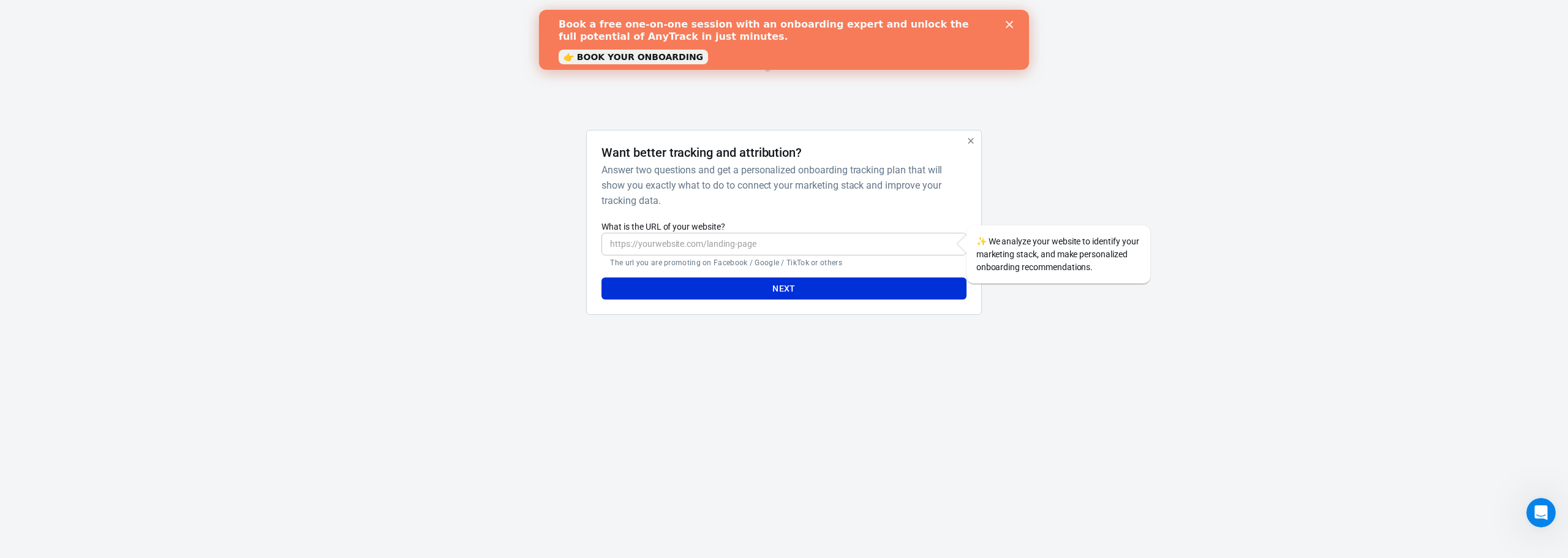
click at [1431, 260] on div "AnyTrack Want better tracking and attribution? Answer two questions and get a p…" at bounding box center [784, 187] width 1568 height 374
click at [1256, 374] on html "AnyTrack Want better tracking and attribution? Answer two questions and get a p…" at bounding box center [784, 187] width 1568 height 374
click at [1006, 26] on icon "Close" at bounding box center [1009, 24] width 7 height 7
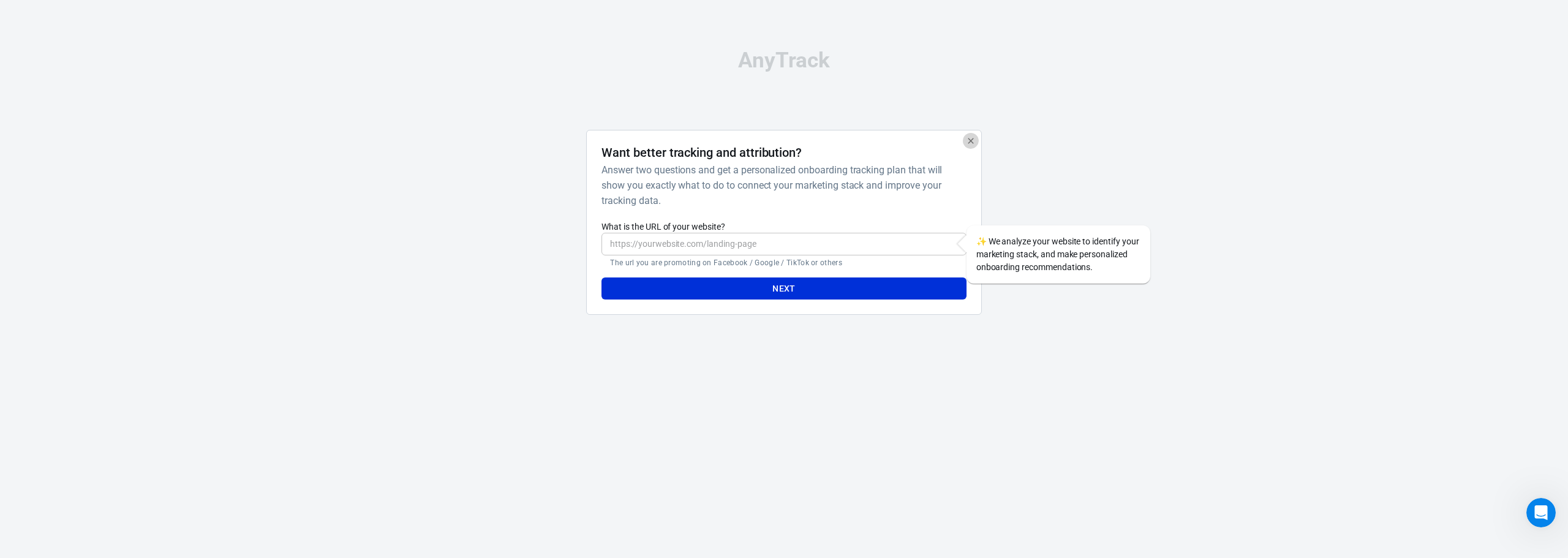
click at [973, 140] on icon "button" at bounding box center [970, 141] width 9 height 9
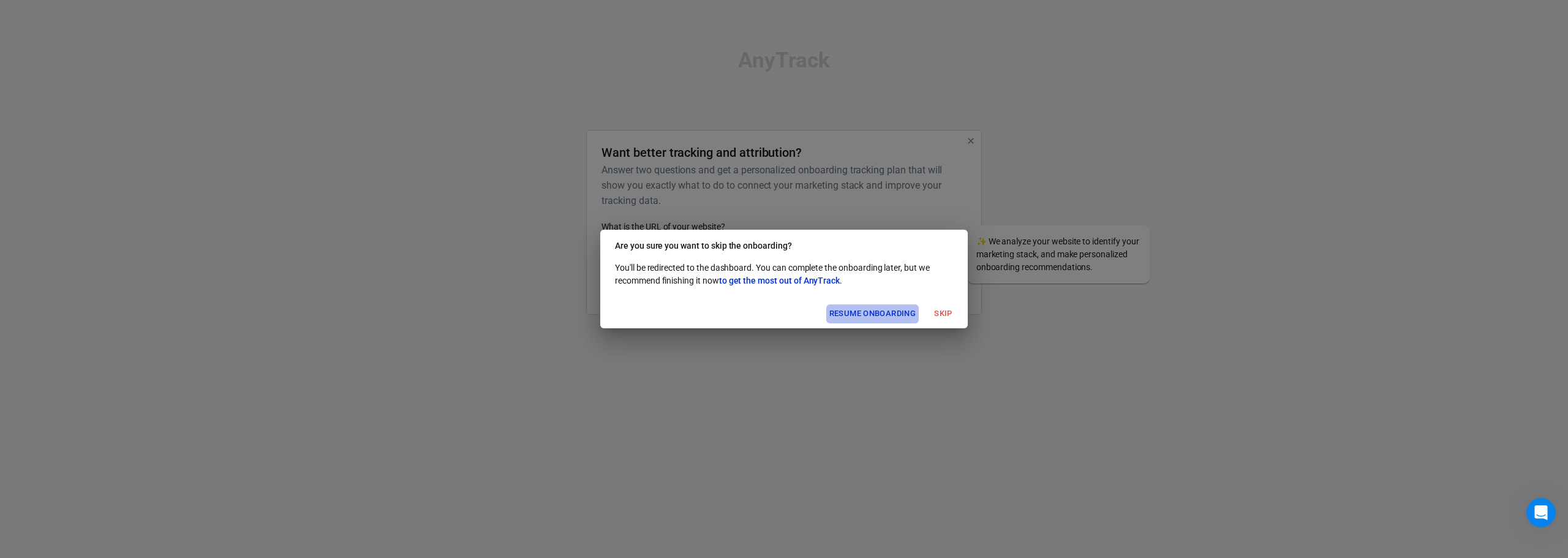
click at [891, 313] on button "Resume onboarding" at bounding box center [872, 314] width 92 height 19
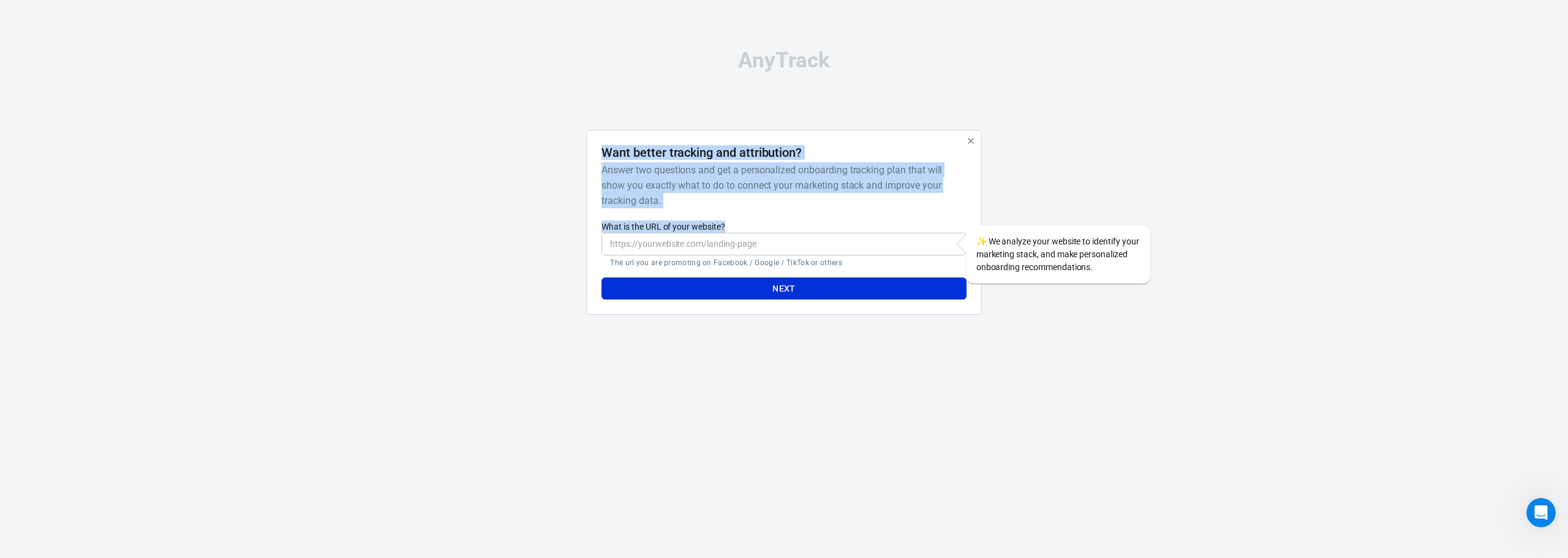
drag, startPoint x: 613, startPoint y: 147, endPoint x: 815, endPoint y: 220, distance: 214.8
click at [815, 220] on div "Want better tracking and attribution? Answer two questions and get a personaliz…" at bounding box center [784, 222] width 365 height 155
click at [762, 214] on div "Want better tracking and attribution? Answer two questions and get a personaliz…" at bounding box center [784, 222] width 365 height 155
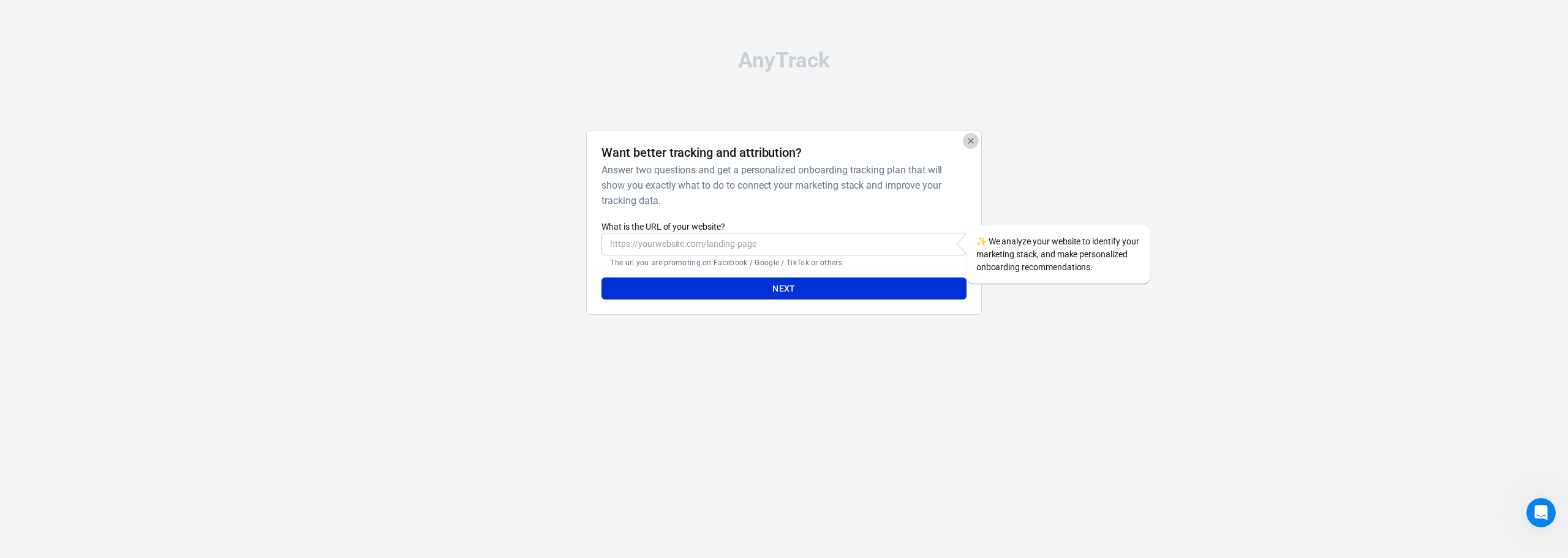
click at [971, 147] on button "button" at bounding box center [970, 141] width 16 height 16
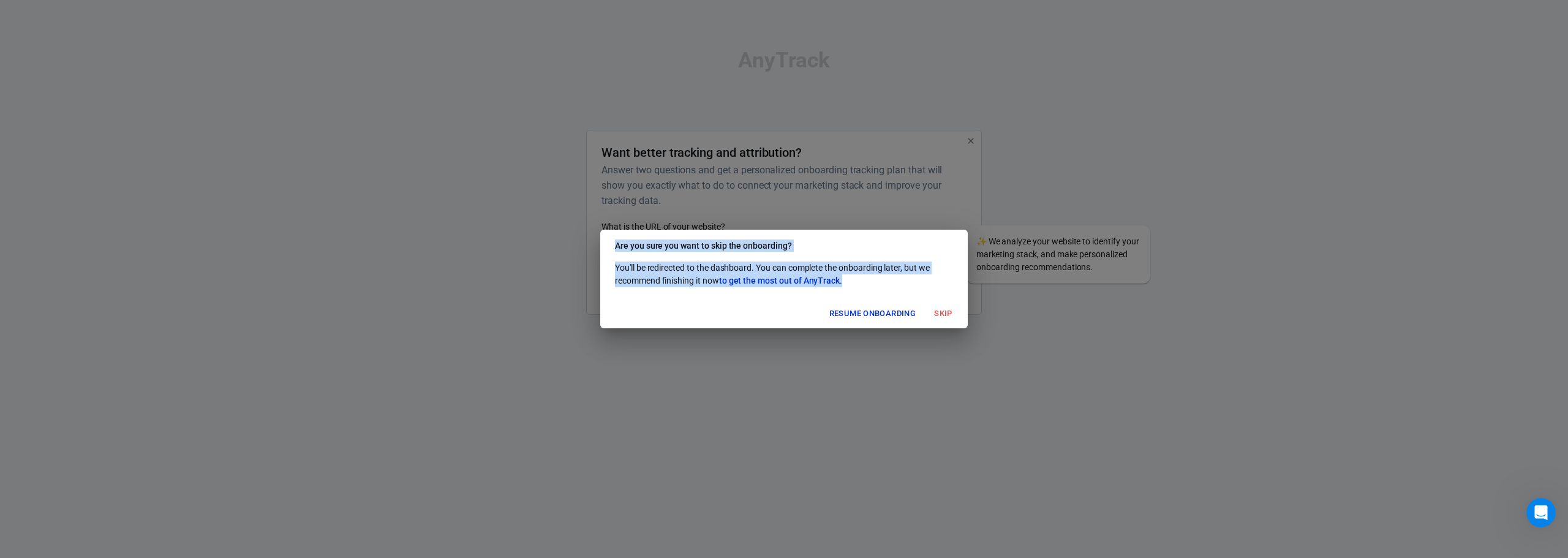
drag, startPoint x: 615, startPoint y: 241, endPoint x: 879, endPoint y: 285, distance: 267.6
click at [879, 285] on div "Are you sure you want to skip the onboarding? You'll be redirected to the dashb…" at bounding box center [784, 279] width 368 height 99
click at [870, 315] on button "Resume onboarding" at bounding box center [872, 314] width 92 height 19
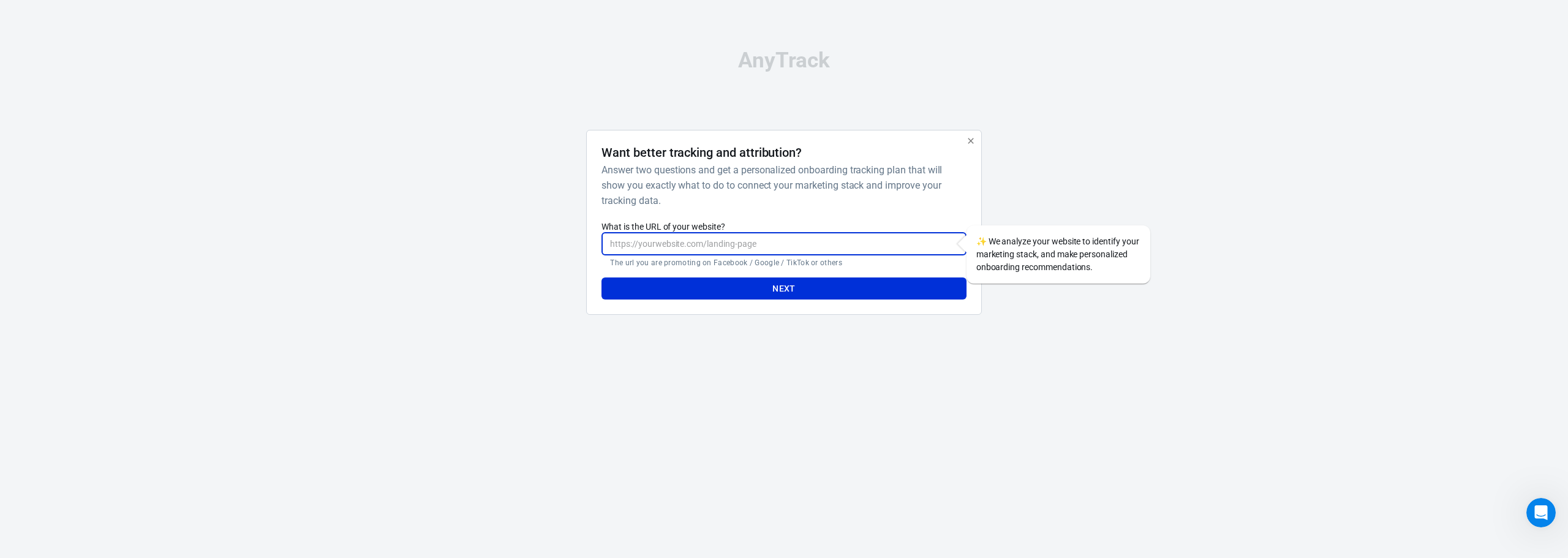
click at [658, 235] on input "What is the URL of your website?" at bounding box center [784, 244] width 365 height 23
paste input "https://casatech-es.com/"
type input "https://casatech-es.com/"
click at [809, 292] on button "Next" at bounding box center [784, 288] width 365 height 23
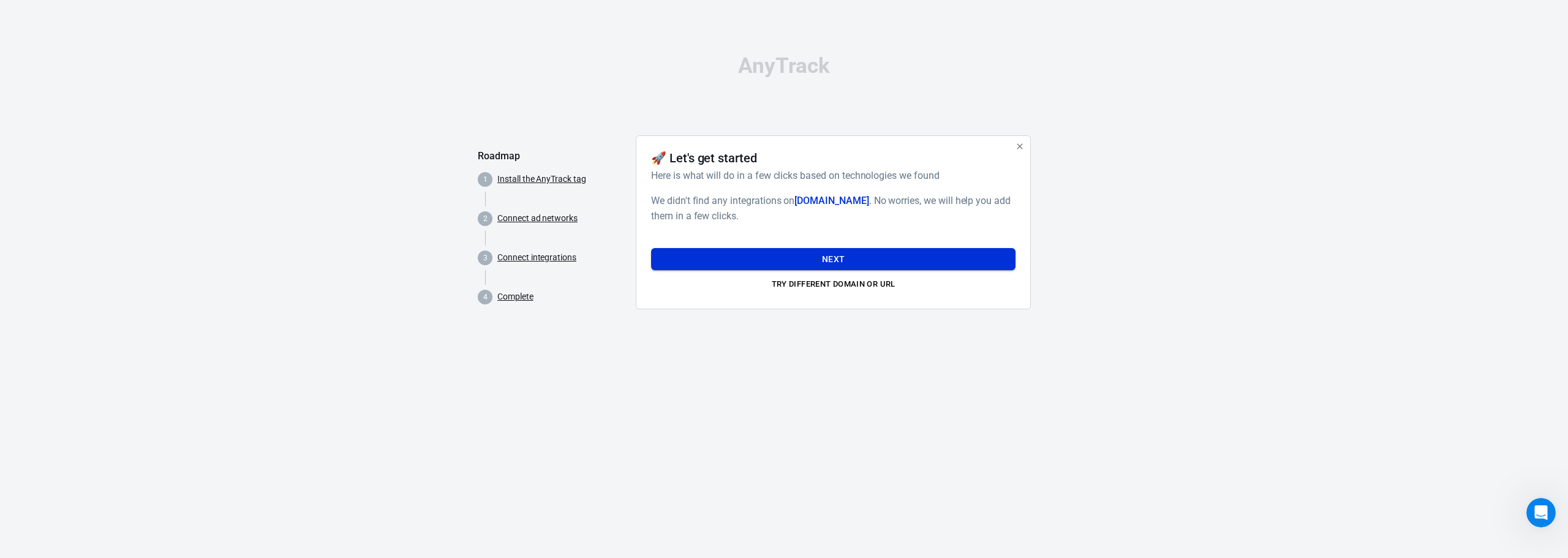
click at [807, 268] on button "Next" at bounding box center [833, 259] width 365 height 23
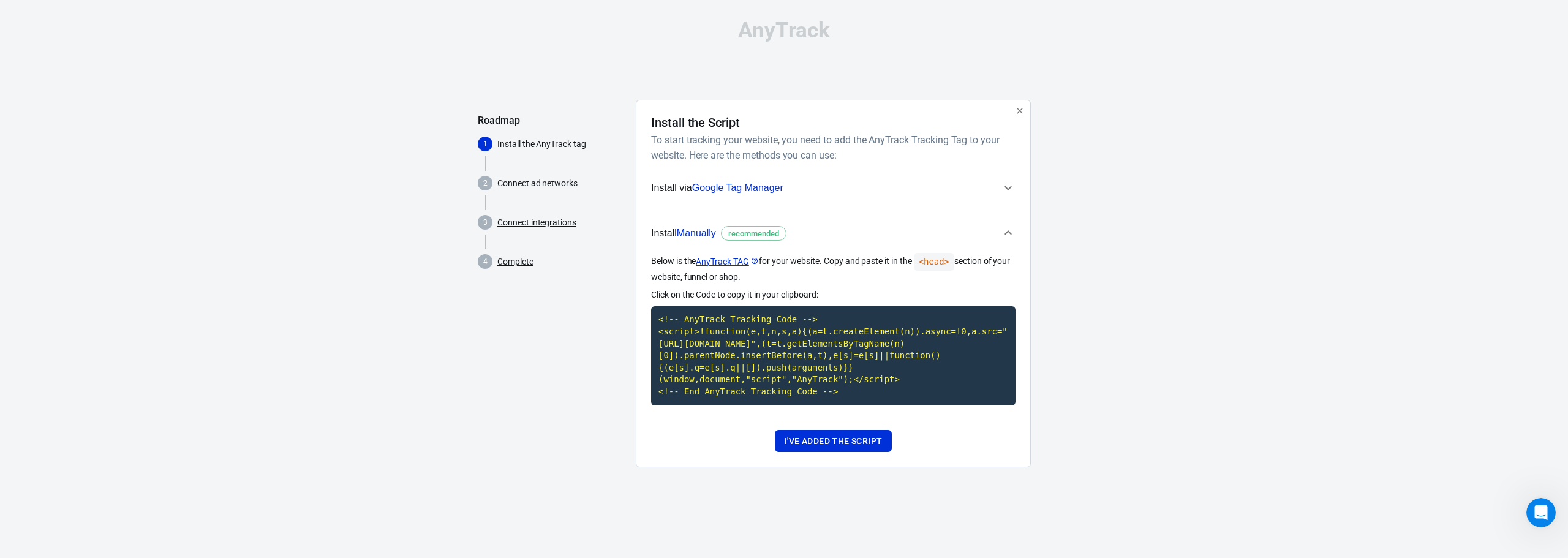
click at [1012, 189] on icon "button" at bounding box center [1008, 188] width 15 height 15
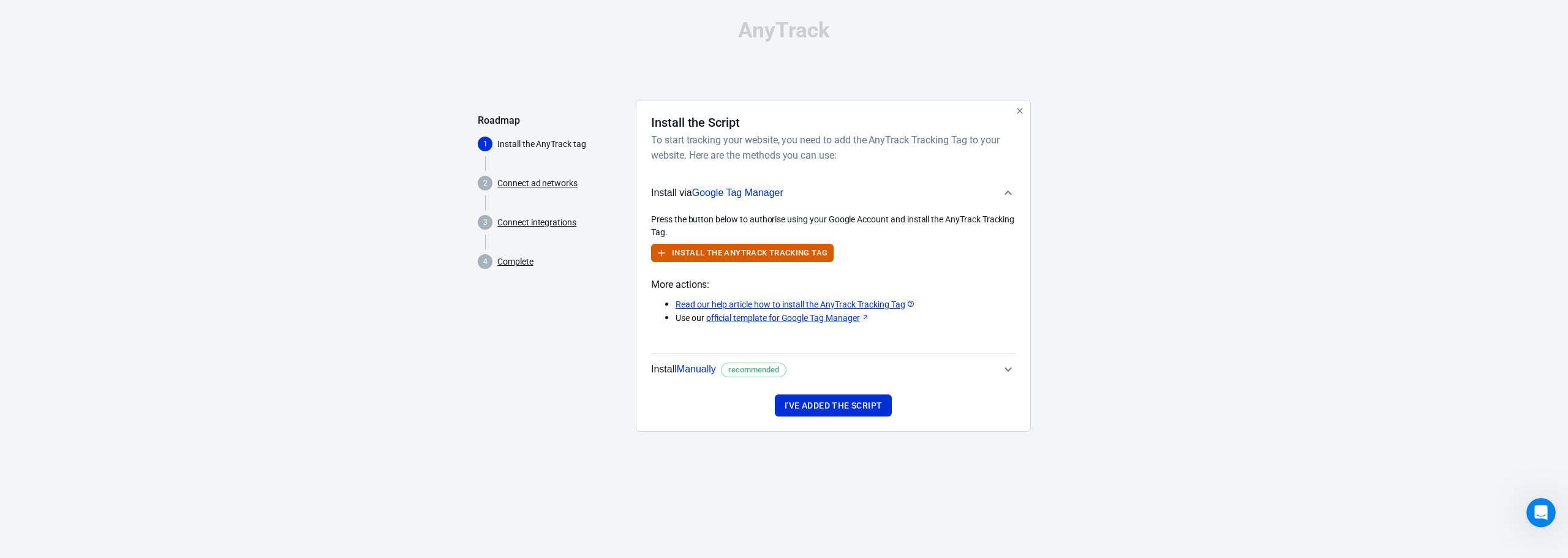
click at [1011, 192] on icon "button" at bounding box center [1008, 193] width 15 height 15
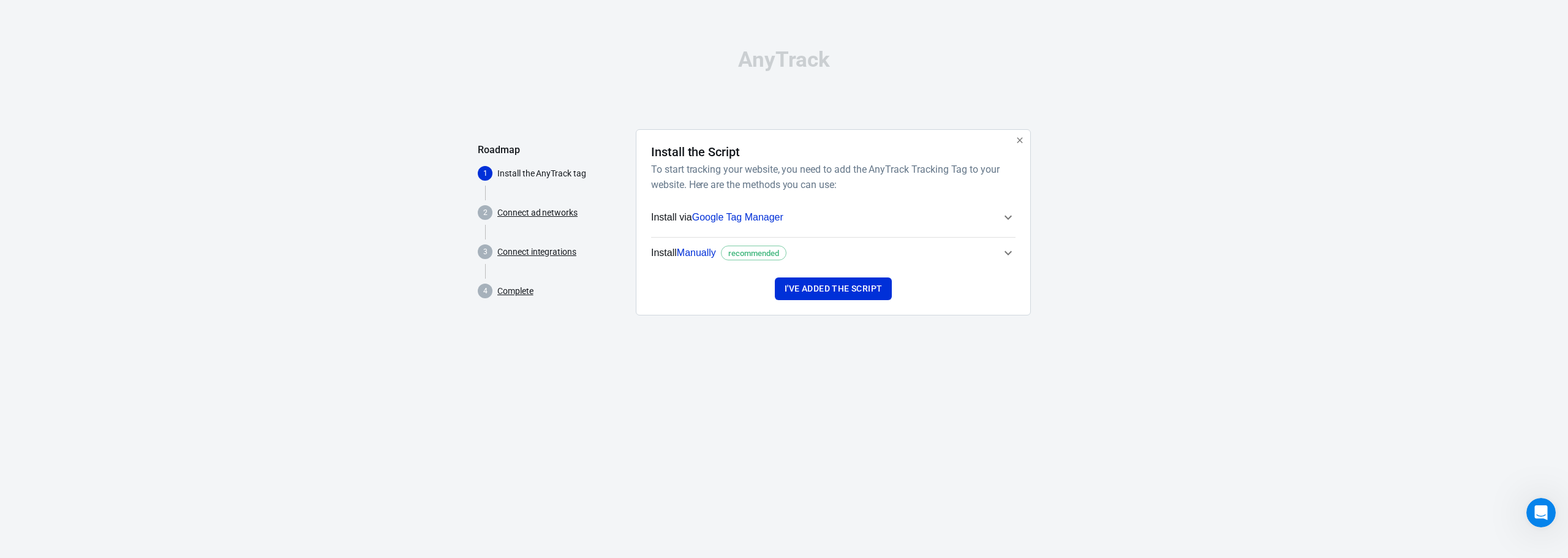
click at [1007, 254] on icon "button" at bounding box center [1007, 252] width 7 height 4
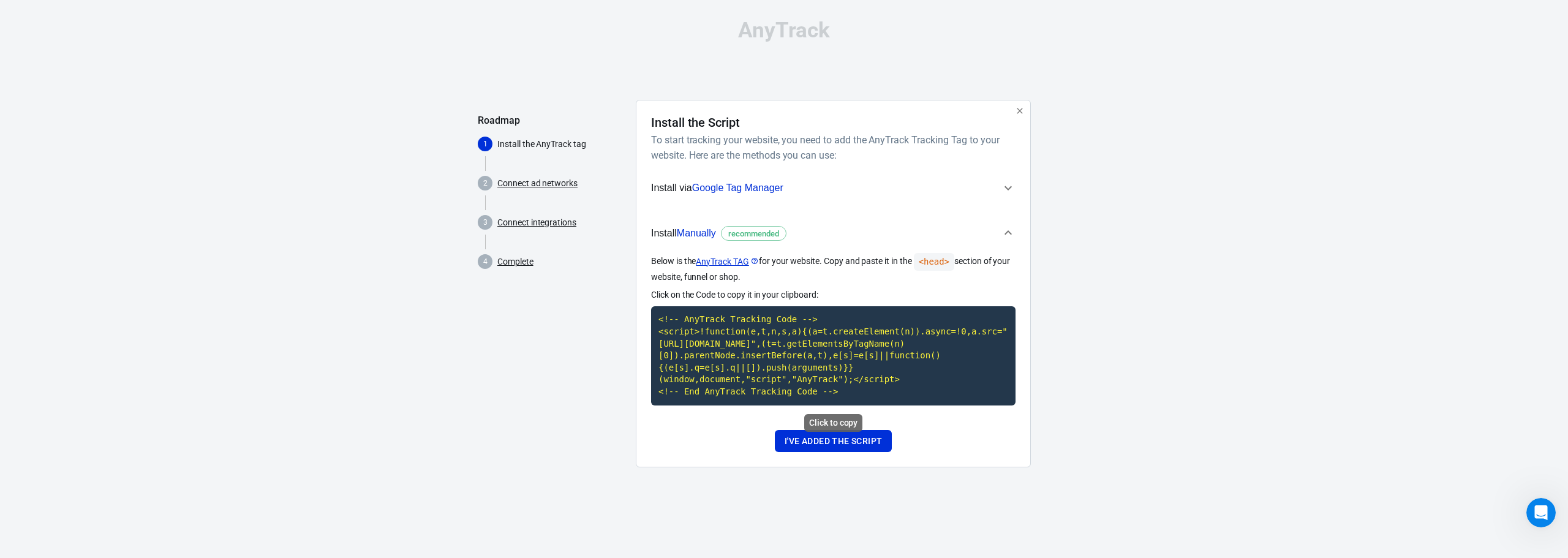
click at [784, 355] on code "<!-- AnyTrack Tracking Code --> <script>!function(e,t,n,s,a){(a=t.createElement…" at bounding box center [833, 355] width 365 height 99
click at [866, 441] on button "I've added the script" at bounding box center [833, 441] width 117 height 23
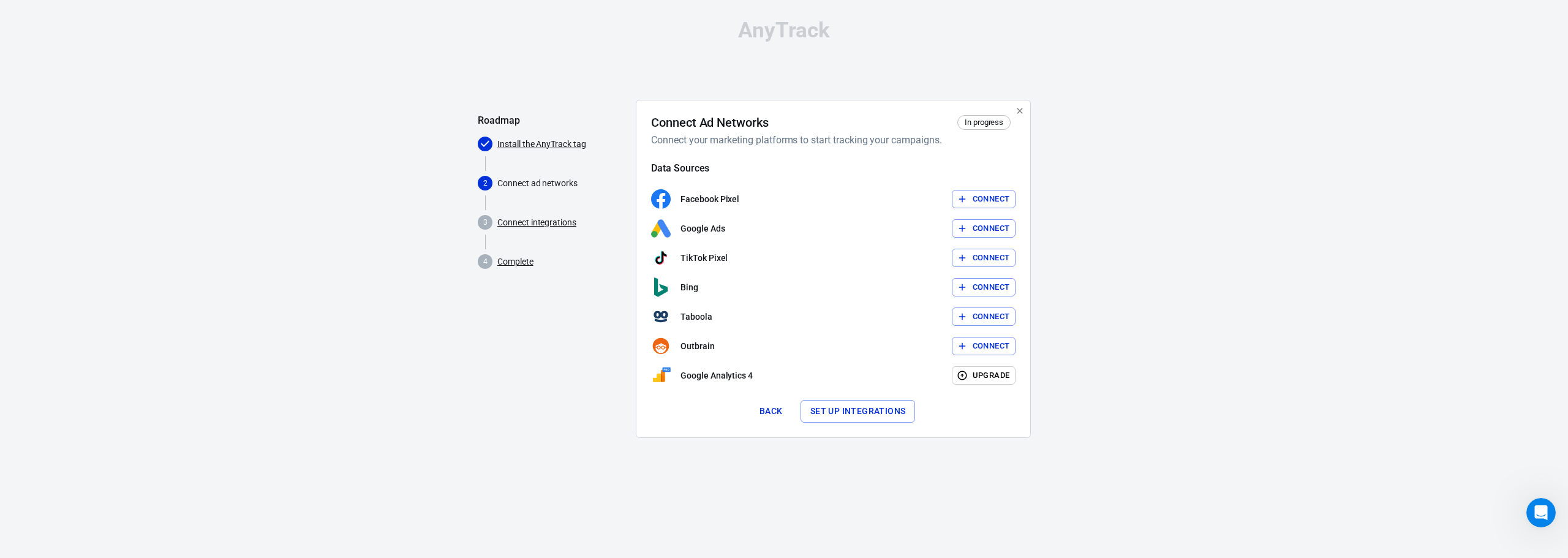
click at [987, 194] on button "Connect" at bounding box center [984, 199] width 65 height 19
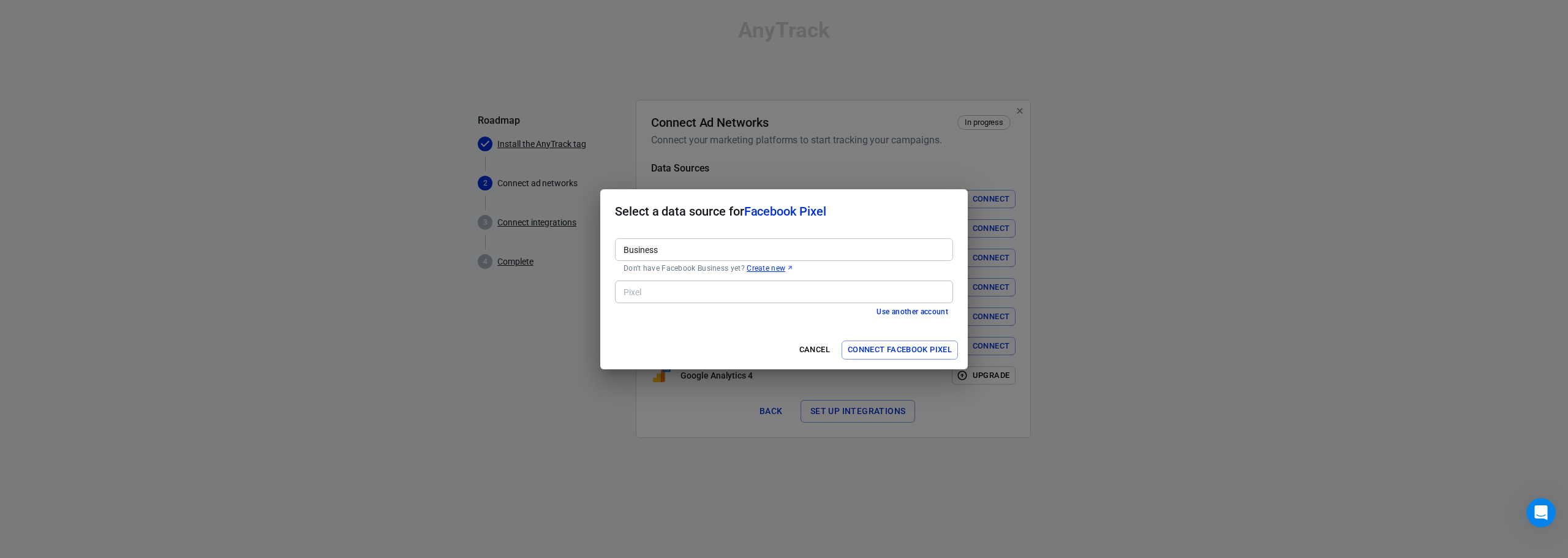
click at [654, 243] on input "Business" at bounding box center [783, 249] width 329 height 15
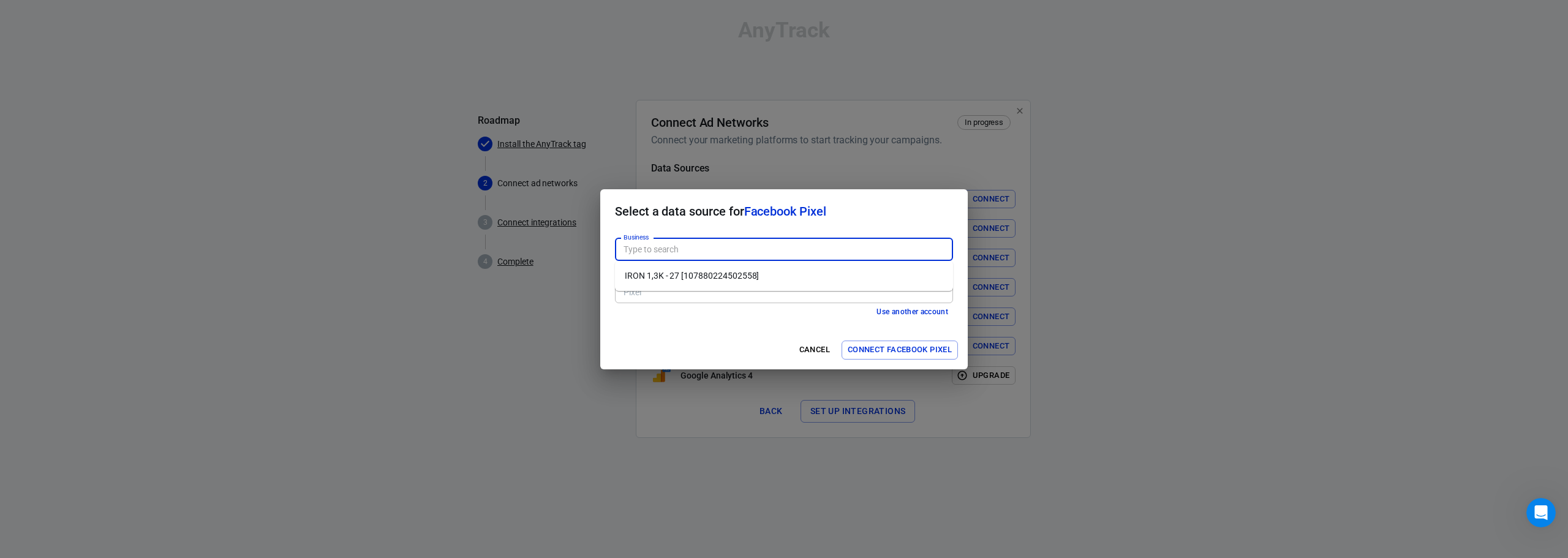
click at [672, 278] on li "IRON 1,3K - 27 [107880224502558]" at bounding box center [784, 276] width 338 height 20
type input "IRON 1,3K - 27 [107880224502558]"
click at [706, 288] on input "Pixel" at bounding box center [783, 292] width 329 height 15
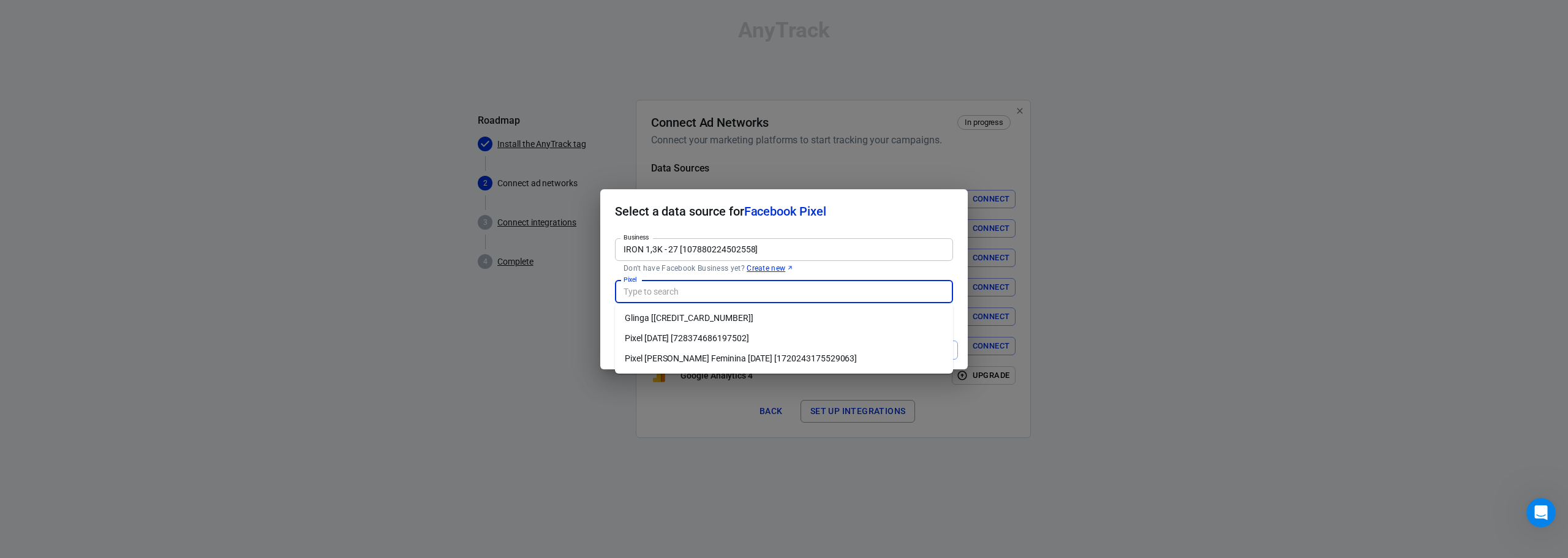
click at [690, 315] on li "Glinga [653770187084320]" at bounding box center [784, 318] width 338 height 20
type input "Glinga [653770187084320]"
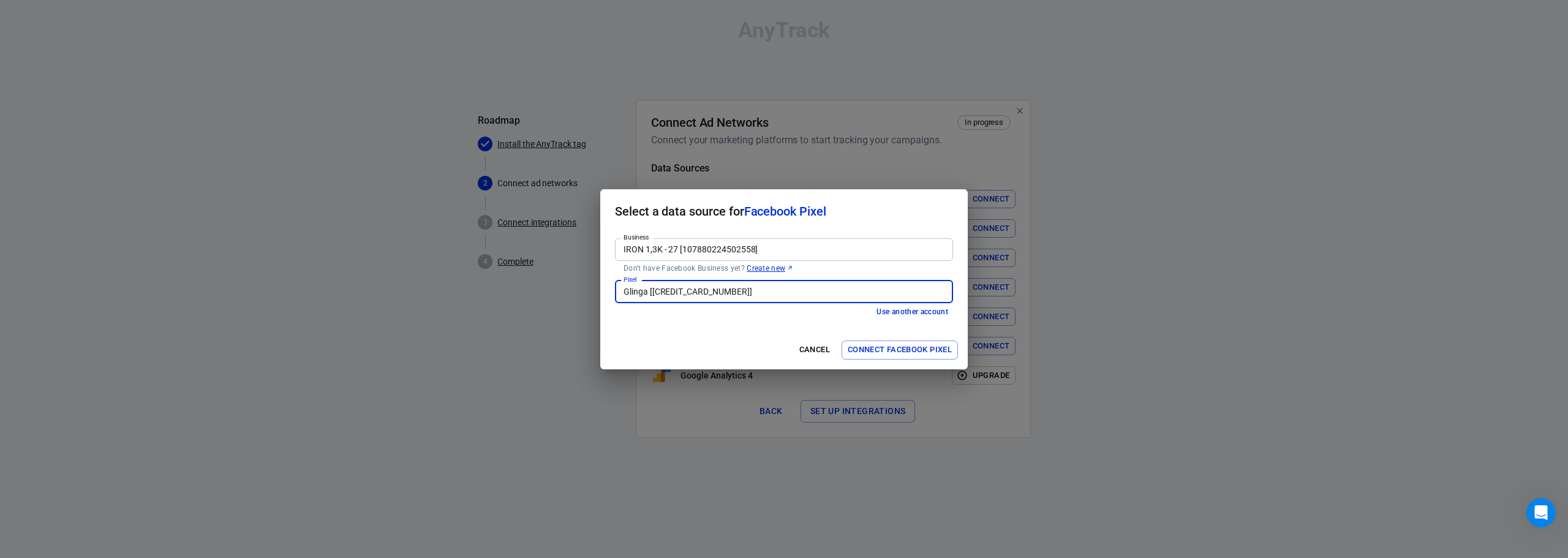
click at [881, 348] on button "Connect Facebook Pixel" at bounding box center [899, 350] width 117 height 19
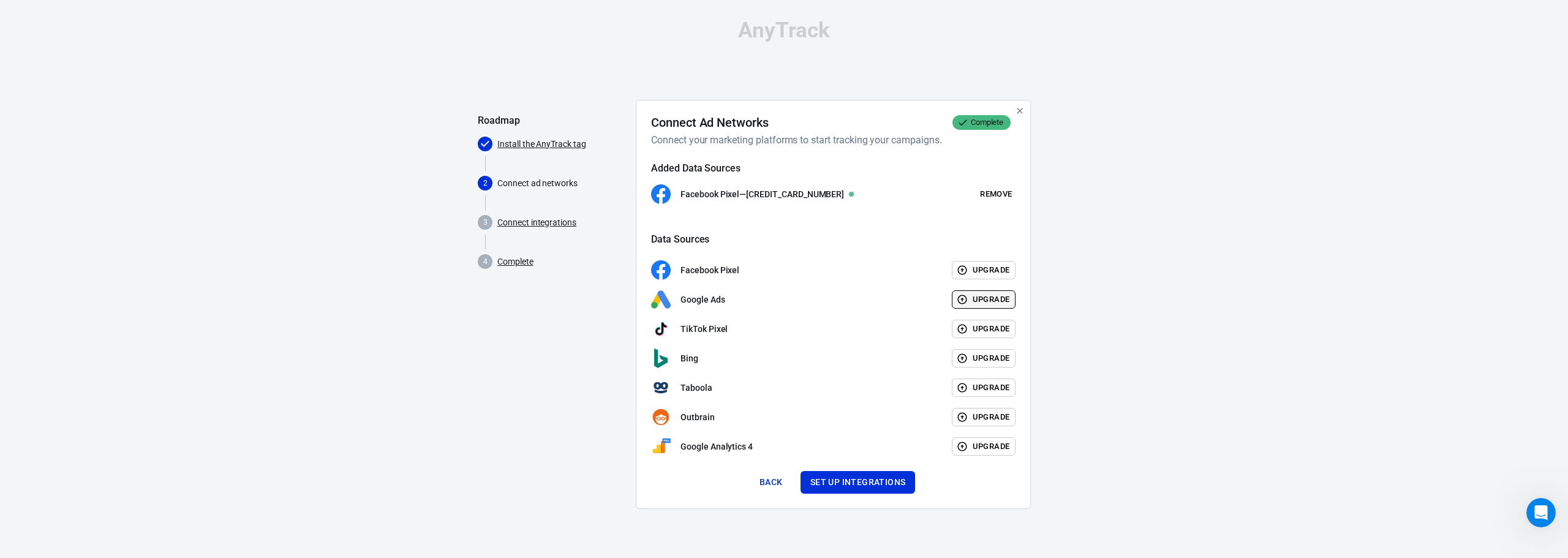
click at [970, 299] on button "Upgrade" at bounding box center [984, 300] width 65 height 19
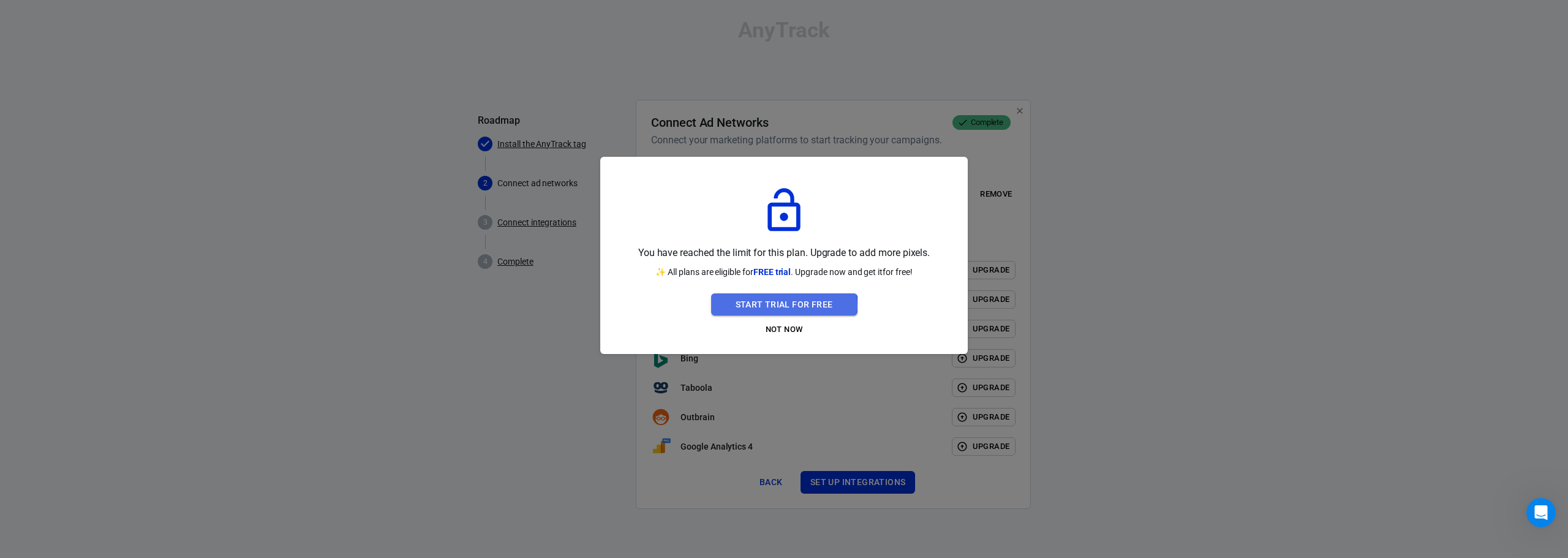
click at [780, 307] on button "Start Trial For Free" at bounding box center [784, 304] width 146 height 23
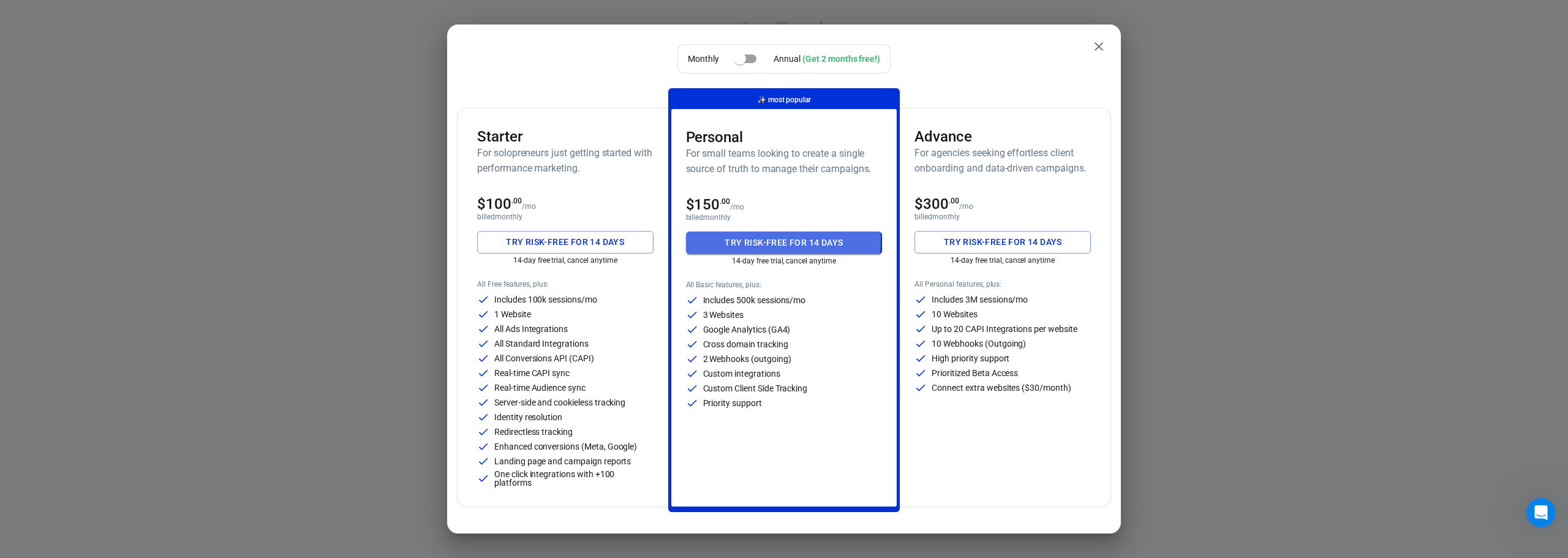
click at [780, 240] on button "Try risk-free for 14 days" at bounding box center [784, 243] width 197 height 23
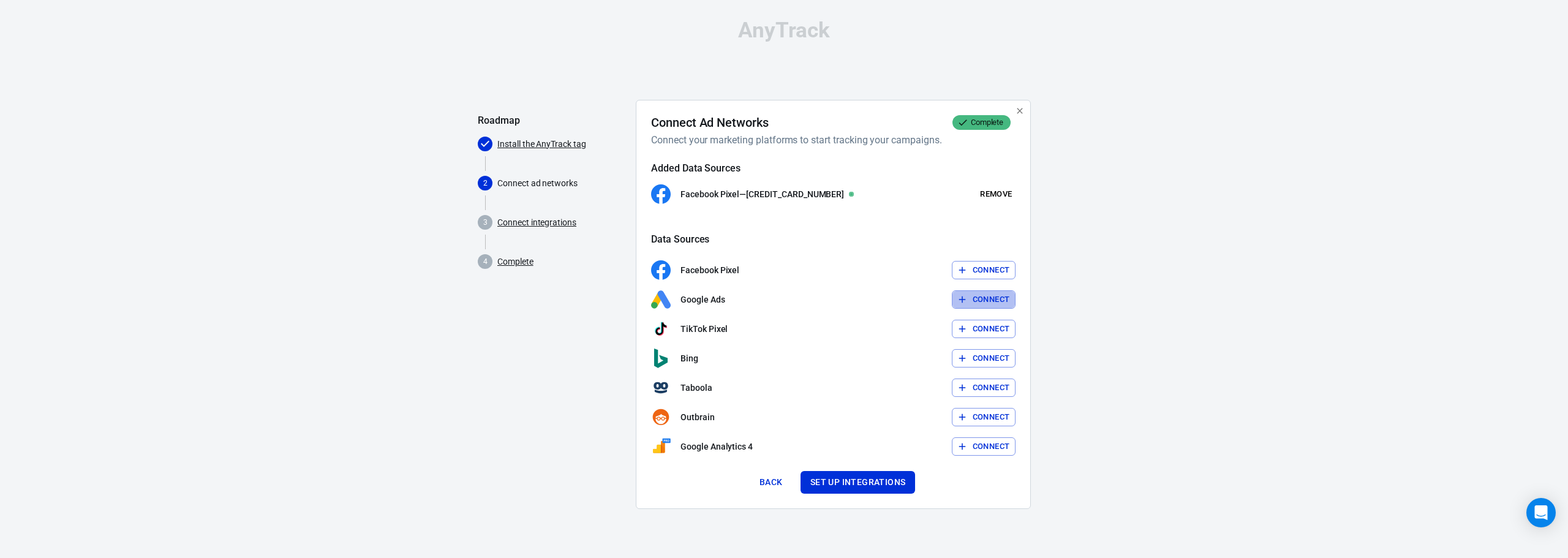
click at [986, 299] on button "Connect" at bounding box center [984, 300] width 65 height 19
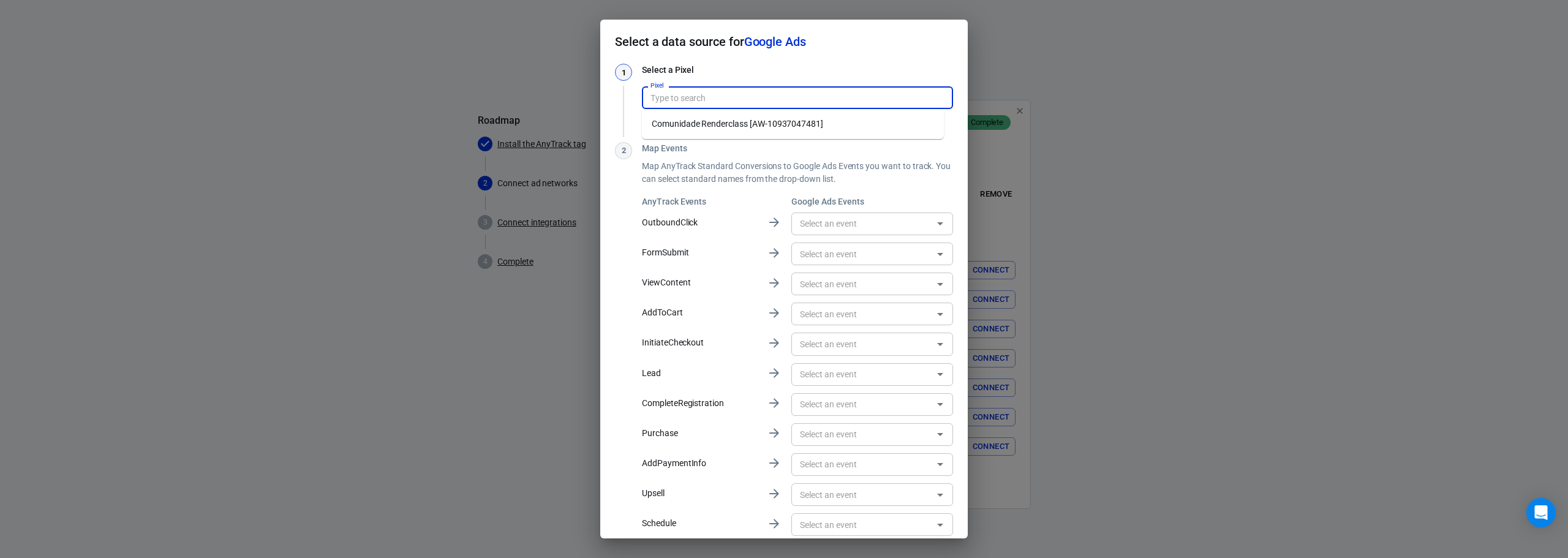
click at [780, 101] on input "Pixel" at bounding box center [796, 97] width 302 height 15
click at [747, 129] on li "Comunidade Renderclass [AW-10937047481]" at bounding box center [792, 125] width 302 height 20
type input "Comunidade Renderclass [AW-10937047481]"
type input "[CRC] Checkout [l55-CKHB1ssDELmzmN8o]"
type input "Lead - Lancamento marco 23 - comunidade Render class [yEqkCL7-_o8YELmzmN8o]"
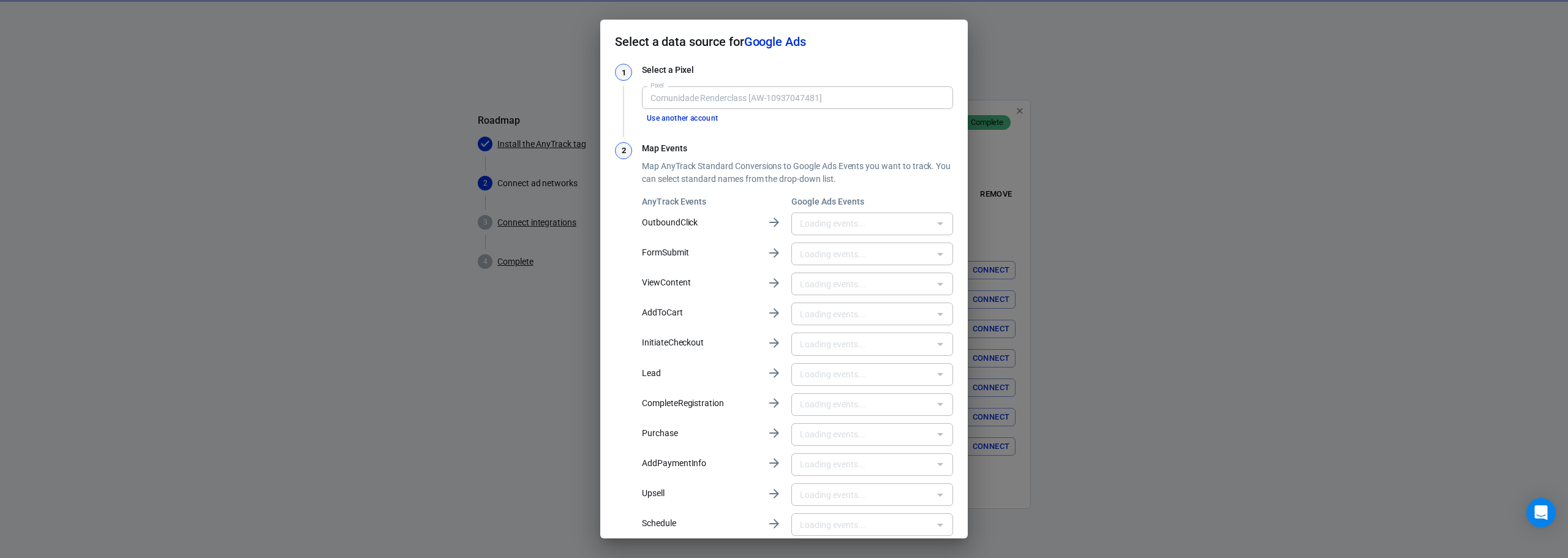
type input "[Leticia] Obrigado [MtVaCMiXjMoDELmzmN8o]"
type input "Compra1 [MWIpCJPJrv4aELmzmN8o]"
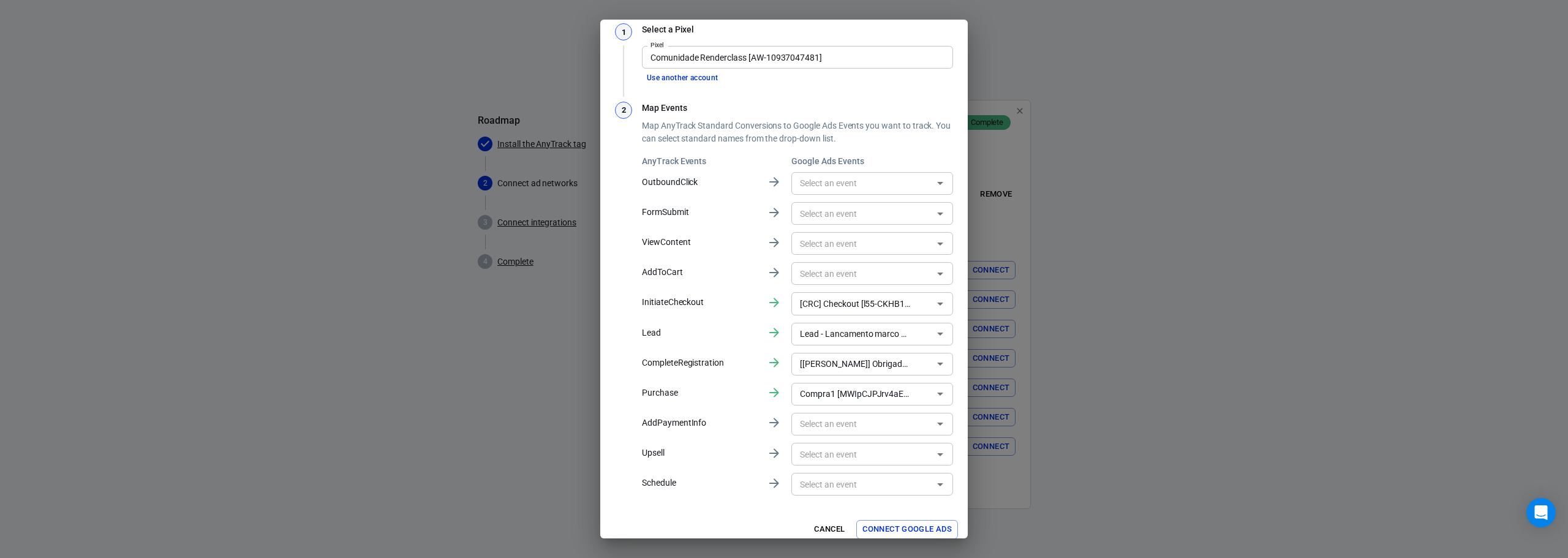
scroll to position [37, 0]
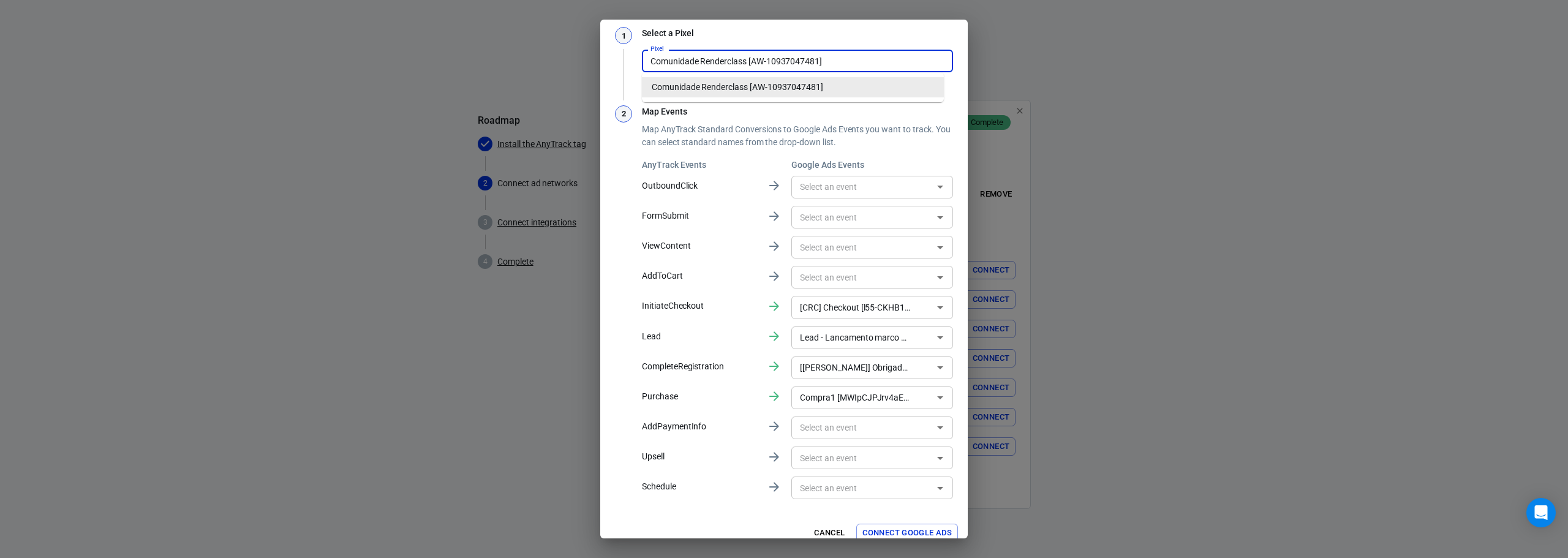
click at [877, 66] on input "Comunidade Renderclass [AW-10937047481]" at bounding box center [796, 61] width 302 height 15
click at [842, 84] on li "Comunidade Renderclass [AW-10937047481]" at bounding box center [792, 87] width 302 height 20
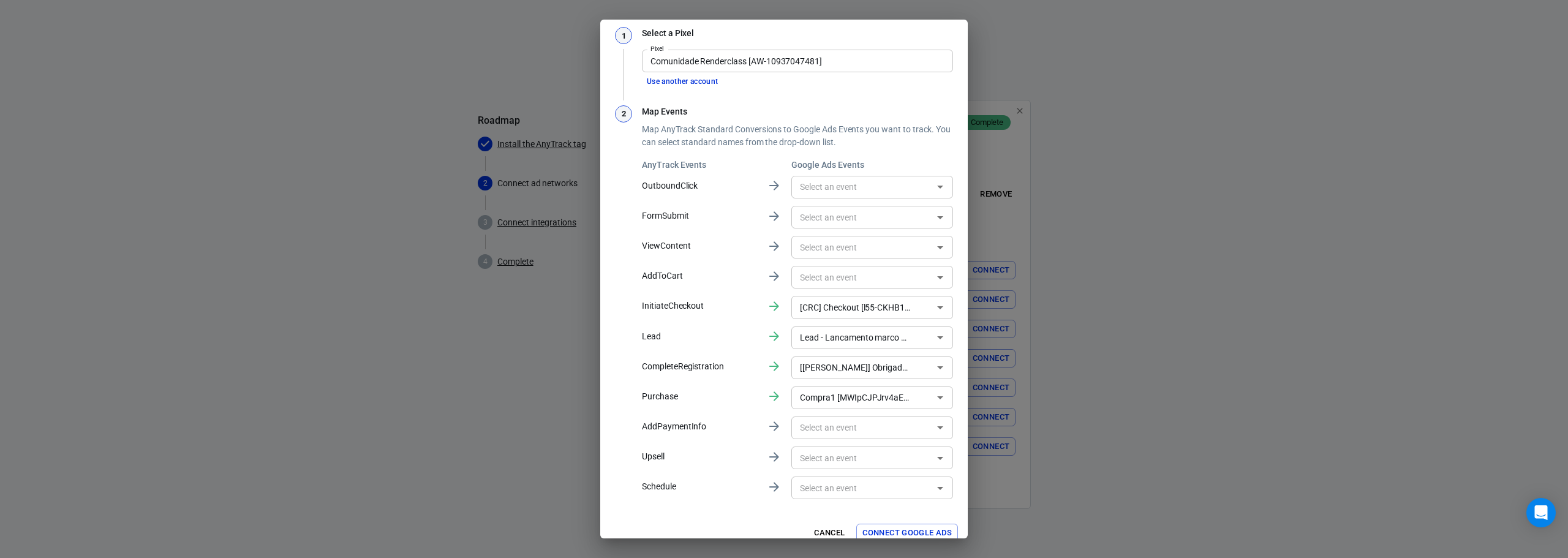
click at [869, 186] on input "text" at bounding box center [862, 187] width 134 height 15
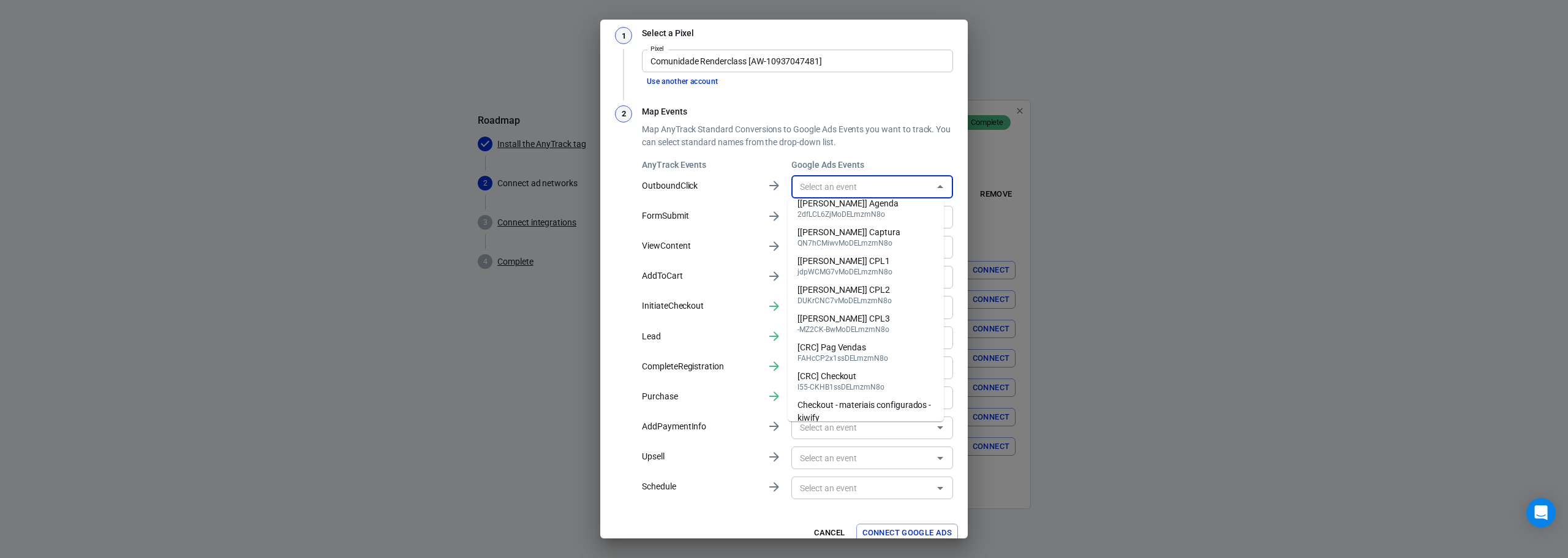
scroll to position [73, 0]
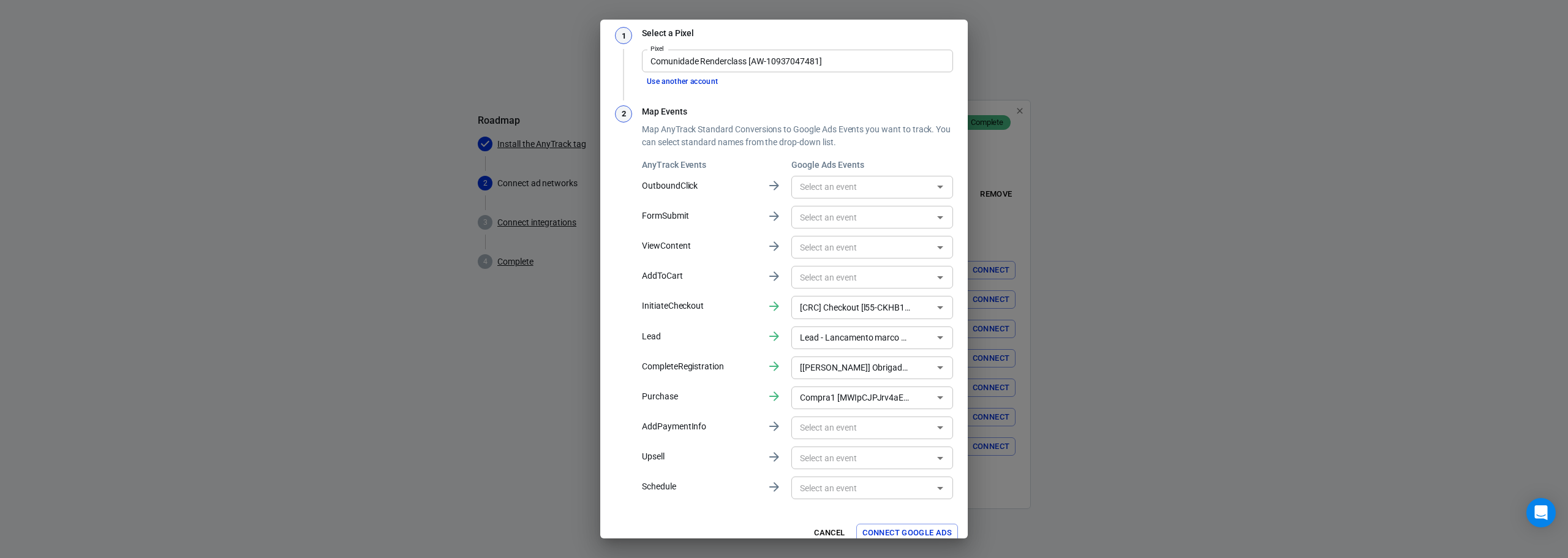
click at [911, 141] on p "Map AnyTrack Standard Conversions to Google Ads Events you want to track. You c…" at bounding box center [797, 136] width 311 height 26
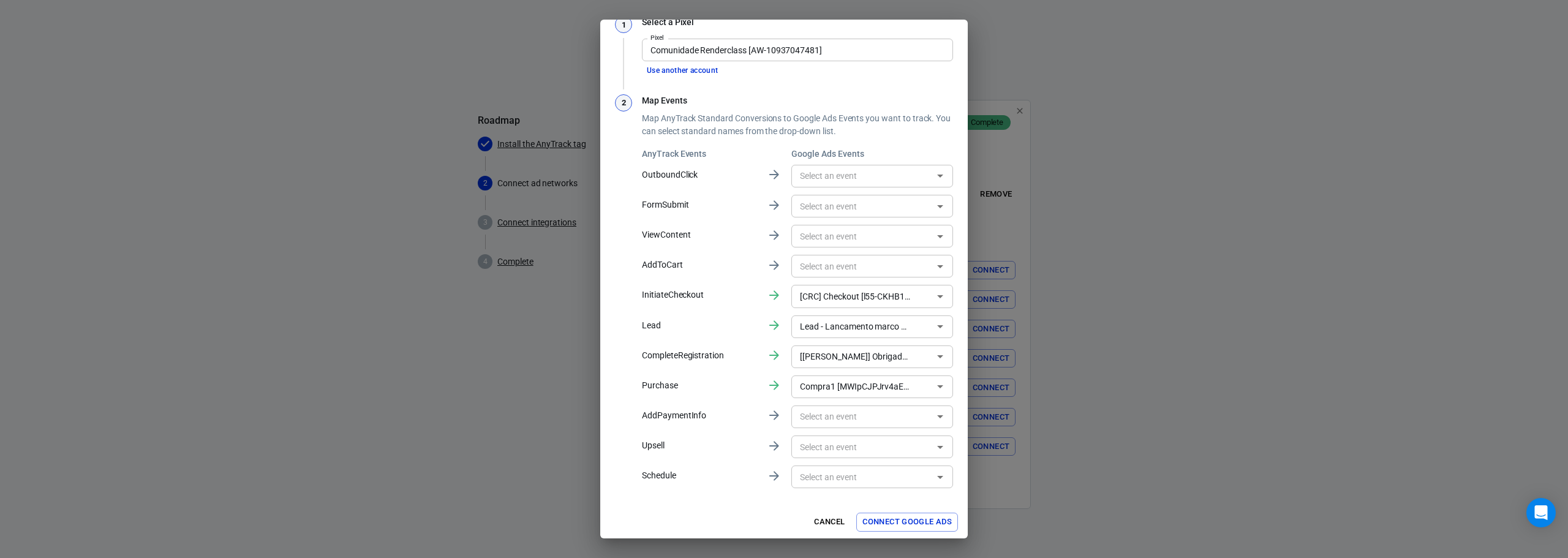
scroll to position [51, 0]
click at [932, 227] on icon "Open" at bounding box center [940, 233] width 15 height 15
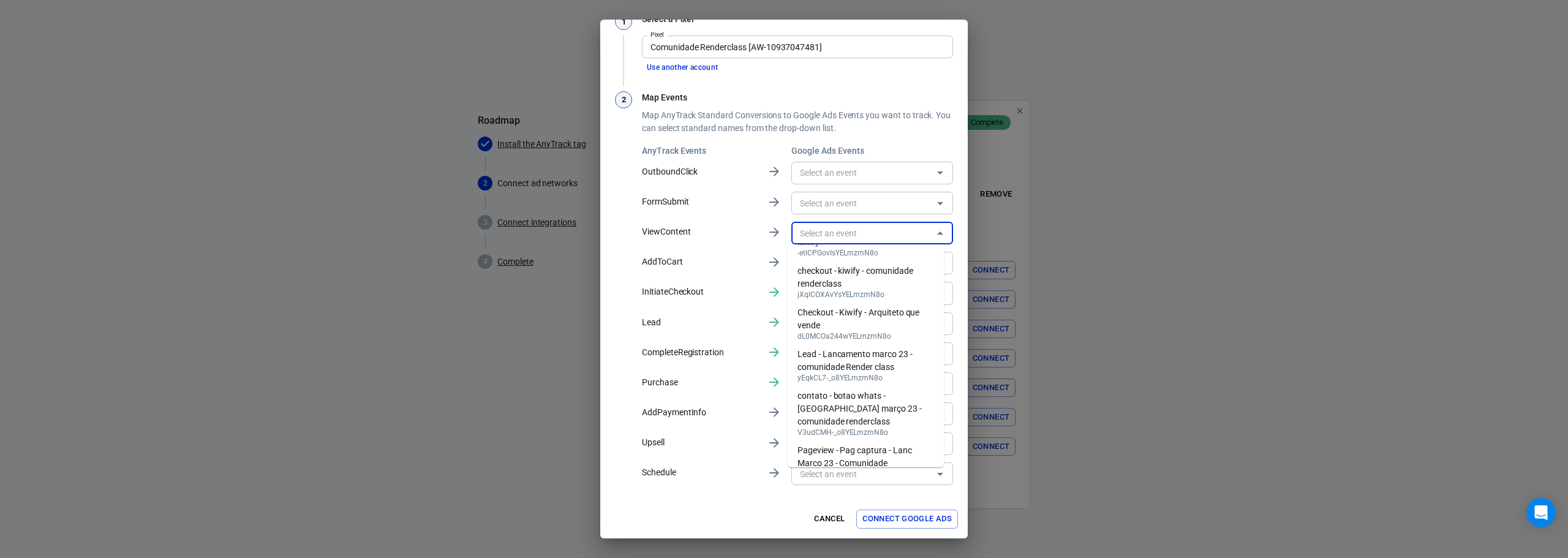
scroll to position [322, 0]
click at [934, 296] on li "[Leticia] Agenda 2dfLCL6ZjMoDELmzmN8o" at bounding box center [866, 292] width 156 height 29
type input "[Leticia] Agenda [2dfLCL6ZjMoDELmzmN8o]"
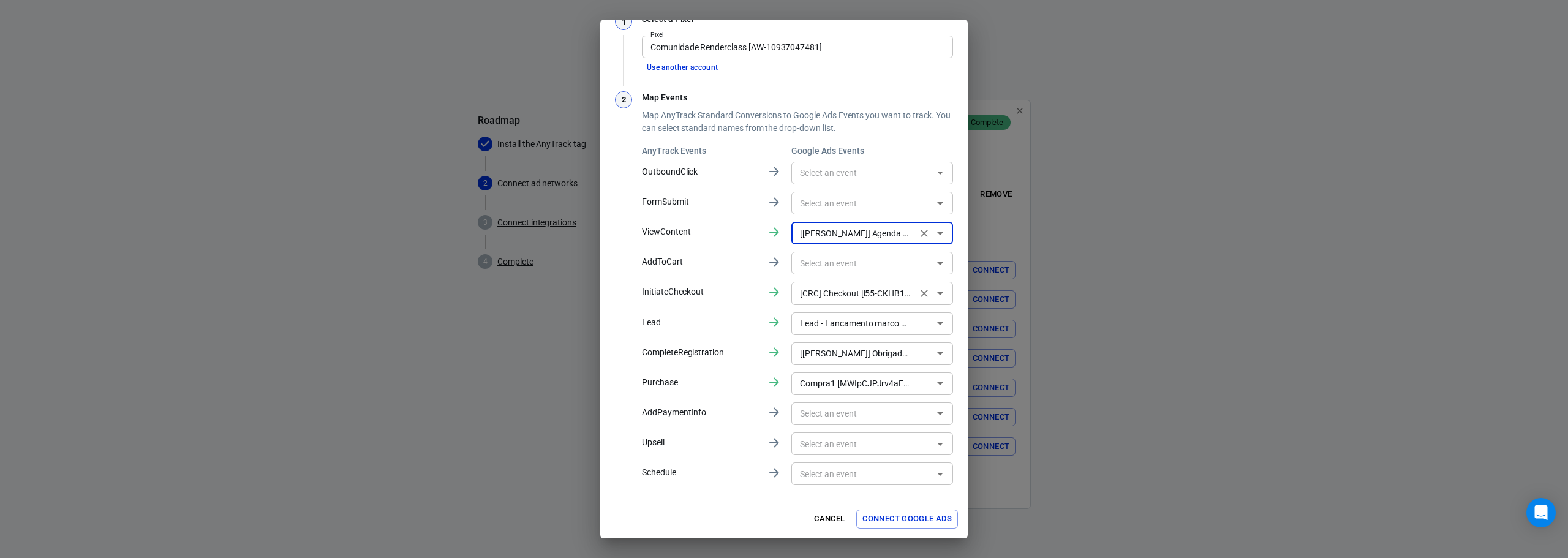
click at [934, 296] on icon "Open" at bounding box center [940, 293] width 15 height 15
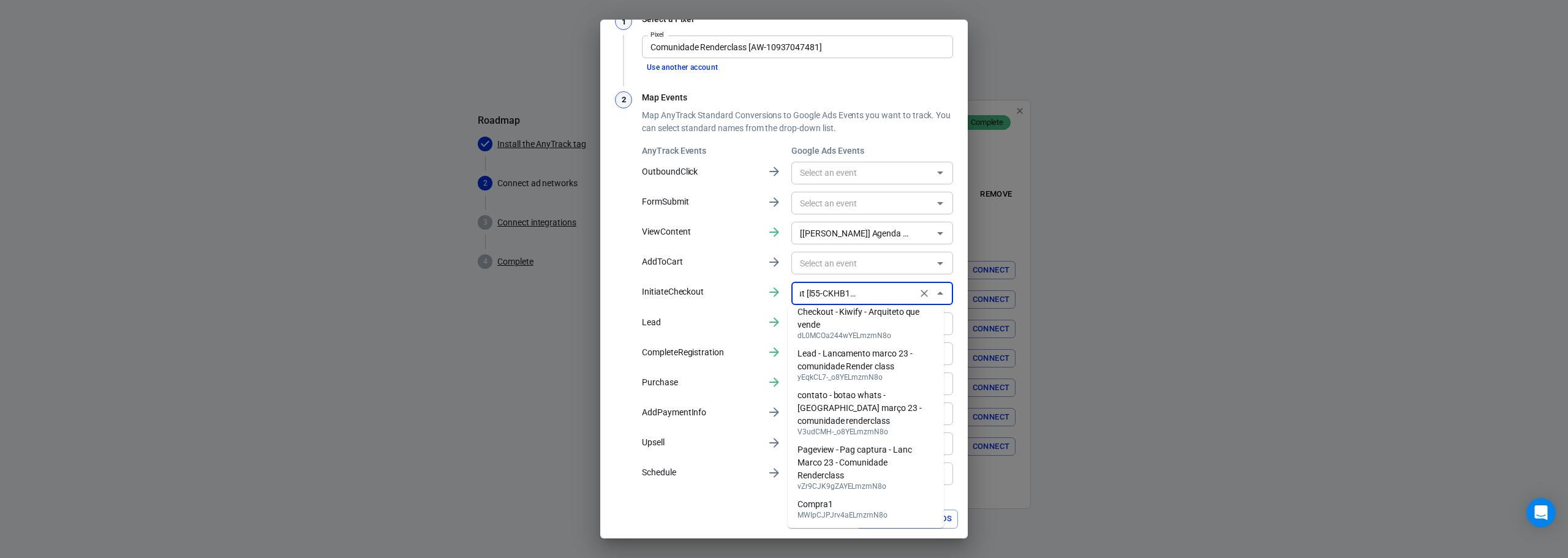
click at [721, 288] on p "InitiateCheckout" at bounding box center [699, 292] width 115 height 13
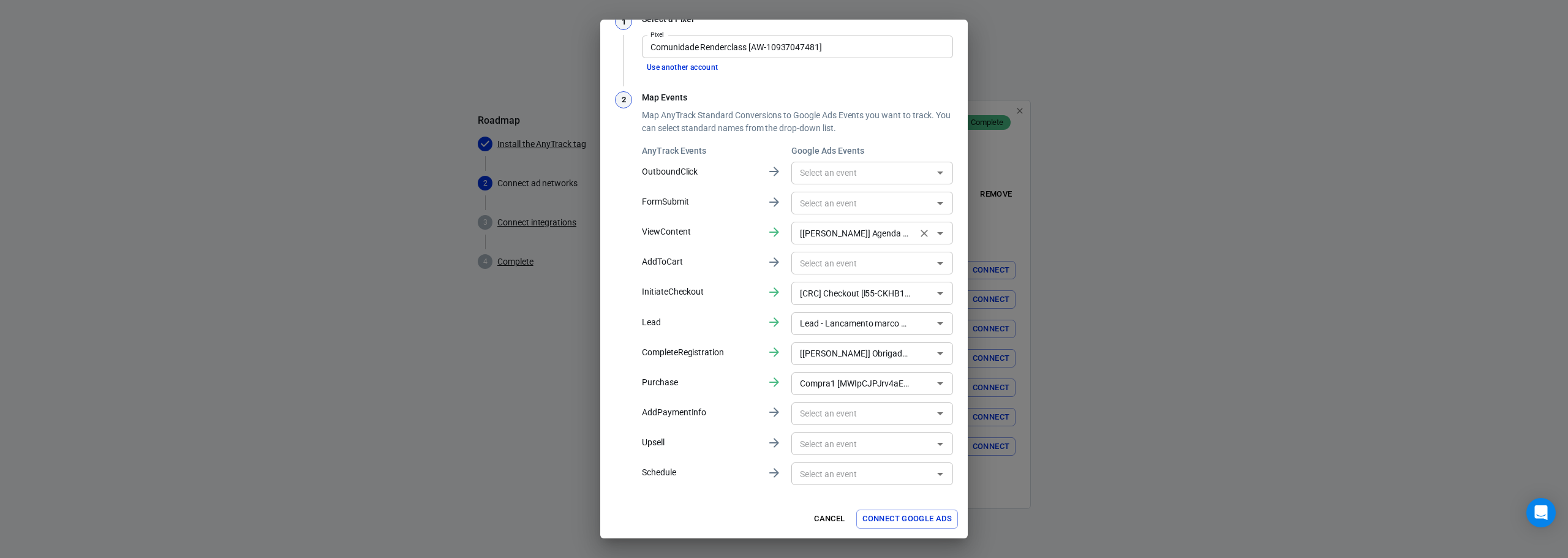
click at [918, 237] on icon "Clear" at bounding box center [925, 233] width 13 height 13
click at [918, 296] on icon "Clear" at bounding box center [925, 294] width 13 height 13
click at [921, 322] on icon "Clear" at bounding box center [924, 323] width 7 height 7
click at [918, 352] on icon "Clear" at bounding box center [925, 354] width 13 height 13
click at [910, 522] on button "Connect Google Ads" at bounding box center [906, 519] width 102 height 19
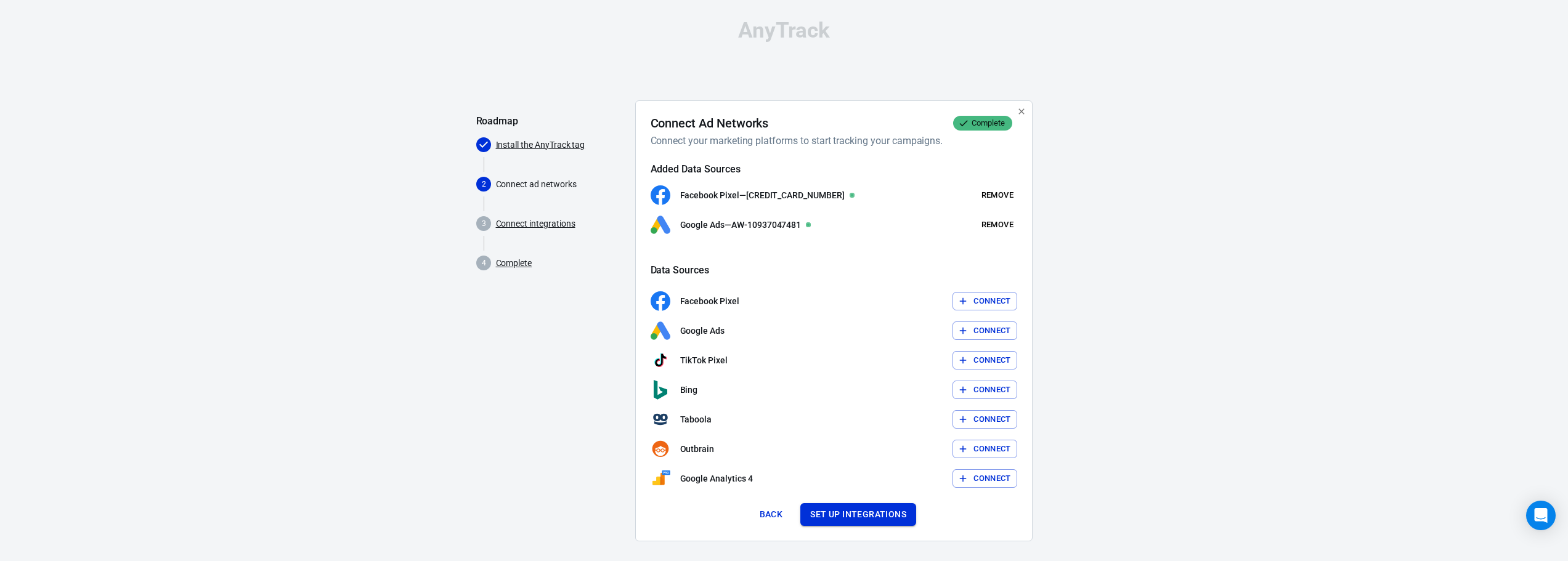
click at [873, 516] on button "Set up integrations" at bounding box center [858, 514] width 116 height 23
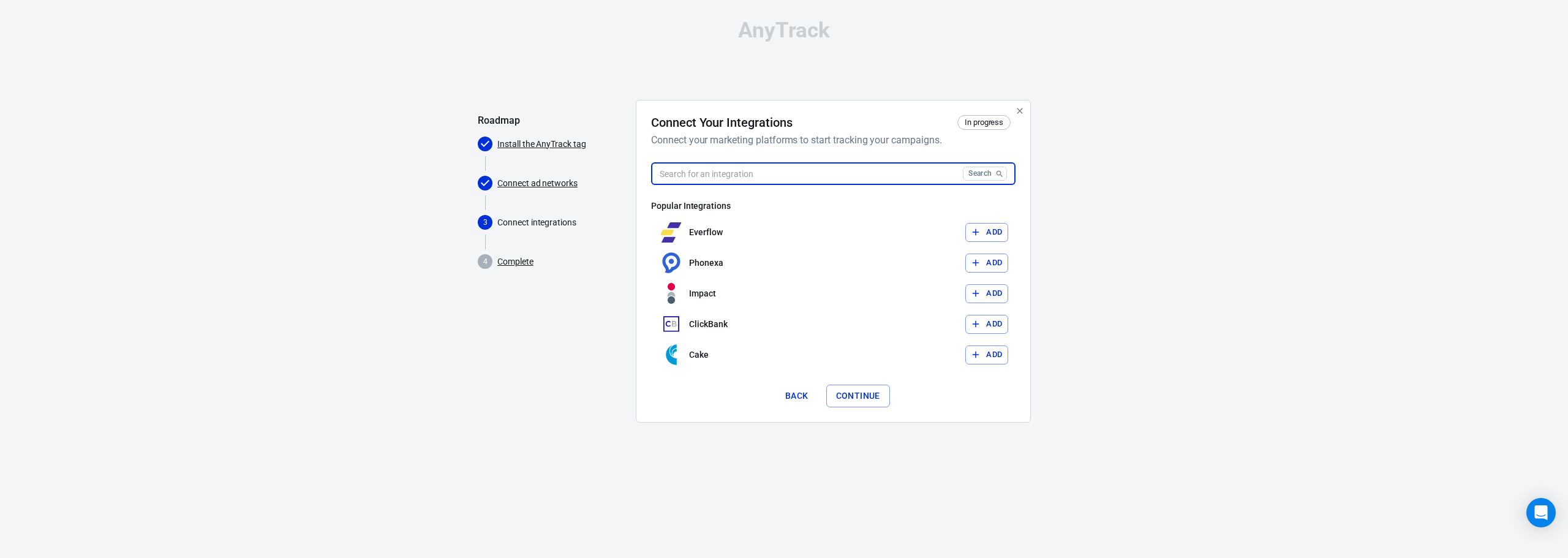
click at [934, 172] on input "text" at bounding box center [805, 173] width 307 height 23
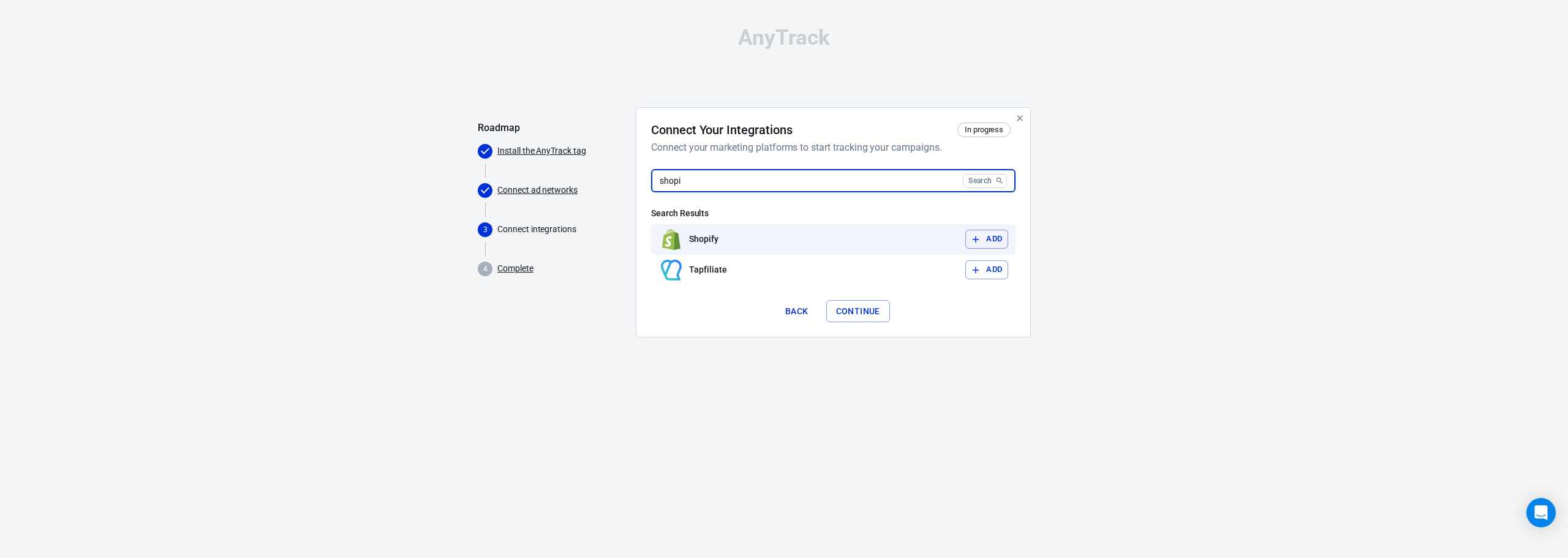
click at [997, 243] on button "Add" at bounding box center [986, 240] width 43 height 19
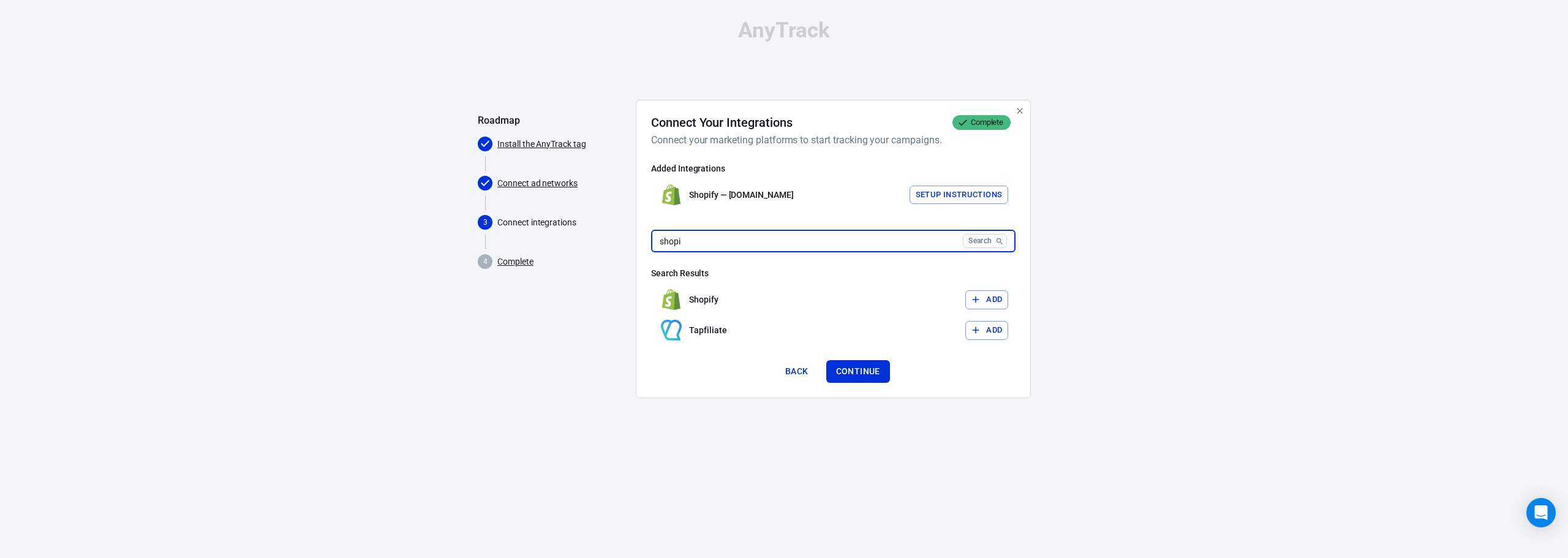
drag, startPoint x: 756, startPoint y: 240, endPoint x: 643, endPoint y: 258, distance: 114.4
click at [643, 258] on div "Connect Your Integrations Complete Connect your marketing platforms to start tr…" at bounding box center [833, 249] width 395 height 299
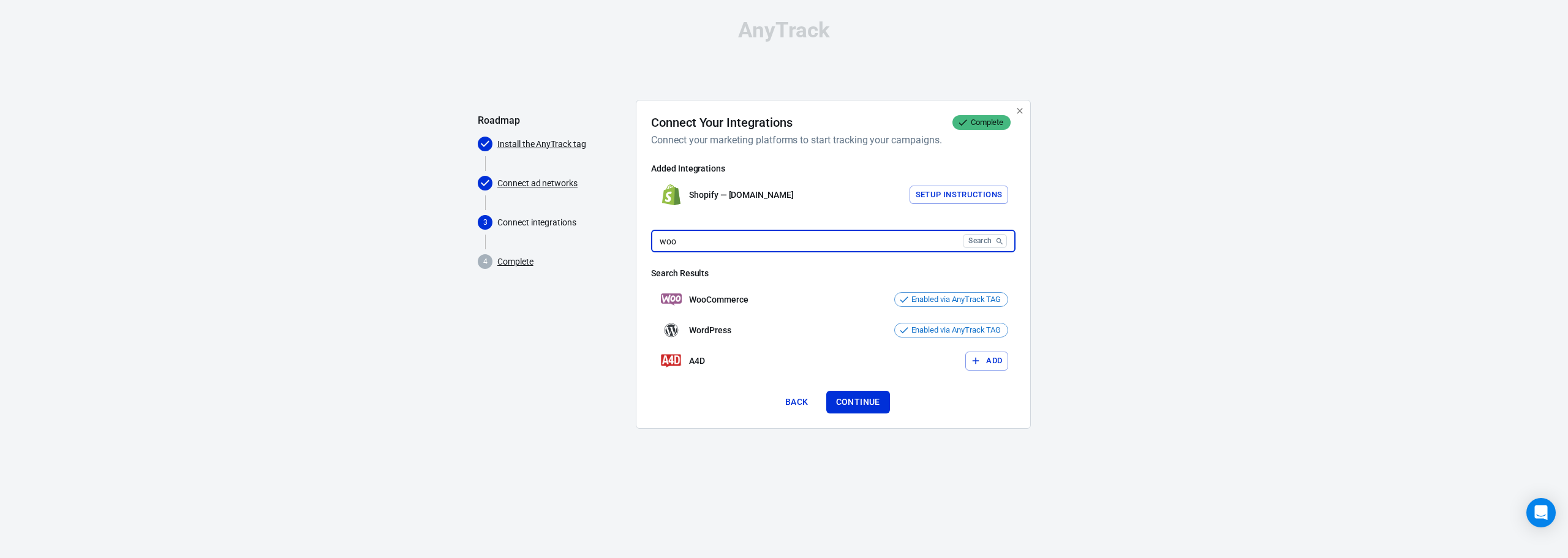
type input "woo"
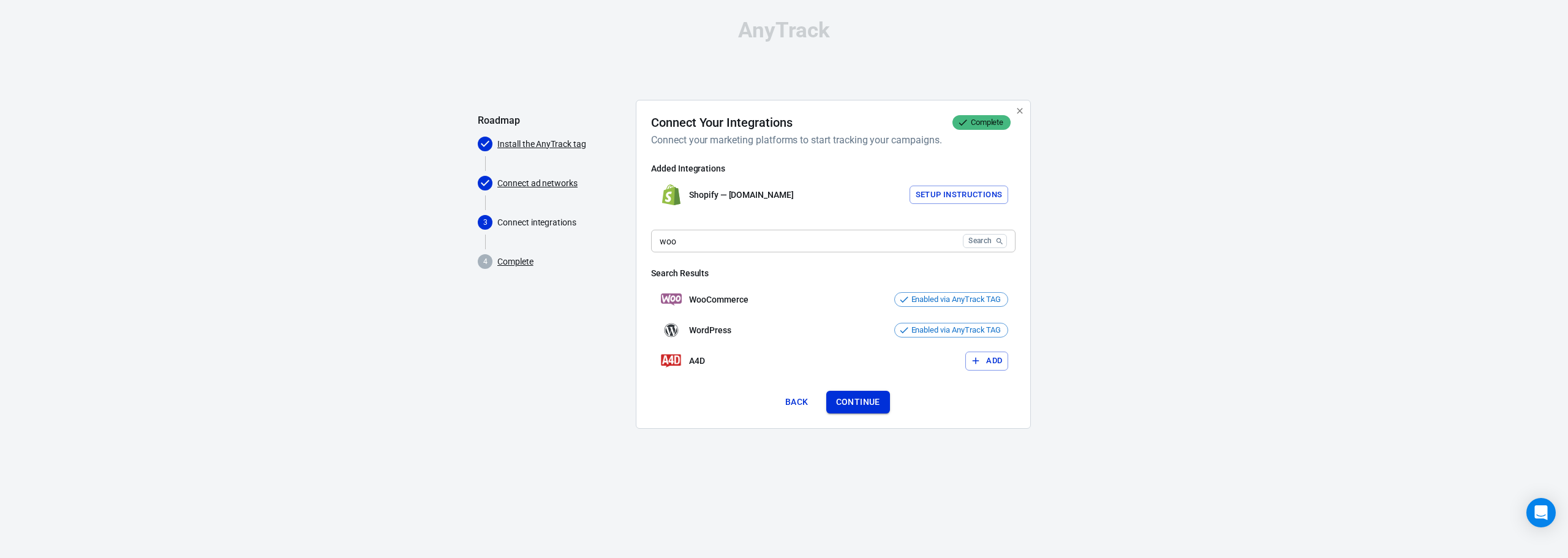
click at [847, 410] on button "Continue" at bounding box center [858, 402] width 64 height 23
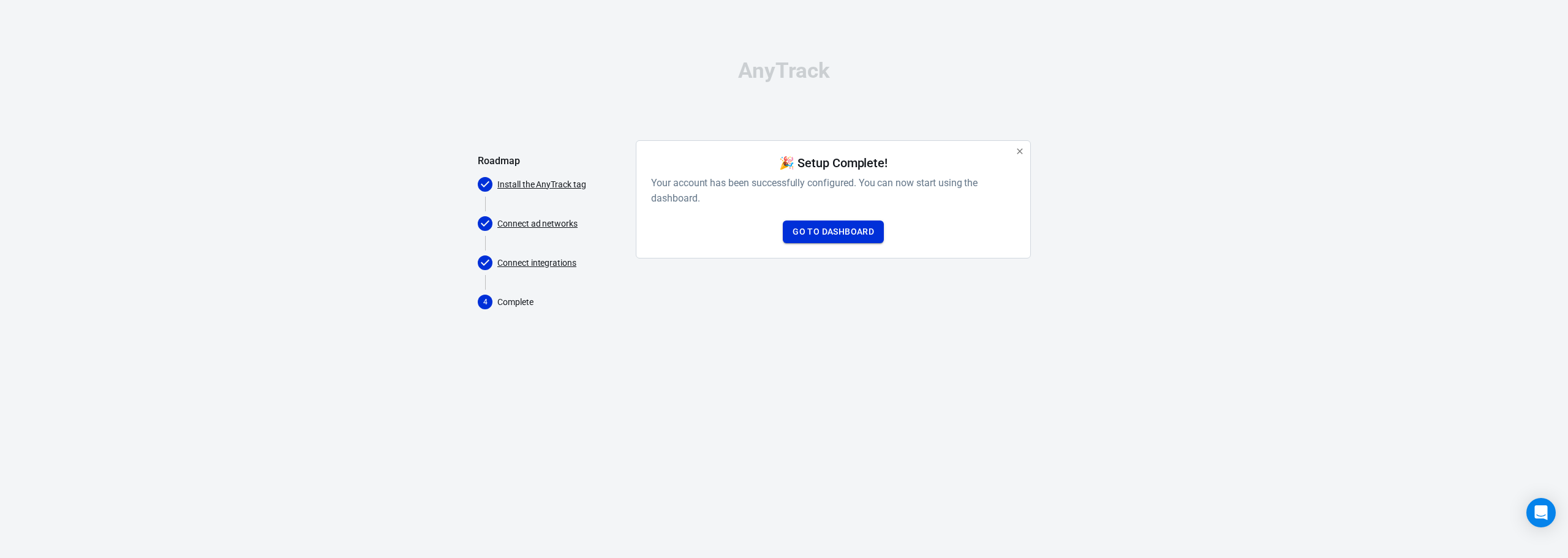
click at [832, 236] on link "Go to Dashboard" at bounding box center [833, 232] width 101 height 23
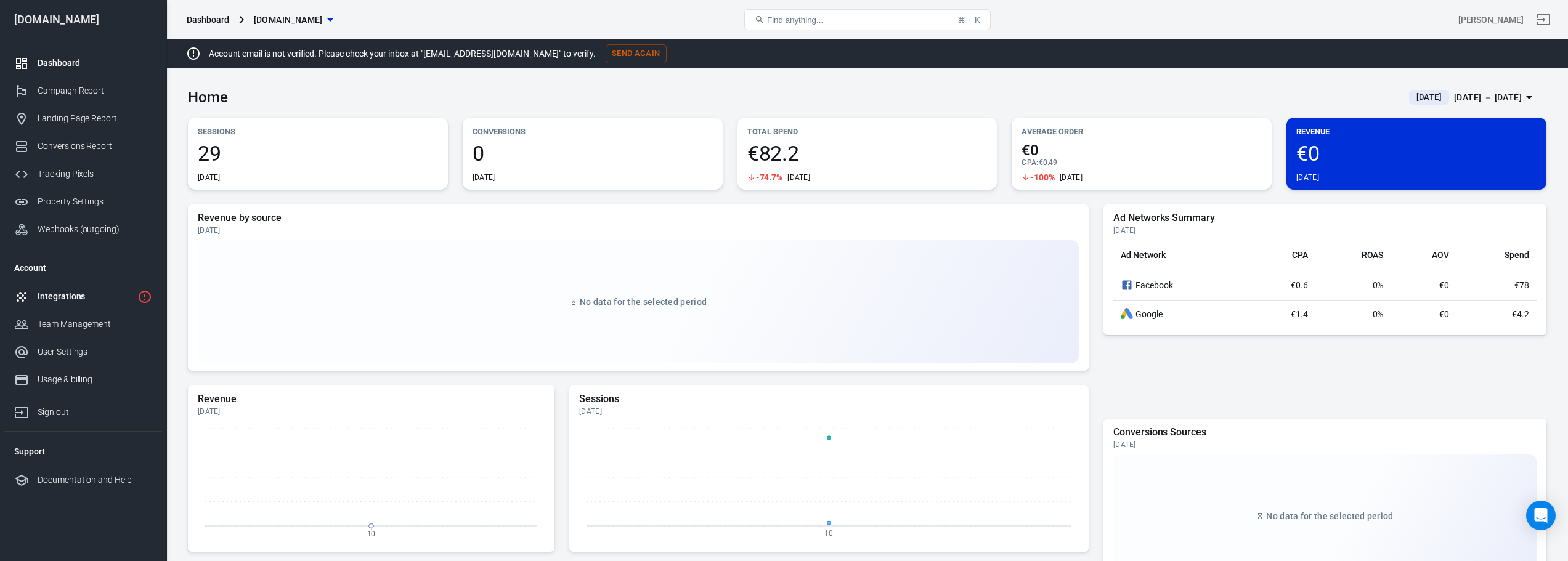
click at [70, 301] on div "Integrations" at bounding box center [85, 296] width 95 height 13
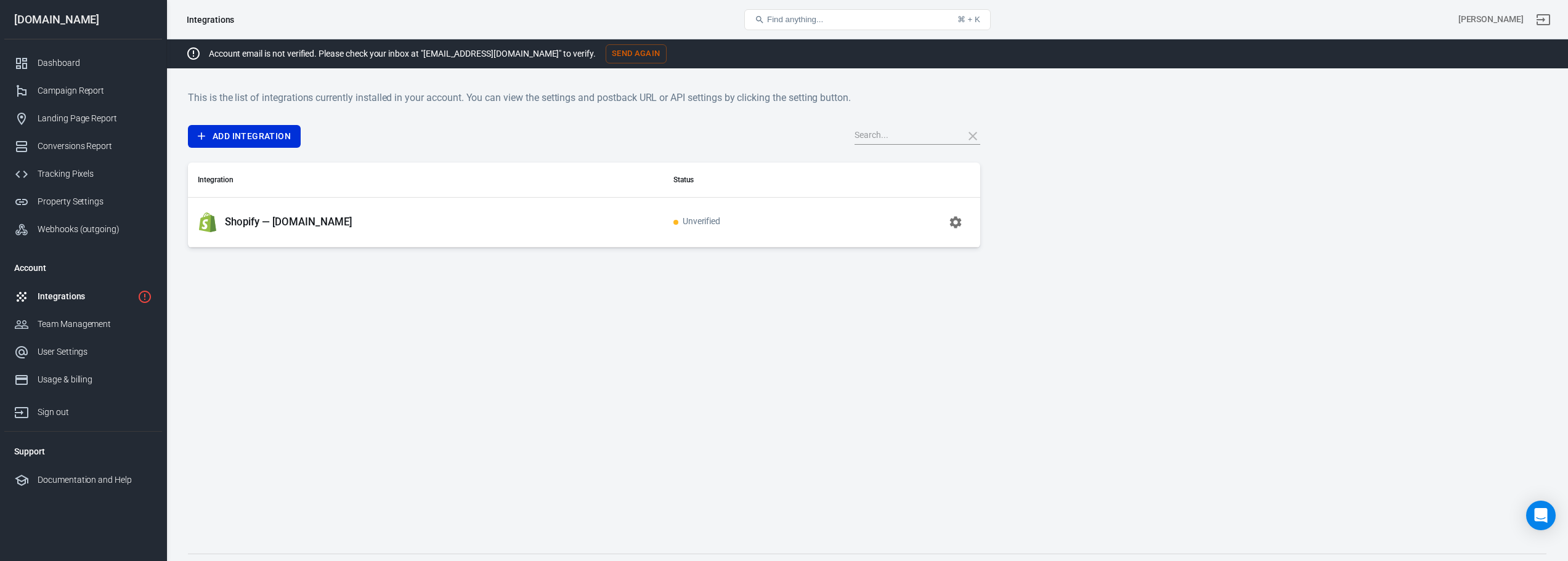
click at [955, 226] on icon "button" at bounding box center [956, 222] width 12 height 12
click at [959, 223] on icon "button" at bounding box center [956, 222] width 12 height 12
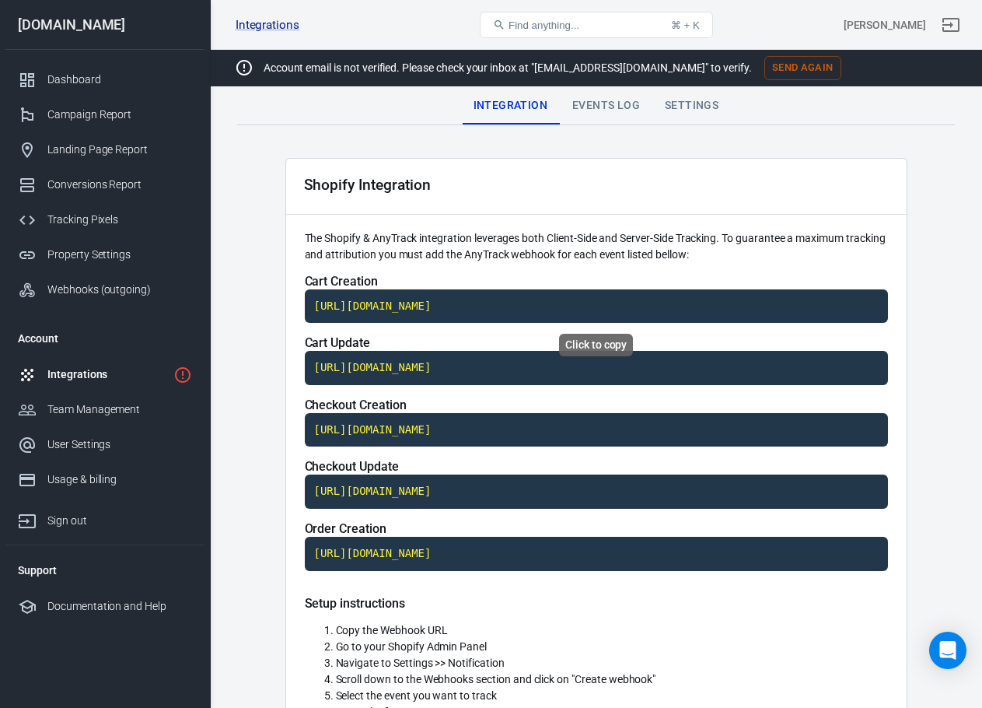
click at [372, 301] on code "https://t1.anytrack.io/VW6wEJAx/collect/shopify-casatechescom" at bounding box center [596, 306] width 583 height 34
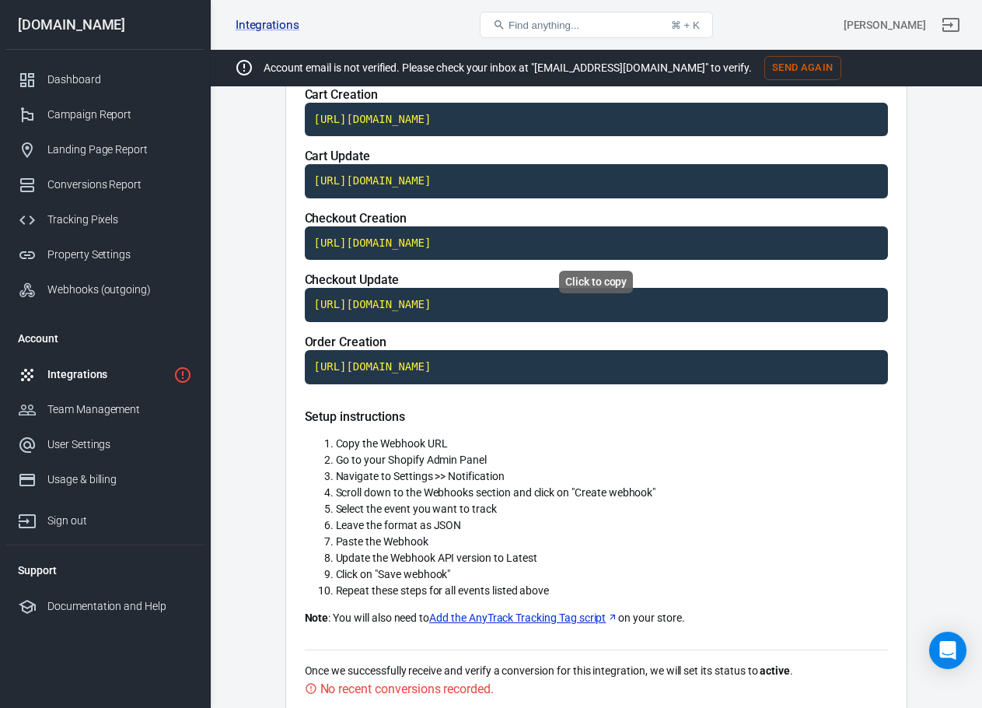
scroll to position [93, 0]
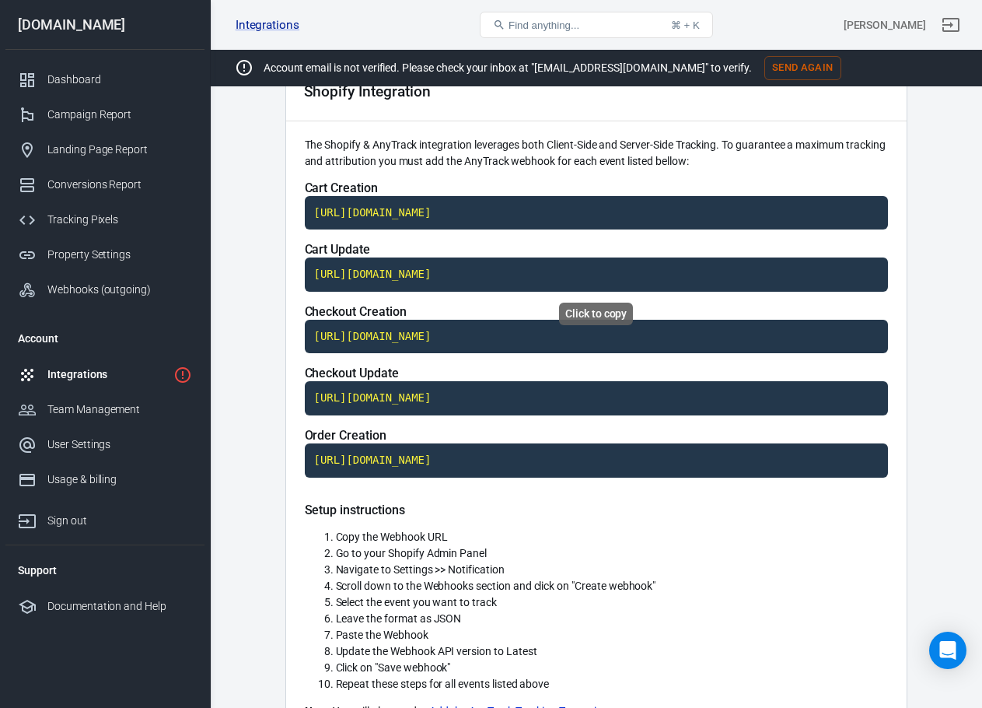
click at [659, 274] on code "https://t1.anytrack.io/VW6wEJAx/collect/shopify-casatechescom" at bounding box center [596, 274] width 583 height 34
click at [466, 338] on code "https://t1.anytrack.io/VW6wEJAx/collect/shopify-casatechescom" at bounding box center [596, 337] width 583 height 34
click at [476, 404] on code "https://t1.anytrack.io/VW6wEJAx/collect/shopify-casatechescom" at bounding box center [596, 398] width 583 height 34
click at [469, 469] on code "https://t1.anytrack.io/VW6wEJAx/collect/shopify-casatechescom" at bounding box center [596, 460] width 583 height 34
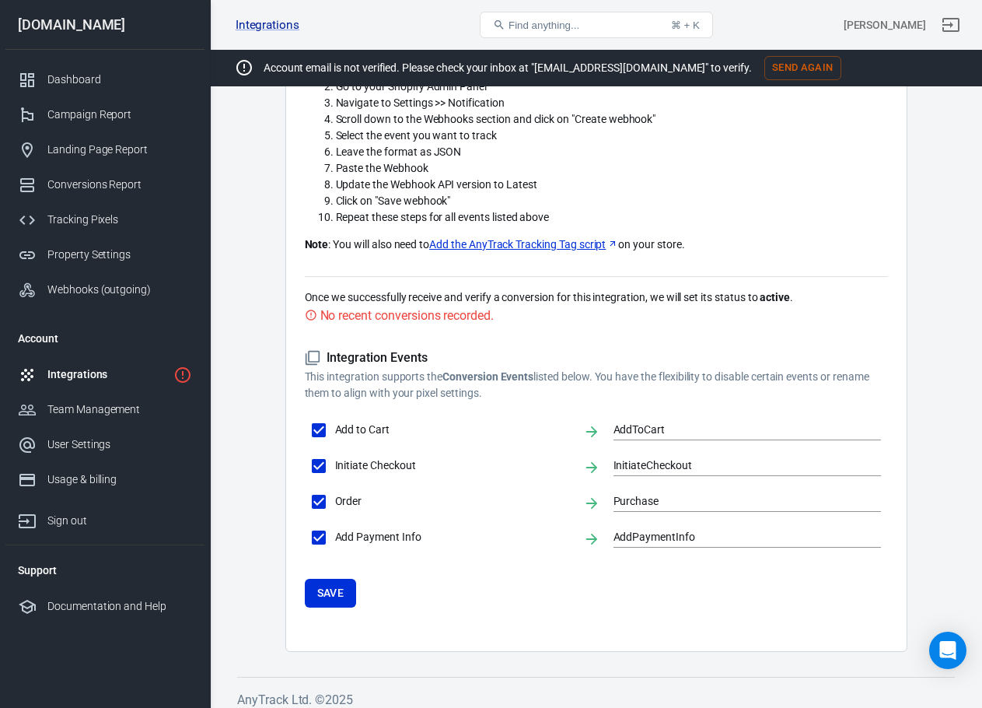
scroll to position [571, 0]
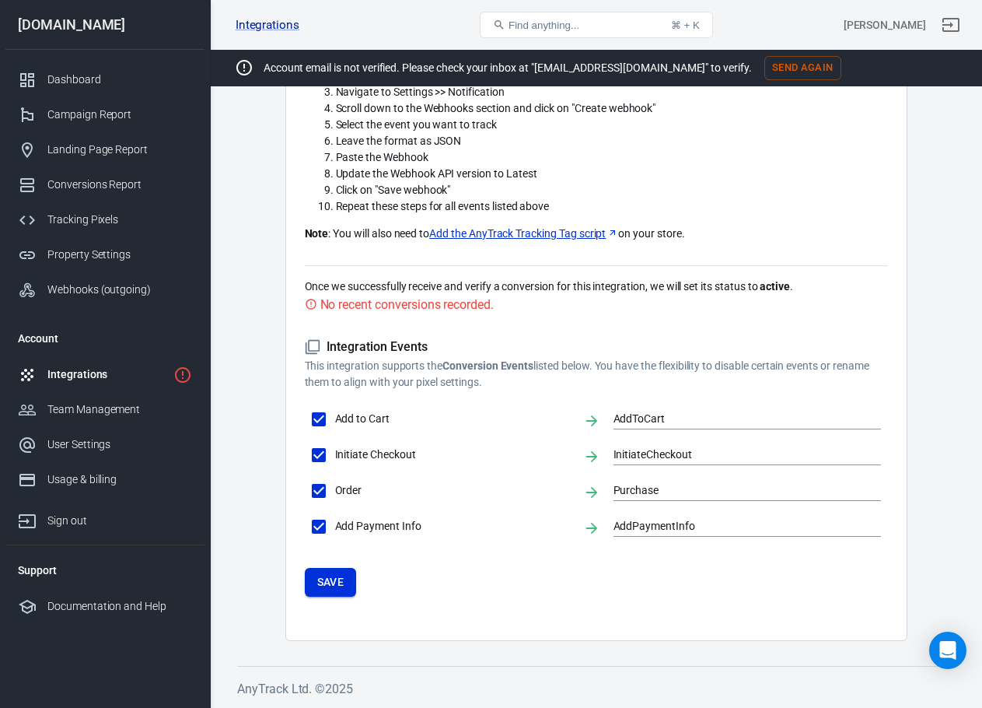
click at [328, 585] on button "Save" at bounding box center [331, 582] width 52 height 29
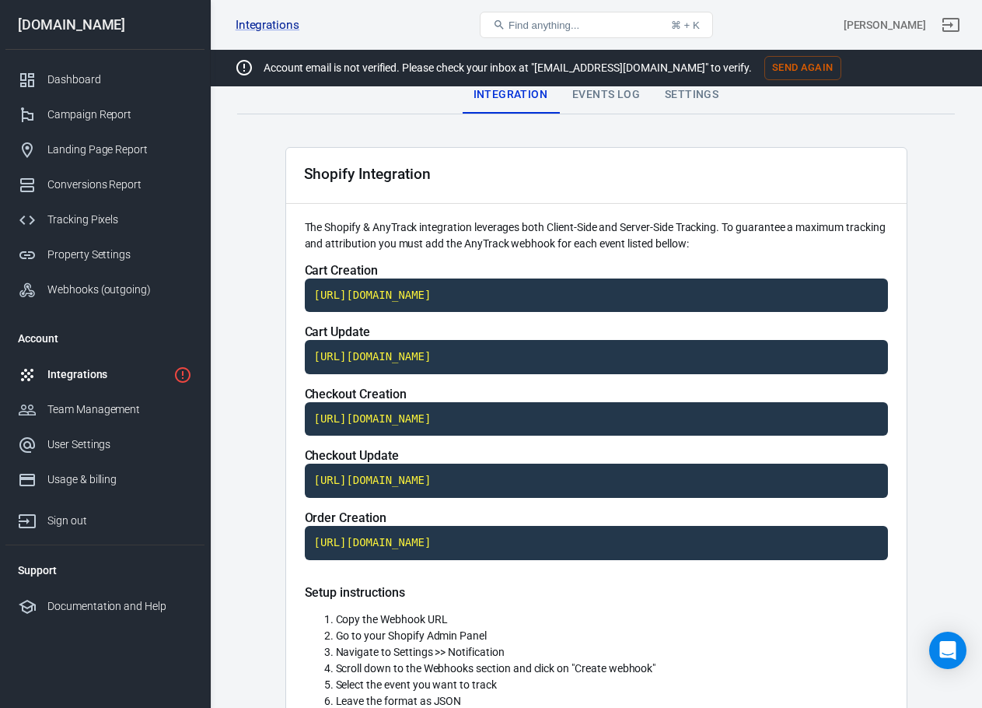
scroll to position [0, 0]
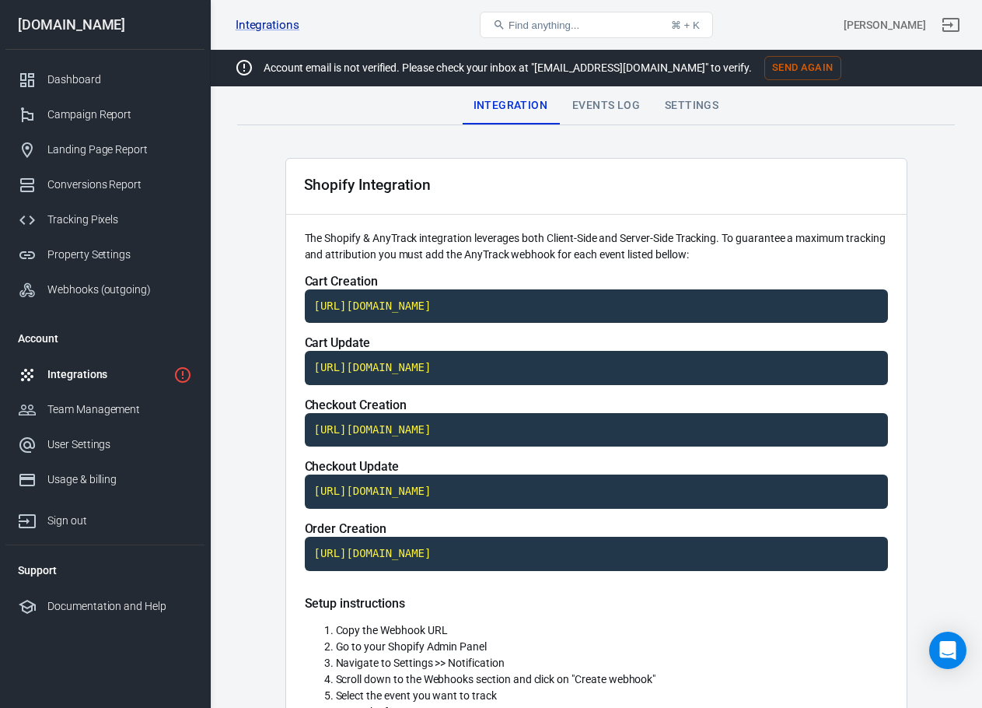
click at [622, 96] on div "Events Log" at bounding box center [606, 105] width 93 height 37
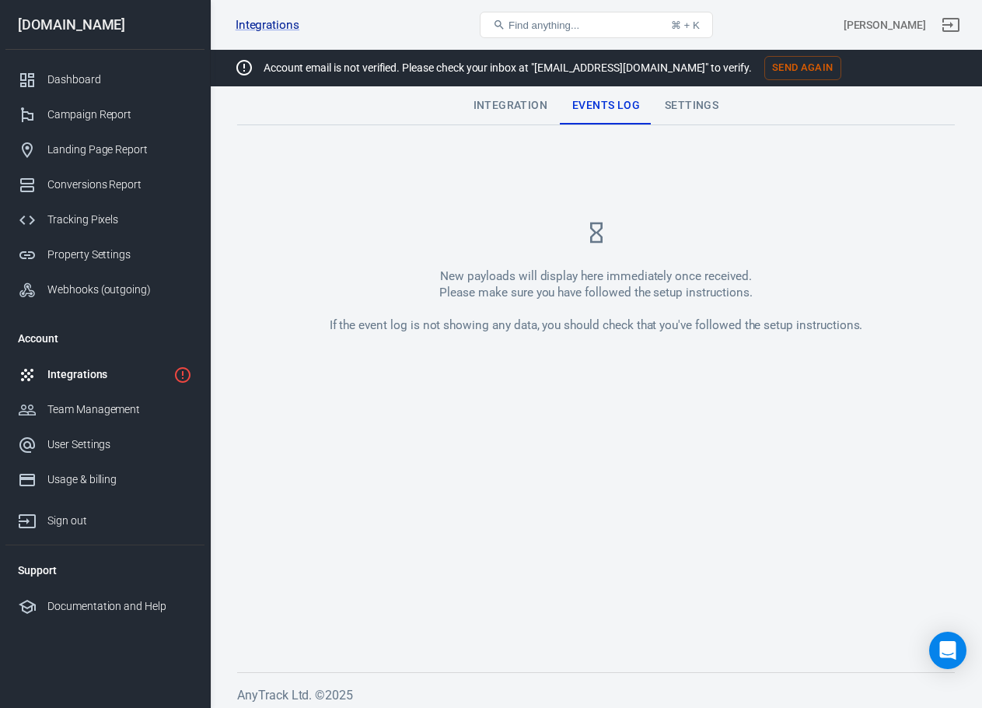
click at [697, 114] on div "Settings" at bounding box center [691, 105] width 79 height 37
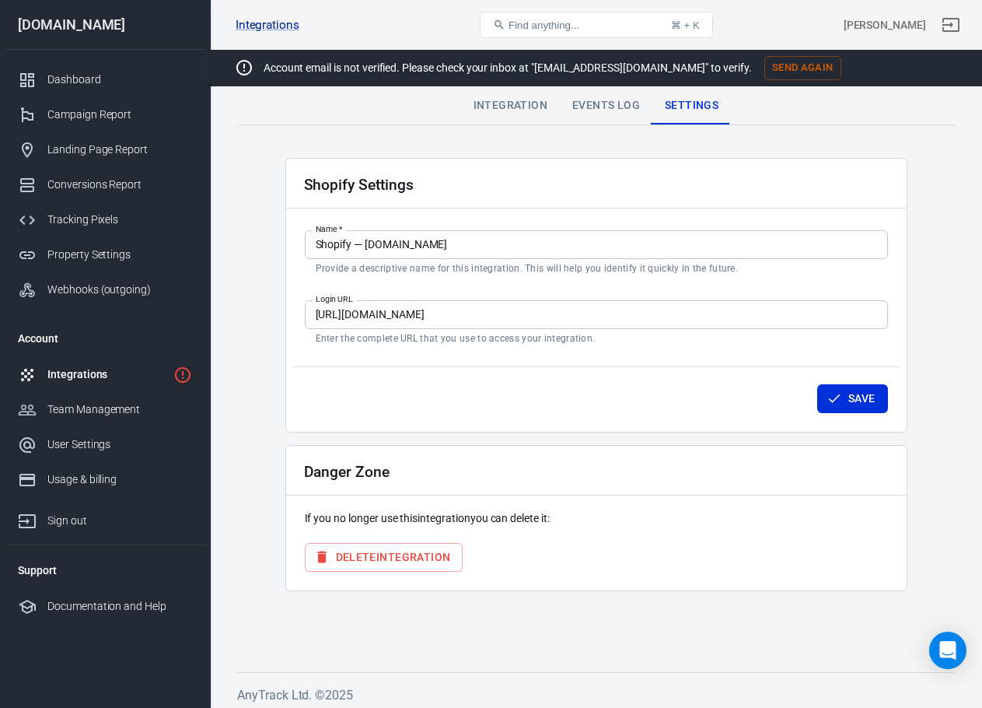
click at [488, 311] on input "https://accounts.shopify.com" at bounding box center [596, 314] width 583 height 29
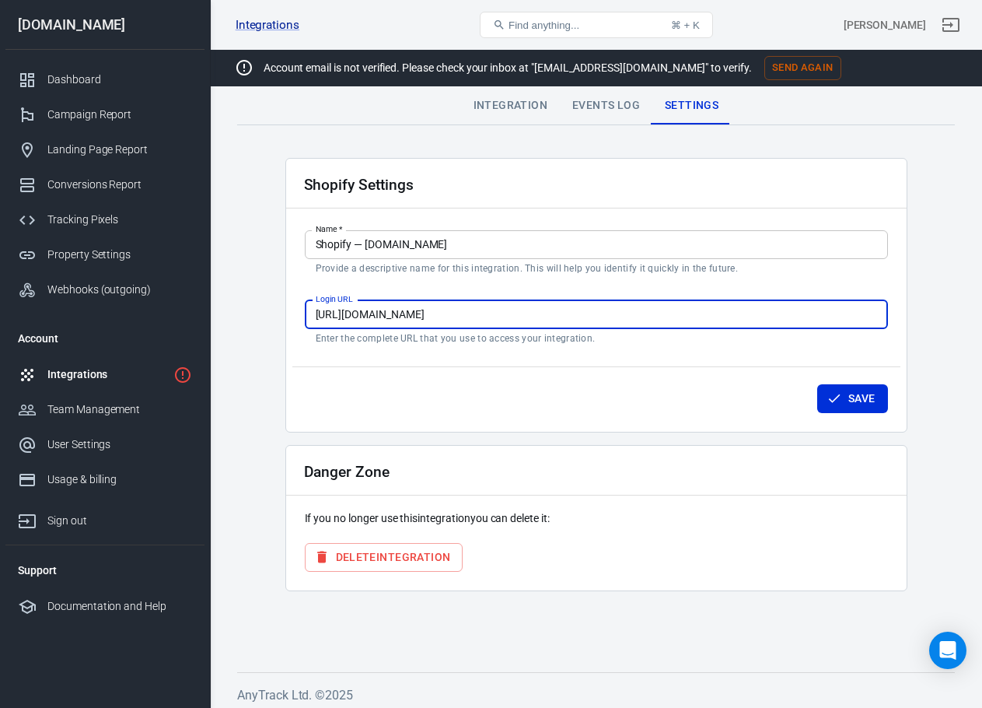
paste input "secure-casatech-es"
type input "secure-casatech-es.com"
click at [849, 407] on button "Save" at bounding box center [852, 398] width 71 height 29
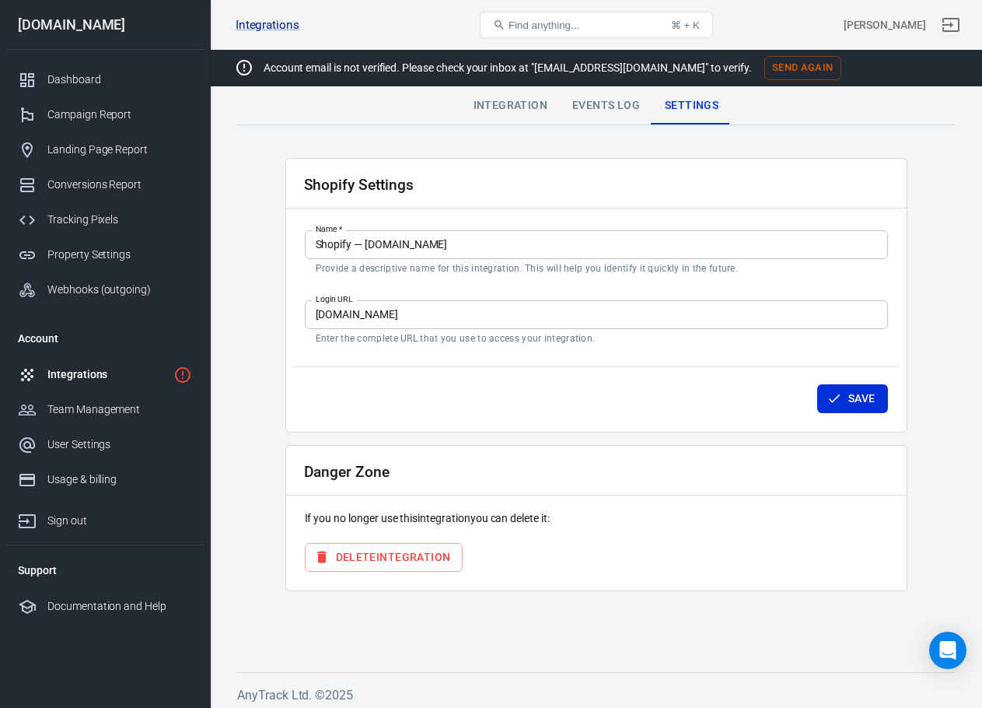
scroll to position [6, 0]
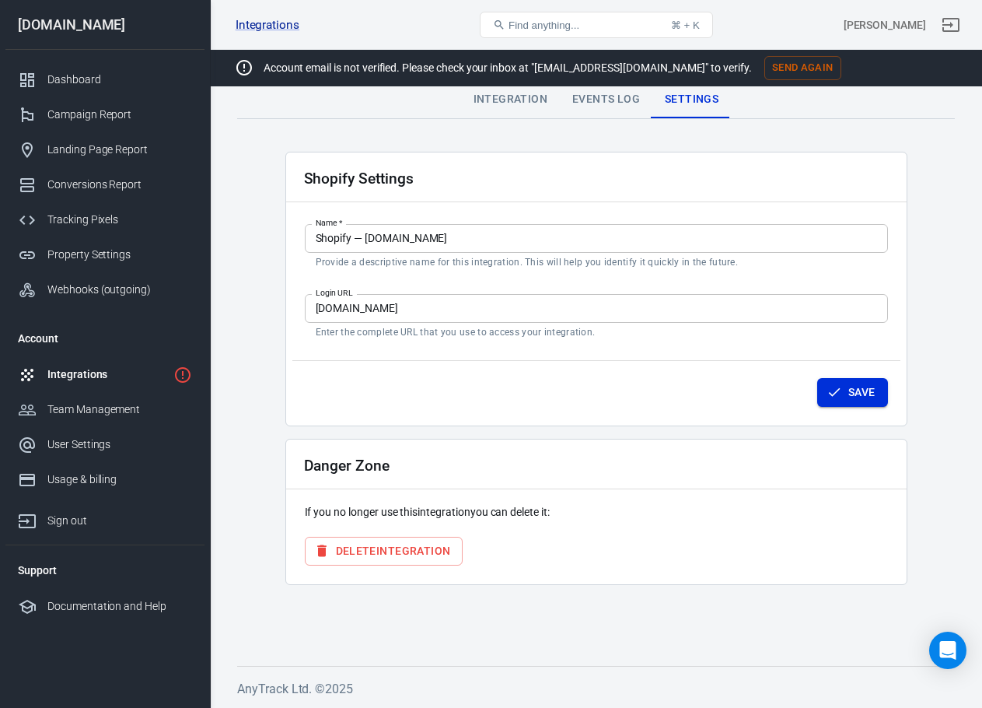
click at [848, 386] on button "Save" at bounding box center [852, 392] width 71 height 29
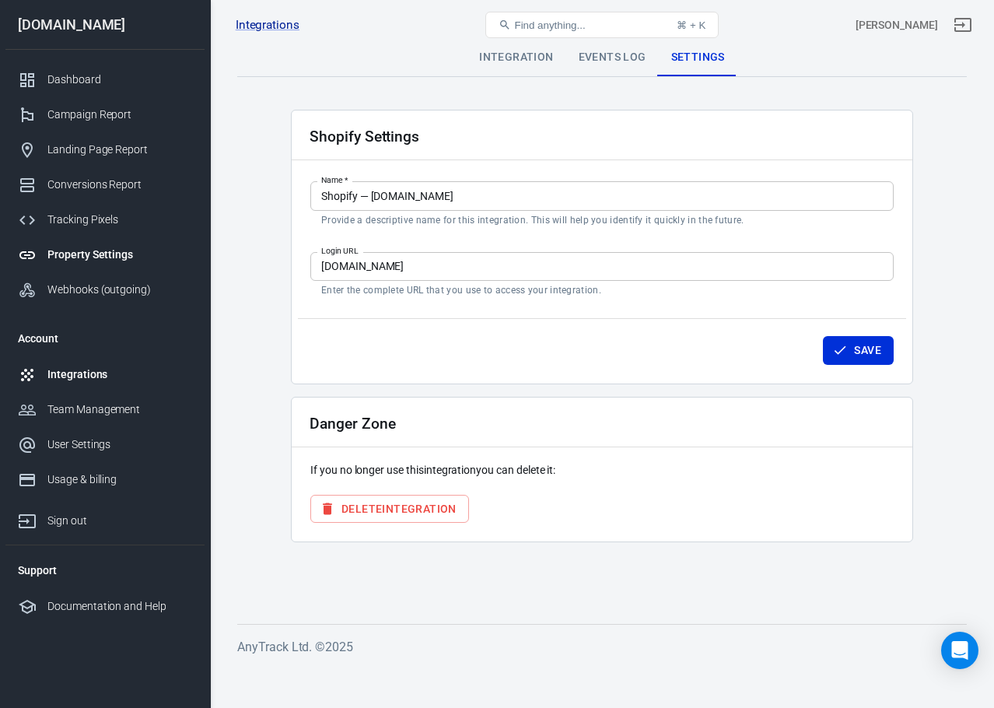
click at [116, 254] on div "Property Settings" at bounding box center [119, 254] width 145 height 16
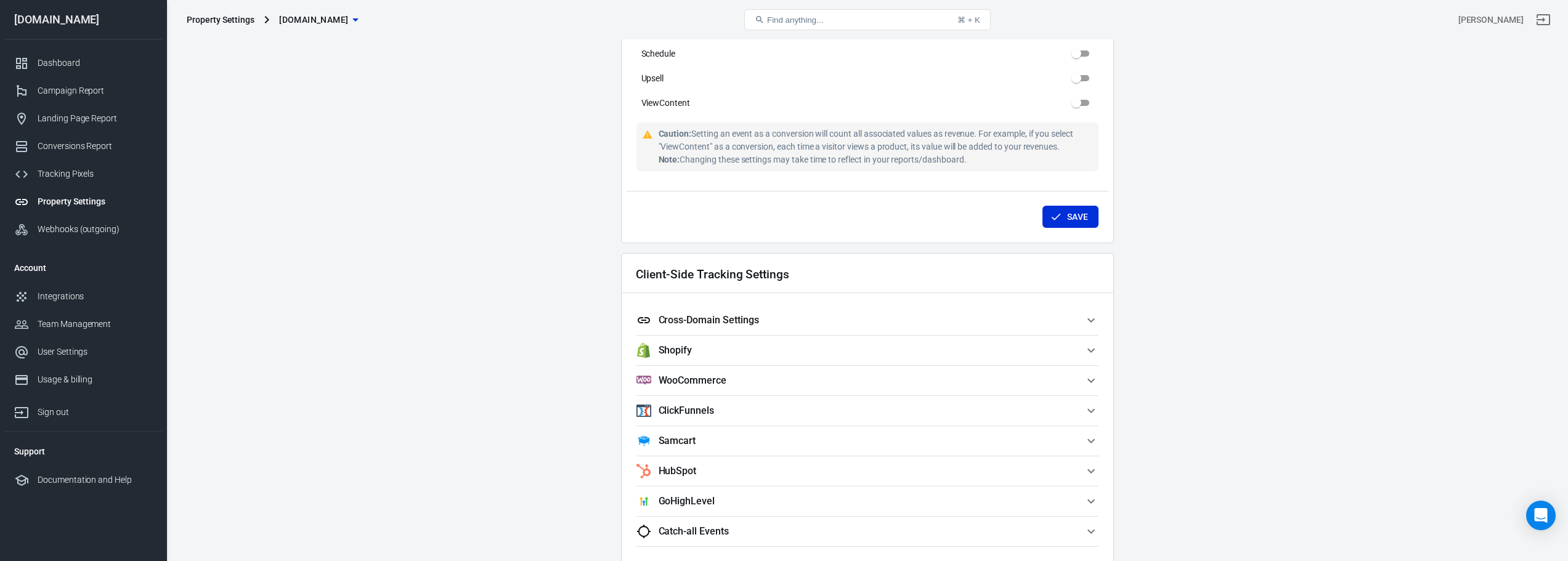
scroll to position [887, 0]
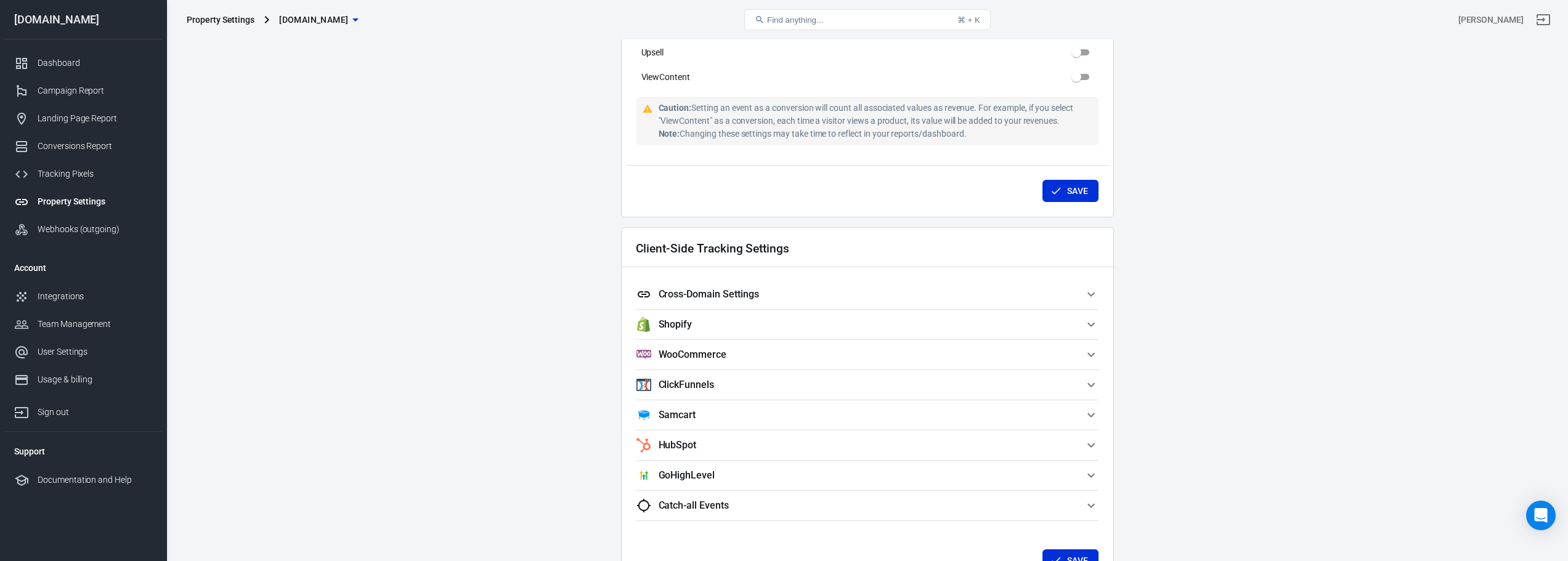
click at [787, 292] on icon "button" at bounding box center [1091, 294] width 15 height 15
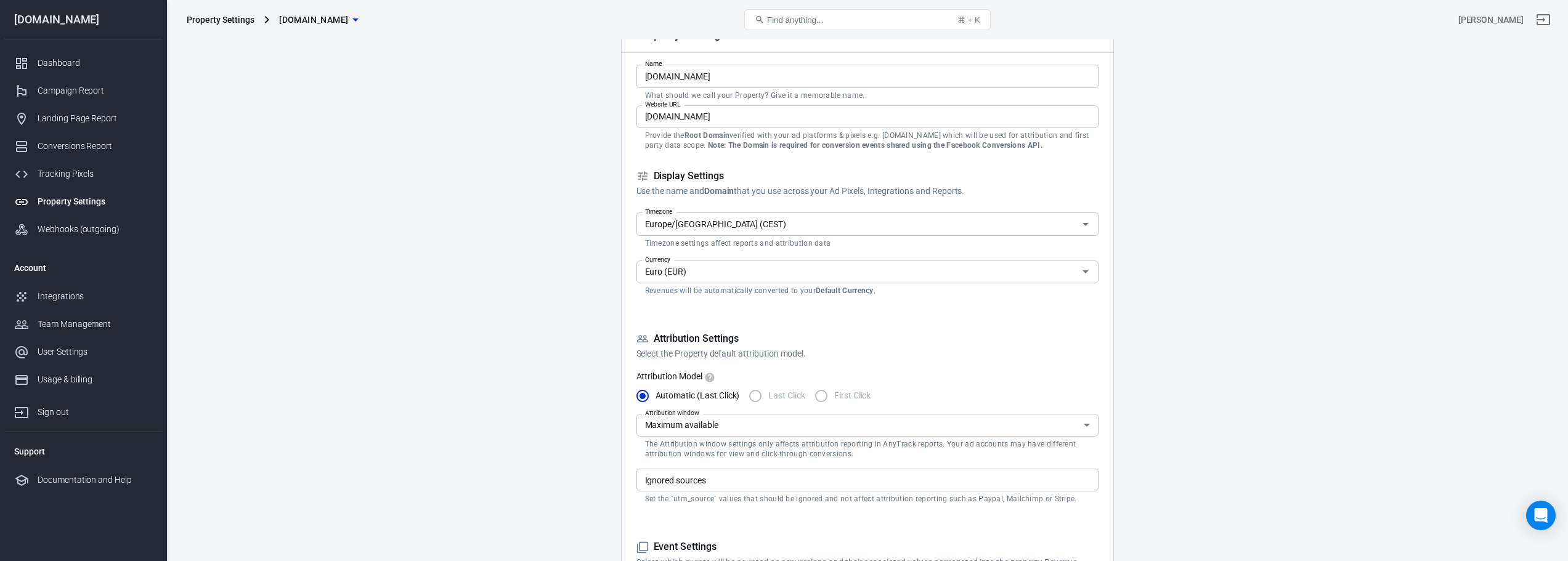
scroll to position [0, 0]
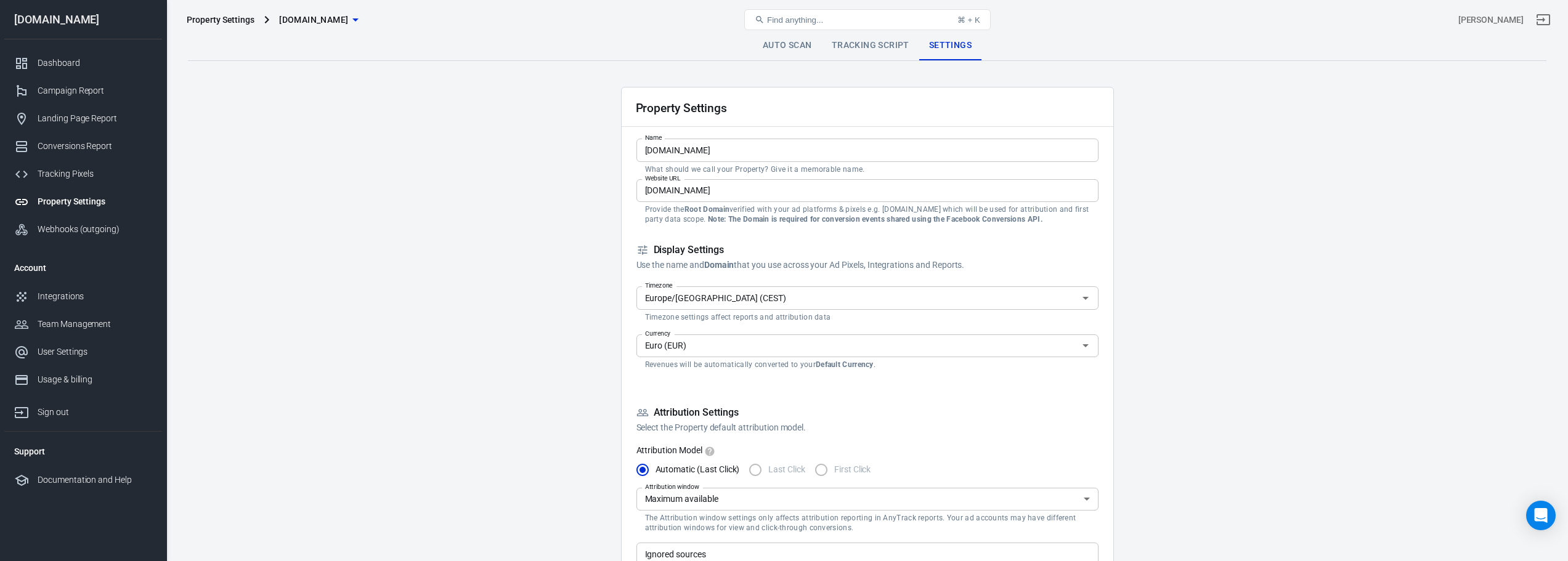
click at [758, 469] on label "Last Click" at bounding box center [773, 470] width 63 height 26
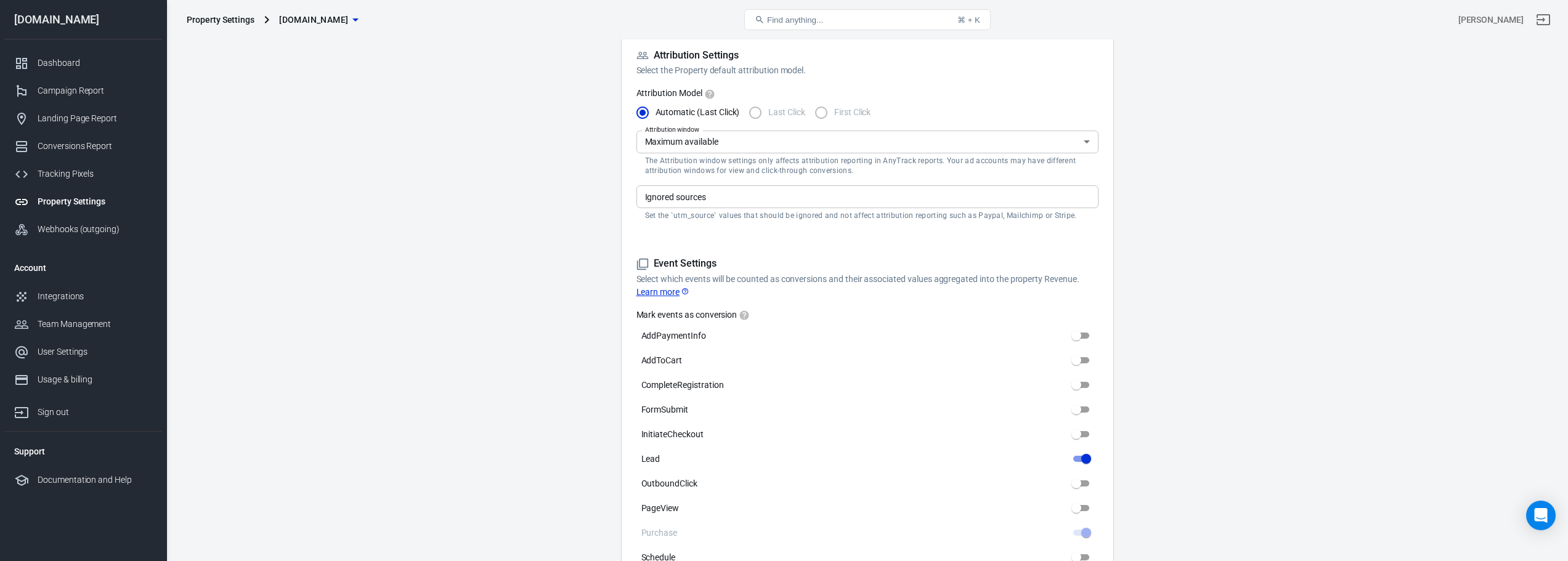
scroll to position [849, 0]
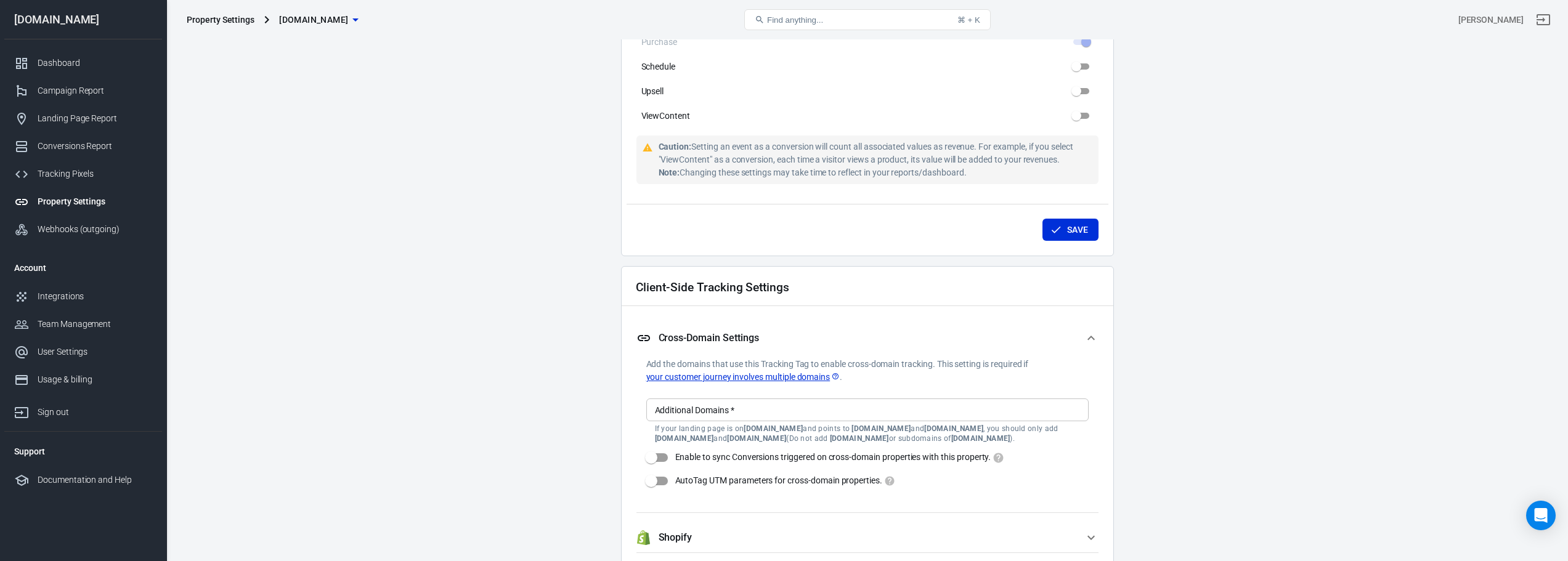
drag, startPoint x: 1567, startPoint y: 303, endPoint x: 1569, endPoint y: 289, distance: 14.1
click at [787, 289] on html "Property Settings casatech-es.com Find anything... ⌘ + K Sonia Farias casatech-…" at bounding box center [784, 65] width 1568 height 1827
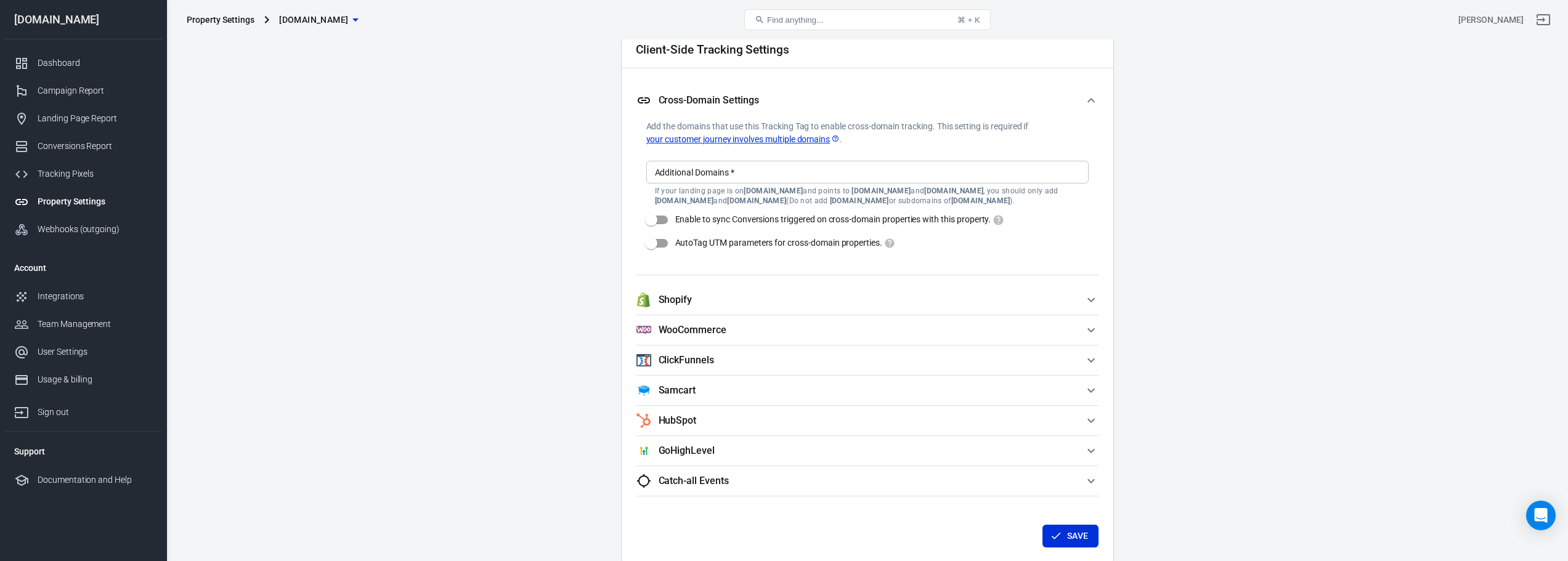
scroll to position [1090, 0]
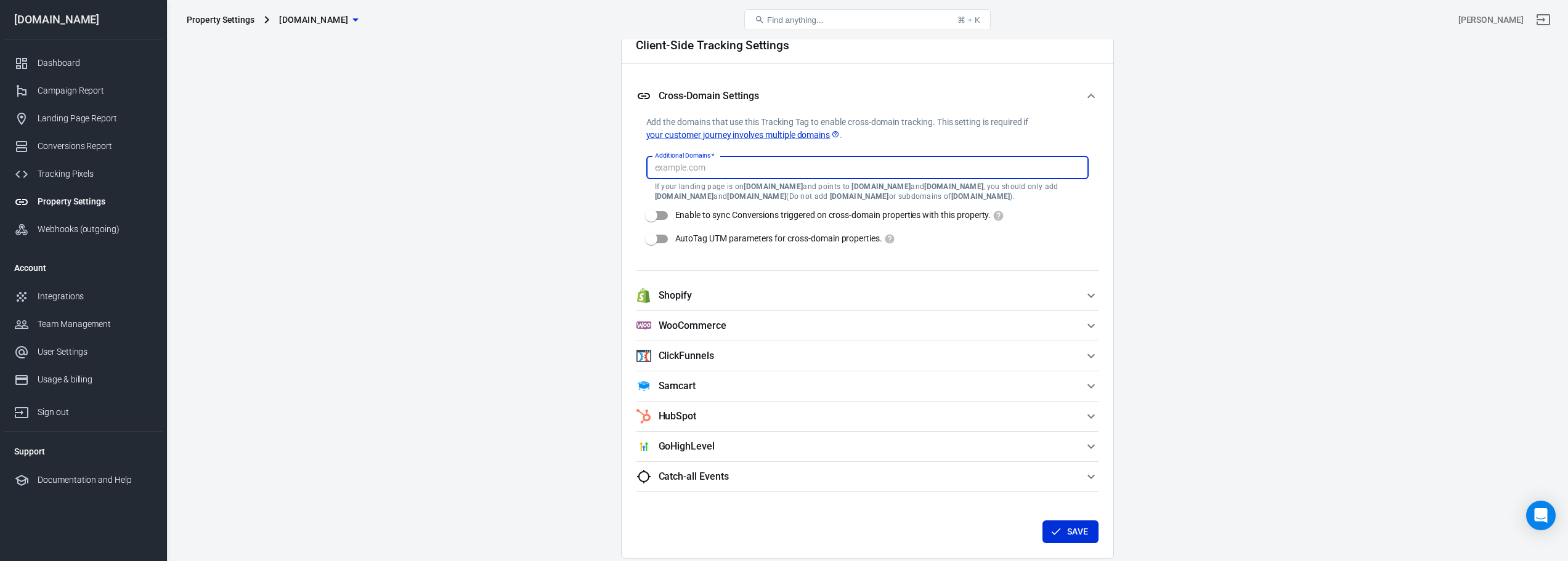
click at [787, 167] on input "Additional Domains   *" at bounding box center [866, 167] width 433 height 15
paste input "uksdmg-8r.myshopify.com"
type input "uksdmg-8r.myshopify.com"
click at [651, 217] on input "Enable to sync Conversions triggered on cross-domain properties with this prope…" at bounding box center [651, 216] width 71 height 24
checkbox input "true"
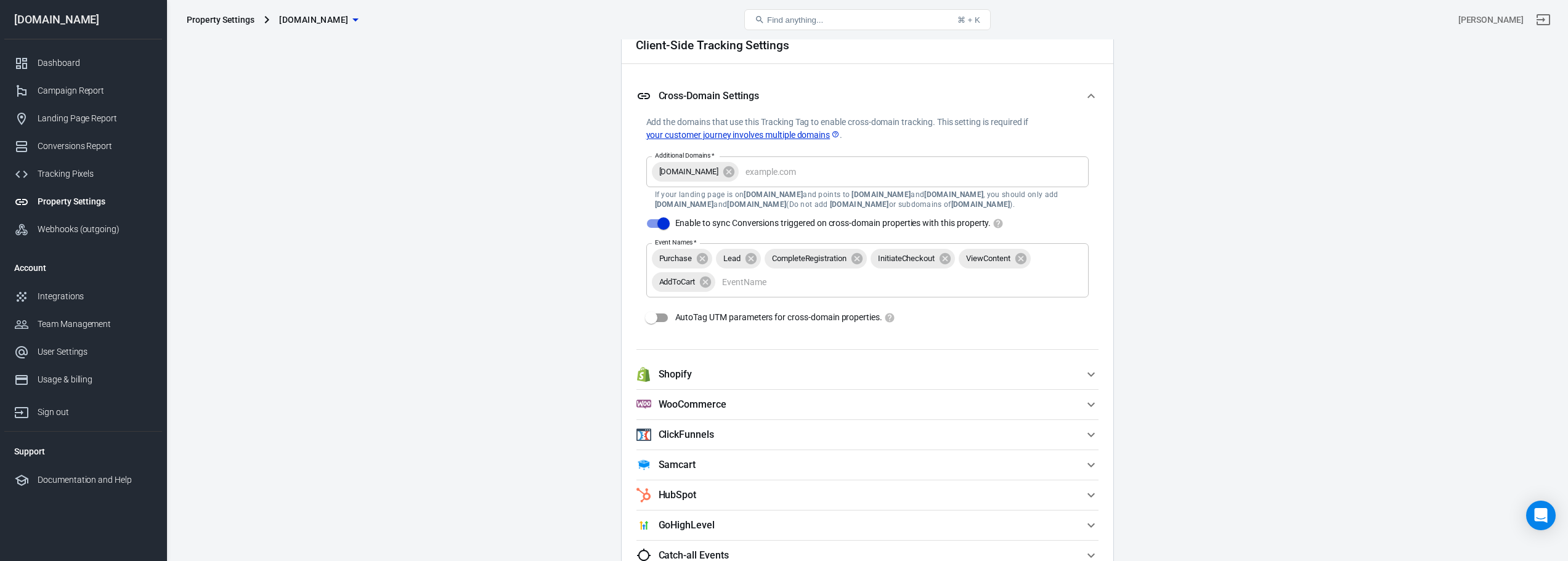
click at [659, 319] on input "AutoTag UTM parameters for cross-domain properties." at bounding box center [651, 318] width 71 height 24
checkbox input "true"
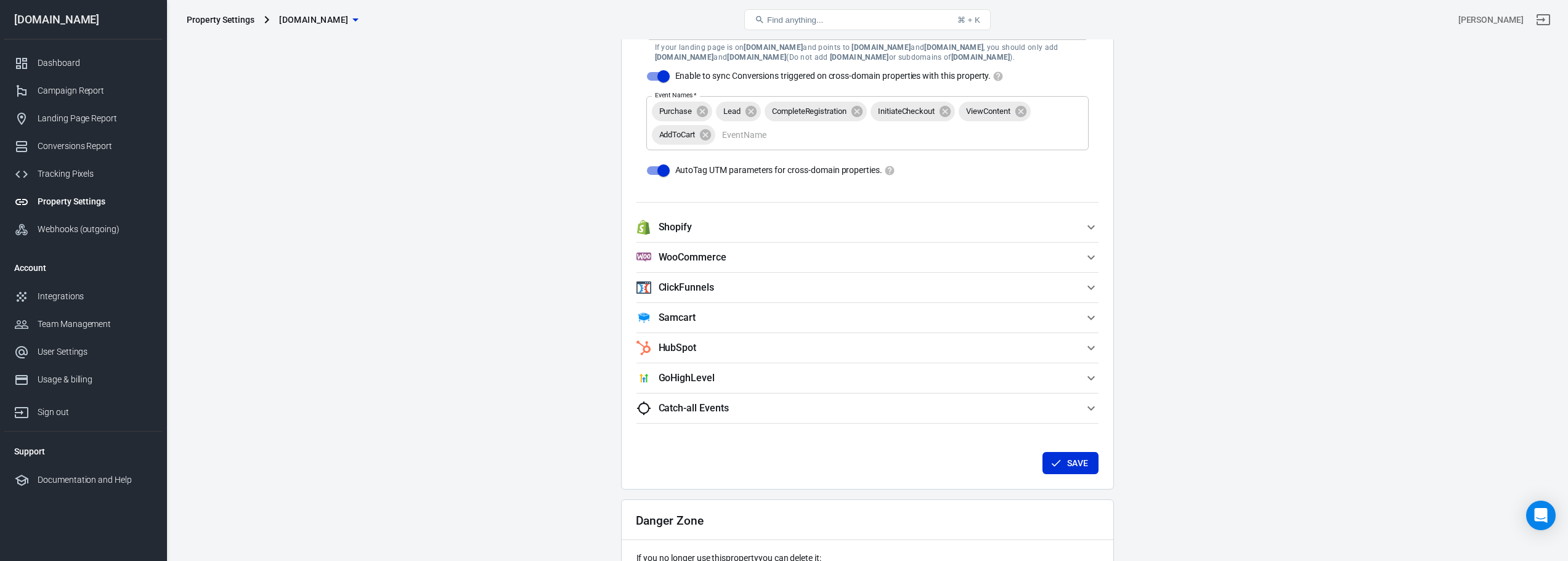
scroll to position [1238, 0]
click at [787, 223] on icon "button" at bounding box center [1091, 227] width 15 height 15
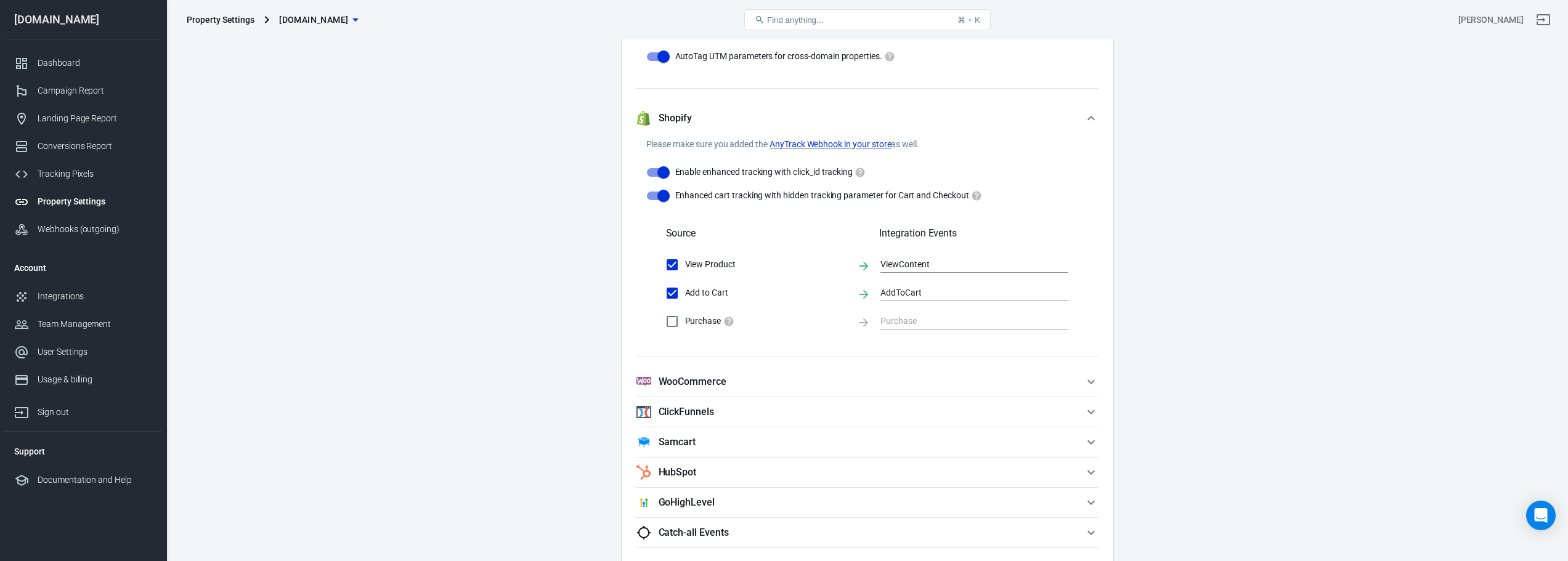
scroll to position [1329, 0]
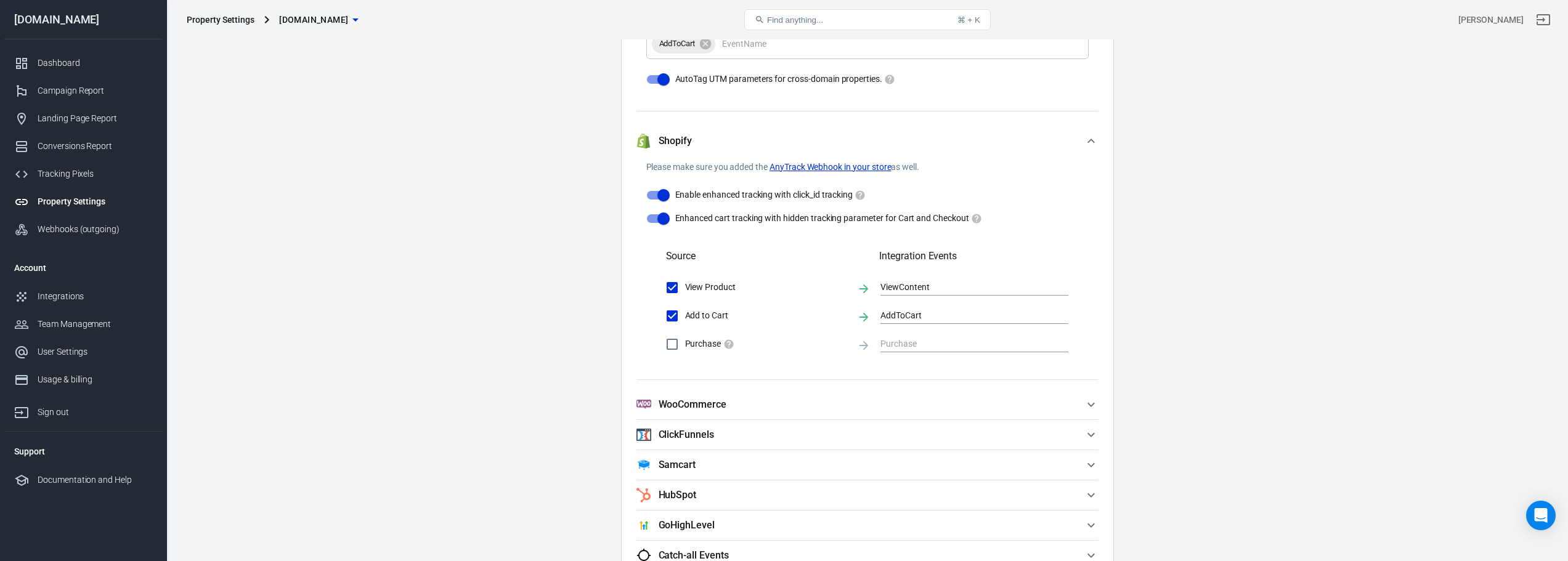
click at [787, 140] on icon "button" at bounding box center [1091, 141] width 15 height 15
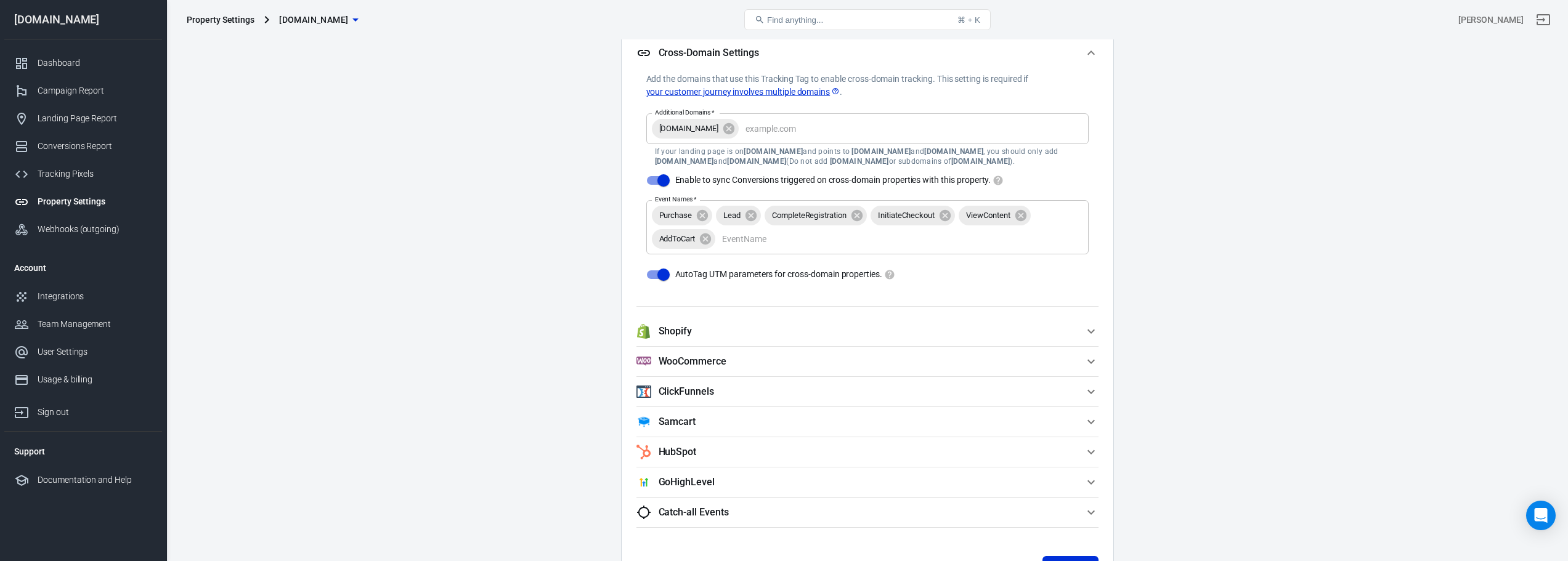
scroll to position [1107, 0]
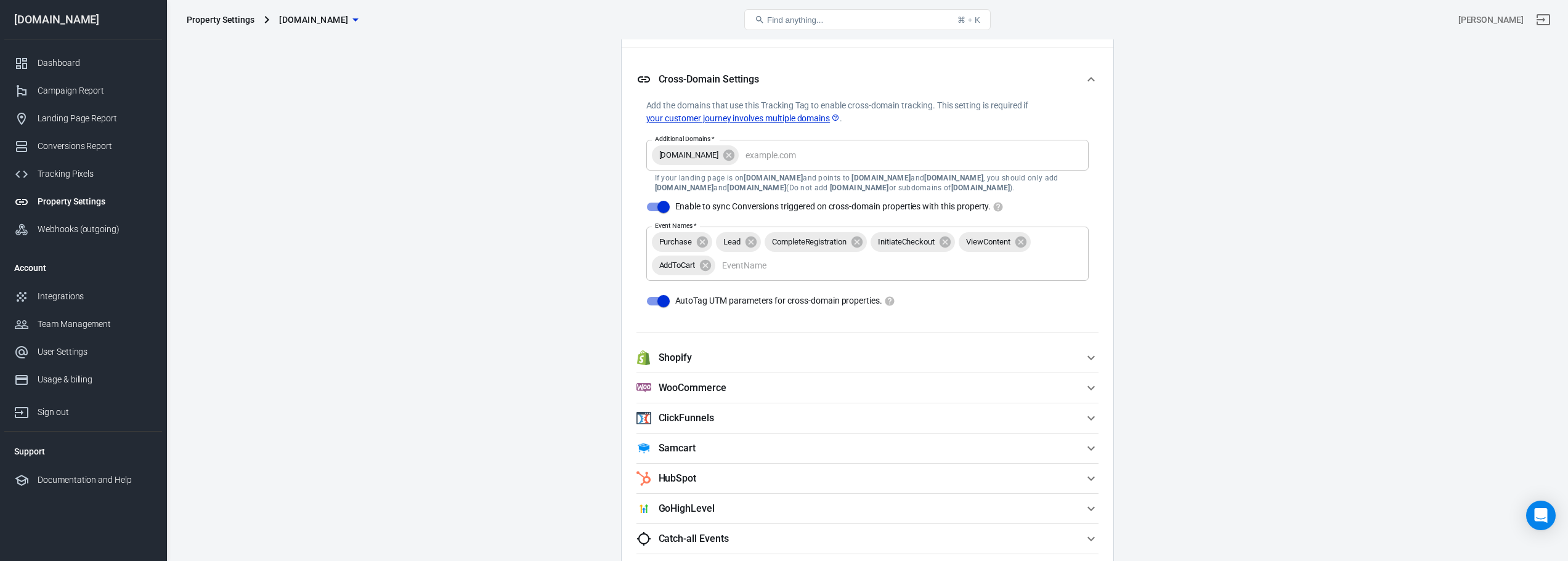
click at [787, 356] on icon "button" at bounding box center [1091, 357] width 15 height 15
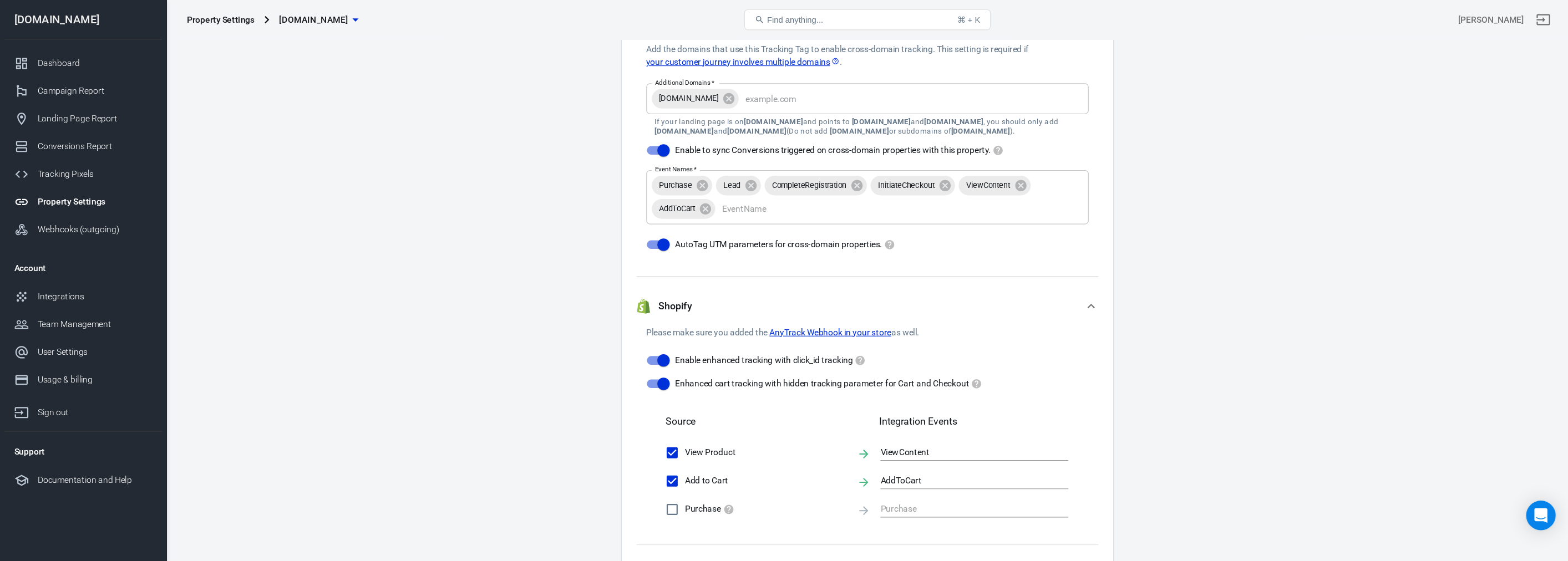
scroll to position [1046, 0]
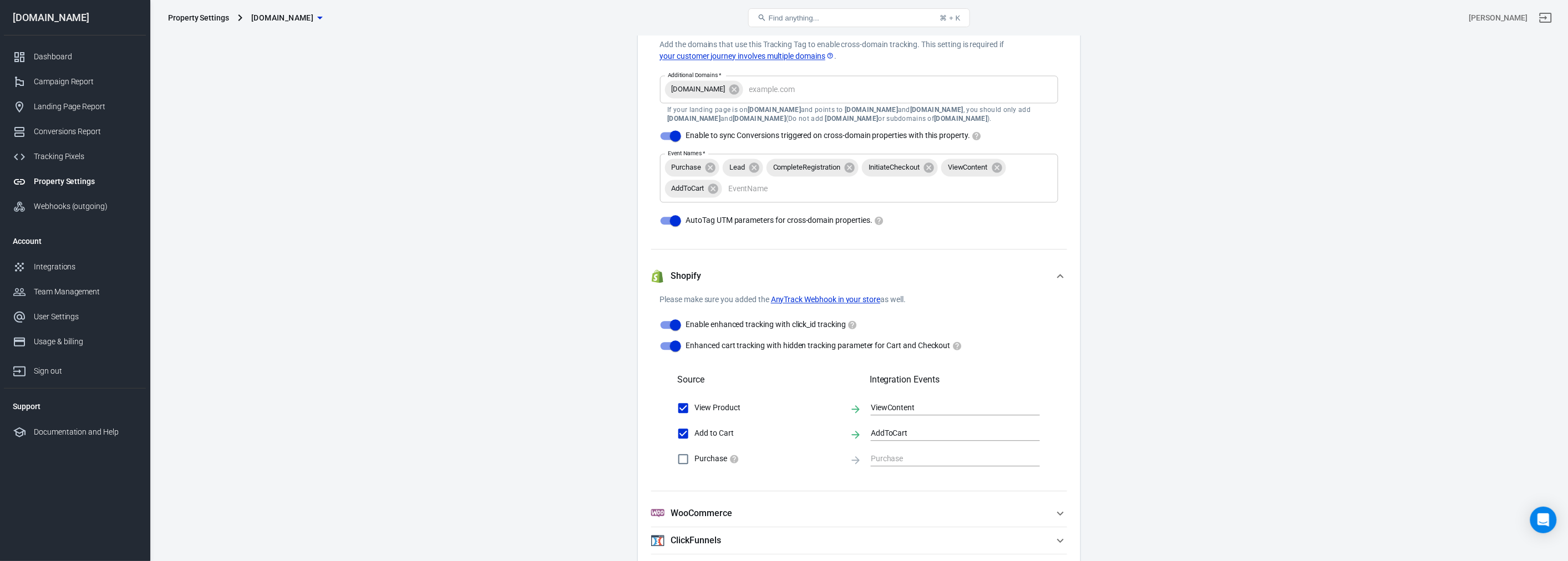
click at [708, 504] on span "WooCommerce" at bounding box center [852, 513] width 403 height 14
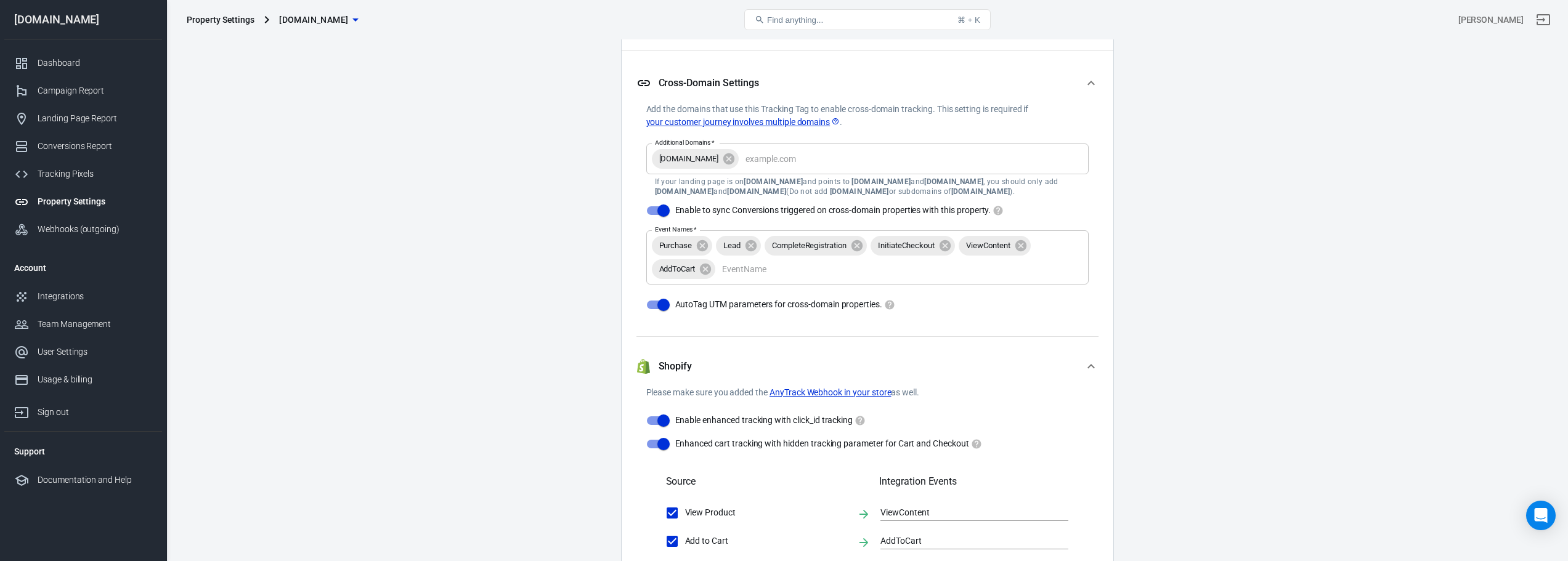
scroll to position [1098, 0]
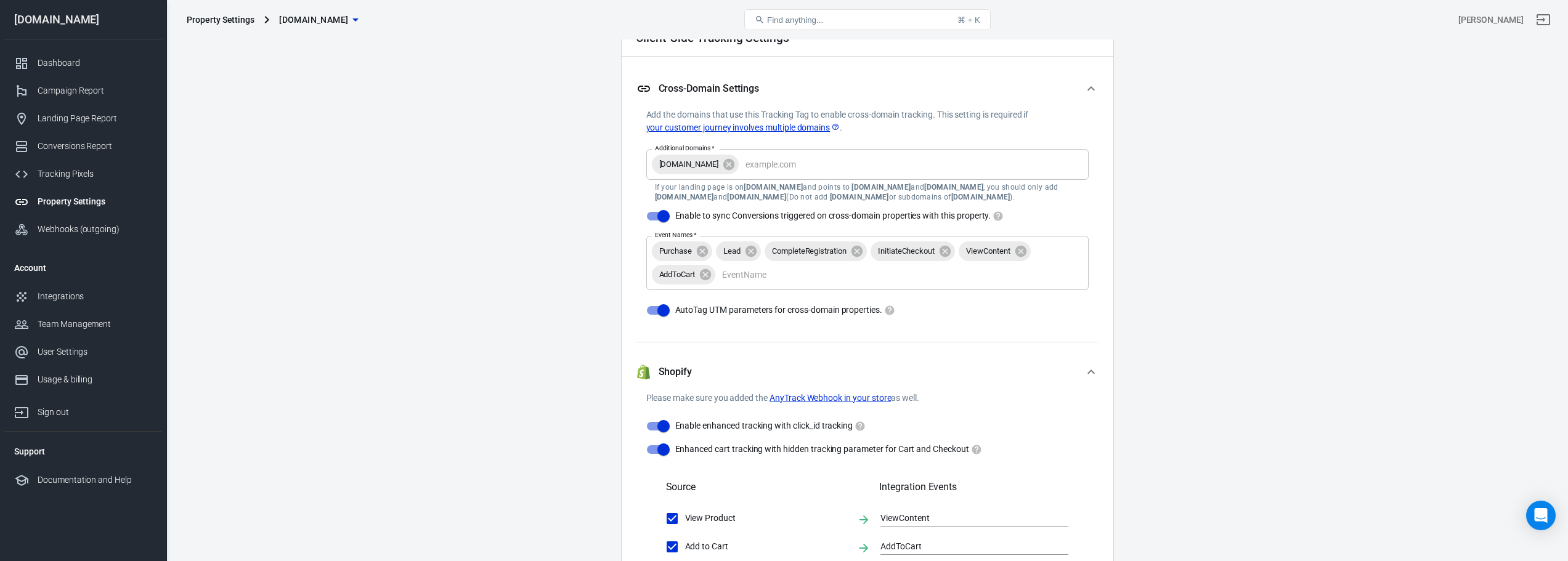
click at [787, 376] on icon "button" at bounding box center [1091, 372] width 15 height 15
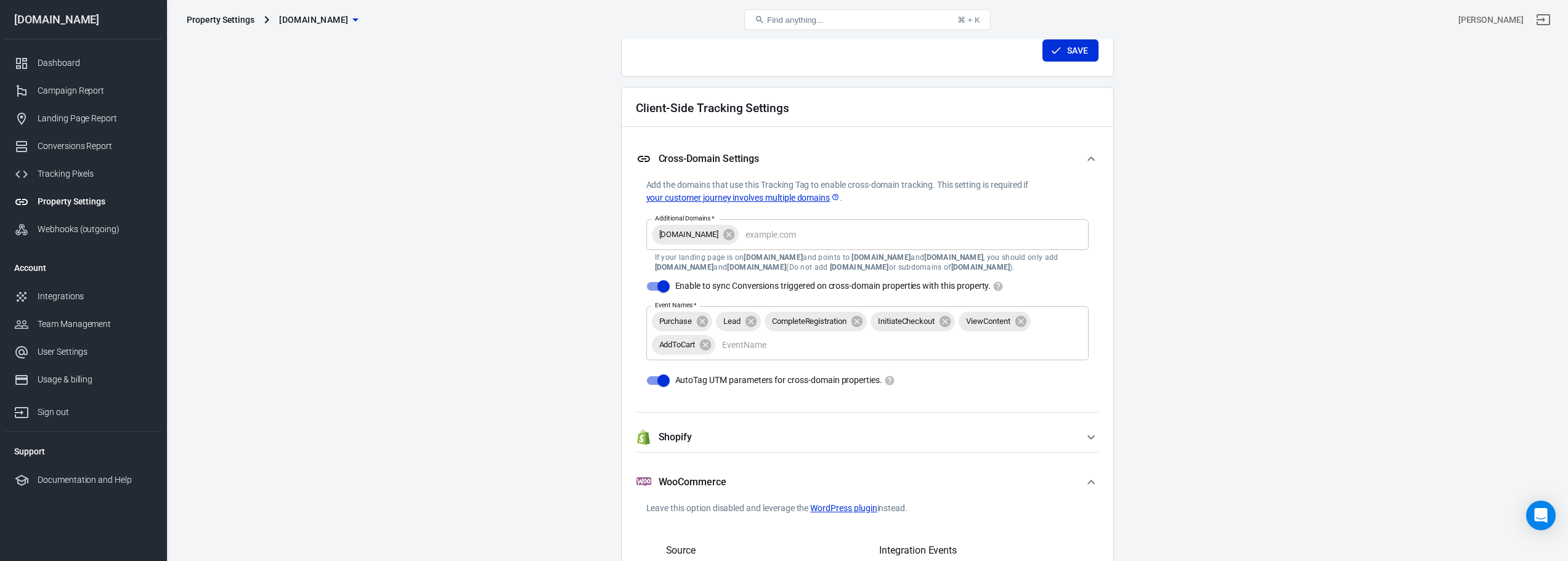
scroll to position [1021, 0]
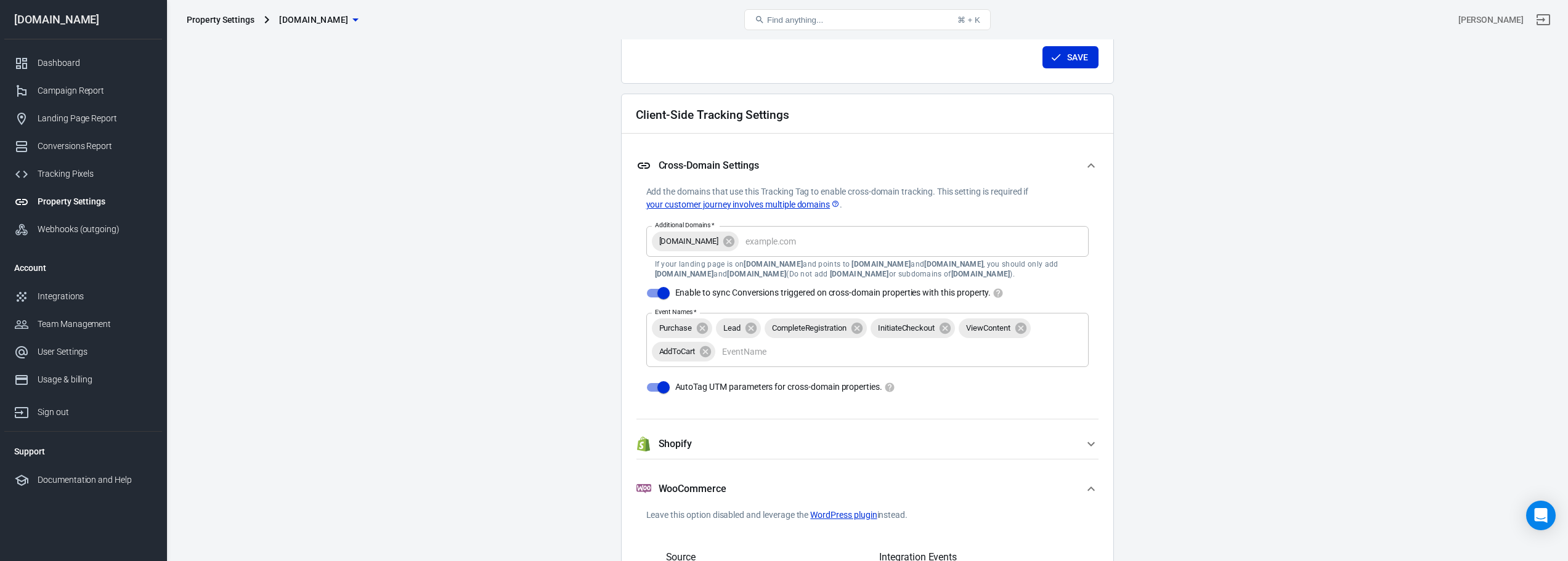
click at [787, 443] on span "Shopify" at bounding box center [860, 444] width 448 height 15
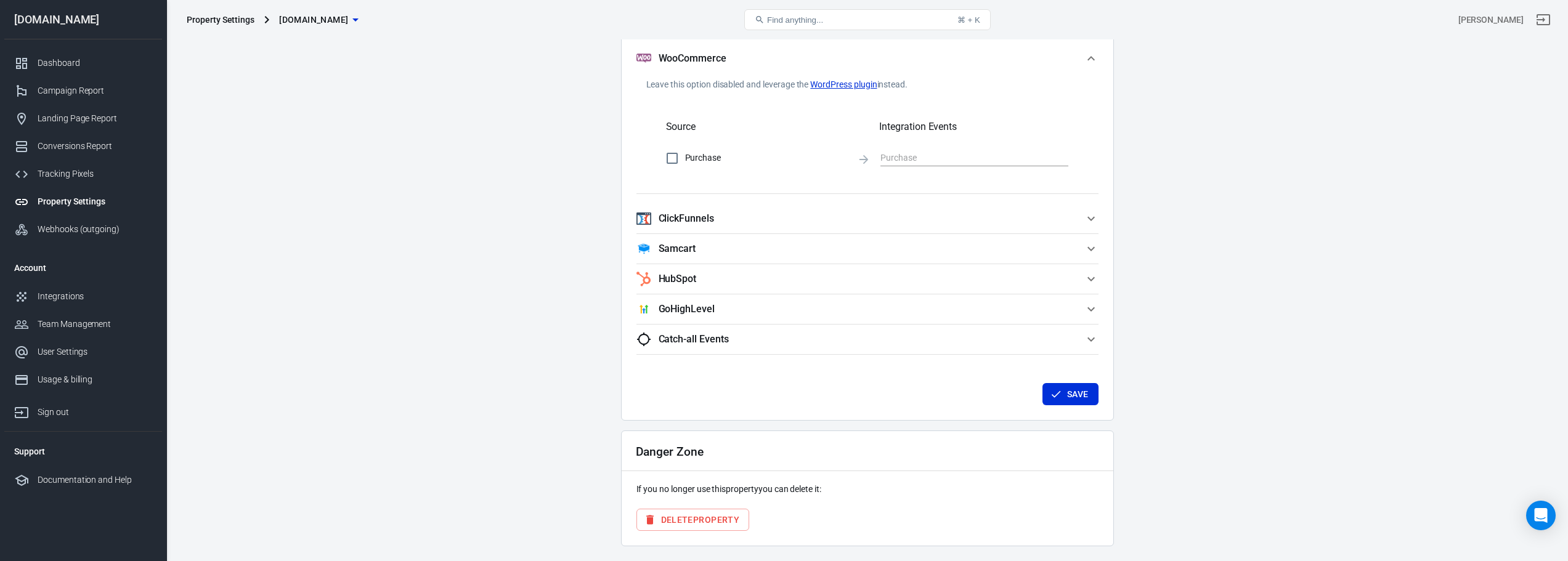
scroll to position [1719, 0]
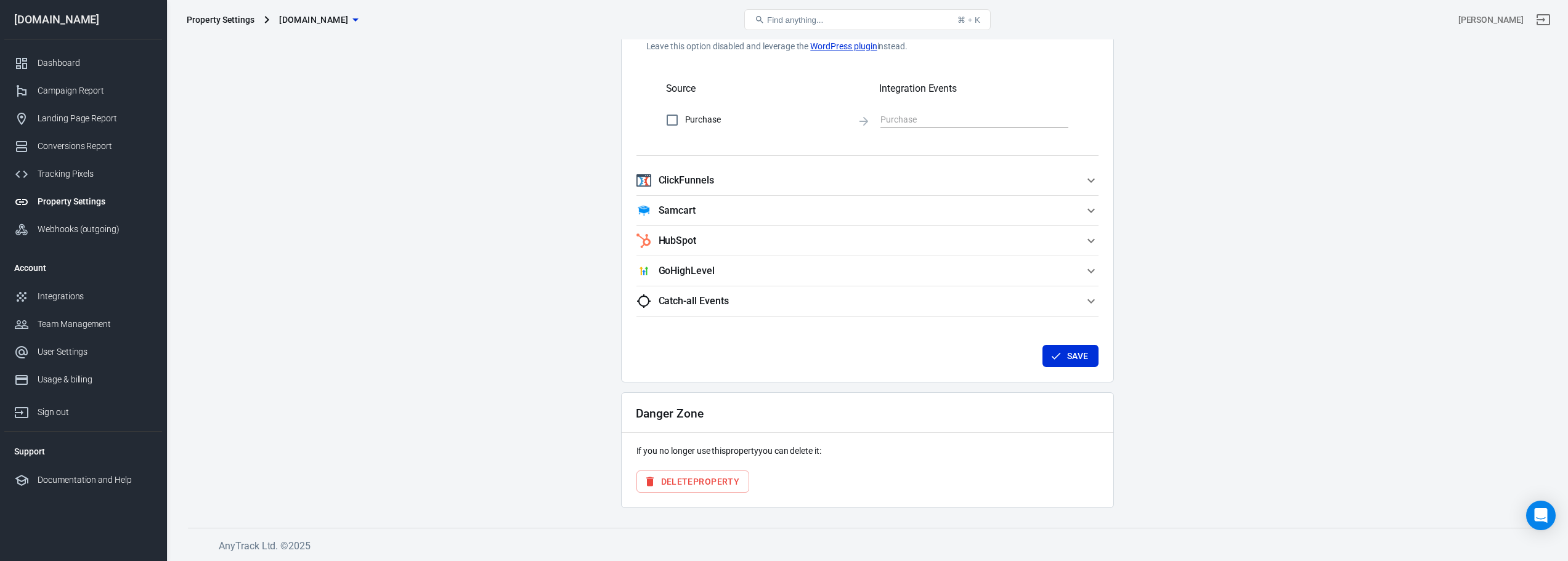
click at [787, 360] on button "Save" at bounding box center [1070, 356] width 56 height 23
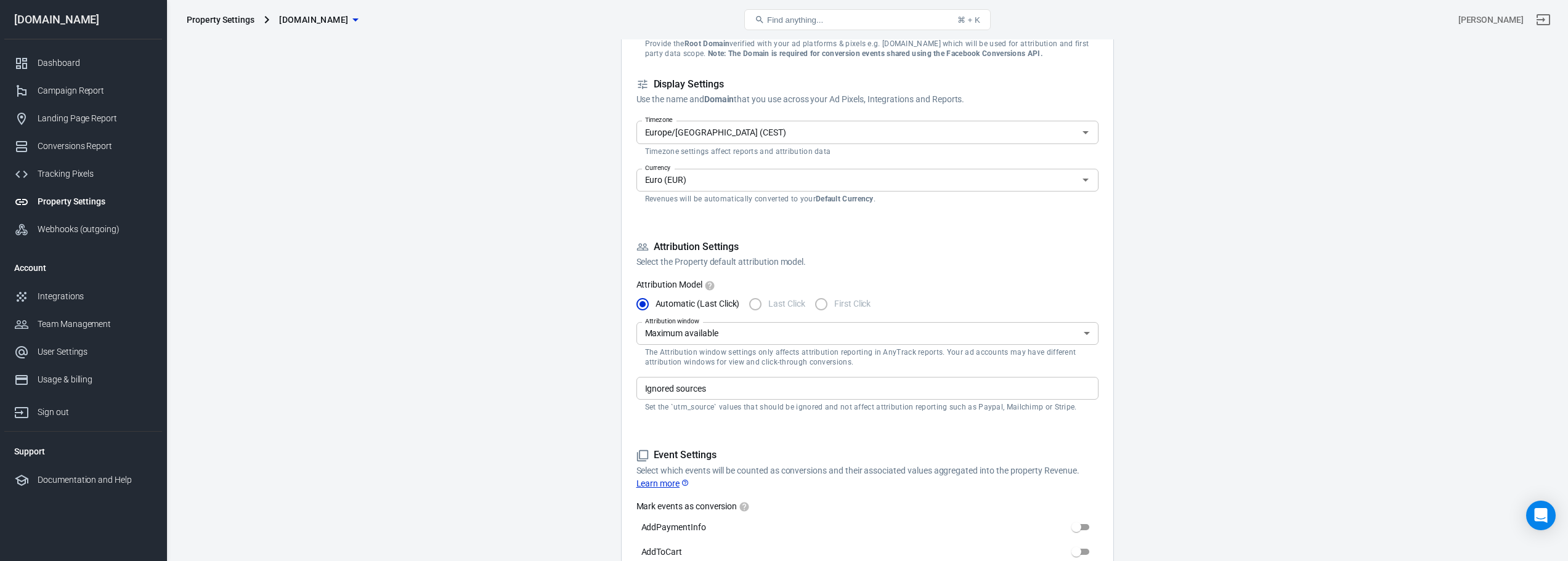
scroll to position [0, 0]
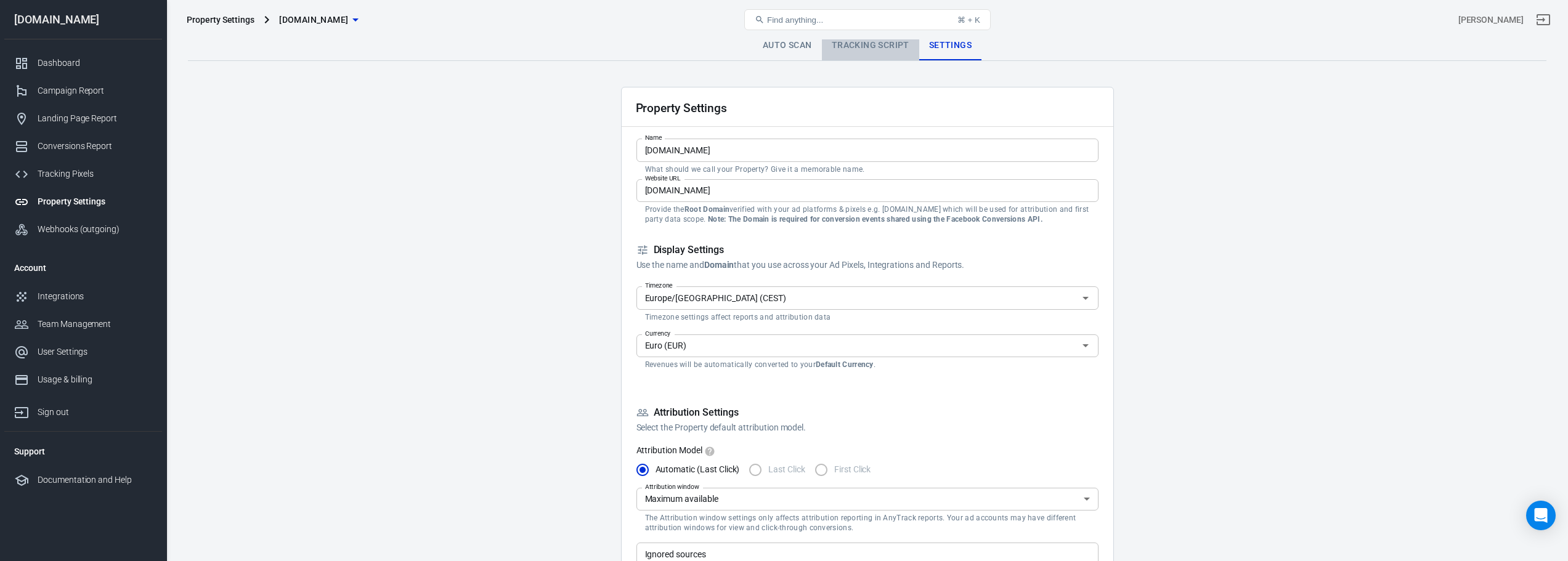
click at [787, 43] on link "Tracking Script" at bounding box center [870, 45] width 97 height 29
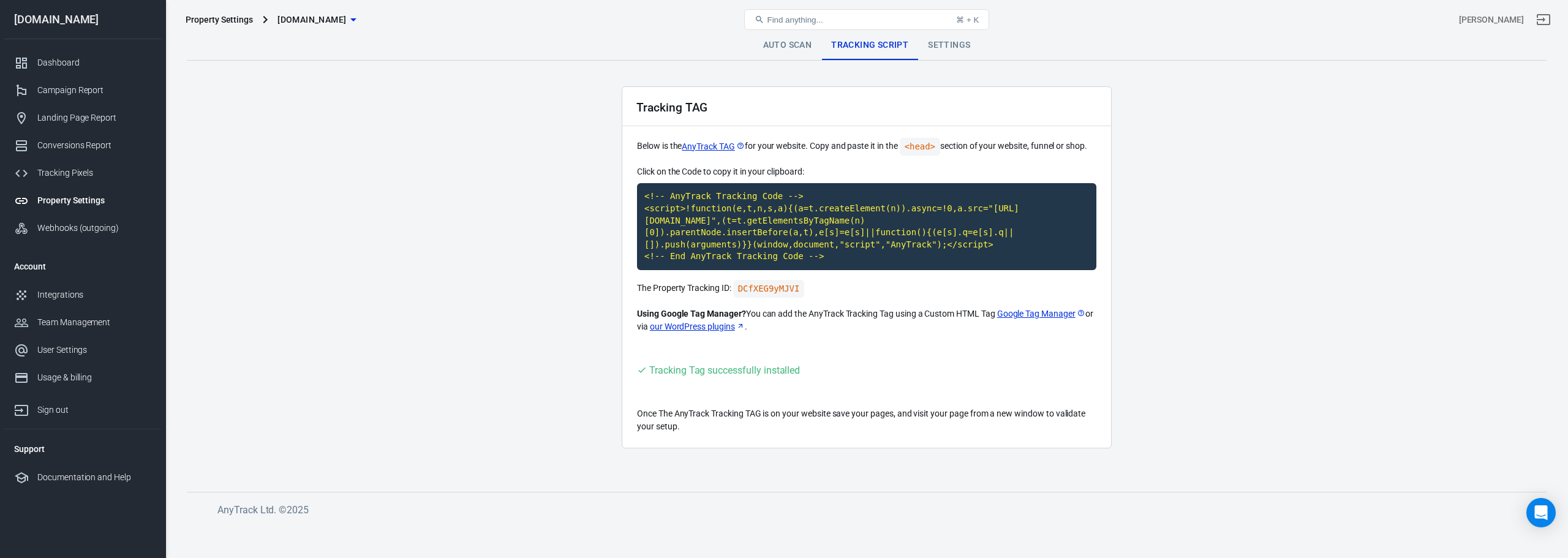
click at [782, 47] on link "Auto Scan" at bounding box center [787, 45] width 69 height 29
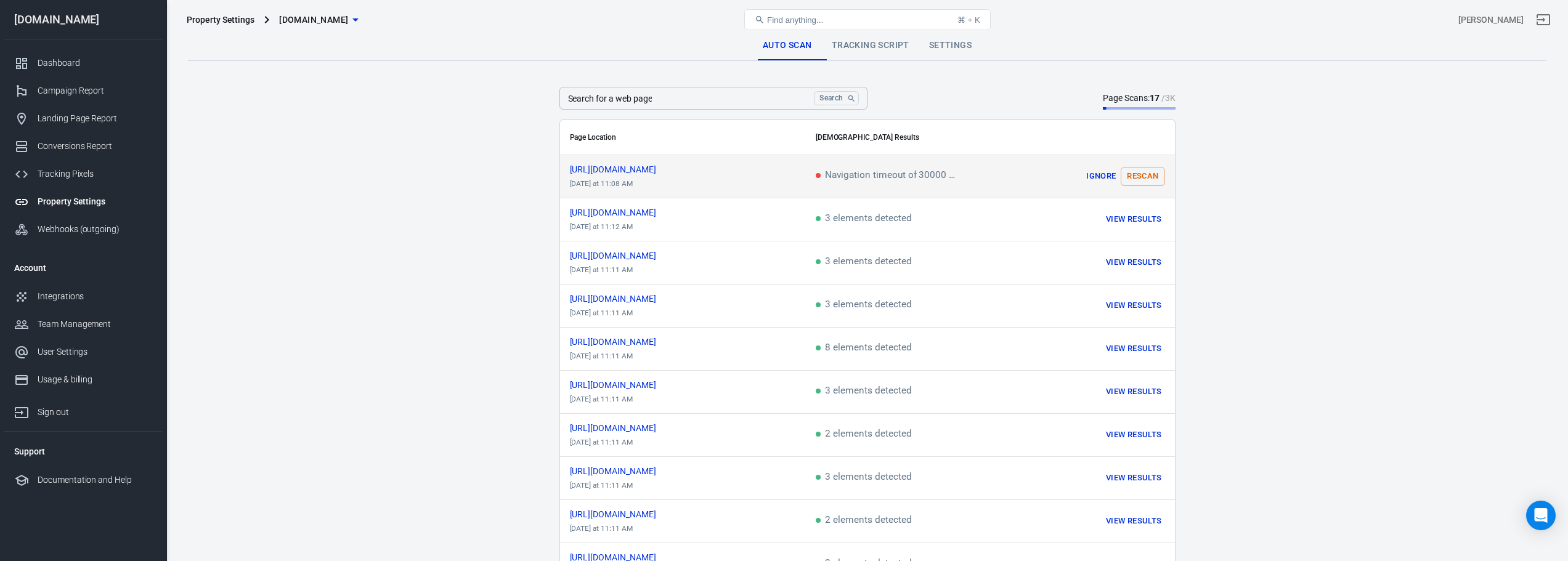
click at [787, 173] on button "Rescan" at bounding box center [1142, 177] width 44 height 19
click at [678, 169] on span "https://casatech-es.com/pr...-clase-energ/" at bounding box center [624, 169] width 109 height 9
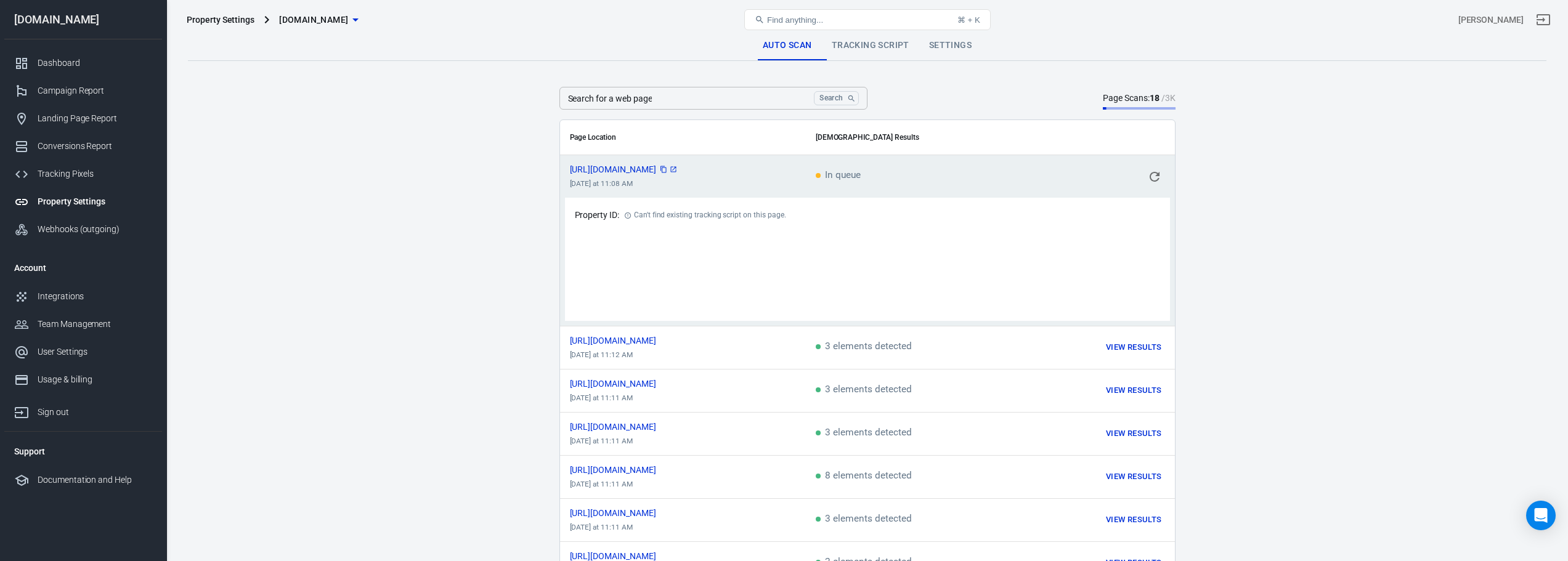
click at [678, 168] on link "scrollable content" at bounding box center [673, 170] width 10 height 10
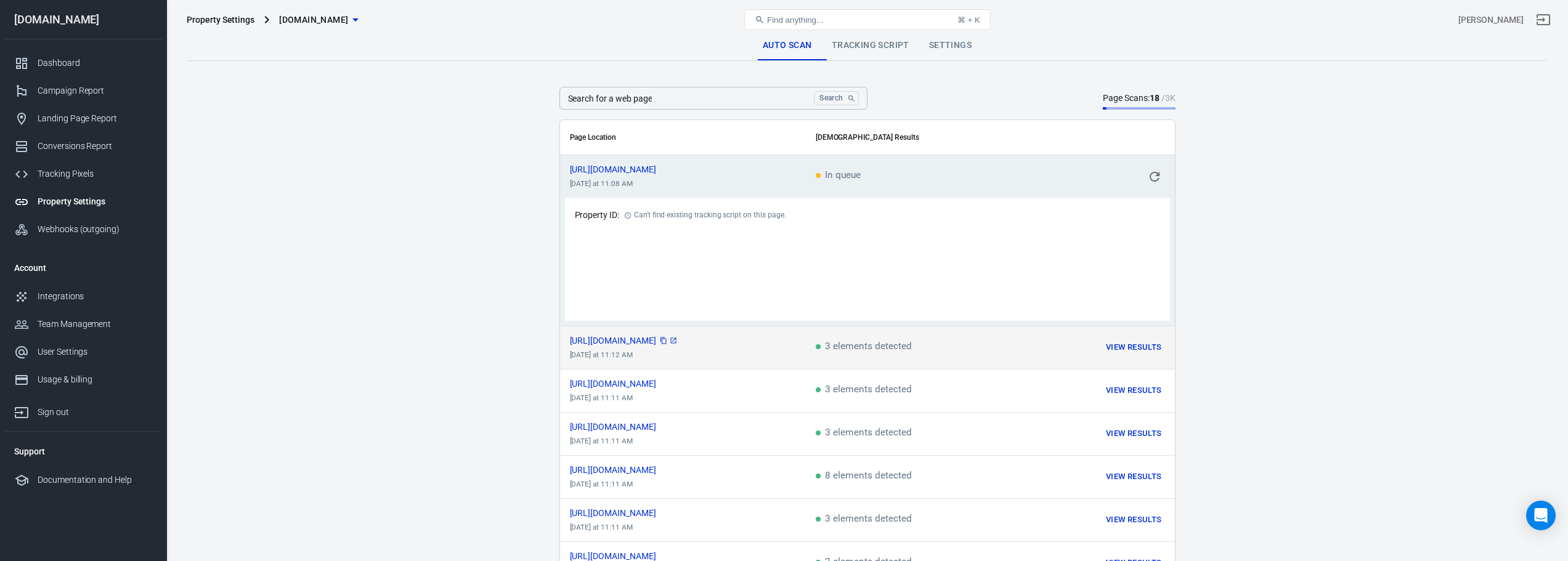
click at [677, 340] on icon "scrollable content" at bounding box center [673, 340] width 7 height 7
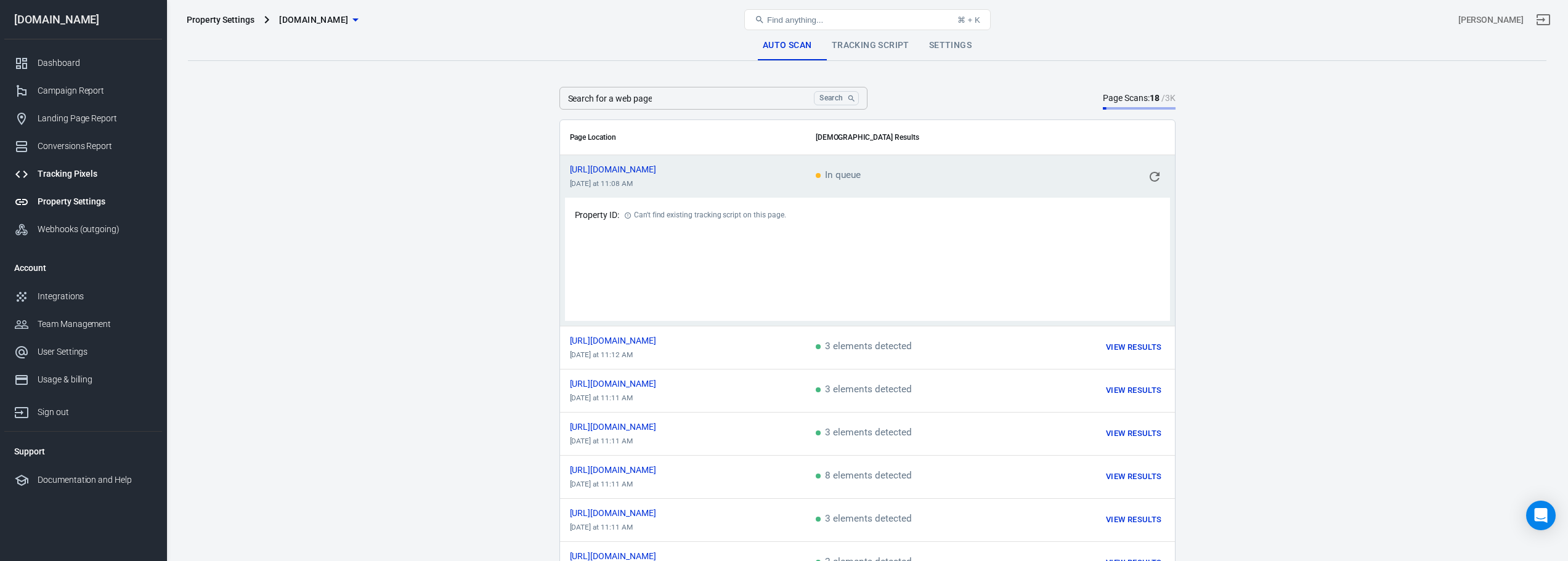
click at [99, 177] on div "Tracking Pixels" at bounding box center [94, 174] width 115 height 13
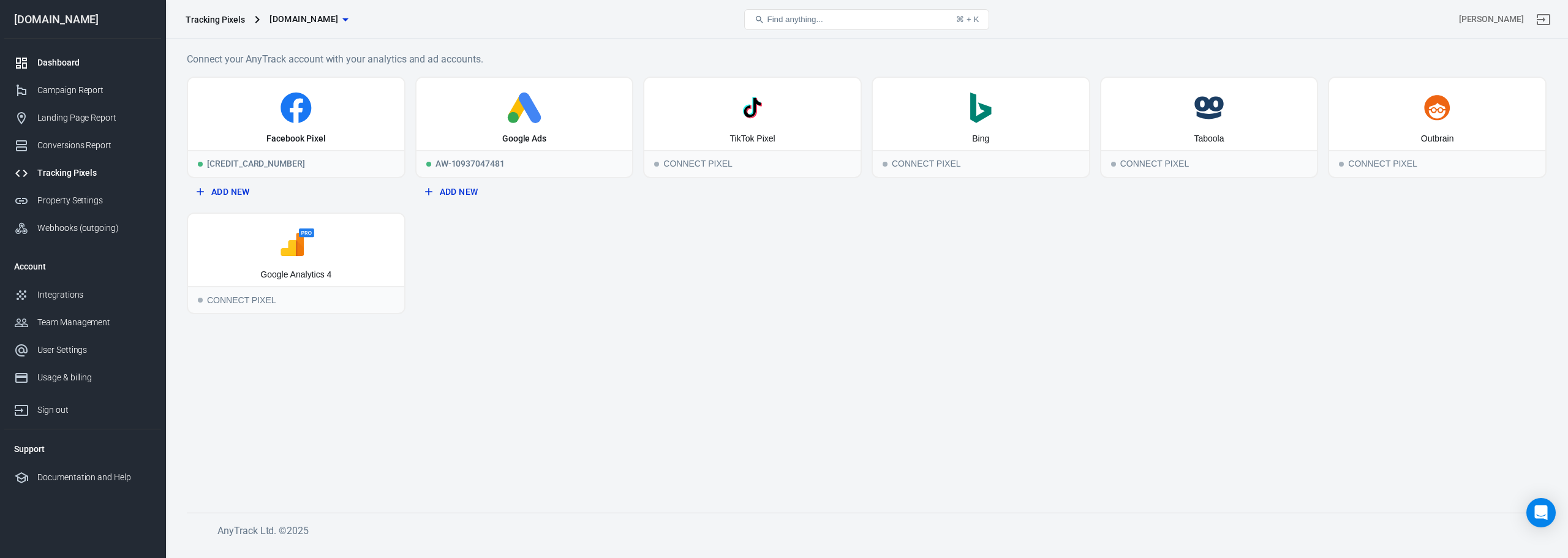
click at [109, 61] on div "Dashboard" at bounding box center [94, 63] width 114 height 13
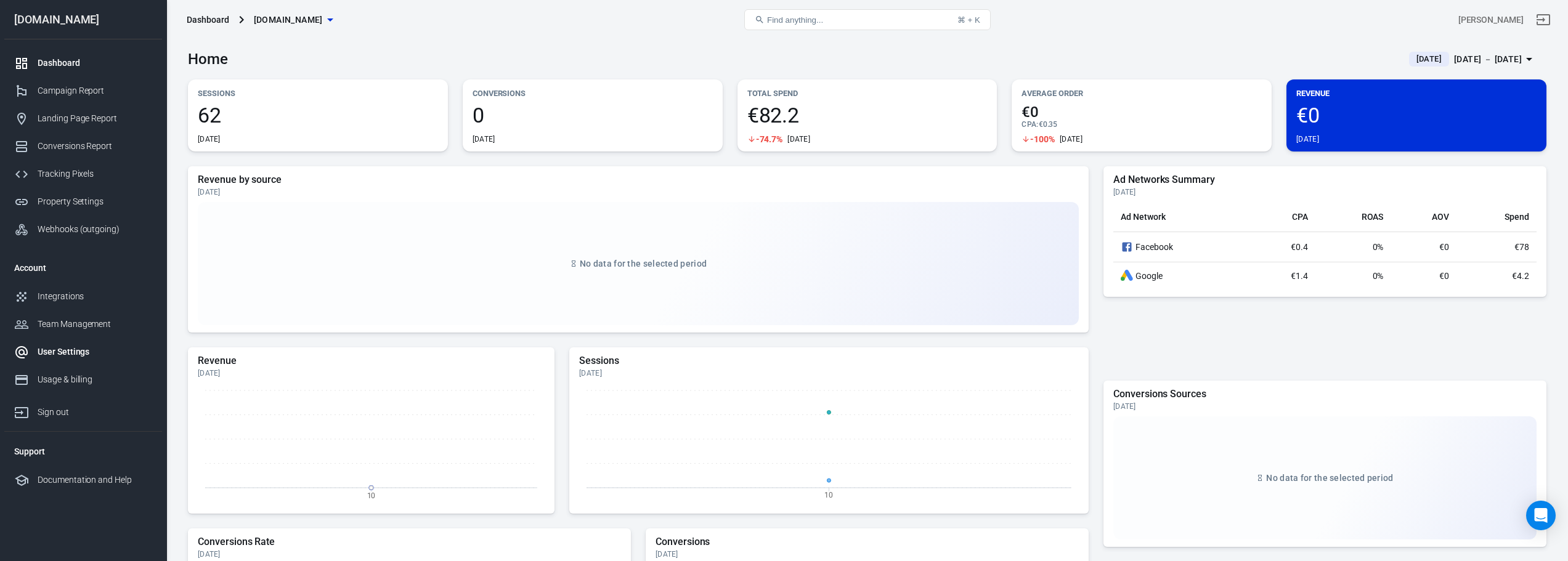
click at [82, 356] on div "User Settings" at bounding box center [94, 352] width 115 height 13
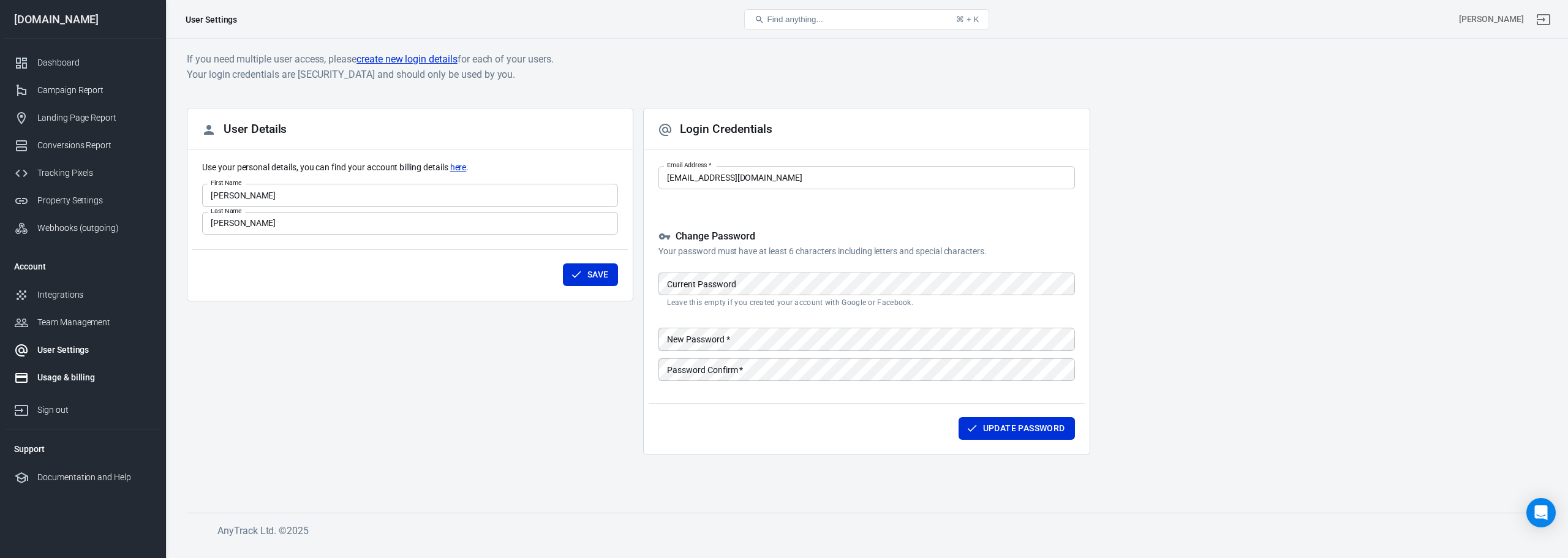
click at [72, 374] on div "Usage & billing" at bounding box center [94, 378] width 114 height 13
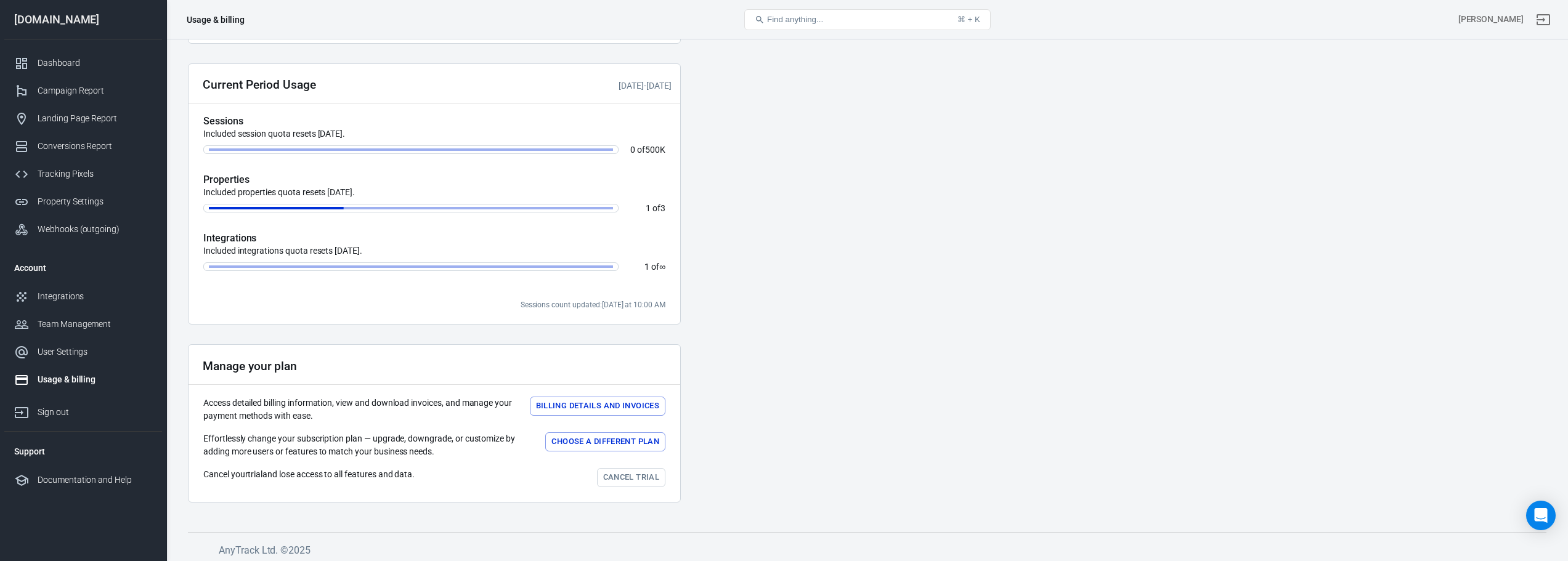
scroll to position [300, 0]
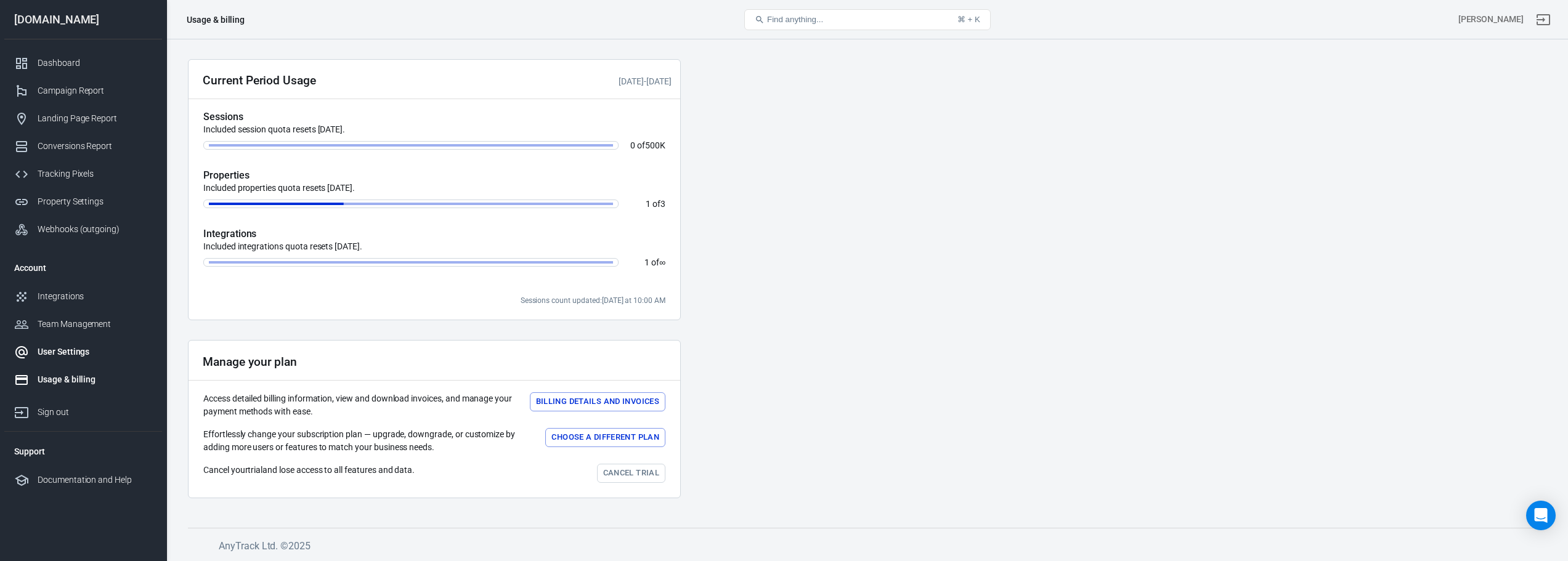
click at [82, 353] on div "User Settings" at bounding box center [94, 352] width 115 height 13
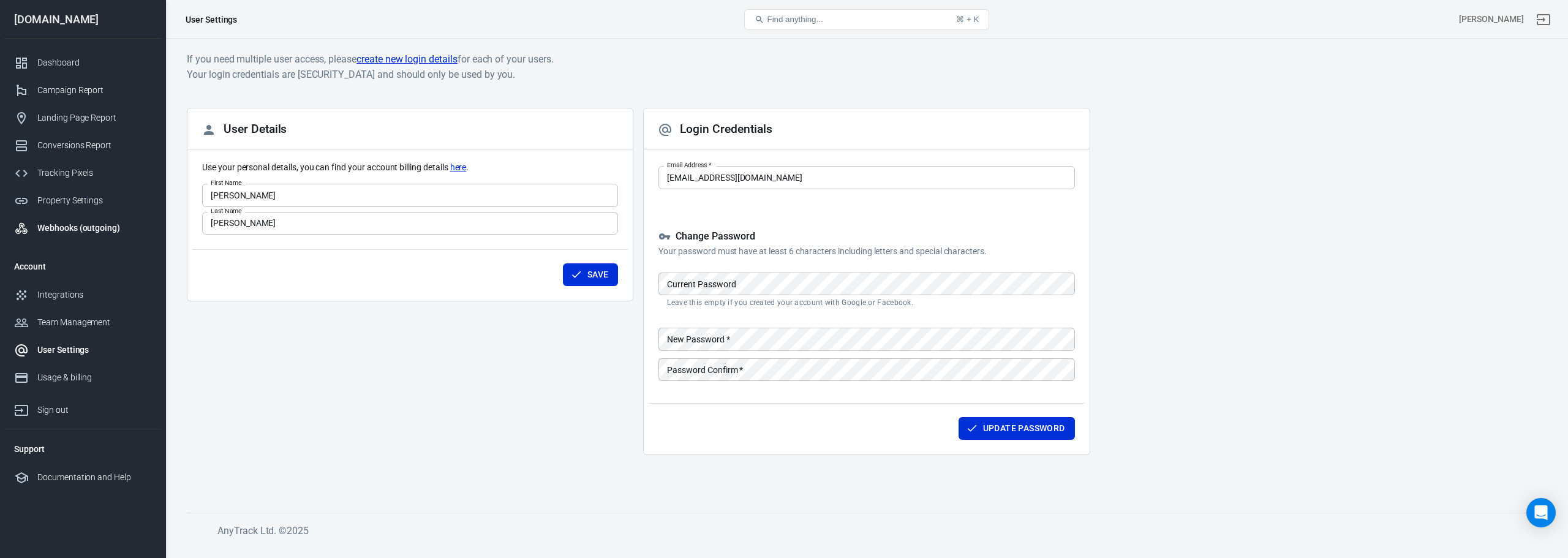
click at [94, 233] on div "Webhooks (outgoing)" at bounding box center [94, 228] width 114 height 13
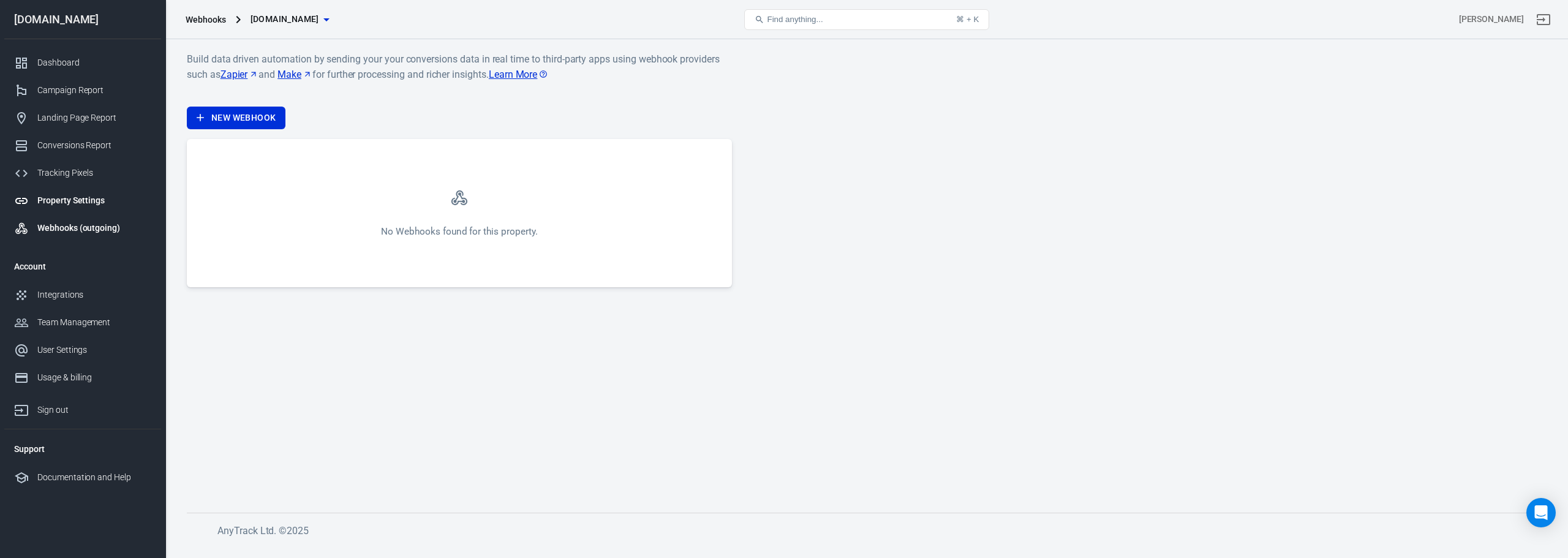
click at [91, 199] on div "Property Settings" at bounding box center [94, 200] width 114 height 13
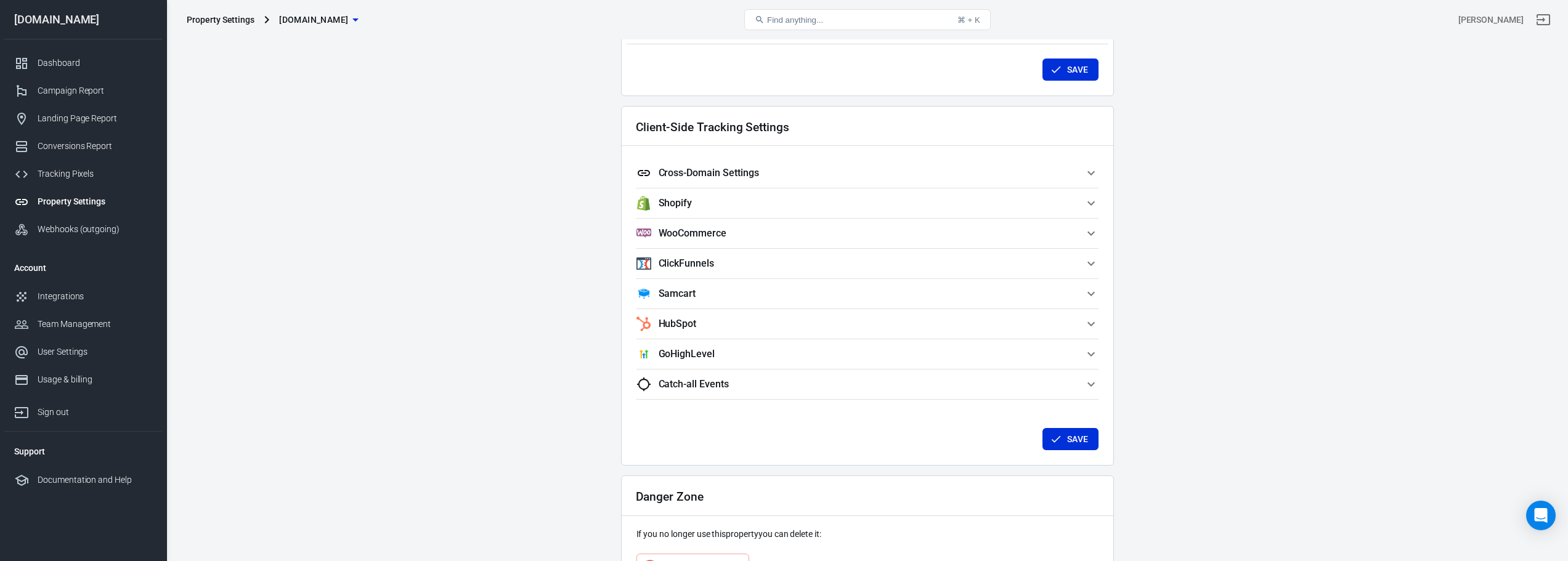
scroll to position [1092, 0]
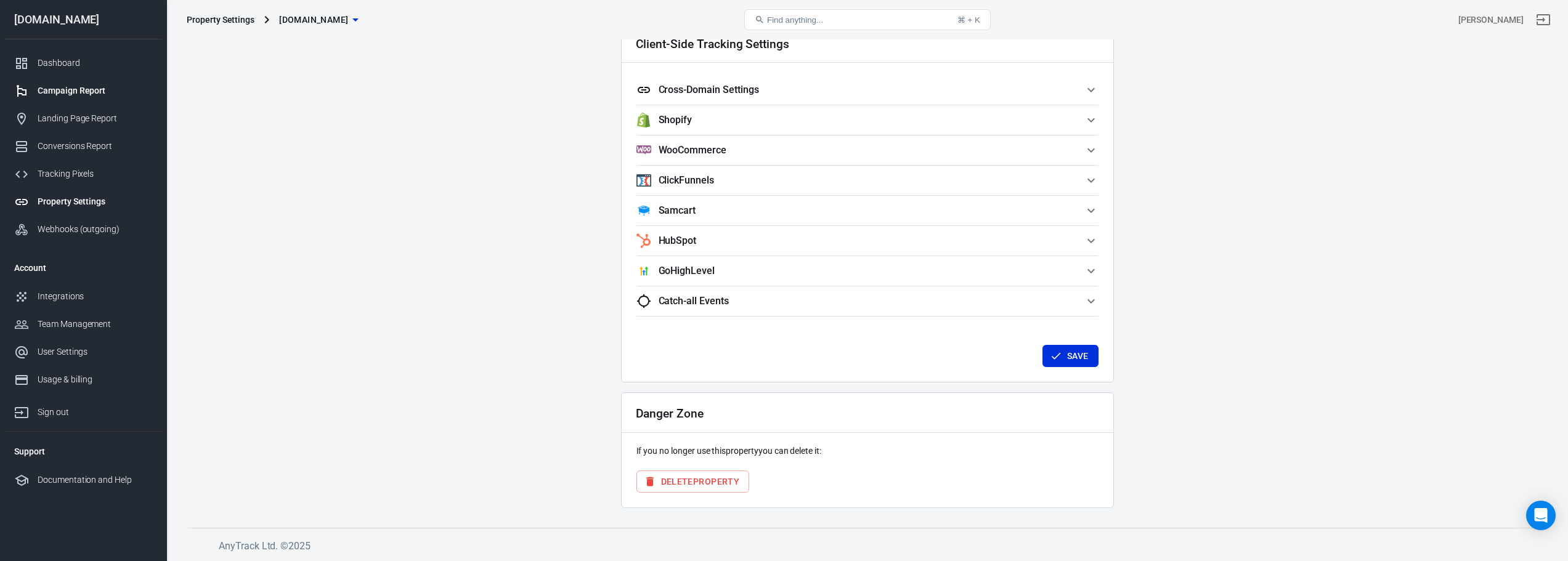
click at [97, 96] on div "Campaign Report" at bounding box center [94, 91] width 115 height 13
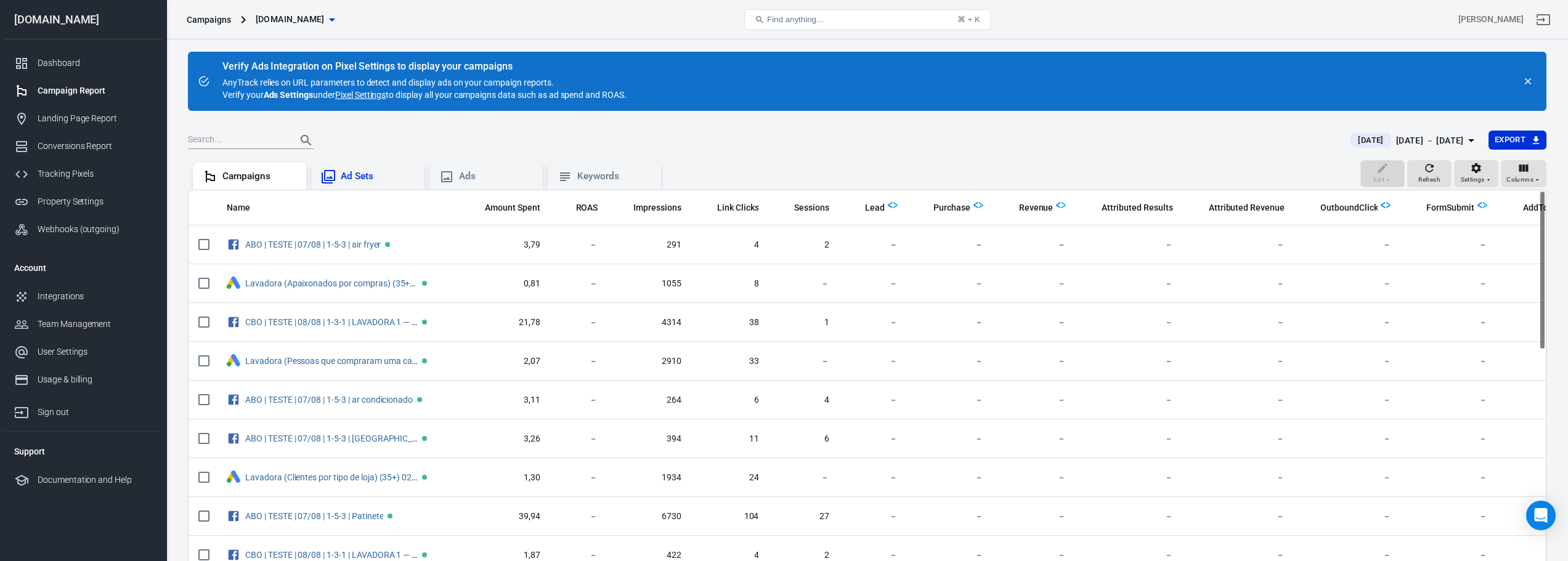
click at [345, 182] on div "Ad Sets" at bounding box center [377, 177] width 74 height 13
click at [467, 181] on div "Ads" at bounding box center [495, 177] width 74 height 13
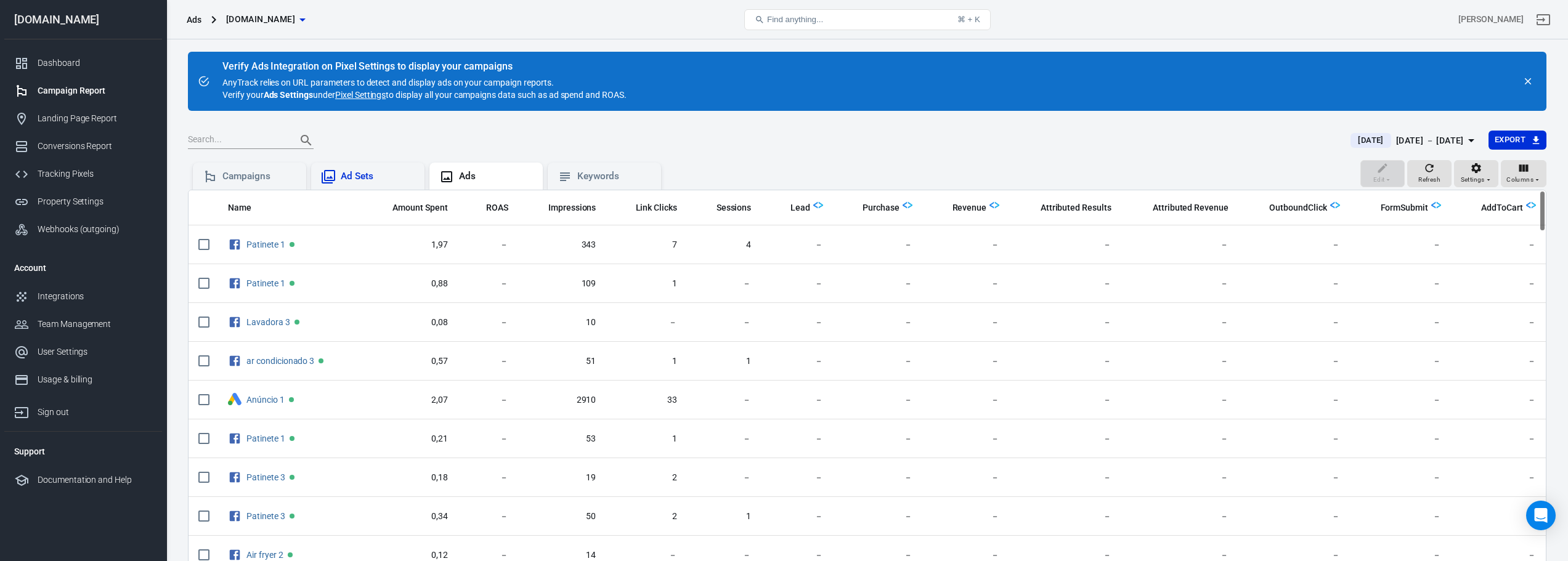
click at [390, 175] on div "Ad Sets" at bounding box center [377, 177] width 74 height 13
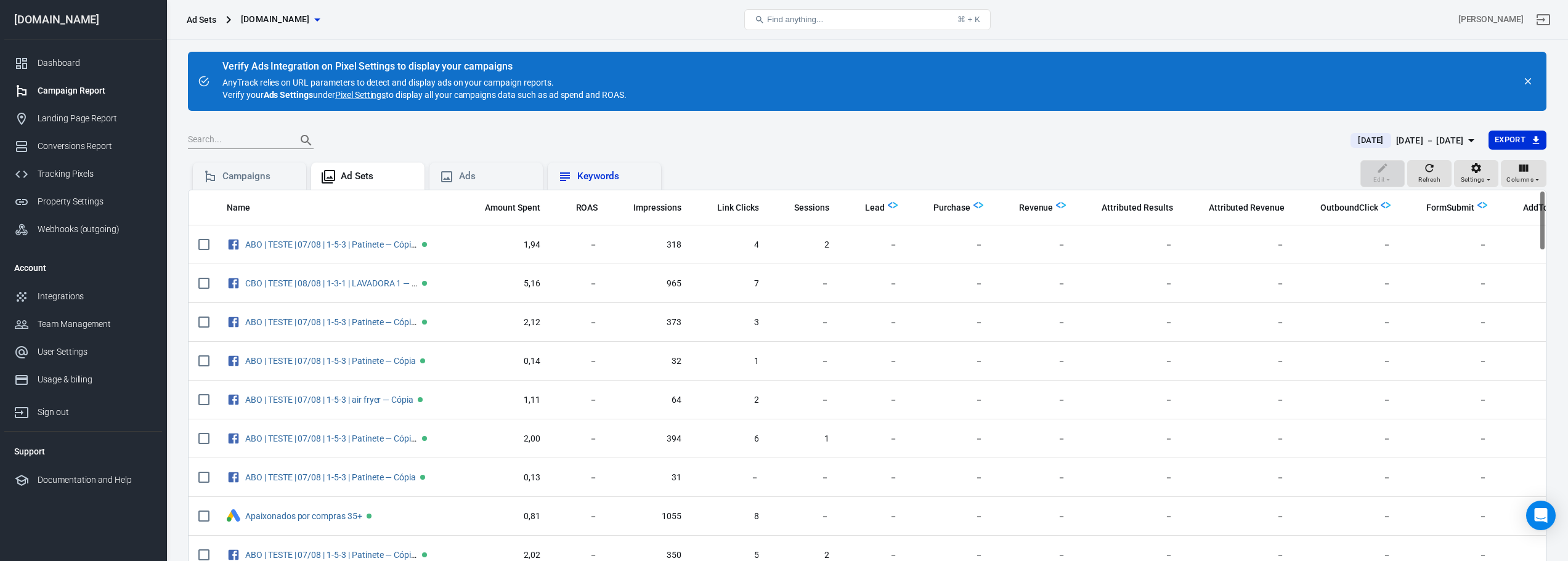
click at [592, 186] on div "Keywords" at bounding box center [604, 176] width 113 height 27
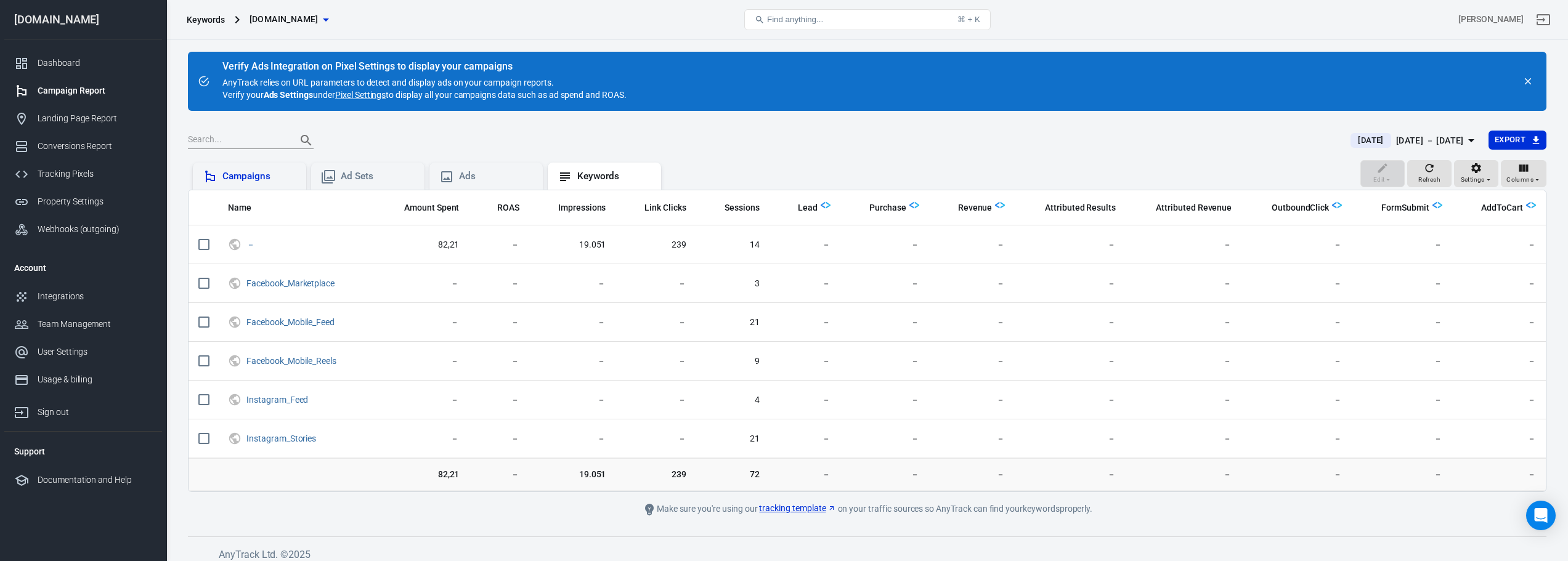
click at [265, 174] on div "Campaigns" at bounding box center [259, 177] width 74 height 13
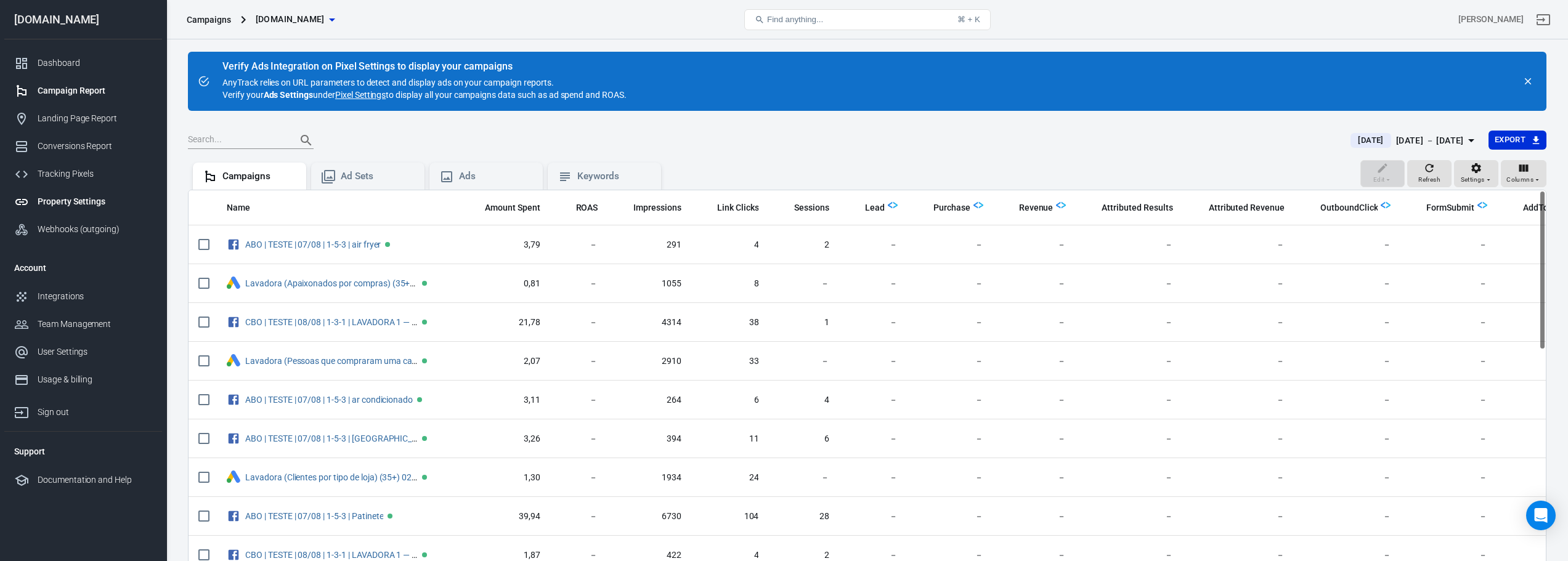
click at [100, 197] on div "Property Settings" at bounding box center [94, 201] width 115 height 13
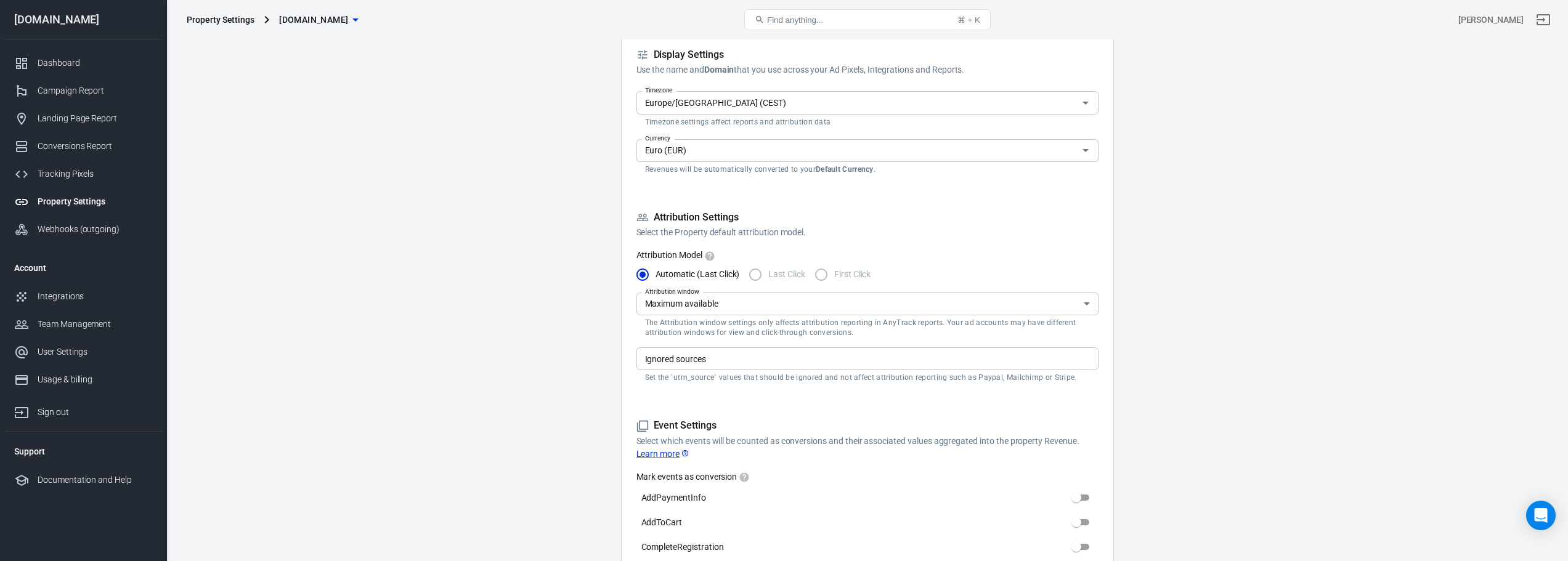
scroll to position [222, 0]
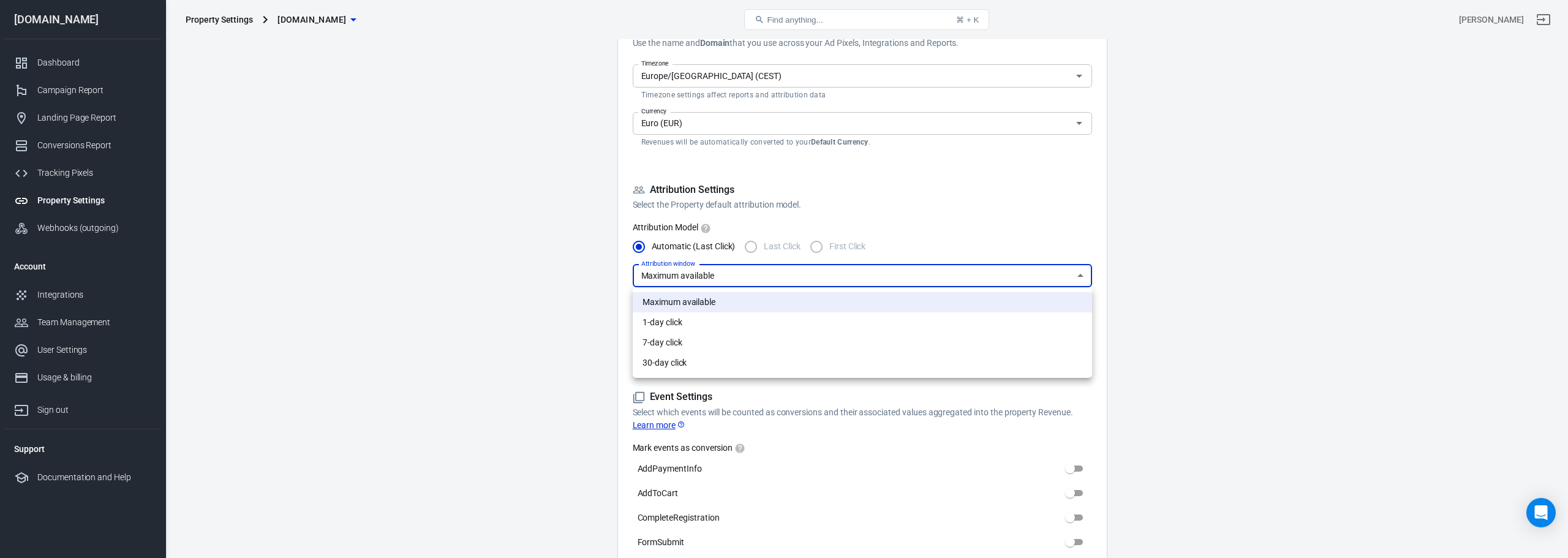
click at [782, 262] on div at bounding box center [784, 279] width 1568 height 558
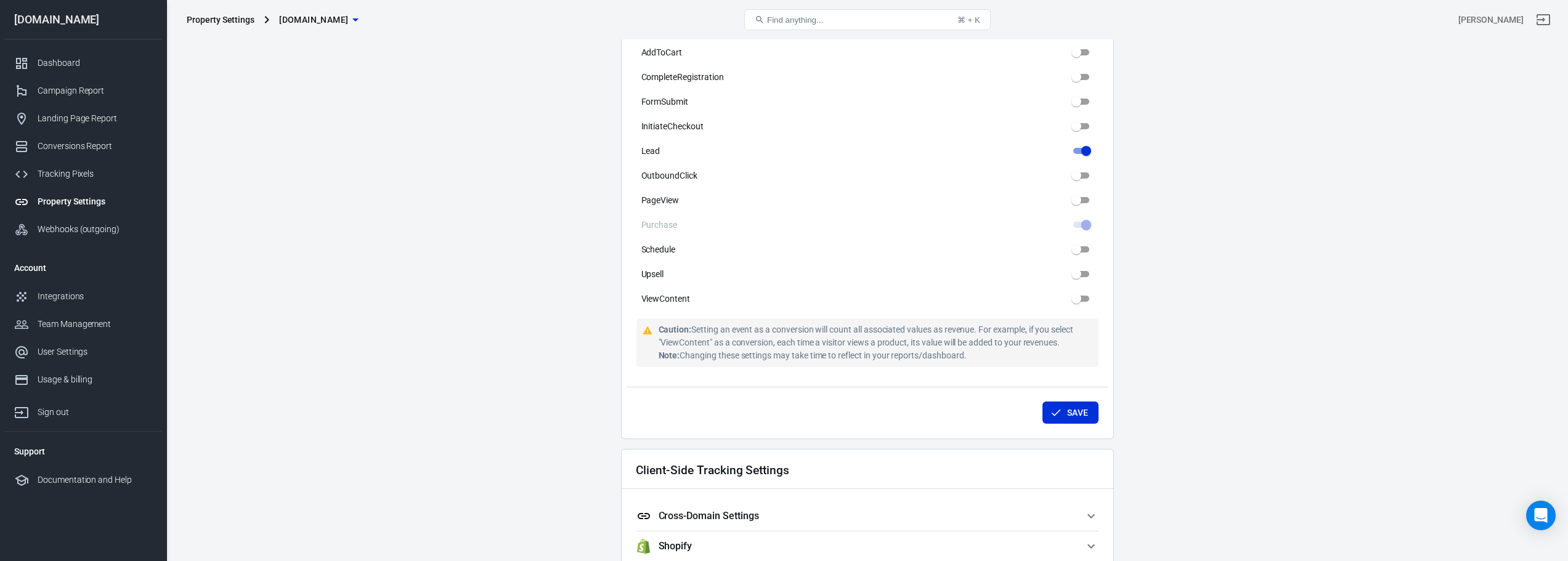
scroll to position [961, 0]
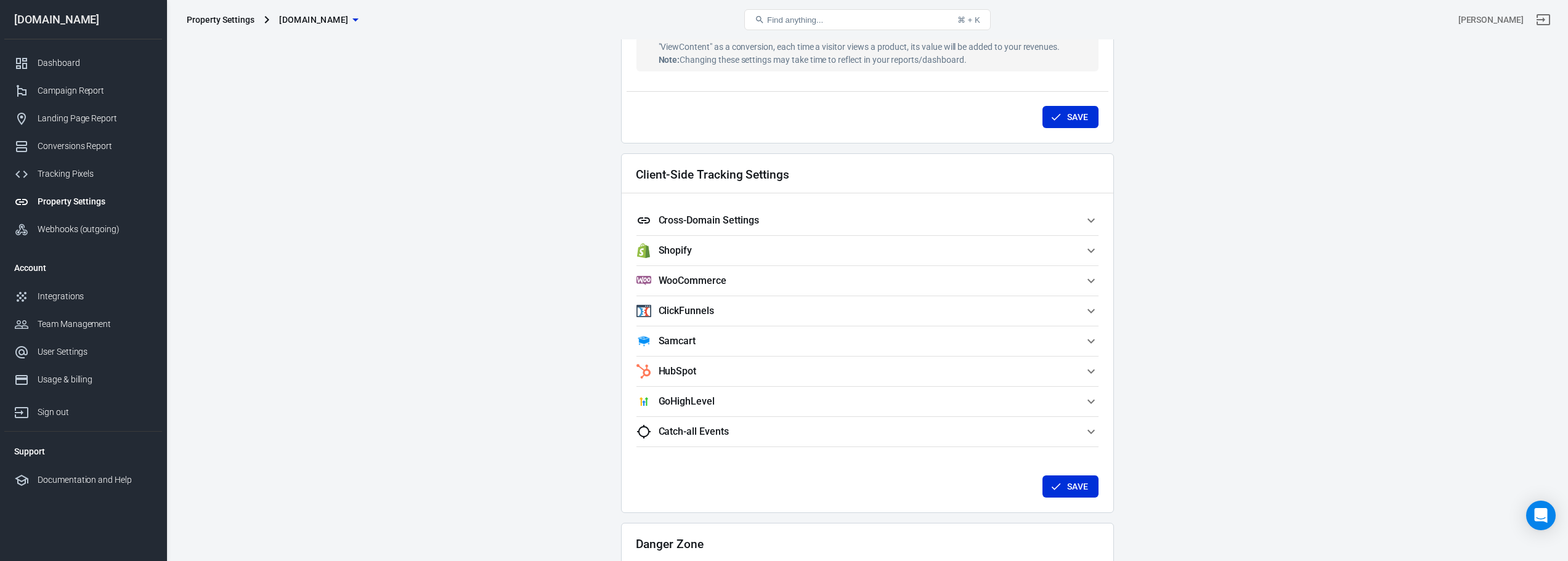
click at [738, 278] on span "WooCommerce" at bounding box center [860, 280] width 448 height 15
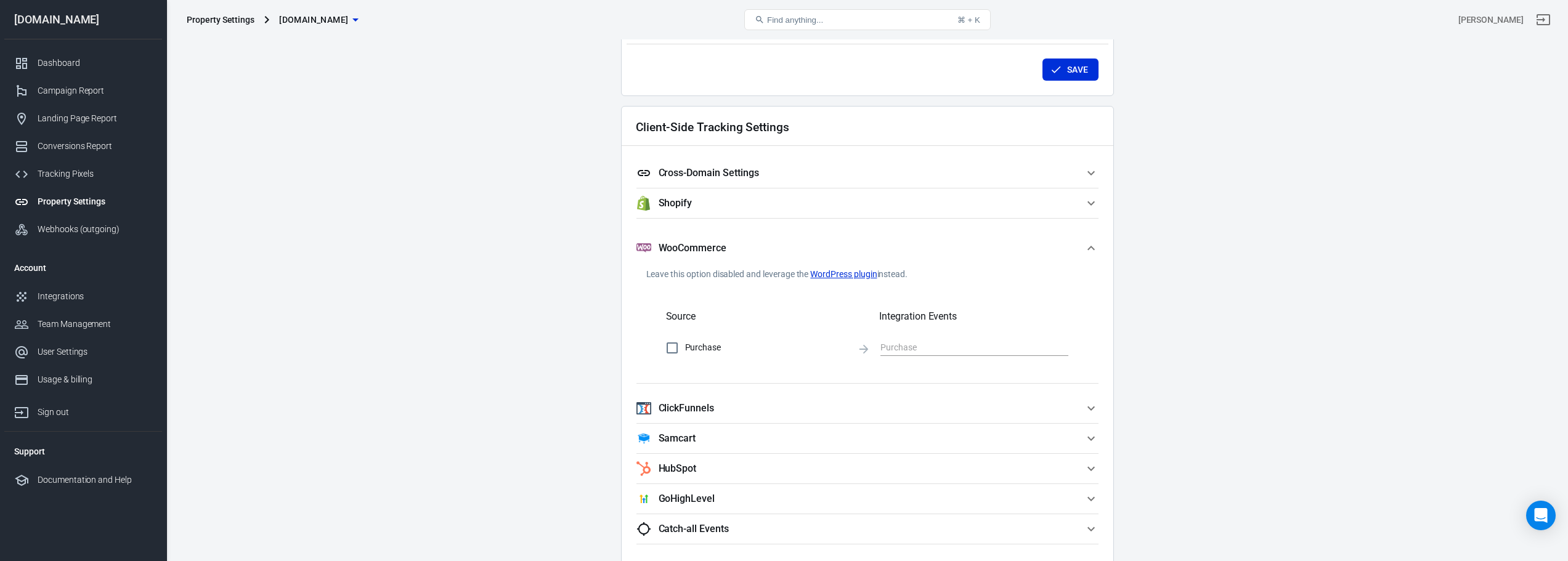
scroll to position [1035, 0]
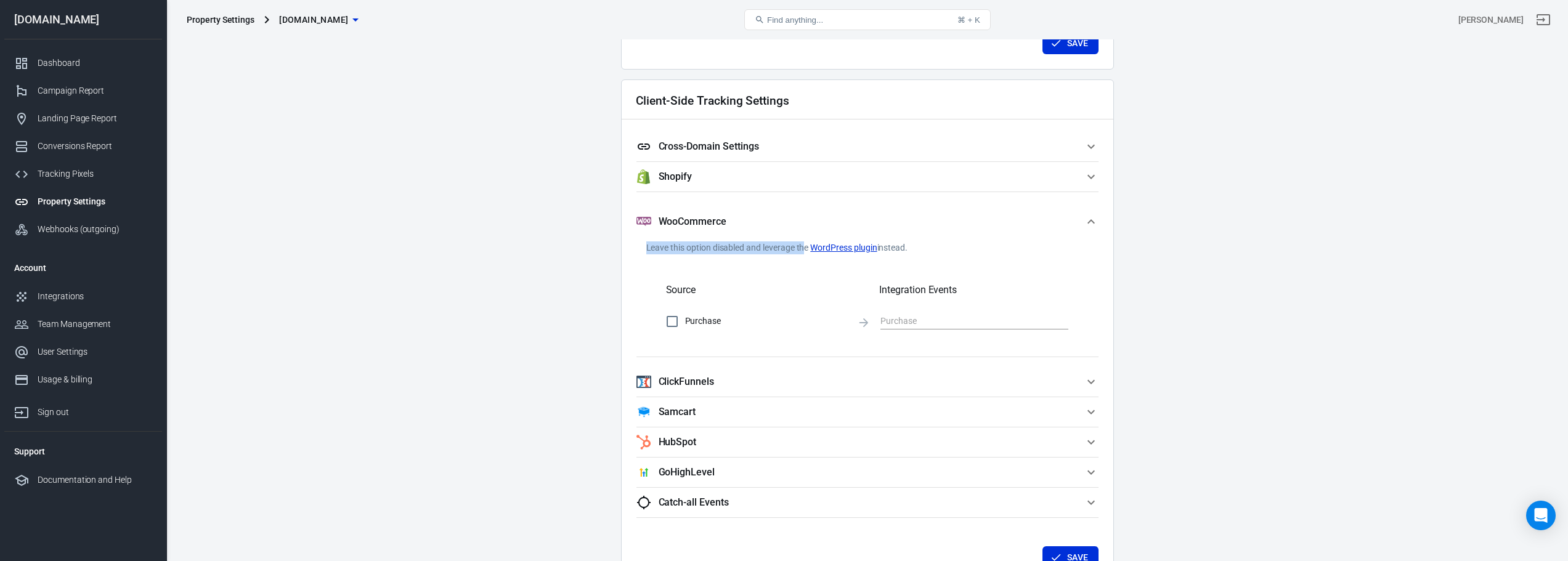
drag, startPoint x: 647, startPoint y: 245, endPoint x: 804, endPoint y: 250, distance: 157.1
click at [787, 250] on p "Leave this option disabled and leverage the WordPress plugin instead." at bounding box center [868, 248] width 442 height 13
click at [787, 248] on link "WordPress plugin" at bounding box center [844, 248] width 67 height 13
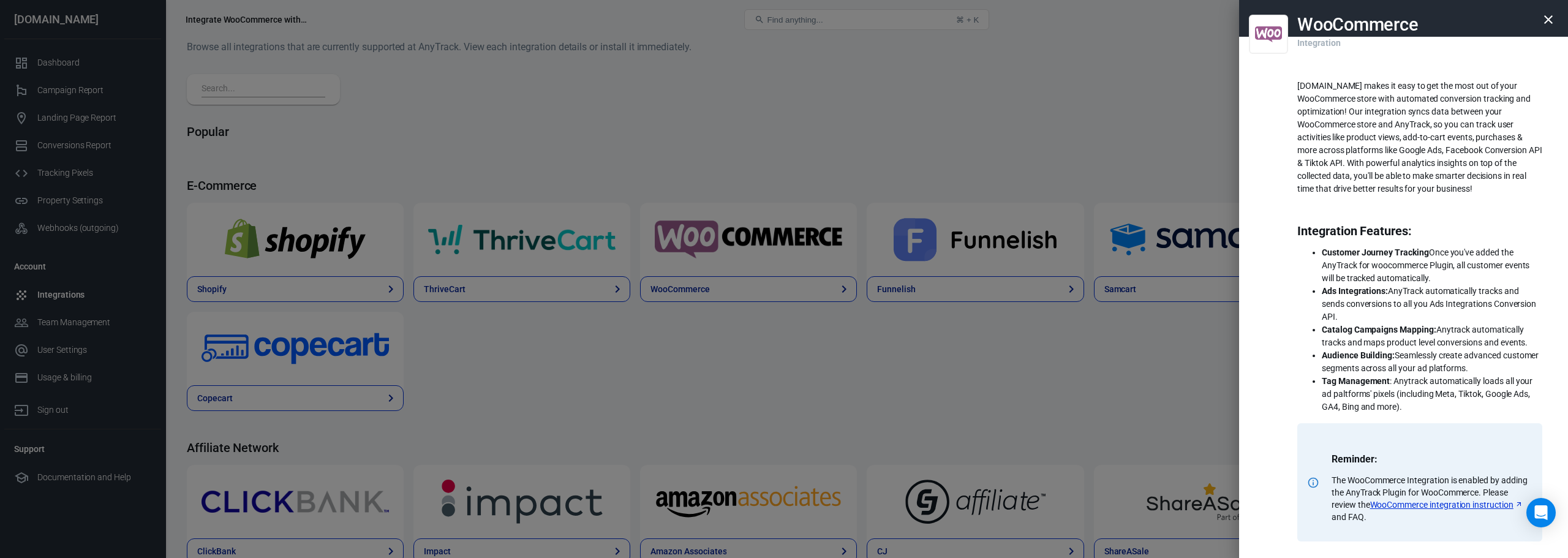
click at [782, 15] on icon "button" at bounding box center [1548, 20] width 15 height 15
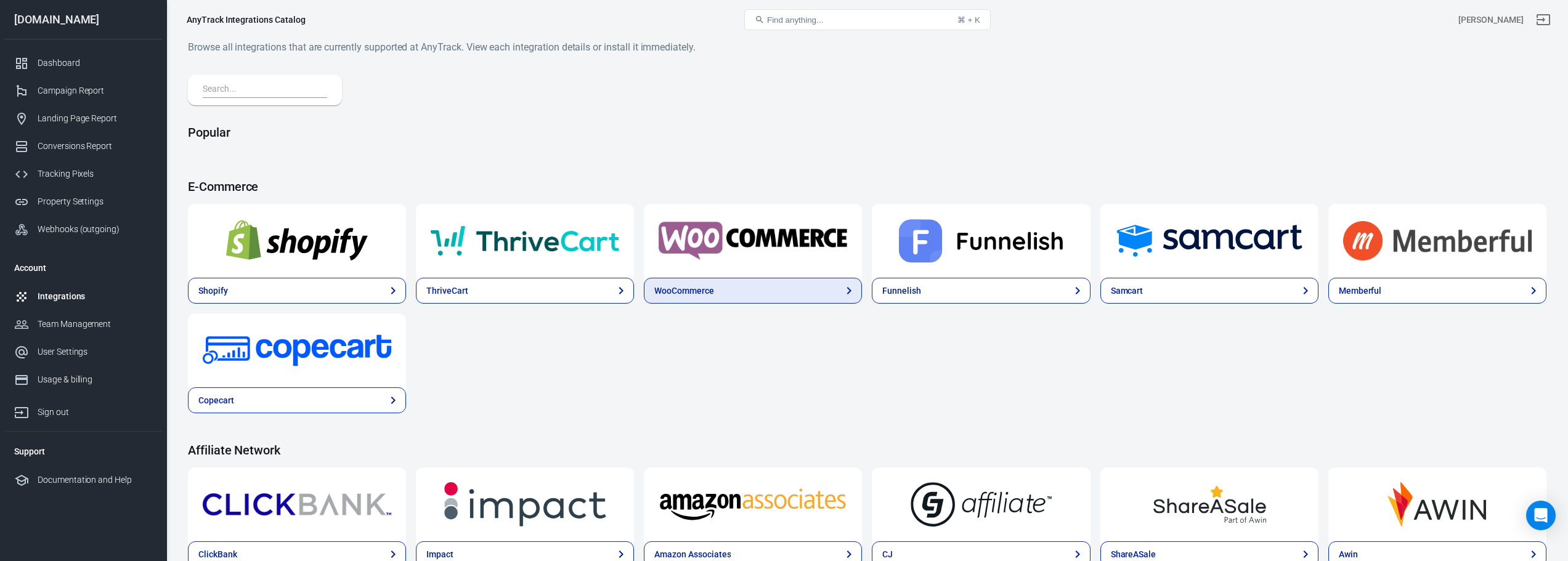
click at [787, 292] on link "WooCommerce" at bounding box center [753, 291] width 218 height 26
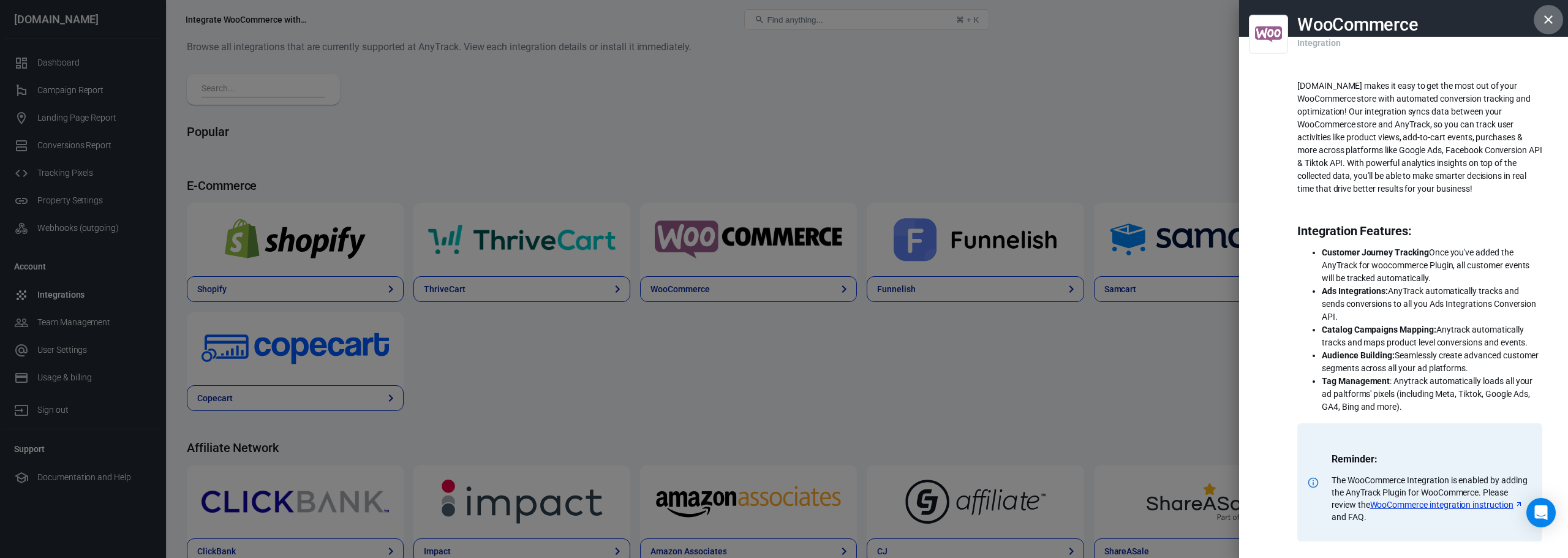
click at [782, 18] on button "button" at bounding box center [1548, 19] width 29 height 29
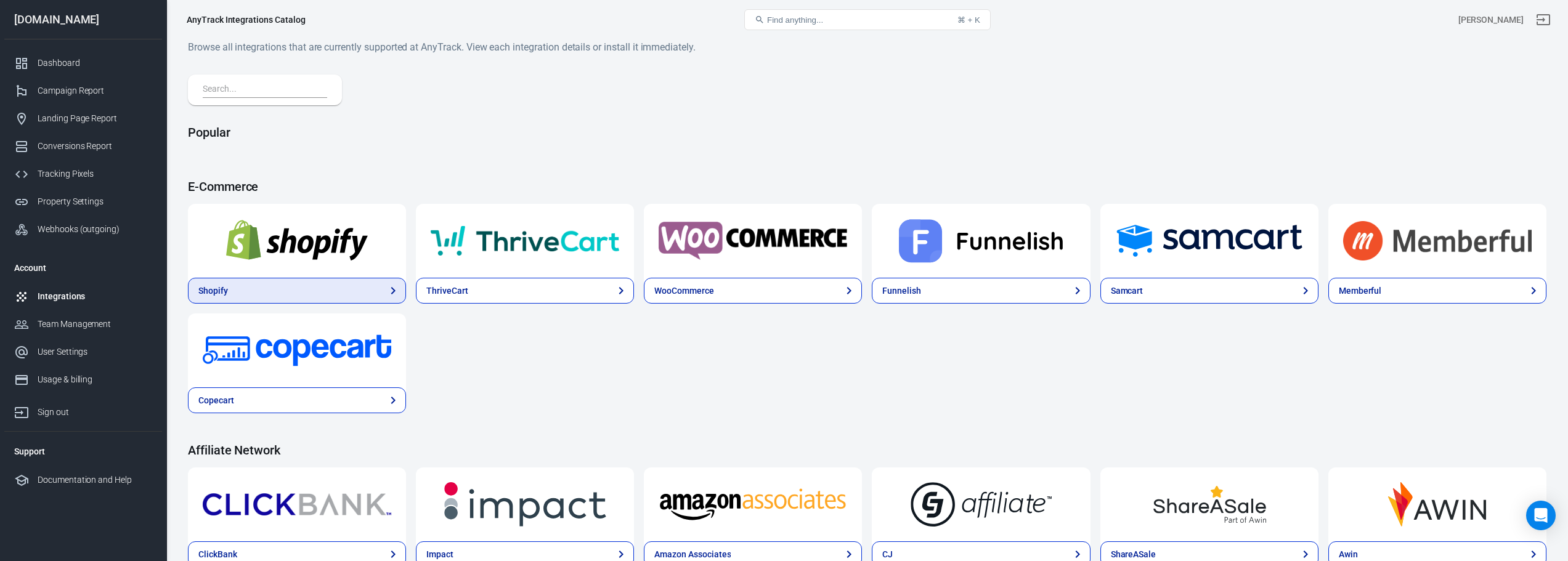
click at [333, 293] on link "Shopify" at bounding box center [296, 291] width 218 height 26
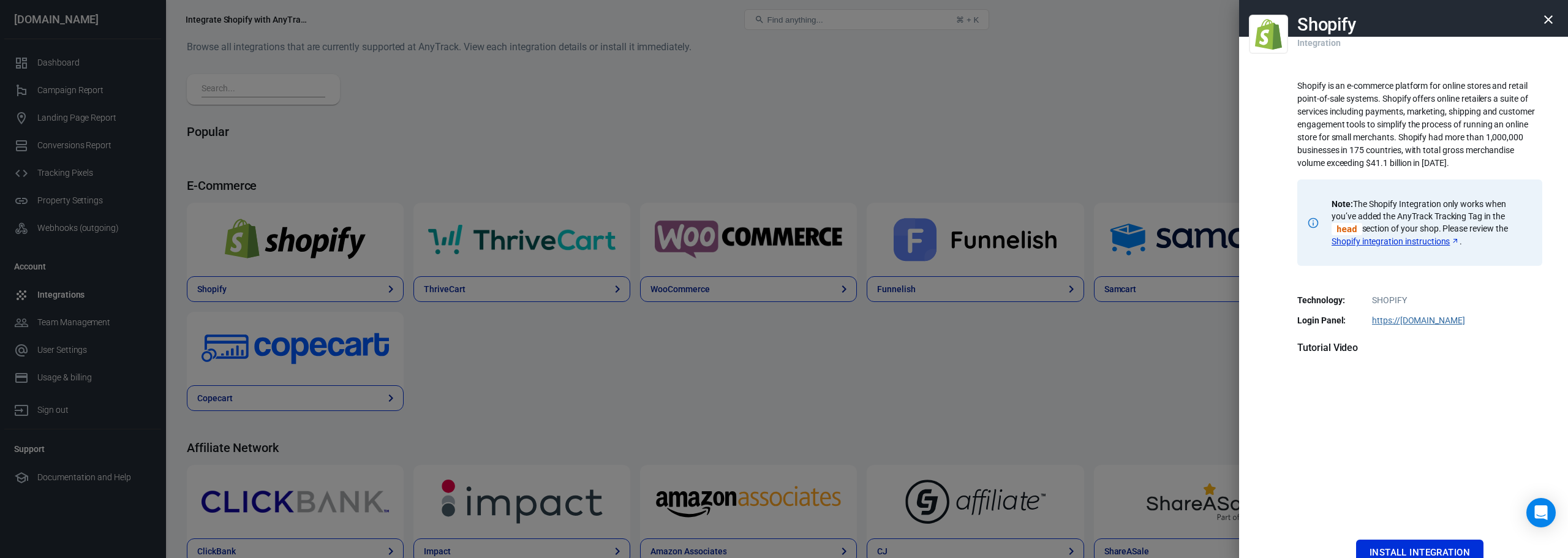
click at [782, 397] on div at bounding box center [784, 279] width 1568 height 558
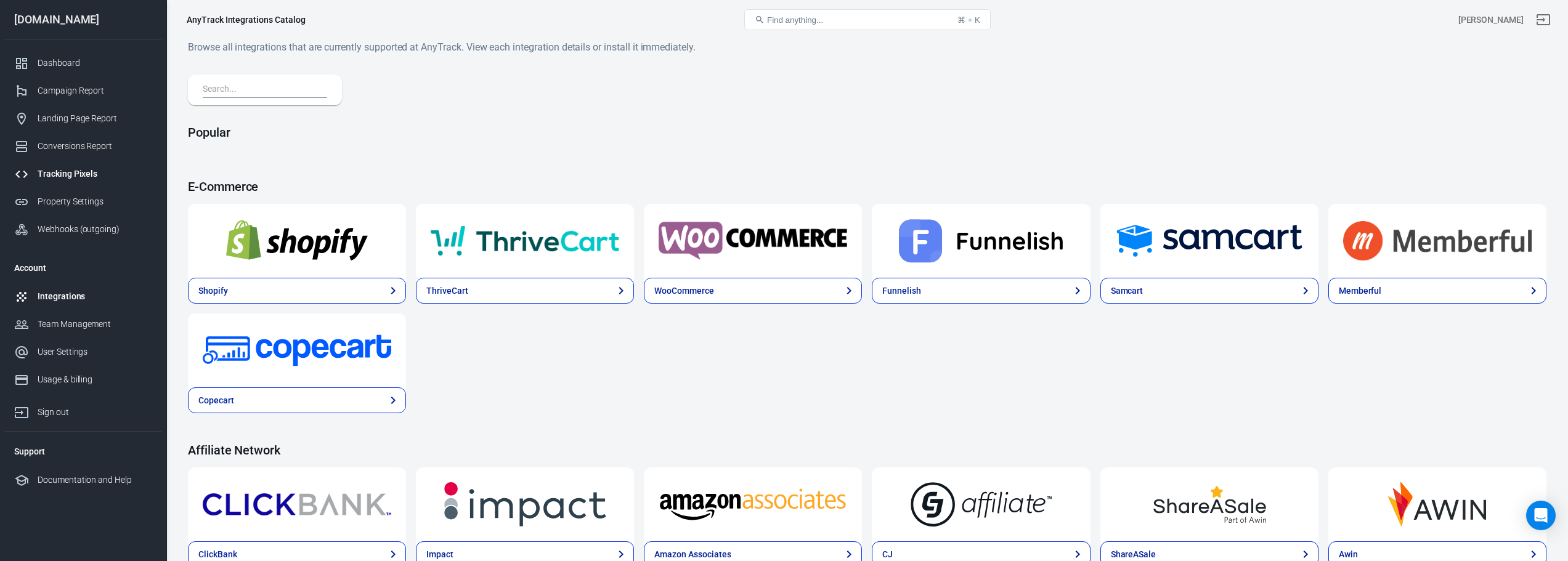
click at [104, 176] on div "Tracking Pixels" at bounding box center [94, 174] width 115 height 13
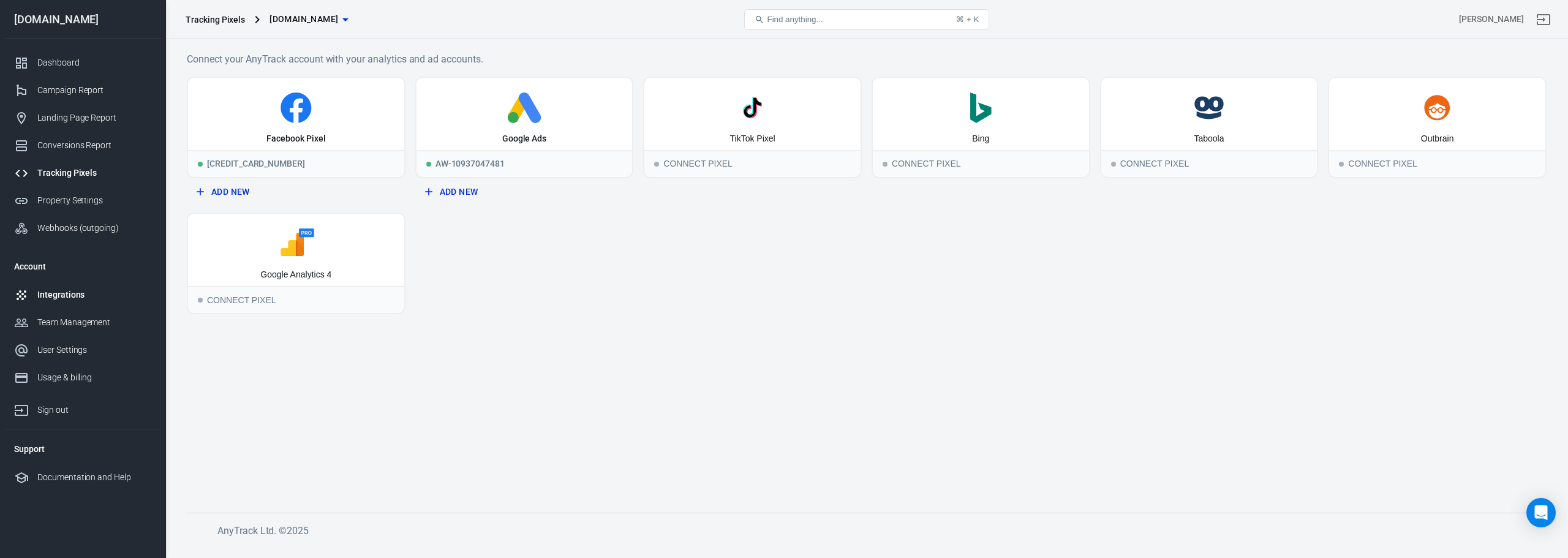
click at [76, 291] on div "Integrations" at bounding box center [94, 295] width 114 height 13
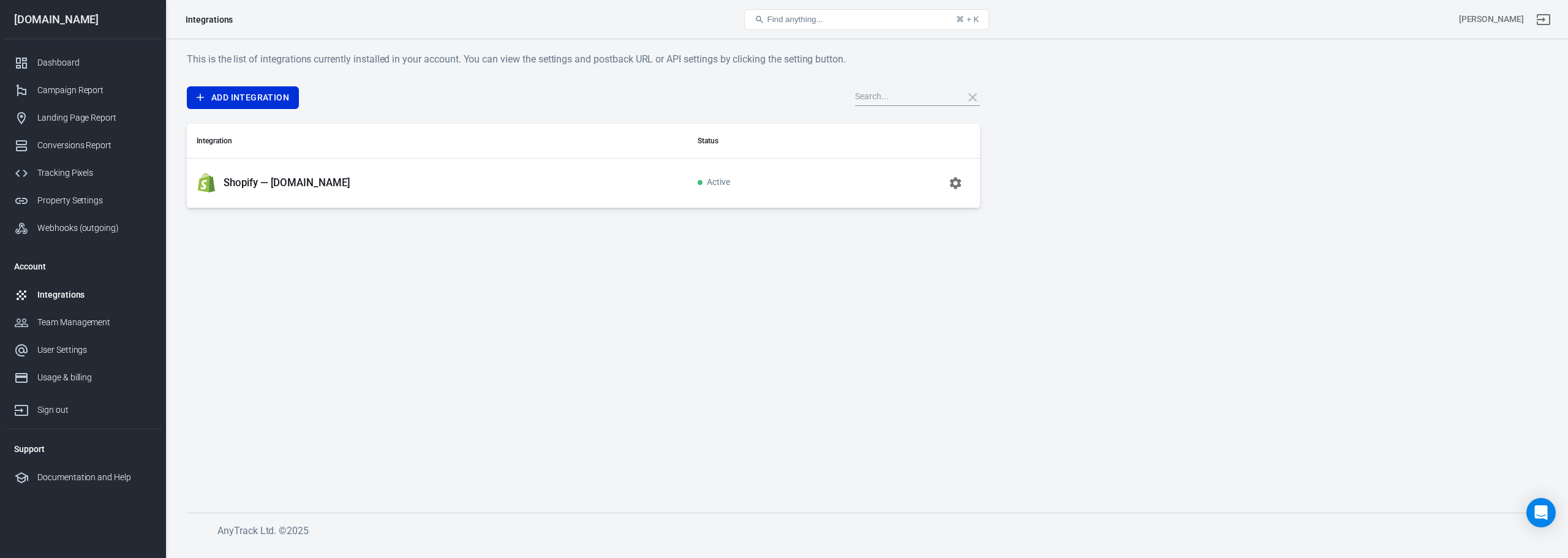
click at [321, 180] on p "Shopify — casatech-es.com" at bounding box center [287, 183] width 127 height 13
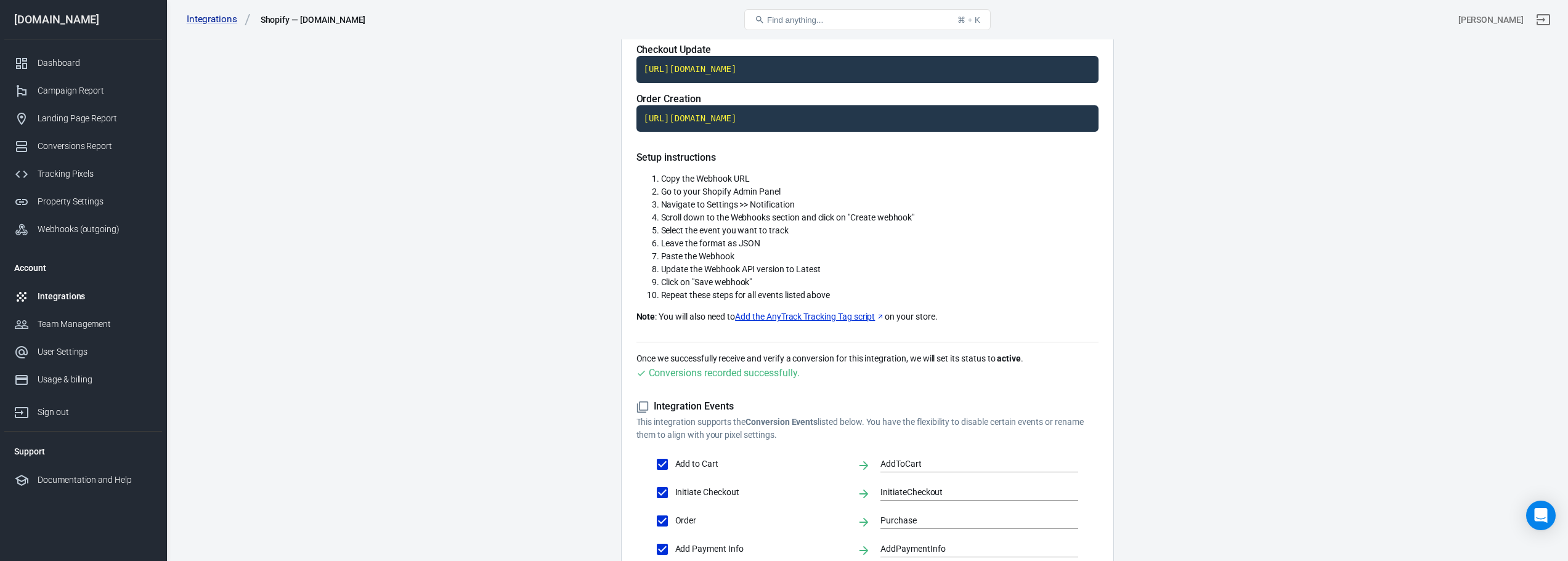
scroll to position [370, 0]
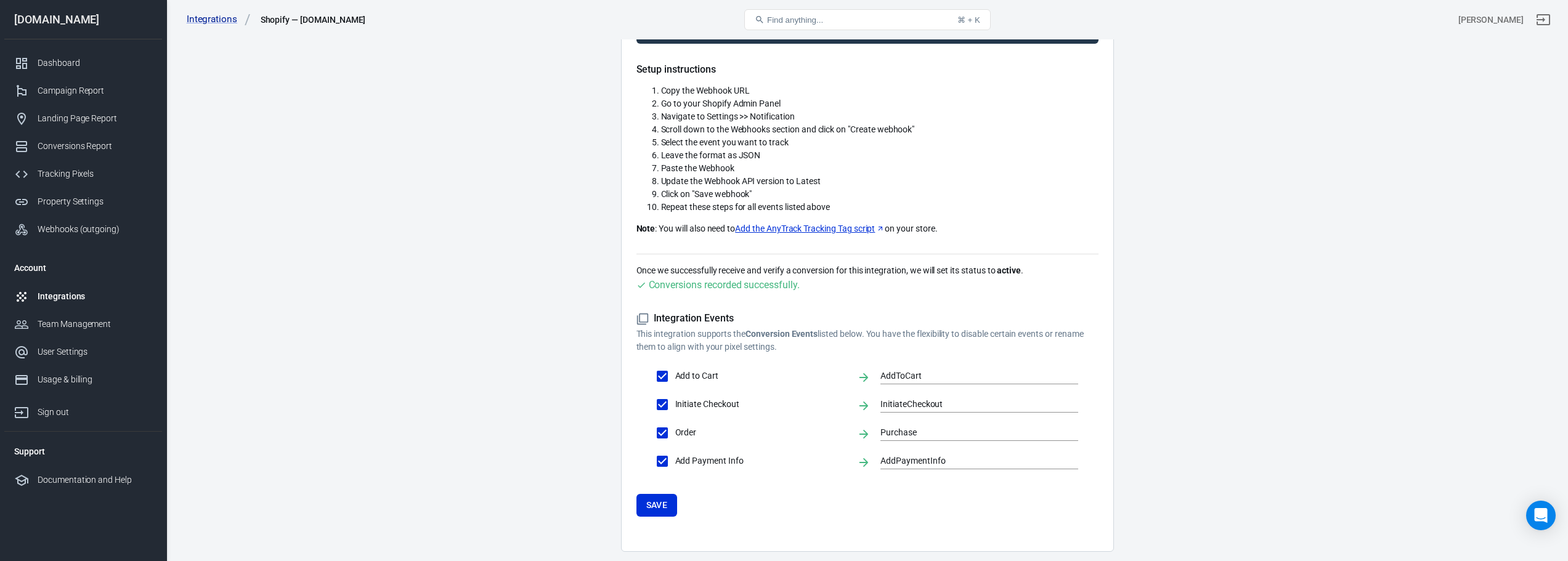
click at [787, 228] on link "Add the AnyTrack Tracking Tag script" at bounding box center [810, 229] width 150 height 13
drag, startPoint x: 657, startPoint y: 225, endPoint x: 961, endPoint y: 239, distance: 304.3
click at [787, 239] on div "Setup instructions Copy the Webhook URL Go to your Shopify Admin Panel Navigate…" at bounding box center [867, 158] width 462 height 190
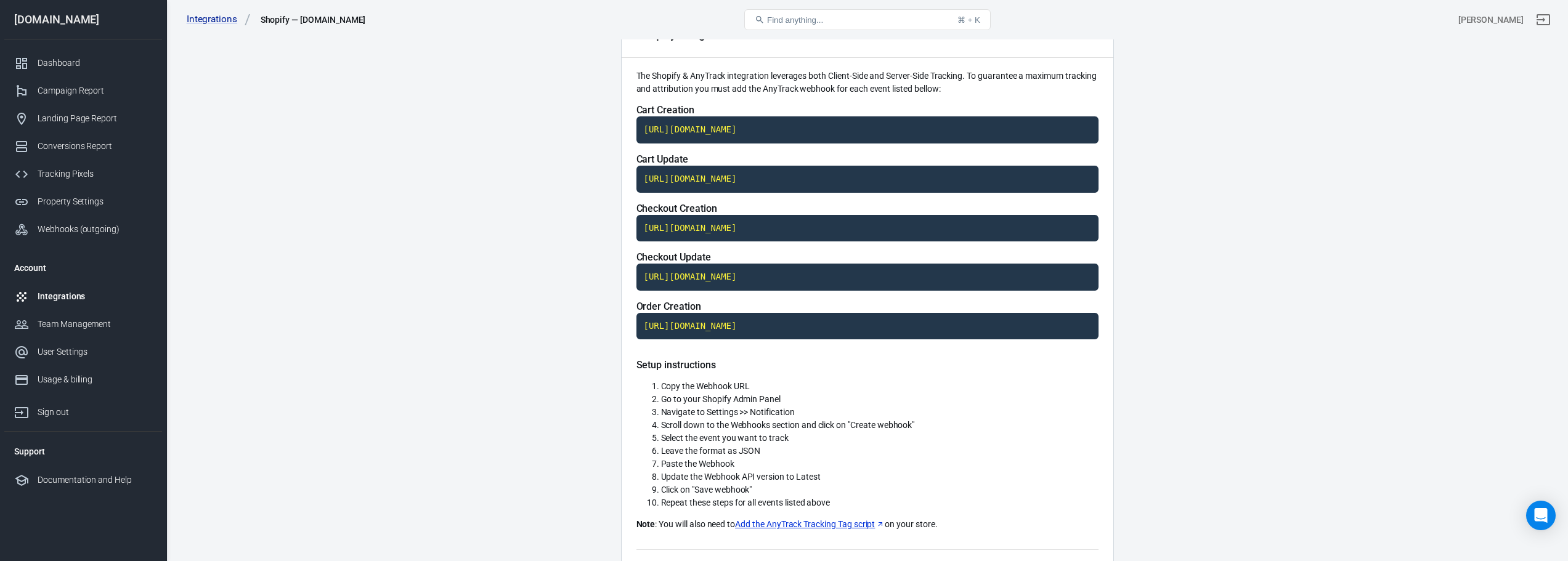
scroll to position [0, 0]
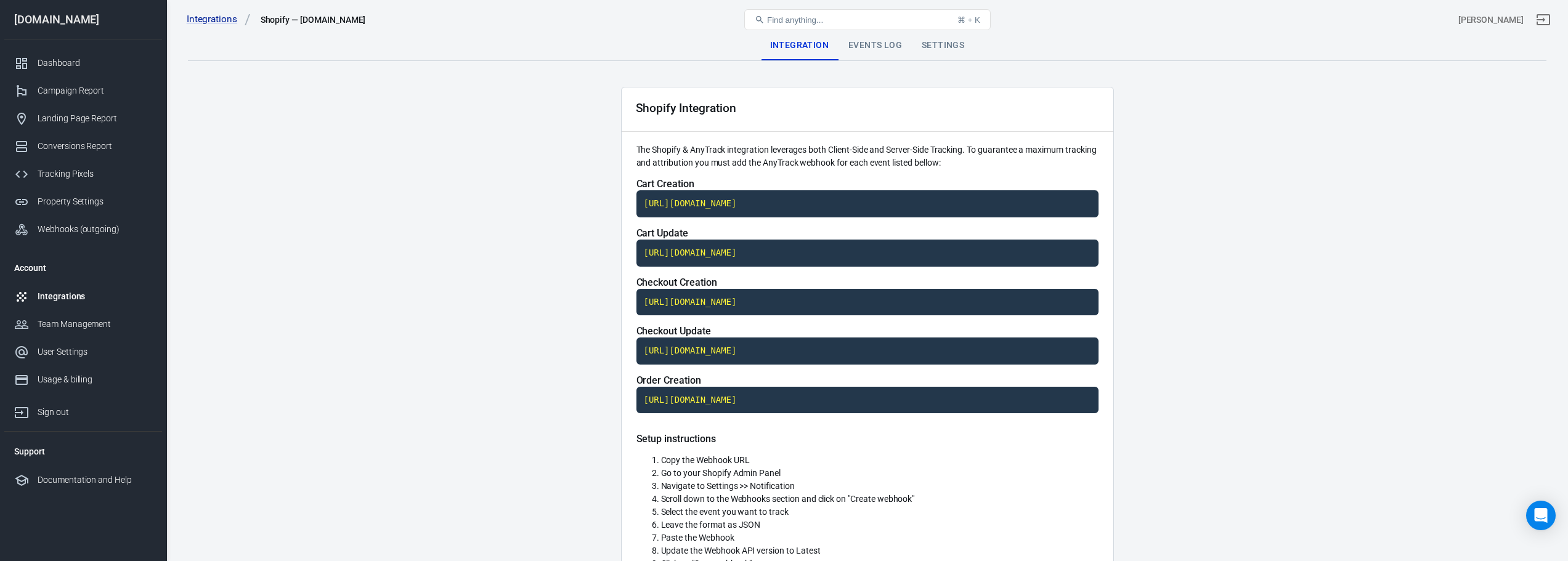
click at [787, 49] on div "Events Log" at bounding box center [875, 45] width 74 height 29
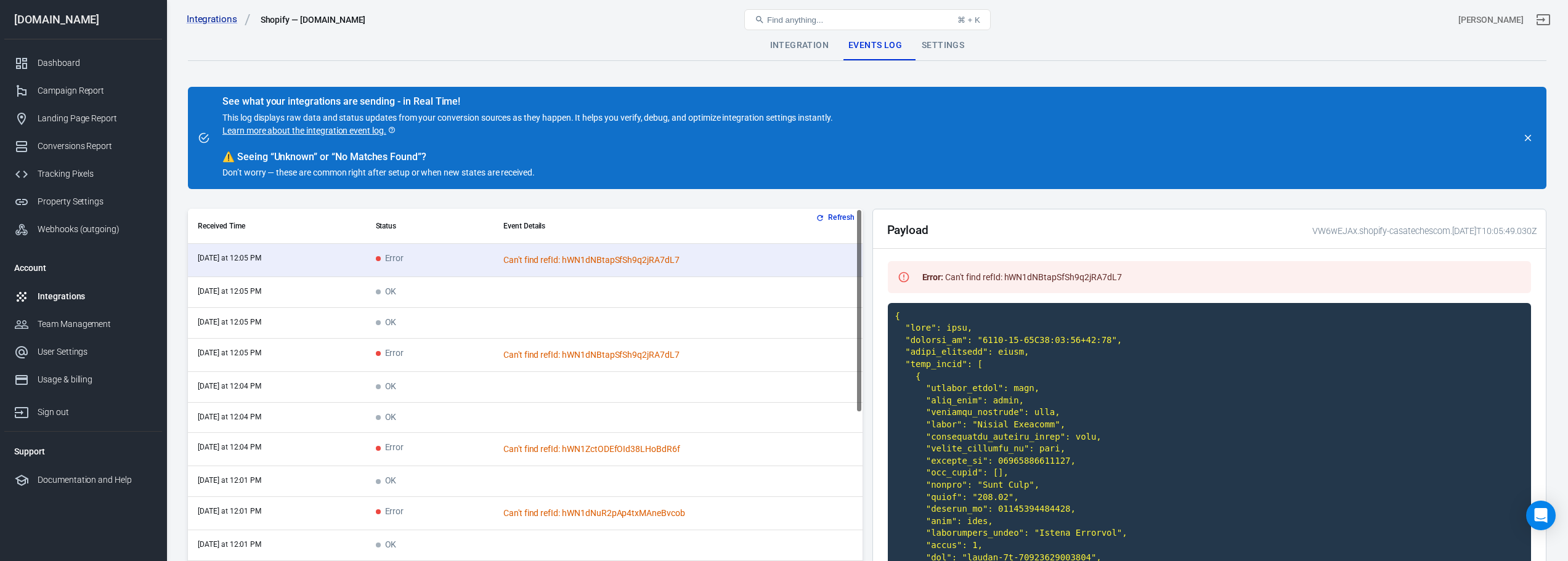
click at [787, 37] on div "Integrations Shopify — casatech-es.com Find anything... ⌘ + K Sonia Farias" at bounding box center [868, 20] width 1401 height 40
click at [787, 42] on div "Settings" at bounding box center [943, 45] width 63 height 29
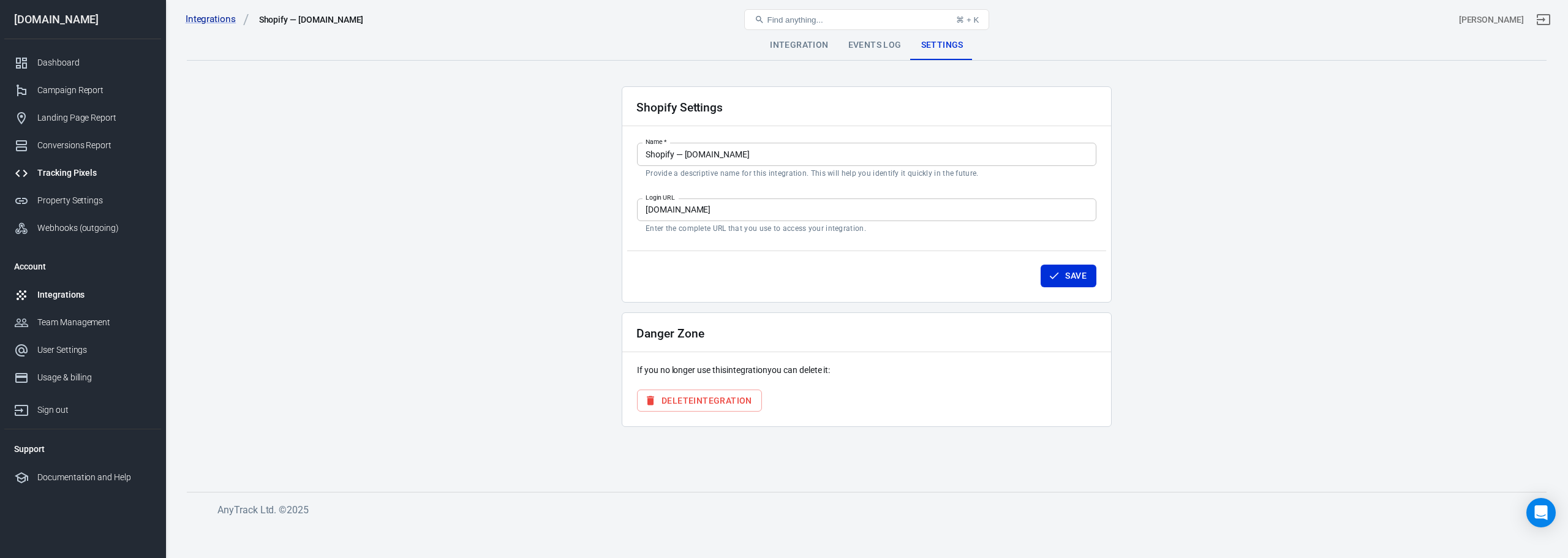
click at [100, 175] on div "Tracking Pixels" at bounding box center [94, 173] width 114 height 13
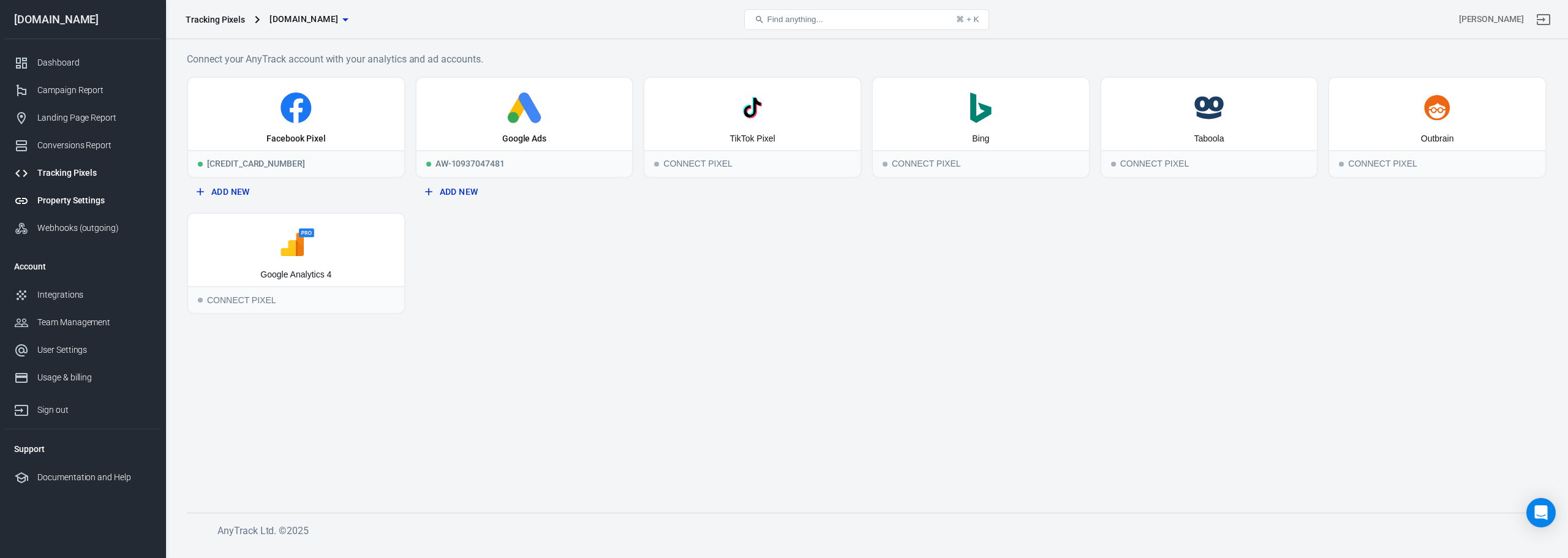
click at [84, 208] on link "Property Settings" at bounding box center [82, 200] width 157 height 28
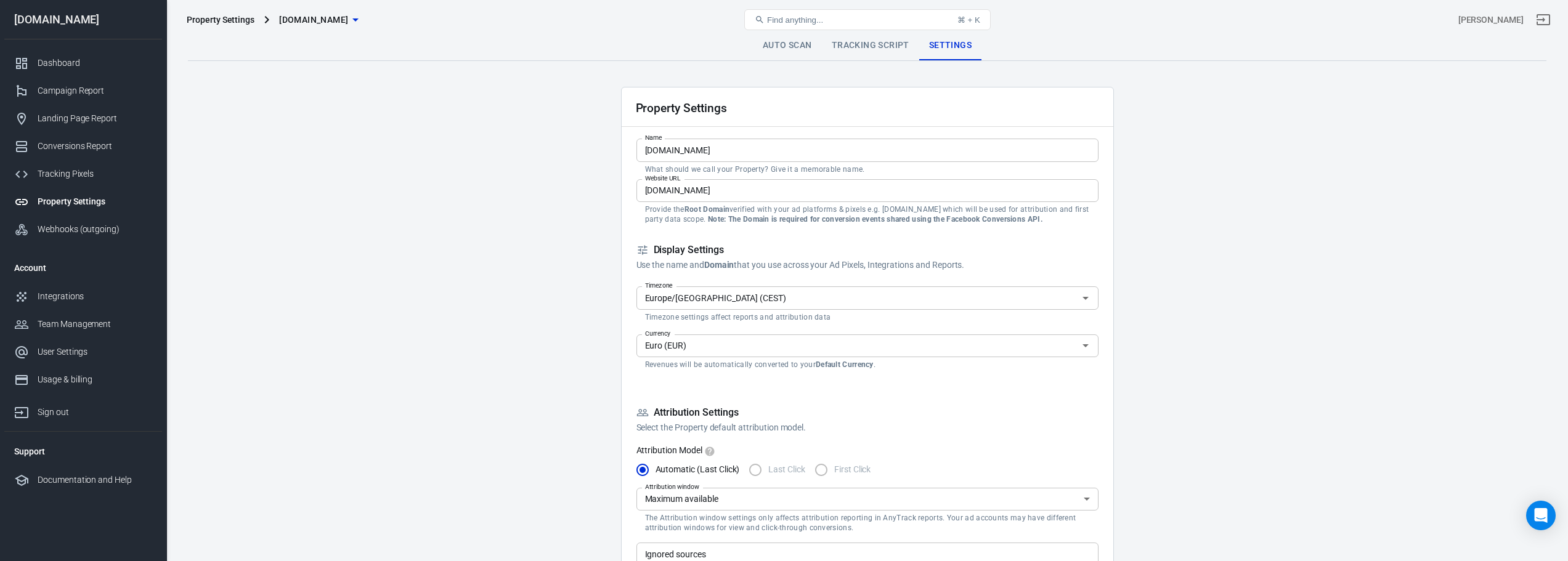
click at [787, 44] on link "Tracking Script" at bounding box center [870, 45] width 97 height 29
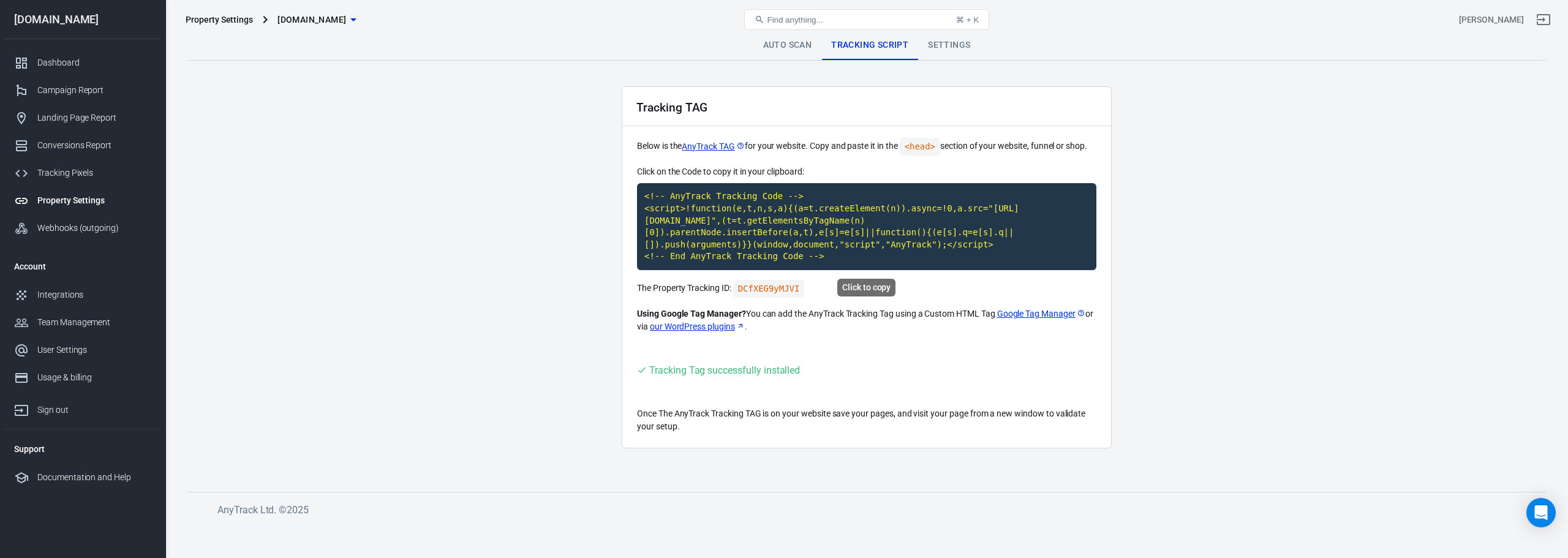
click at [782, 230] on code "<!-- AnyTrack Tracking Code --> <script>!function(e,t,n,s,a){(a=t.createElement…" at bounding box center [866, 226] width 459 height 87
click at [99, 222] on div "Webhooks (outgoing)" at bounding box center [94, 228] width 114 height 13
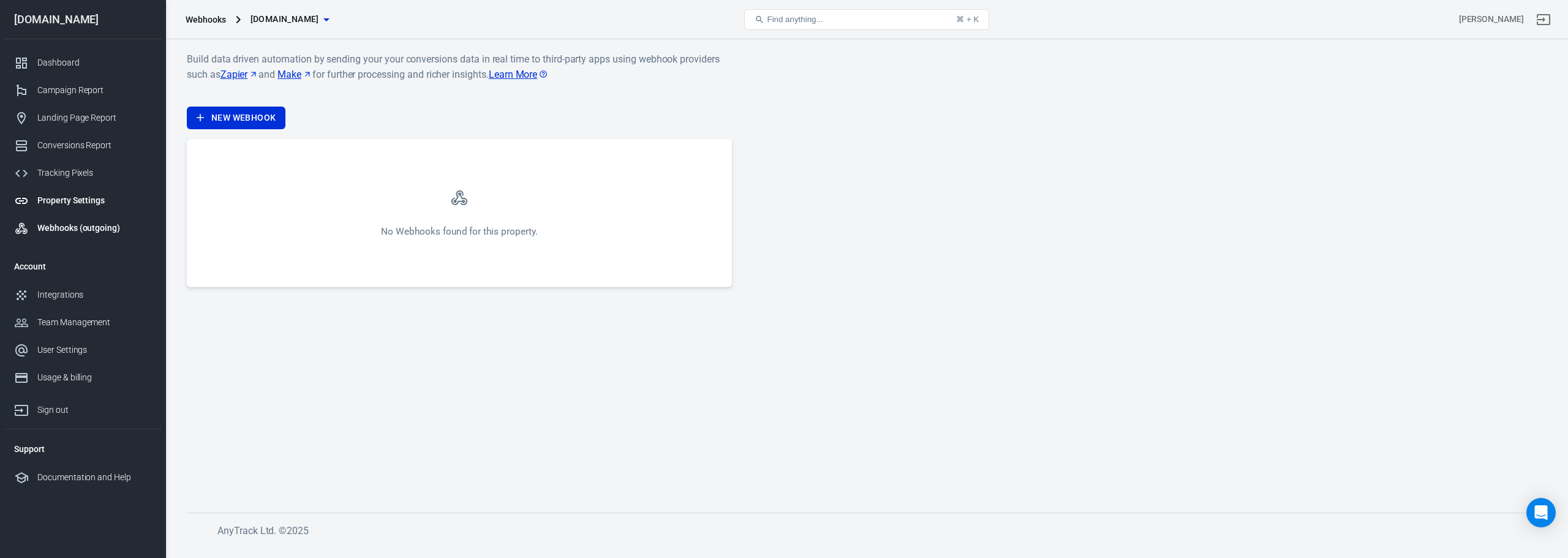
click at [102, 203] on div "Property Settings" at bounding box center [94, 200] width 114 height 13
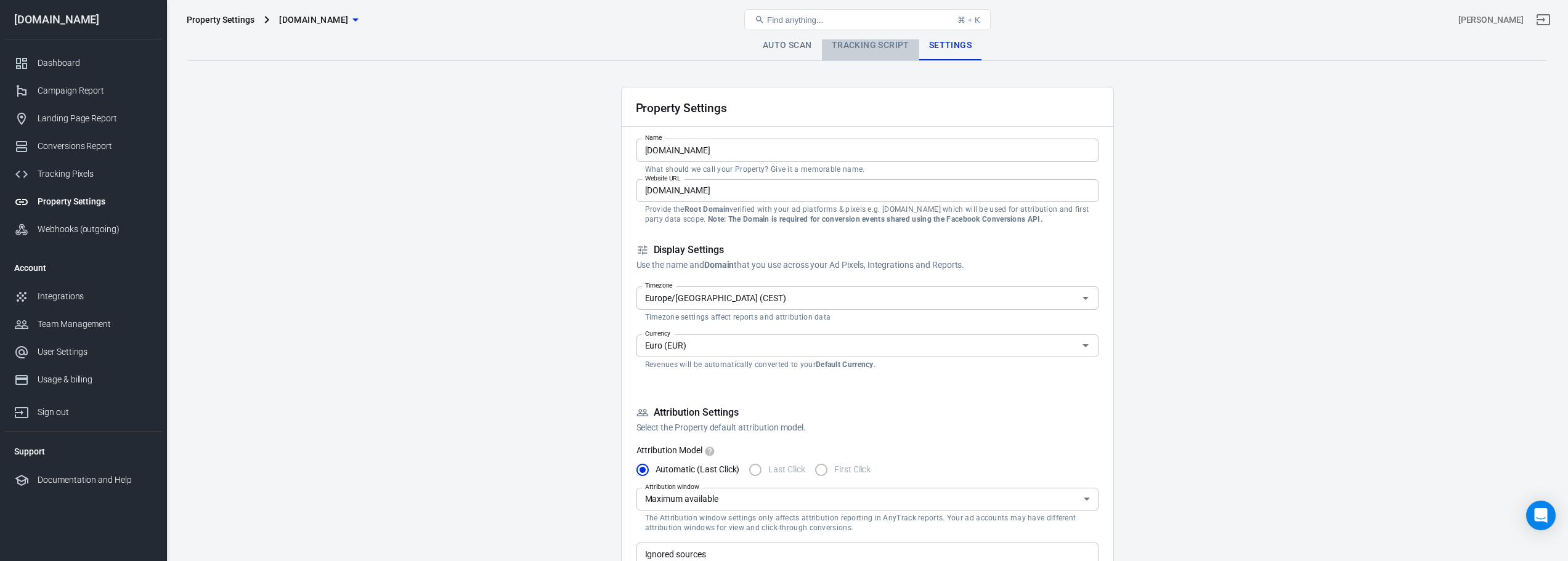
click at [787, 48] on link "Tracking Script" at bounding box center [870, 45] width 97 height 29
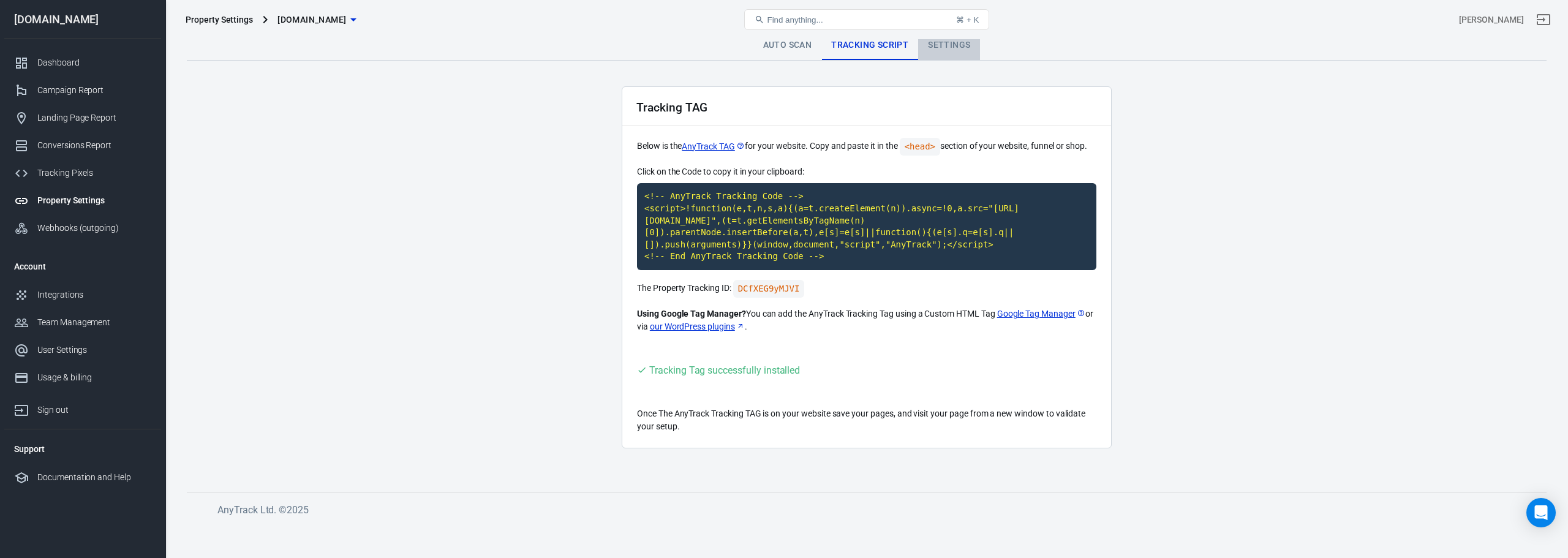
click at [782, 46] on link "Settings" at bounding box center [949, 45] width 62 height 29
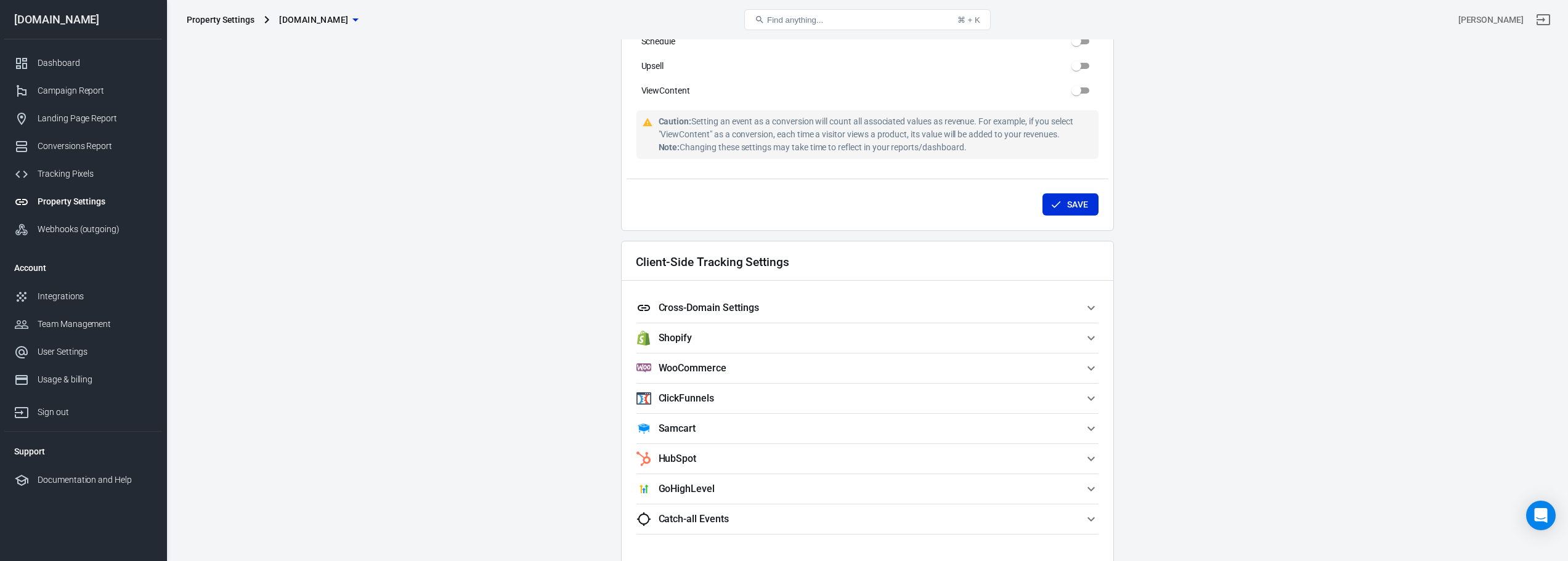
scroll to position [961, 0]
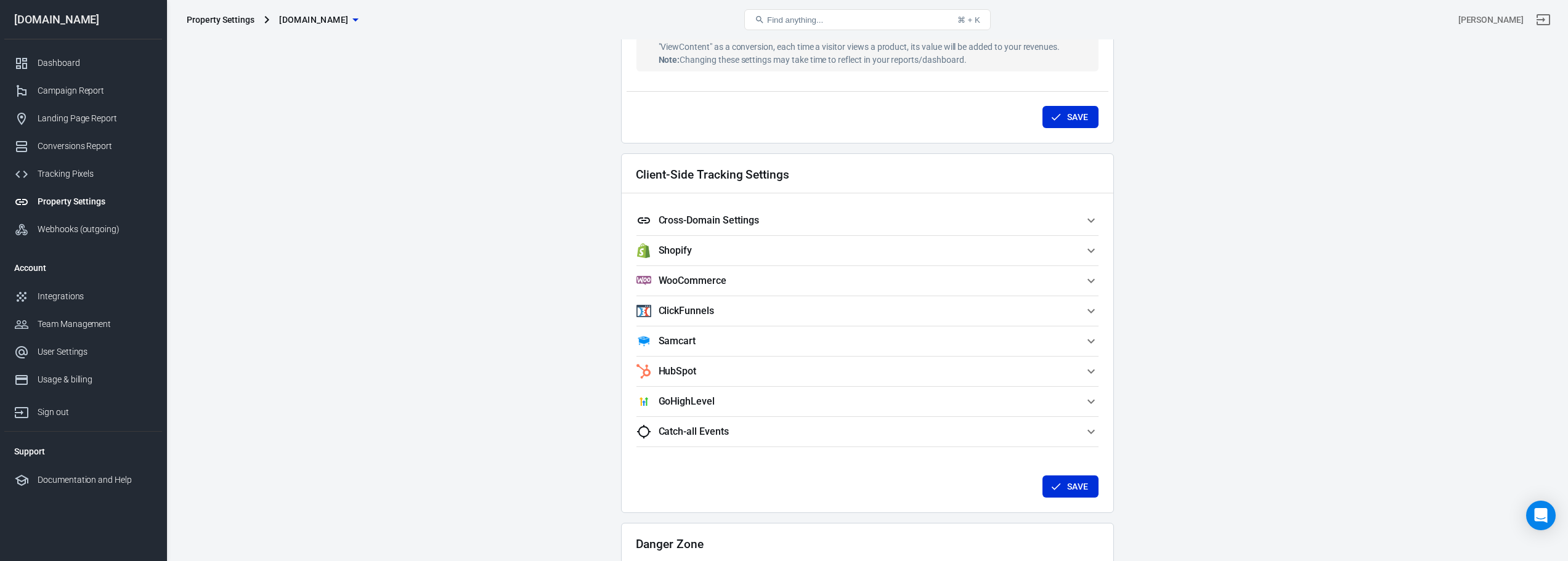
click at [787, 250] on span "Shopify" at bounding box center [860, 250] width 448 height 15
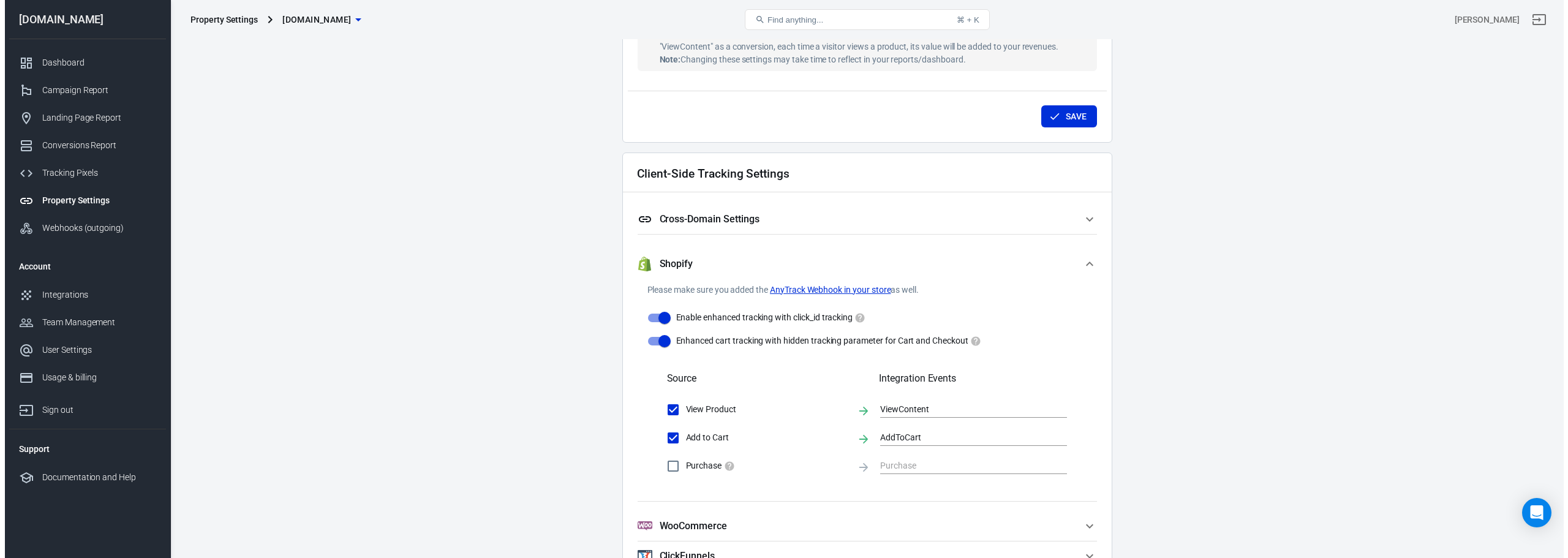
scroll to position [1029, 0]
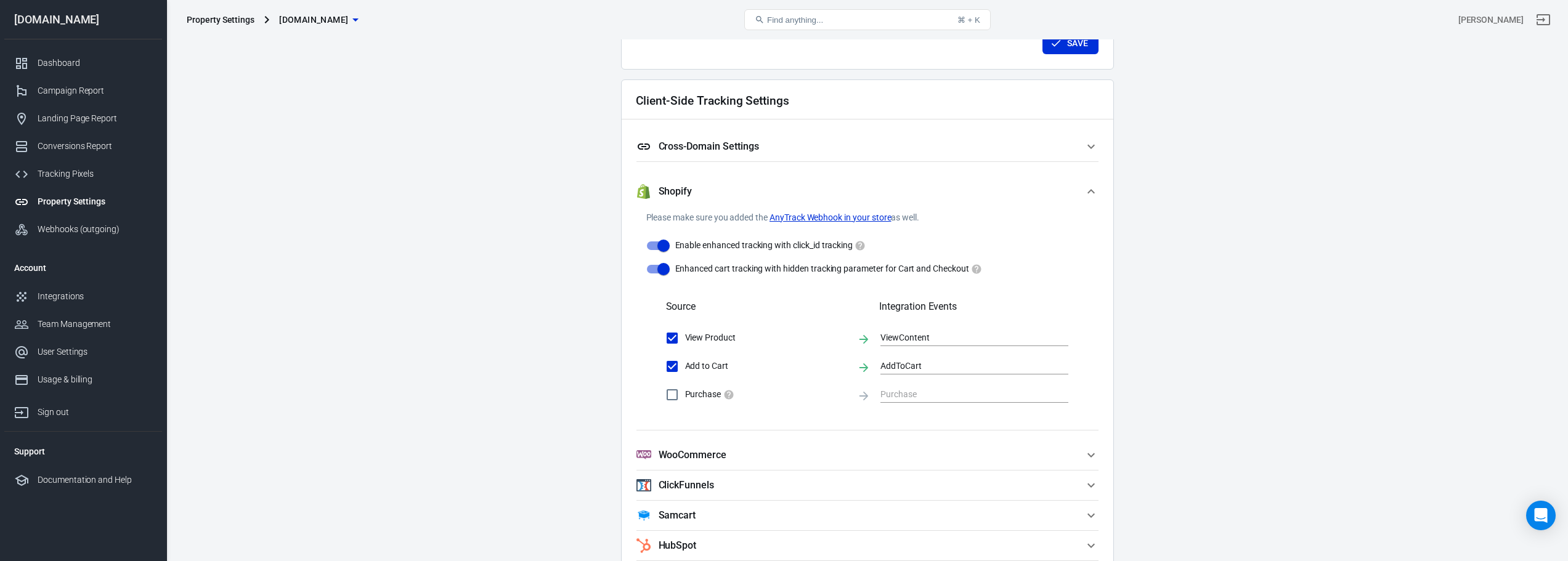
click at [787, 217] on link "AnyTrack Webhook in your store" at bounding box center [830, 218] width 122 height 13
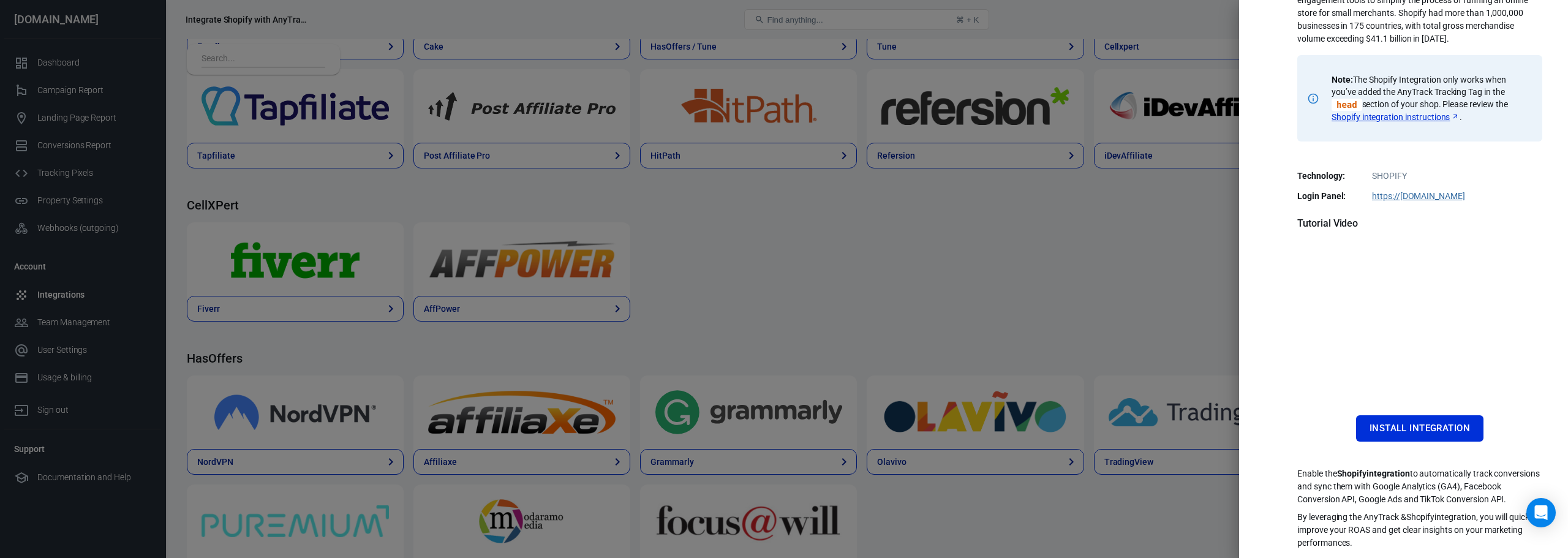
scroll to position [136, 0]
click at [782, 415] on button "Install Integration" at bounding box center [1420, 428] width 128 height 26
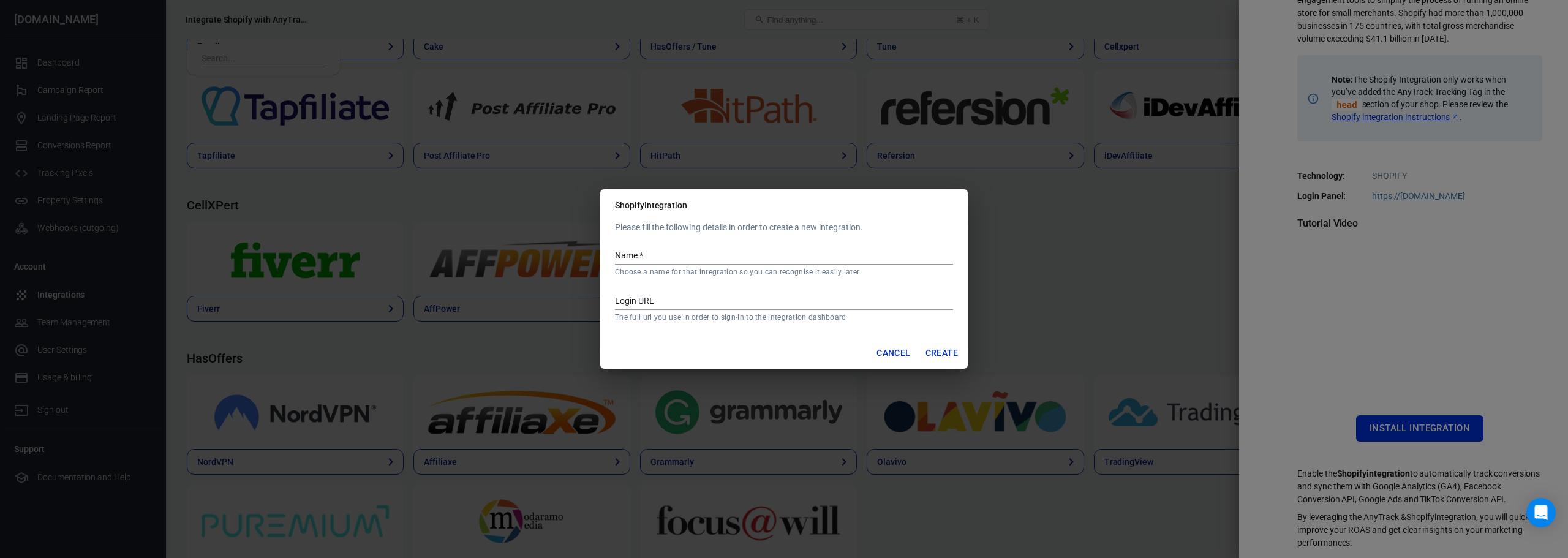
click at [782, 350] on button "Cancel" at bounding box center [892, 353] width 43 height 23
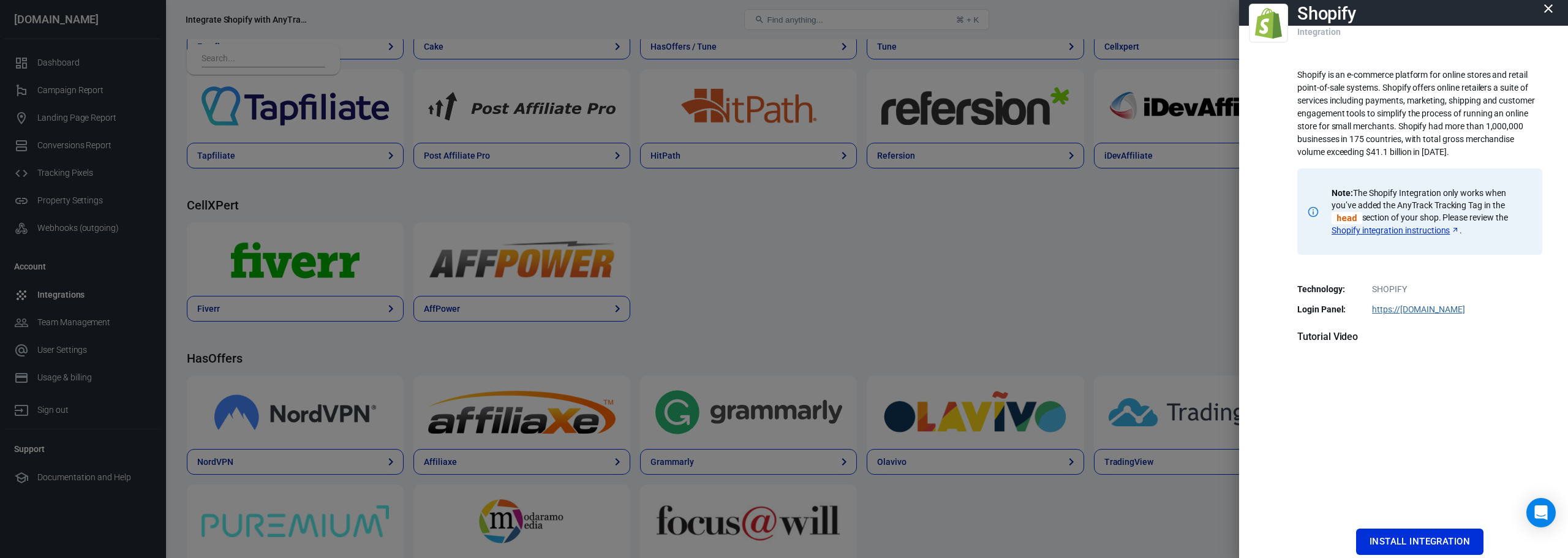
scroll to position [0, 0]
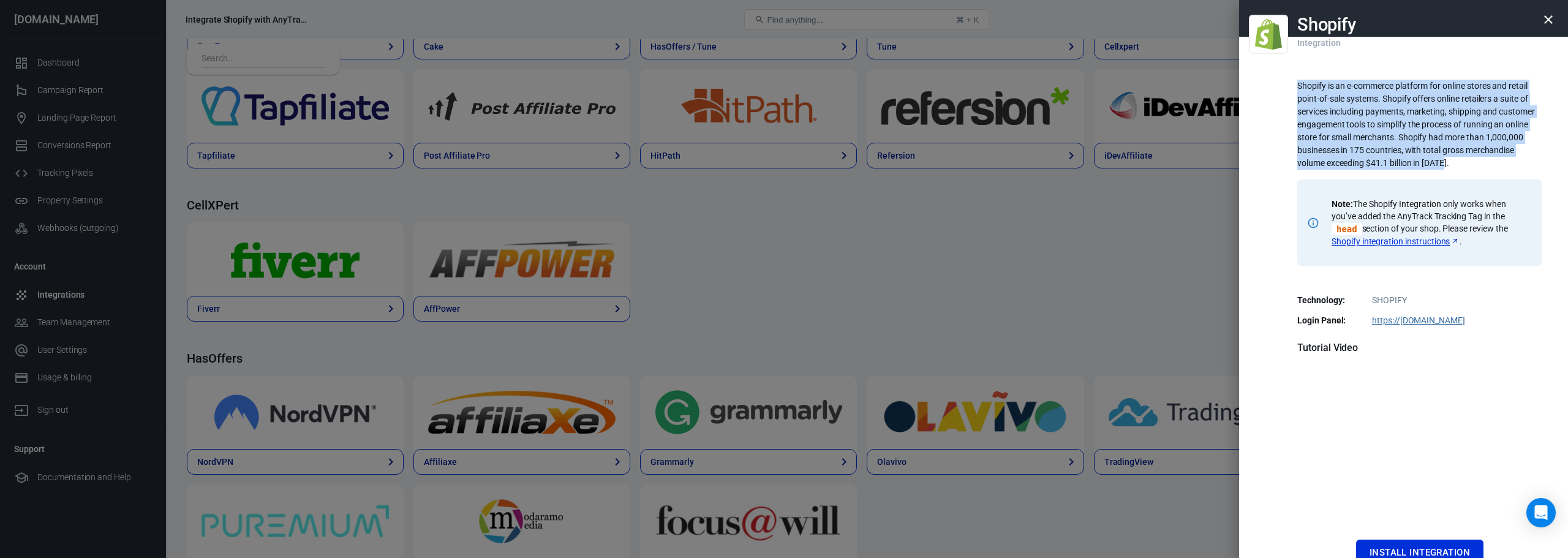
drag, startPoint x: 1286, startPoint y: 83, endPoint x: 1460, endPoint y: 163, distance: 191.5
click at [782, 163] on div "Shopify Integration Shopify is an e-commerce platform for online stores and ret…" at bounding box center [1403, 279] width 329 height 558
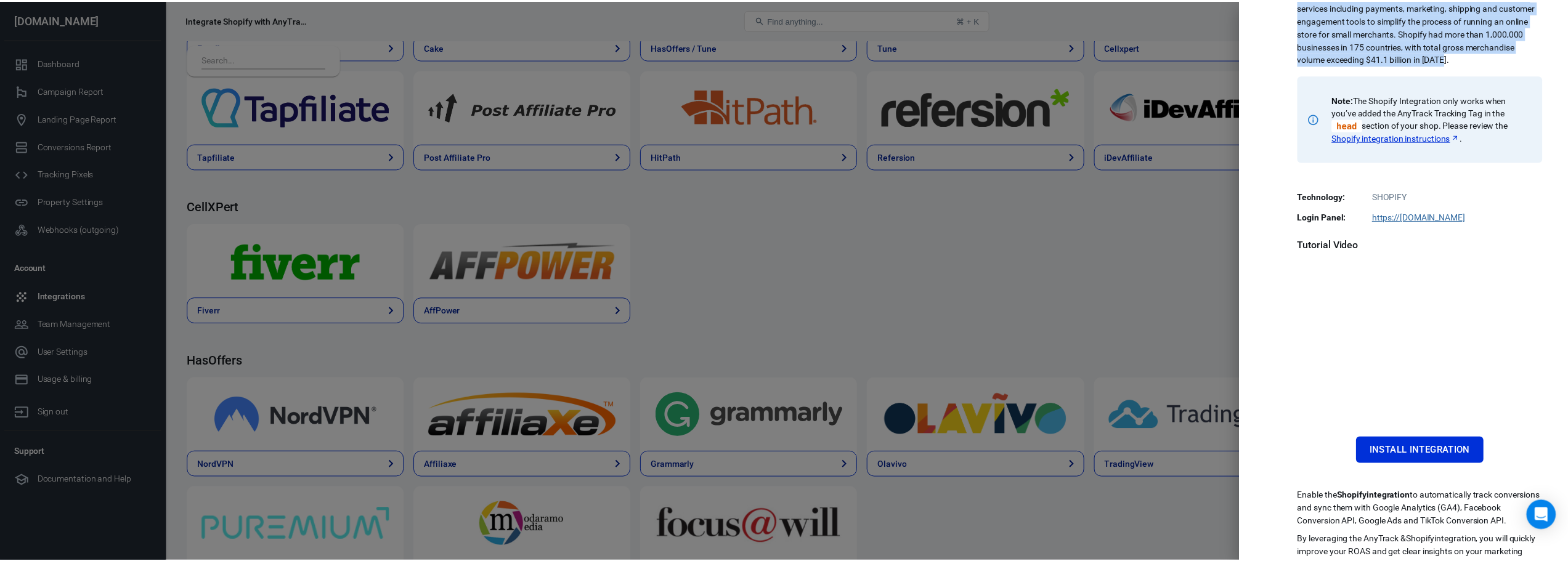
scroll to position [137, 0]
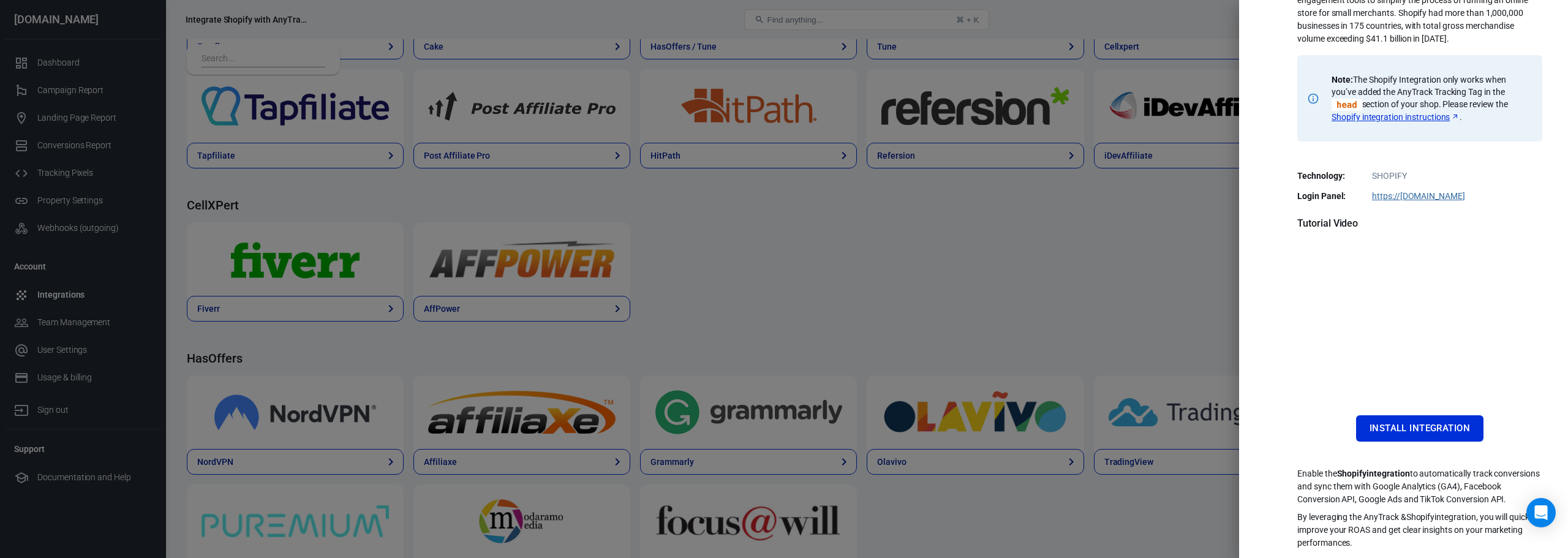
click at [782, 307] on div at bounding box center [784, 279] width 1568 height 558
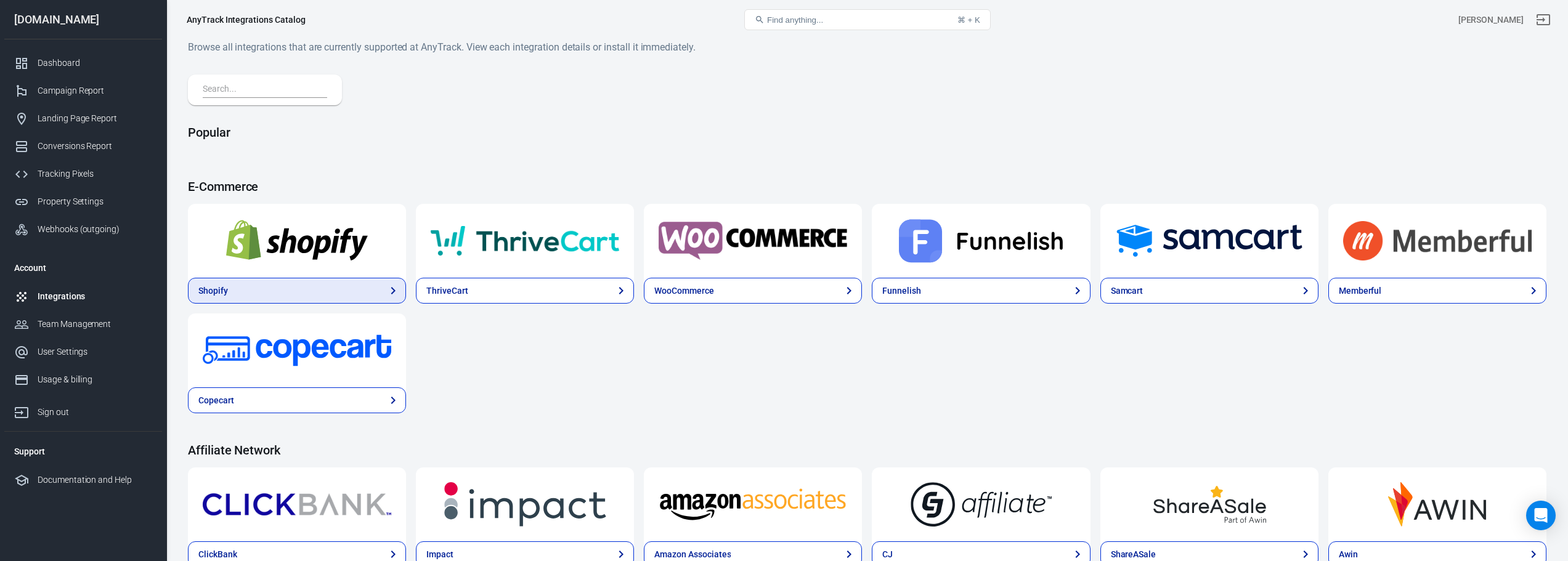
click at [334, 280] on link "Shopify" at bounding box center [296, 291] width 218 height 26
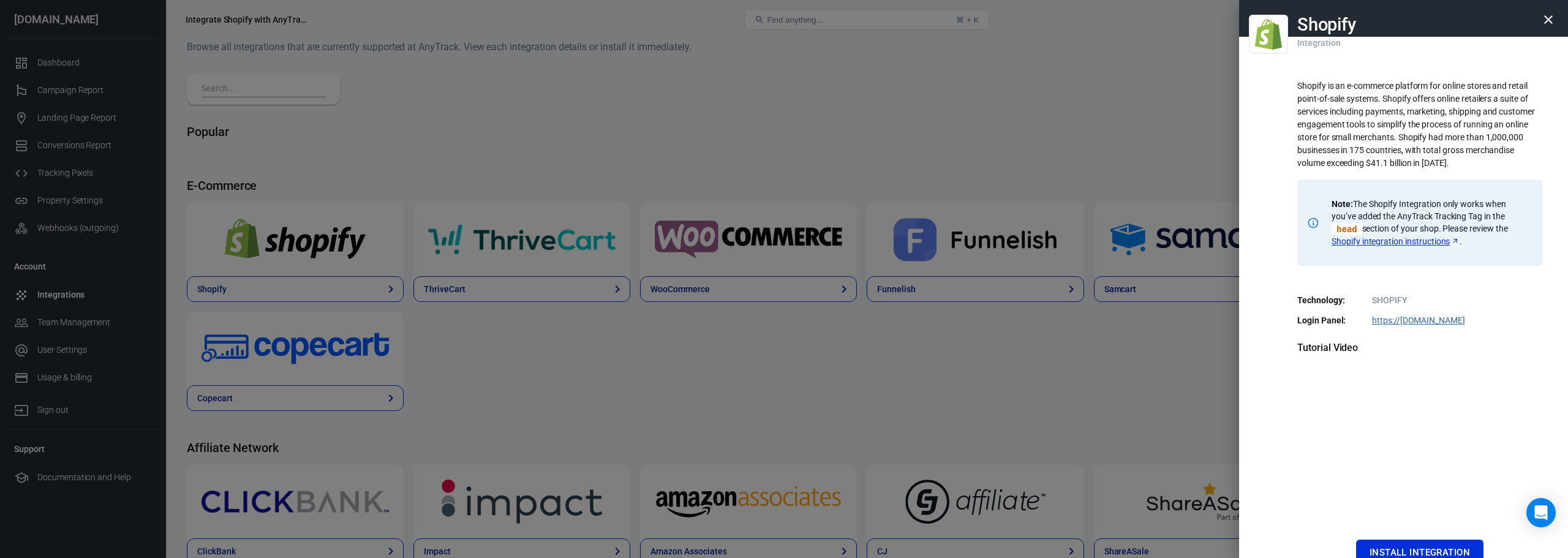
click at [782, 193] on div at bounding box center [784, 279] width 1568 height 558
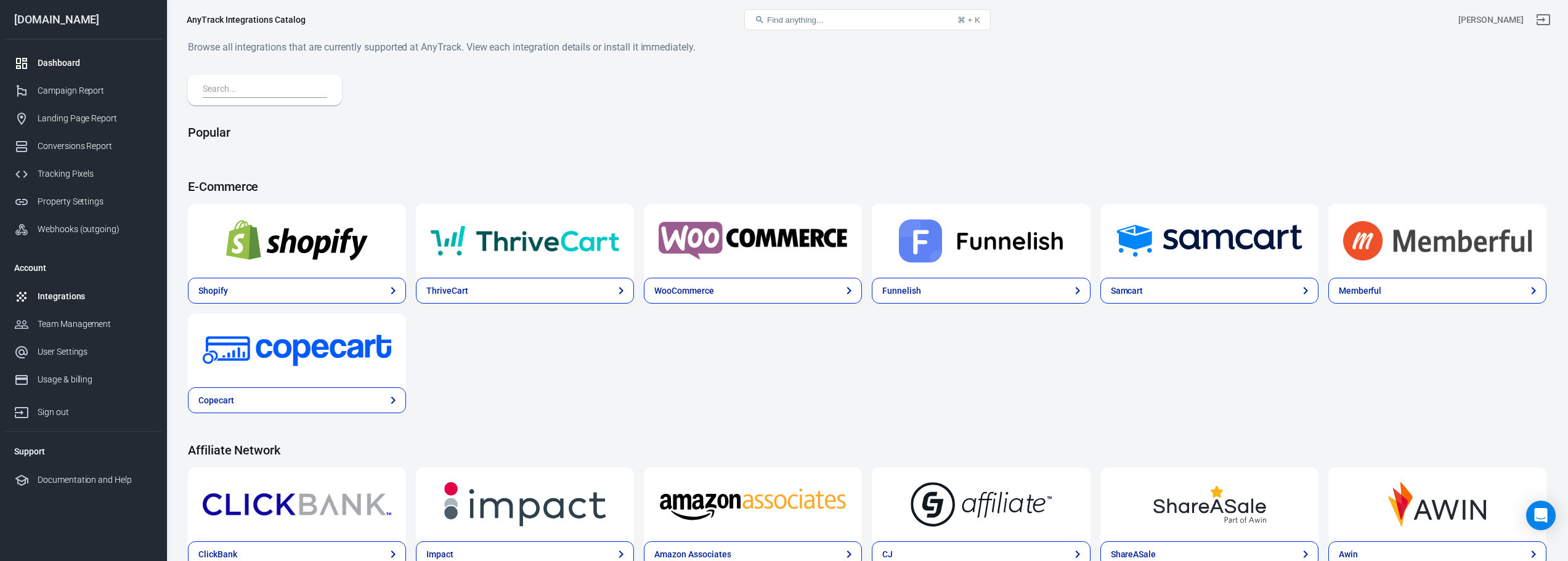
click at [91, 53] on link "Dashboard" at bounding box center [82, 63] width 158 height 28
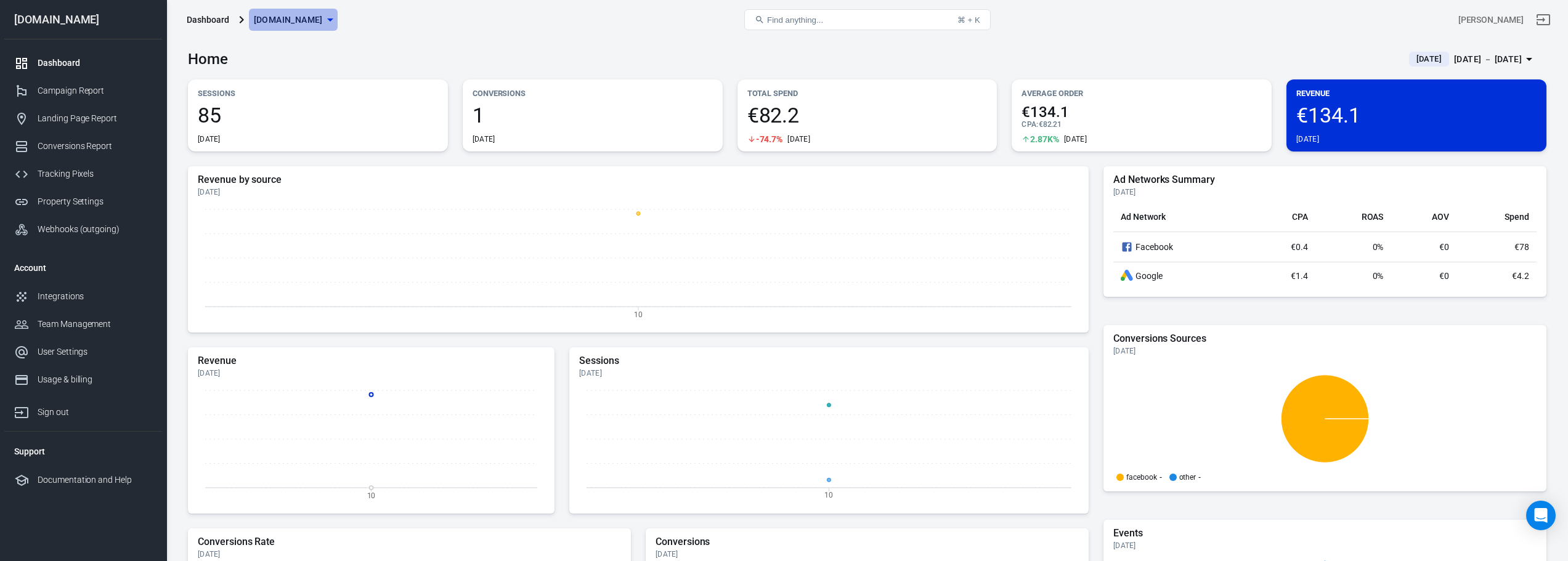
click at [338, 18] on icon "button" at bounding box center [330, 20] width 15 height 15
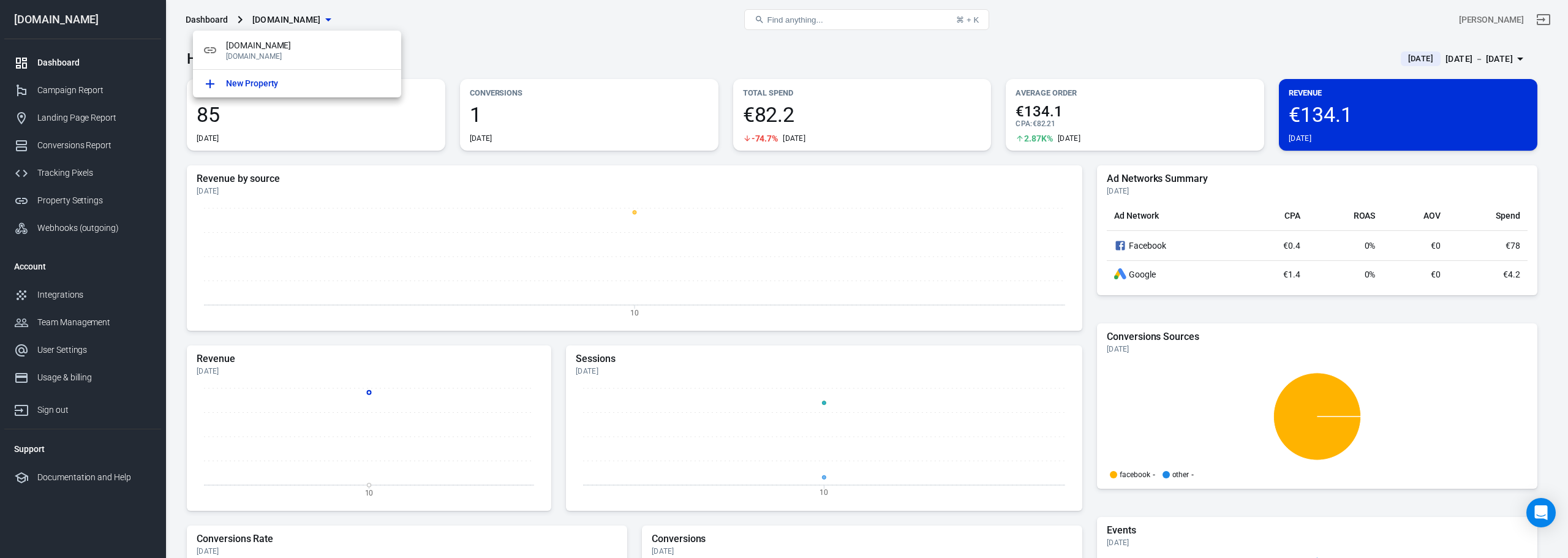
click at [606, 30] on div at bounding box center [784, 279] width 1568 height 558
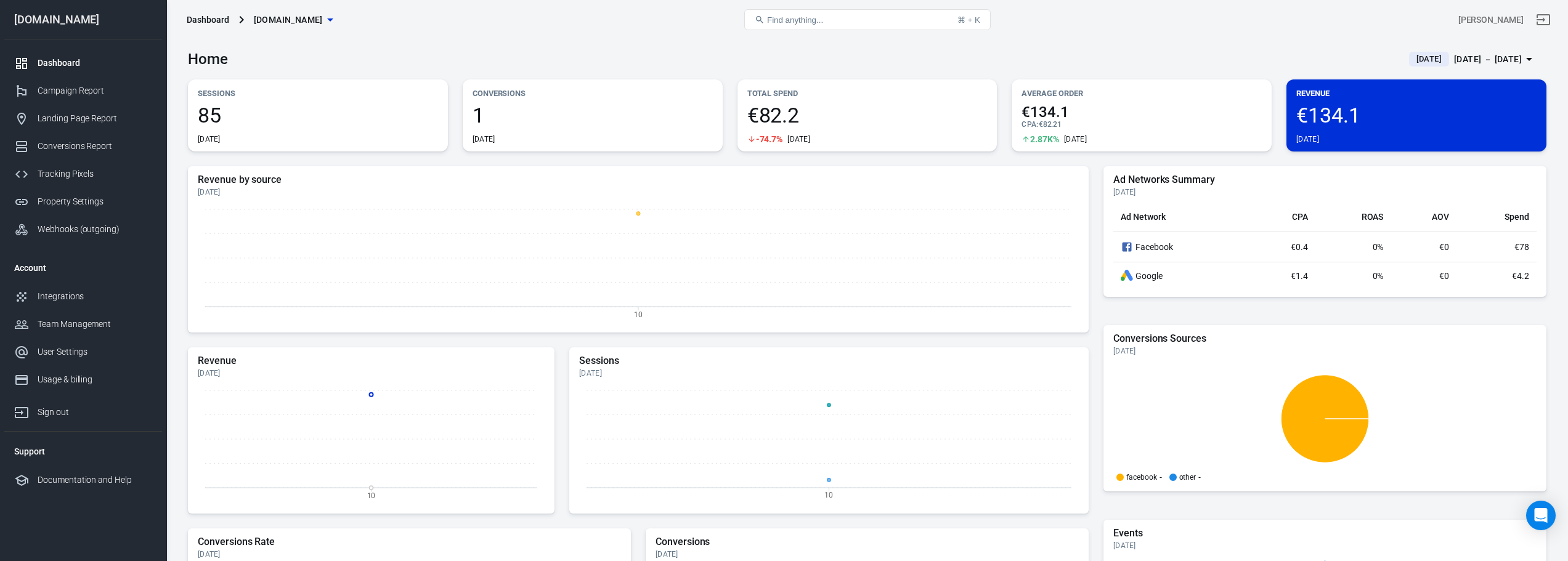
click at [219, 21] on div "Dashboard" at bounding box center [208, 20] width 43 height 13
click at [787, 21] on button "Find anything... ⌘ + K" at bounding box center [867, 20] width 246 height 21
click at [787, 21] on button "Find anything... ⌘ + K" at bounding box center [867, 20] width 246 height 21
click at [691, 59] on div "Home Today Aug 10 － Aug 10, 2025" at bounding box center [867, 55] width 1359 height 30
click at [1370, 127] on div "€134.1 Today" at bounding box center [1416, 124] width 240 height 40
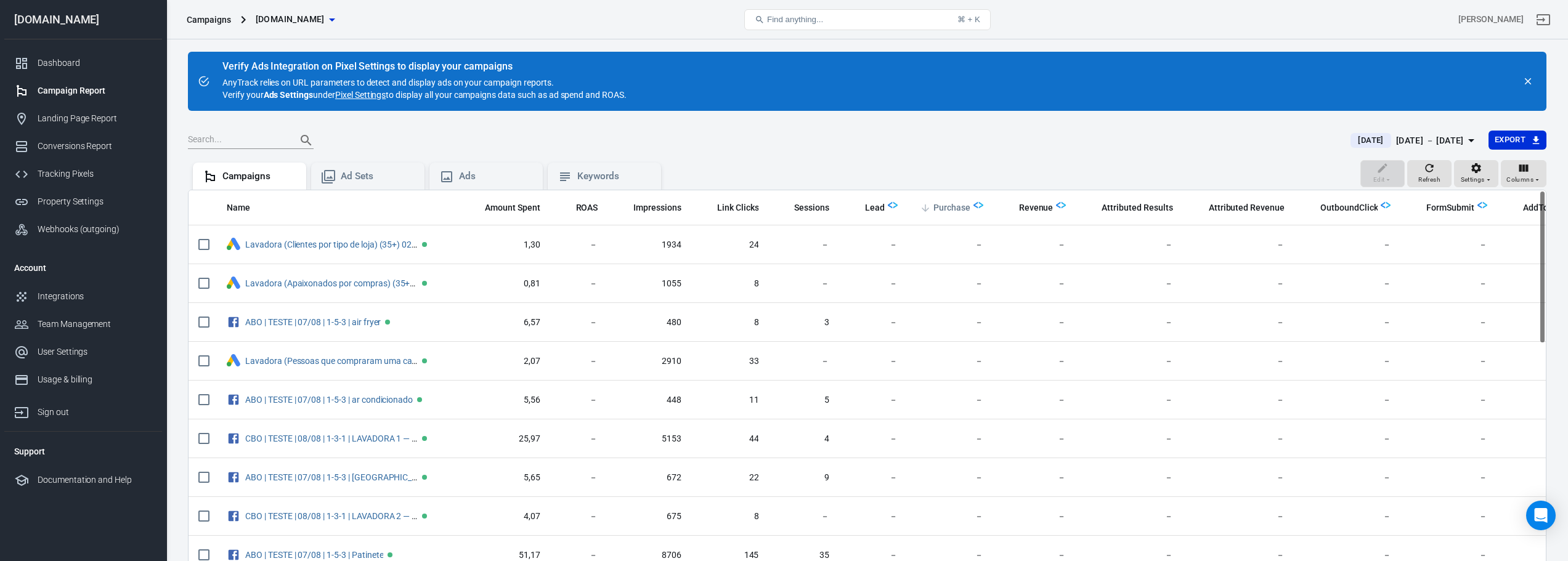
click at [954, 208] on span "Purchase" at bounding box center [952, 208] width 37 height 13
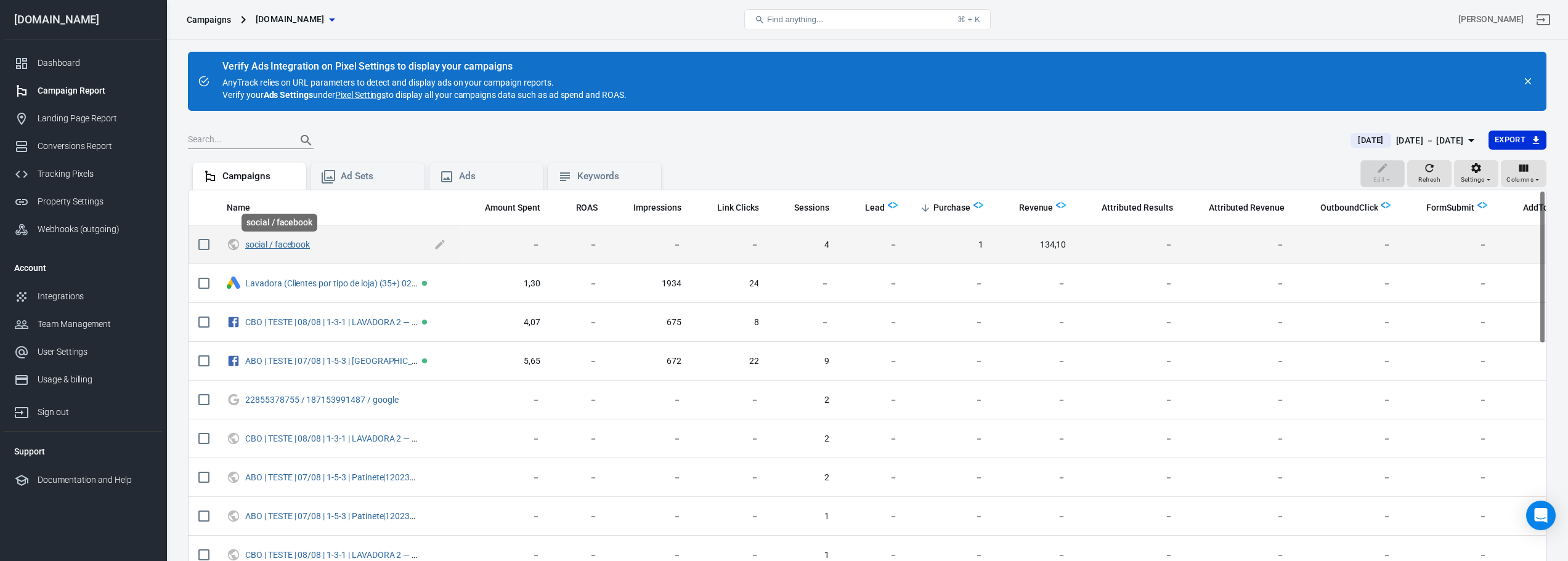
click at [256, 246] on link "social / facebook" at bounding box center [277, 244] width 65 height 10
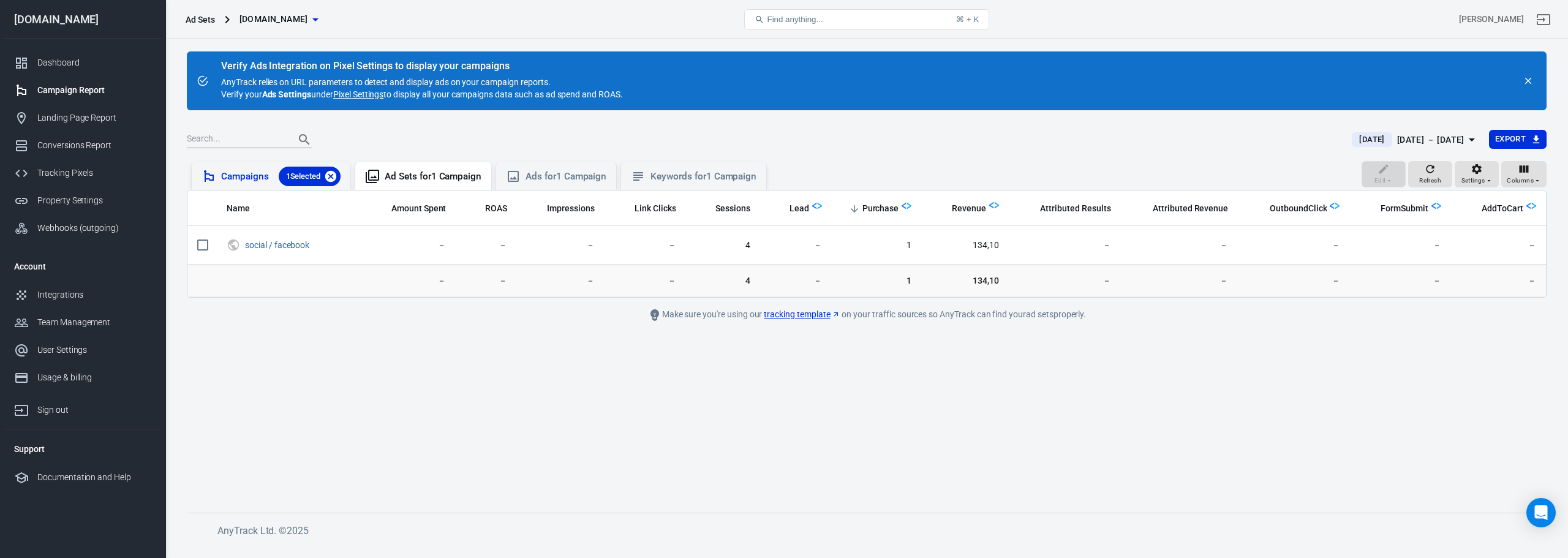
click at [336, 175] on icon at bounding box center [331, 177] width 11 height 11
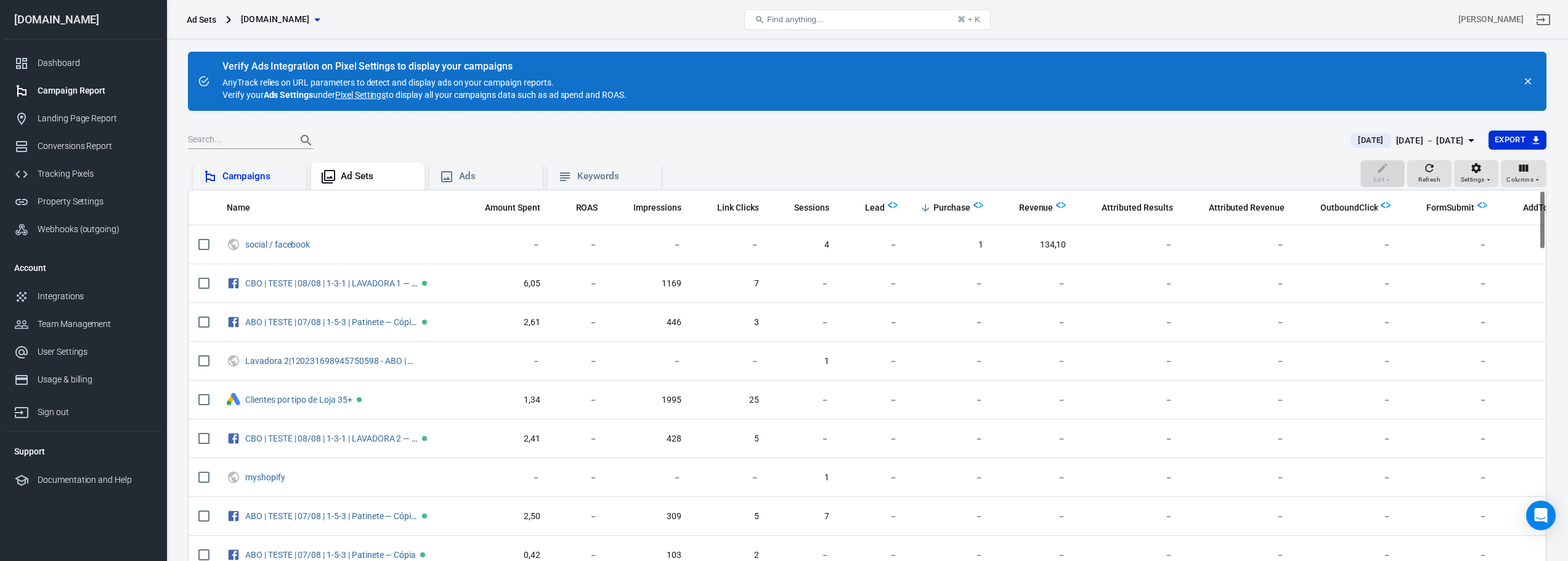
click at [252, 177] on div "Campaigns" at bounding box center [259, 177] width 74 height 13
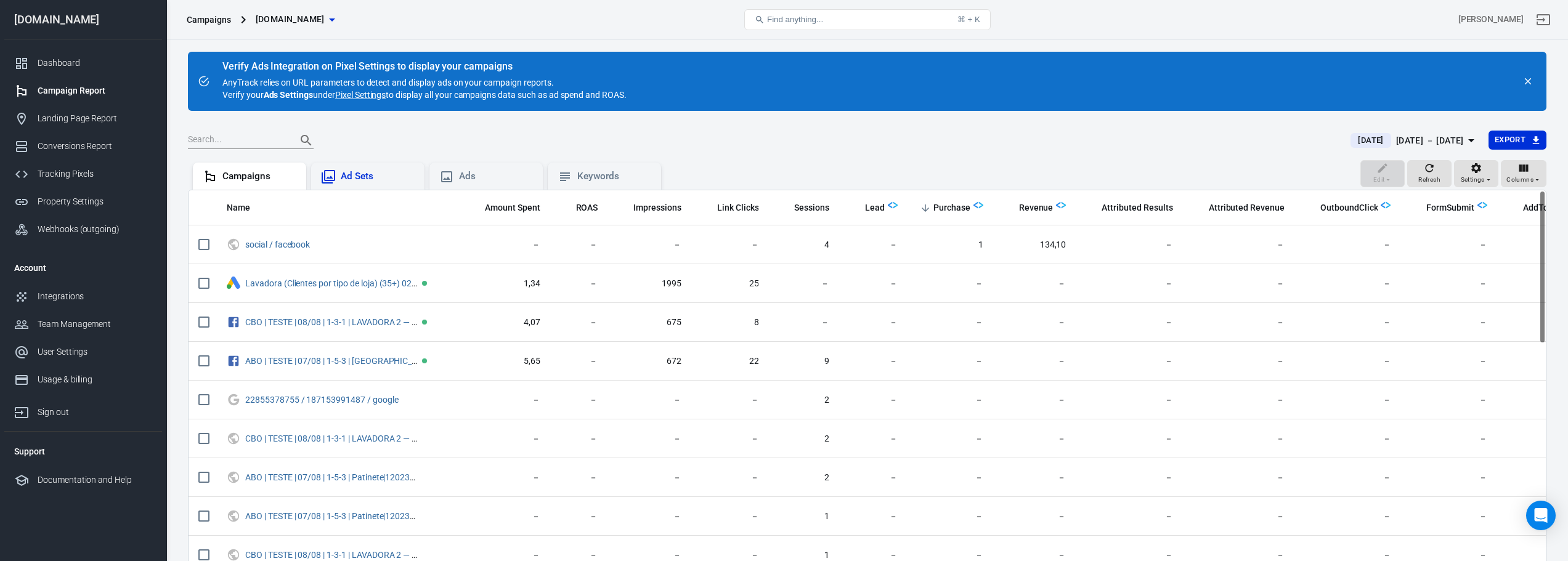
click at [358, 178] on div "Ad Sets" at bounding box center [377, 177] width 74 height 13
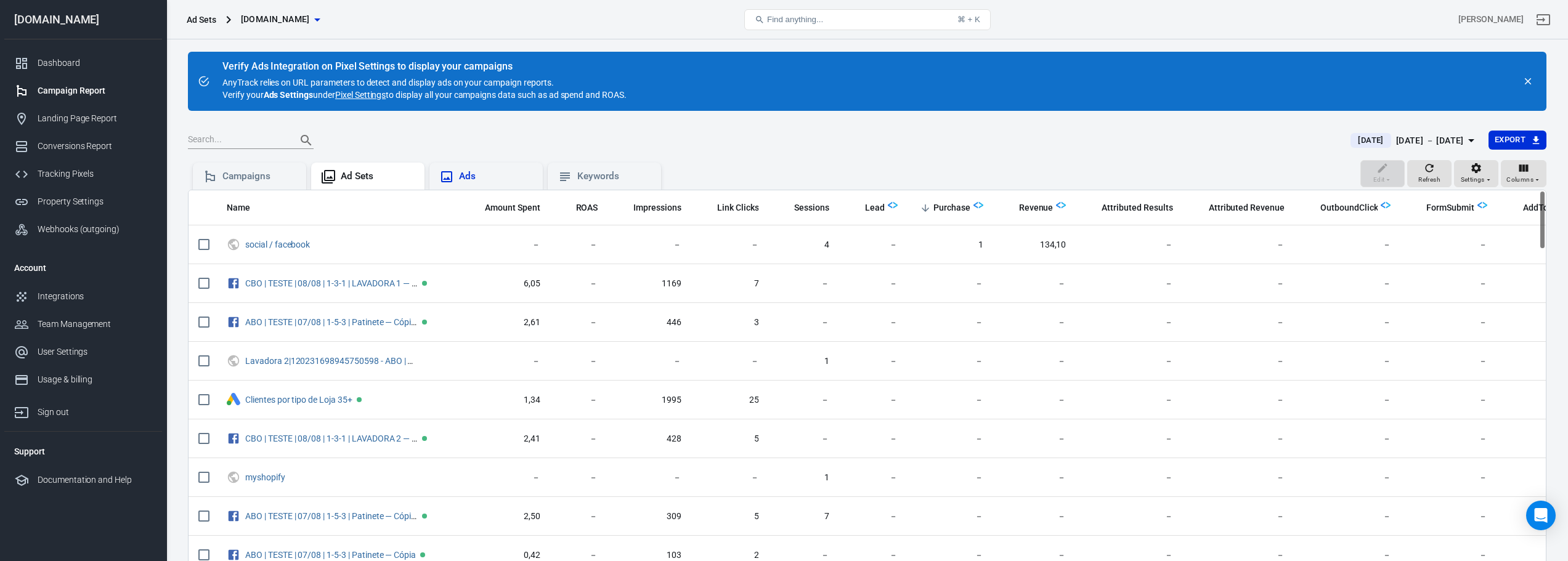
click at [471, 170] on div "Ads" at bounding box center [486, 177] width 93 height 15
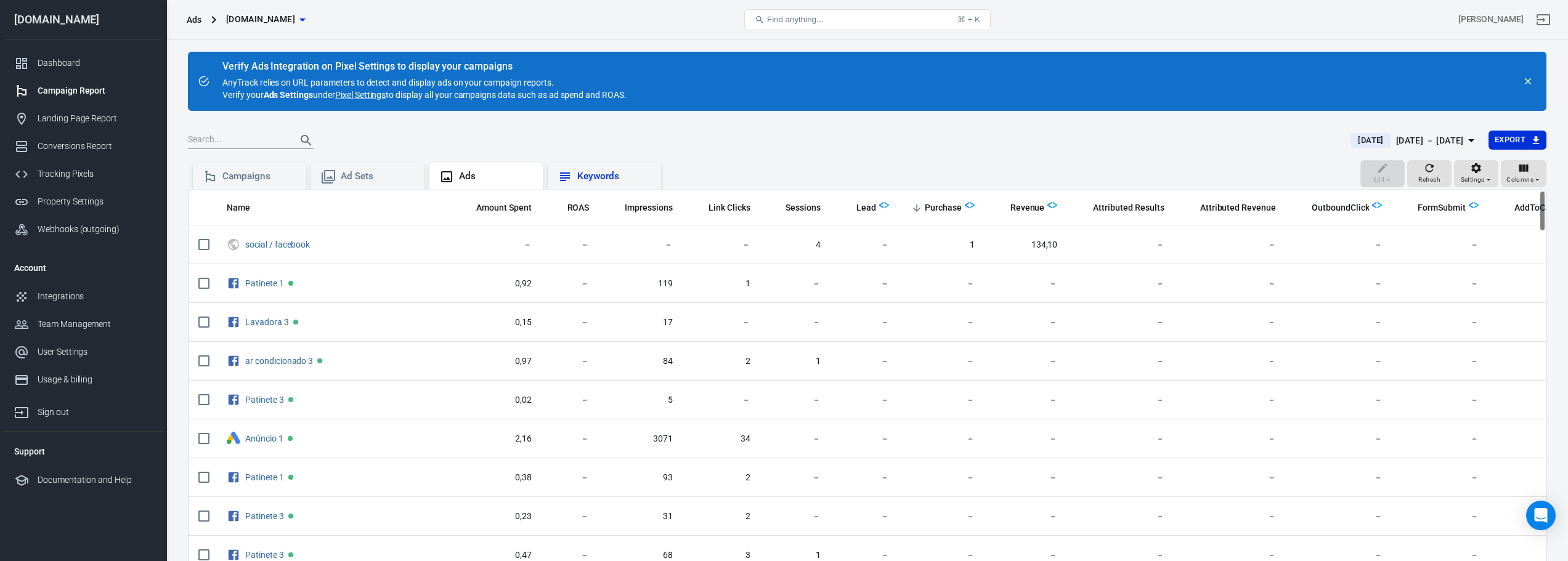
click at [622, 175] on div "Keywords" at bounding box center [614, 177] width 74 height 13
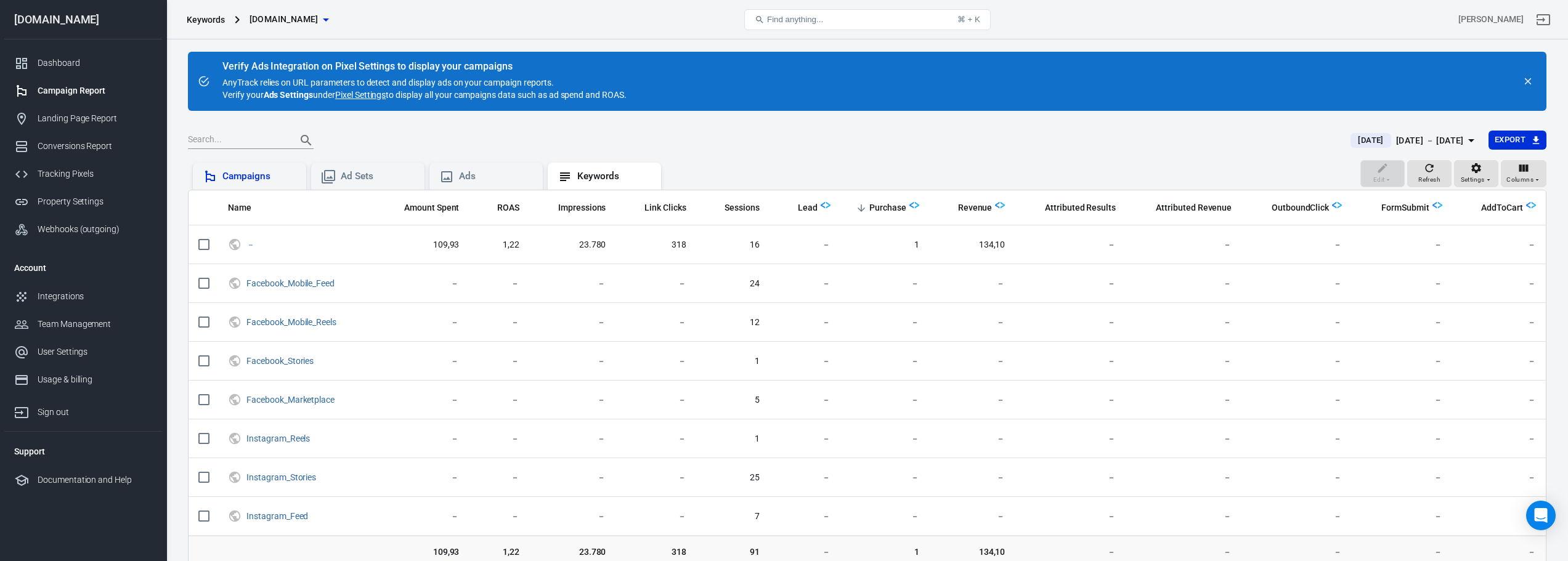
click at [250, 178] on div "Campaigns" at bounding box center [259, 177] width 74 height 13
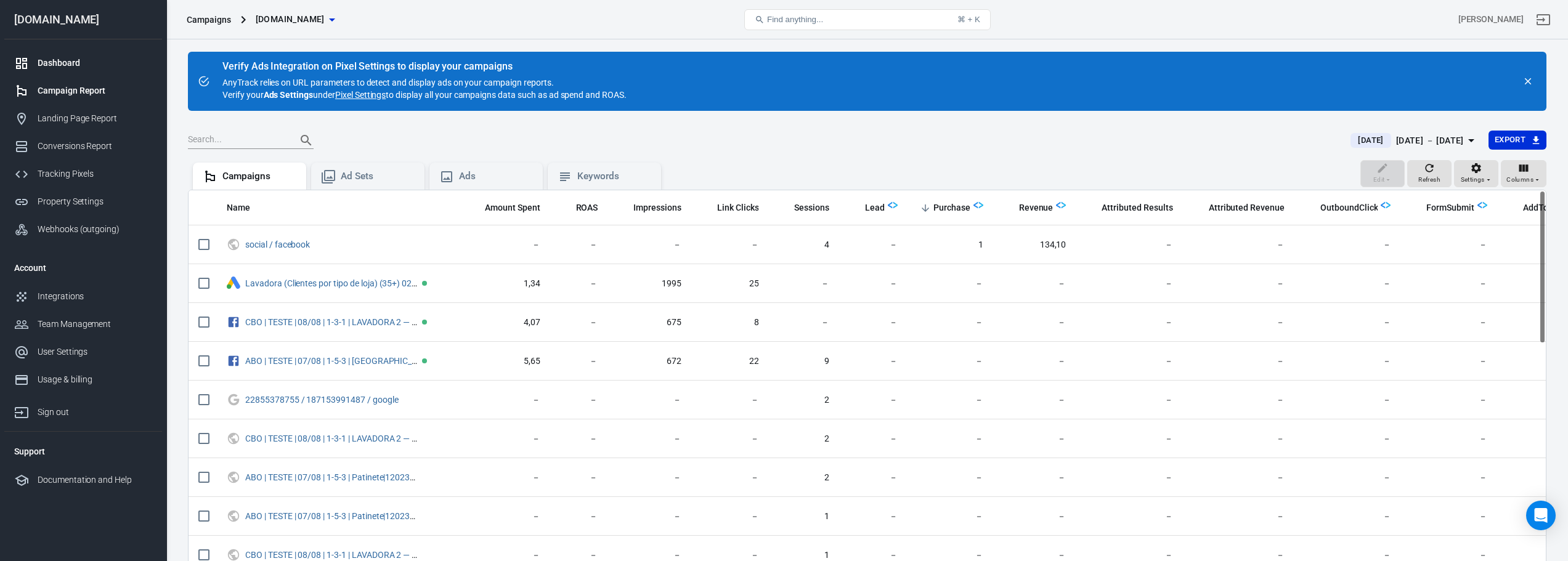
click at [63, 52] on link "Dashboard" at bounding box center [82, 63] width 158 height 28
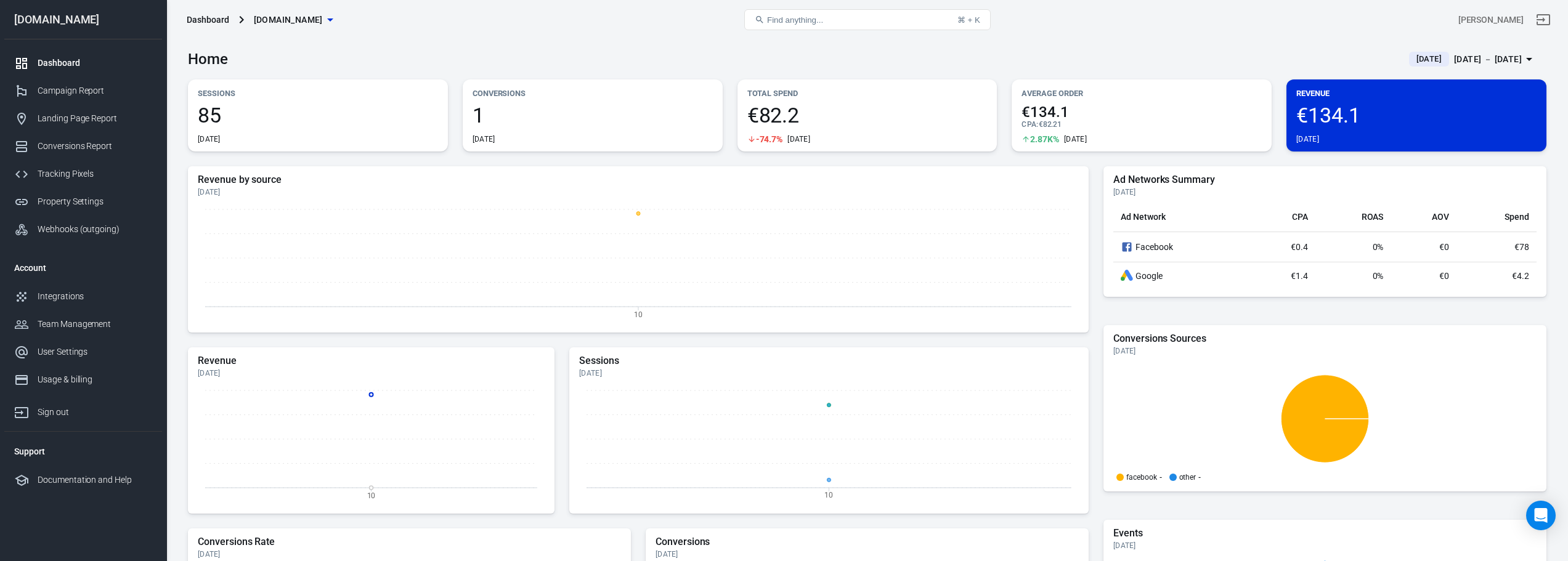
click at [68, 62] on div "Dashboard" at bounding box center [94, 63] width 115 height 13
click at [52, 93] on div "Campaign Report" at bounding box center [94, 91] width 115 height 13
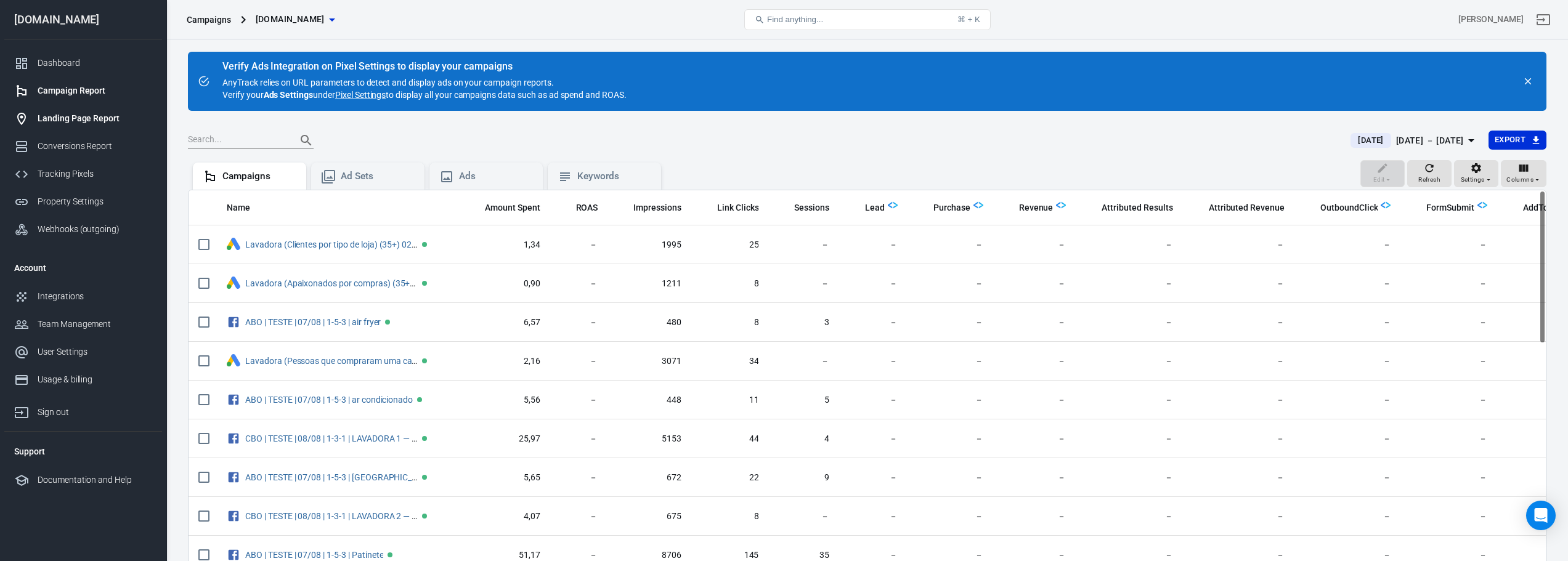
click at [90, 123] on div "Landing Page Report" at bounding box center [94, 119] width 115 height 13
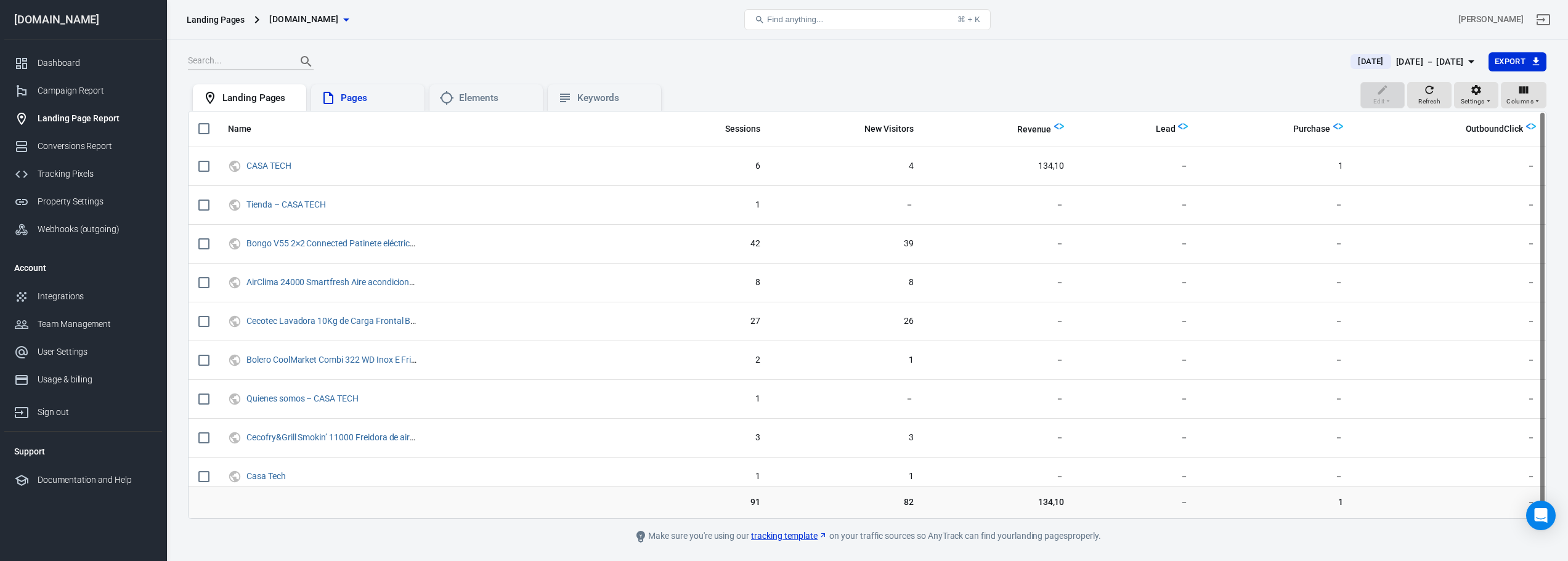
click at [381, 96] on div "Pages" at bounding box center [377, 98] width 74 height 13
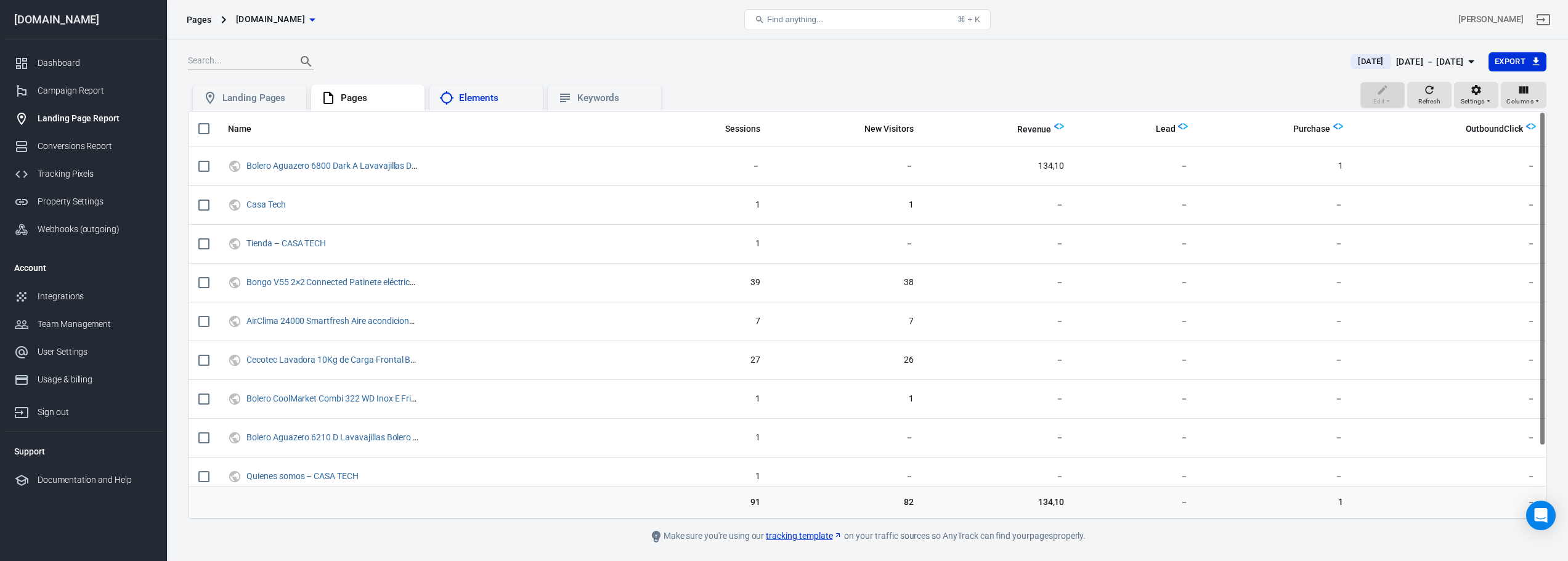
click at [510, 97] on div "Elements" at bounding box center [495, 98] width 74 height 13
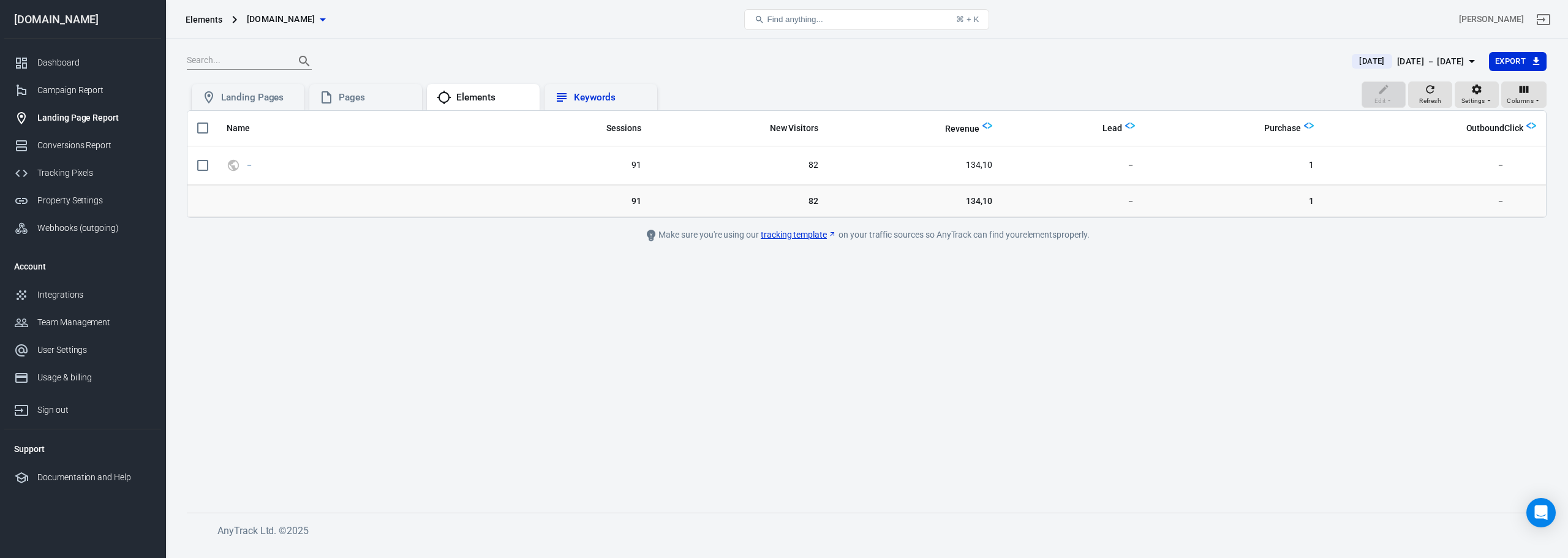
click at [590, 93] on div "Keywords" at bounding box center [610, 98] width 73 height 13
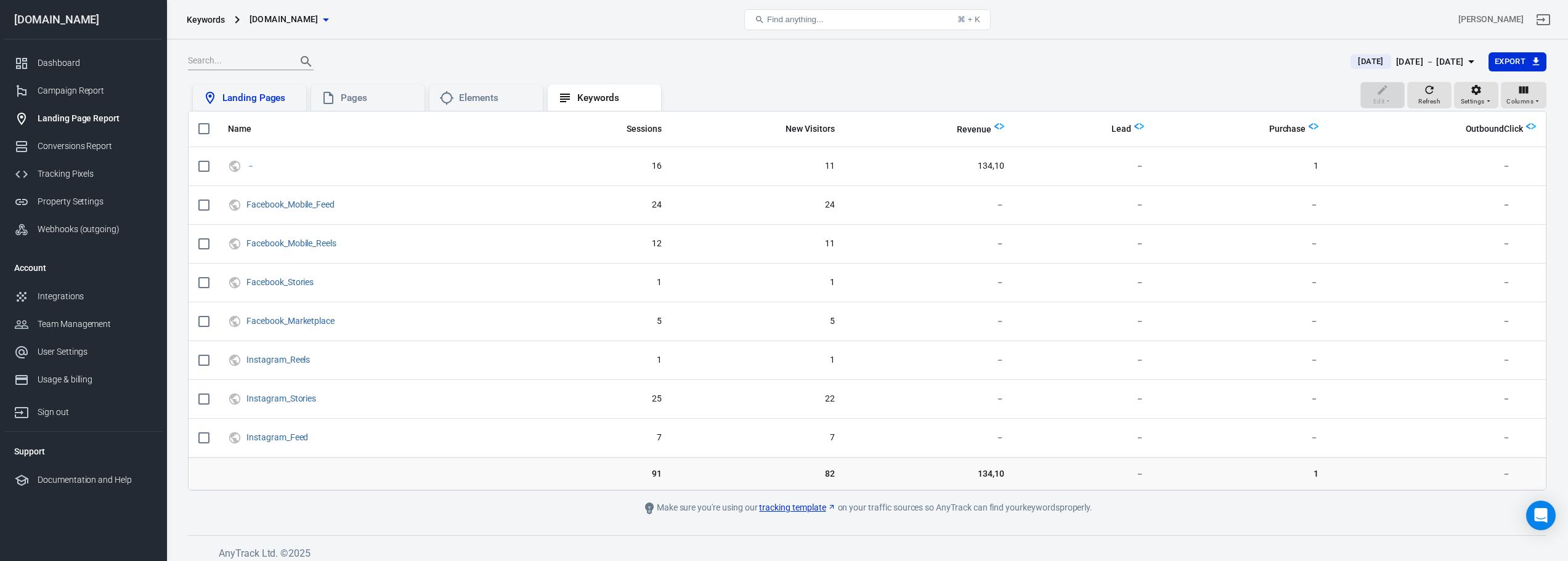
click at [277, 101] on div "Landing Pages" at bounding box center [259, 98] width 74 height 13
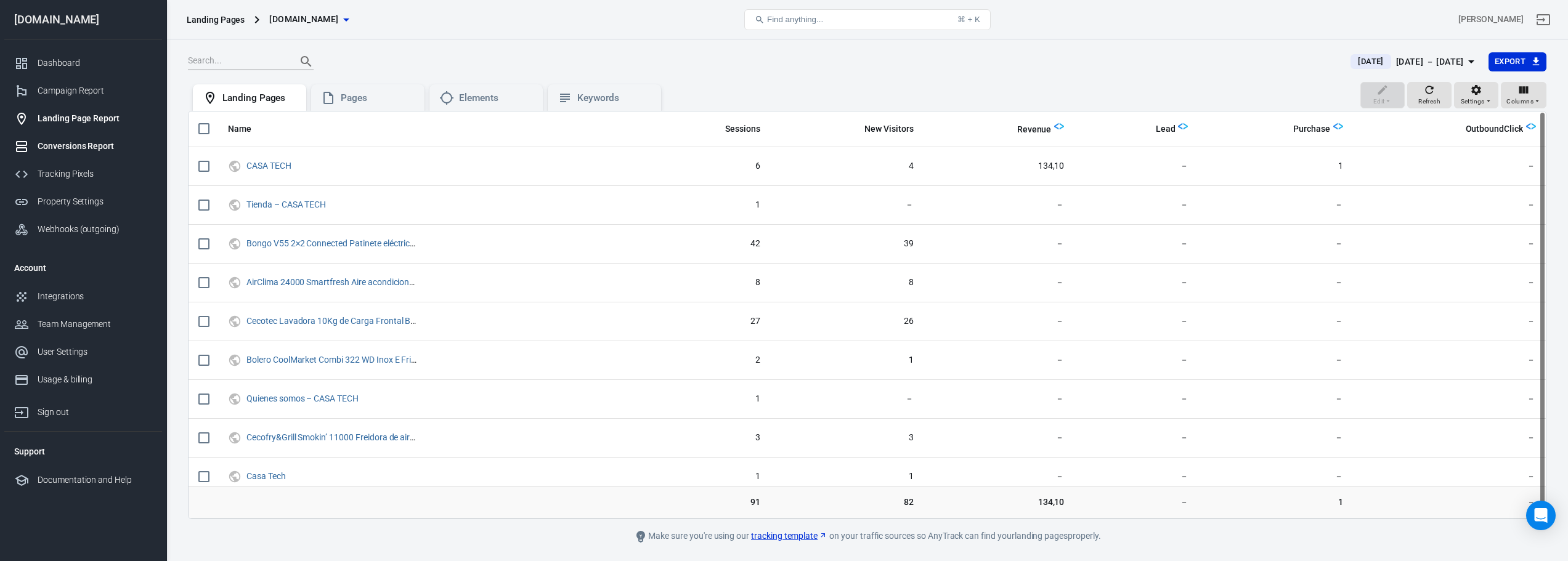
click at [89, 144] on div "Conversions Report" at bounding box center [94, 147] width 115 height 13
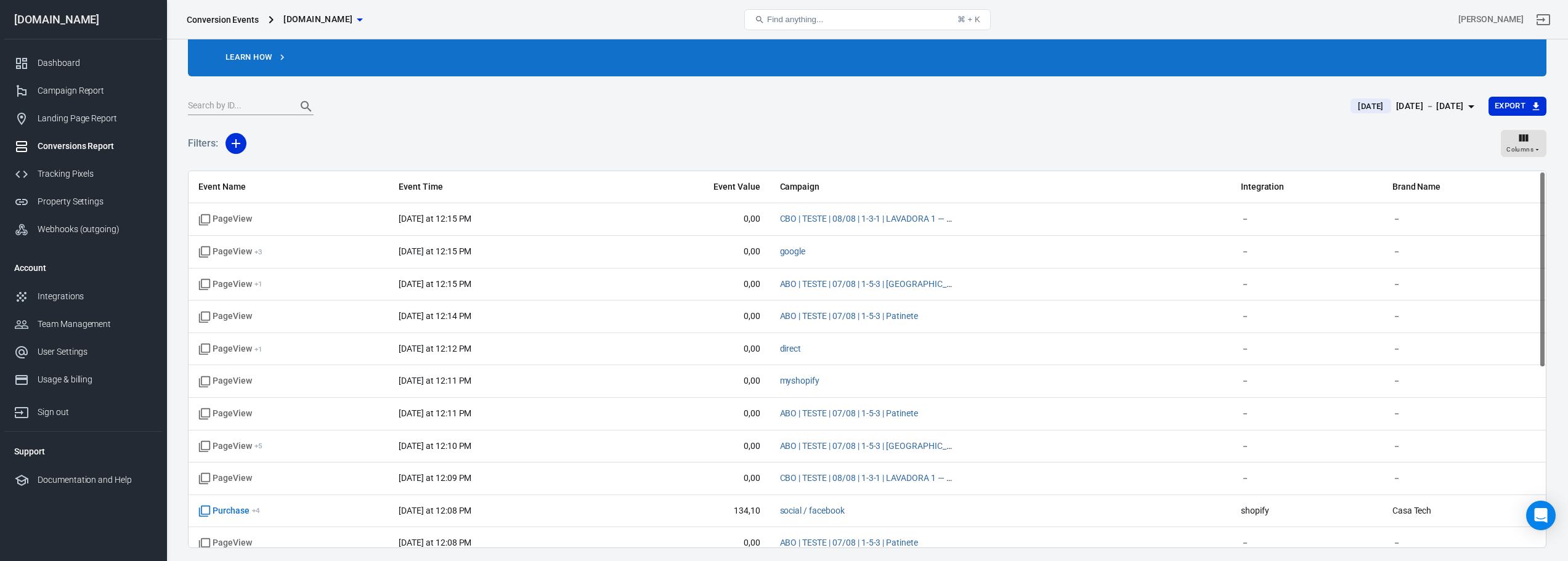
scroll to position [29, 0]
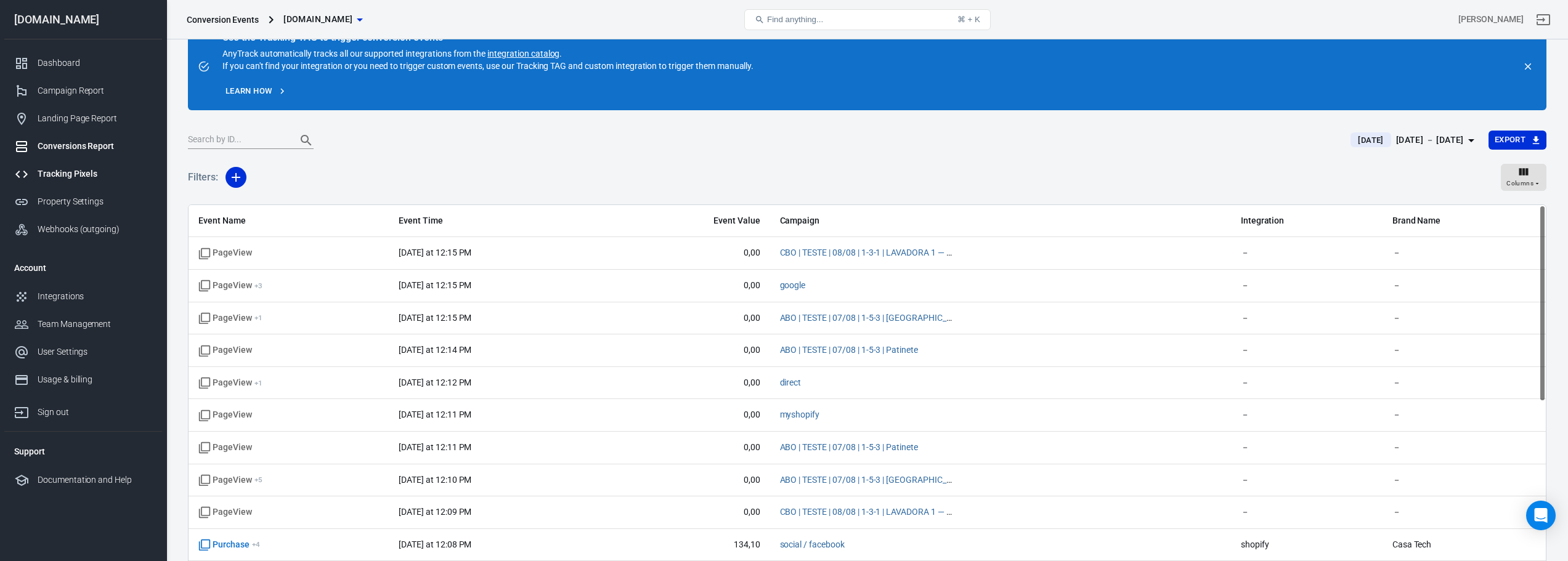
click at [77, 173] on div "Tracking Pixels" at bounding box center [94, 174] width 115 height 13
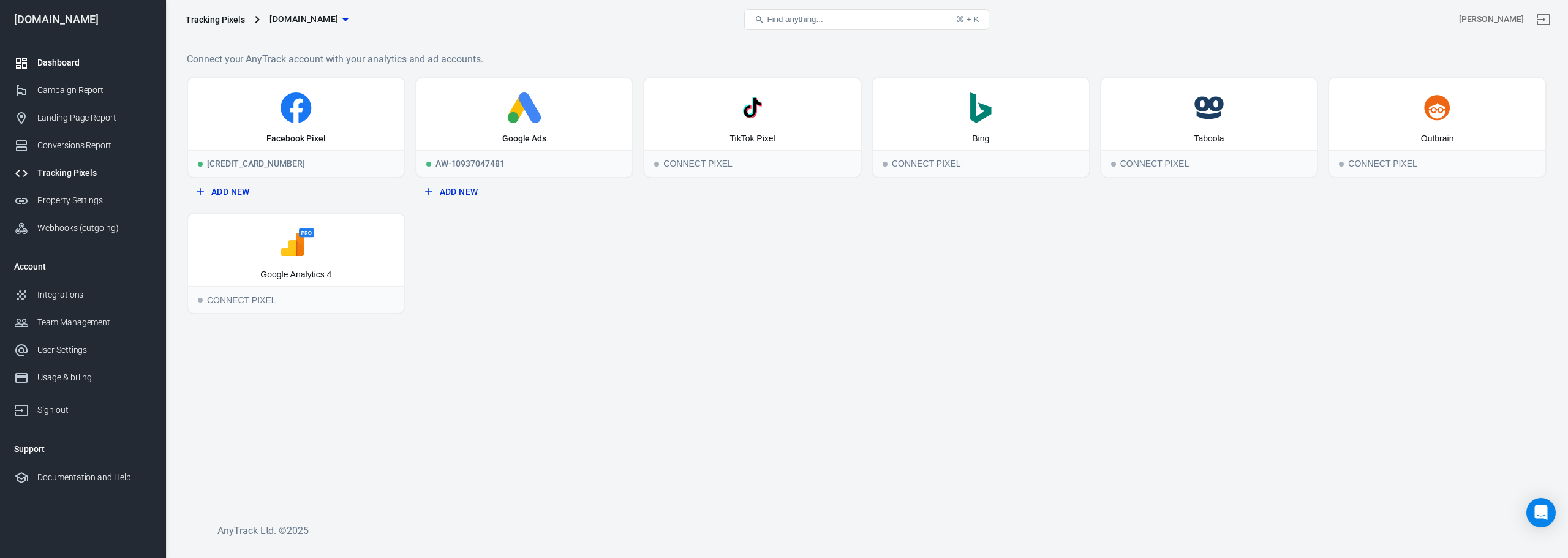
click at [50, 55] on link "Dashboard" at bounding box center [82, 62] width 157 height 28
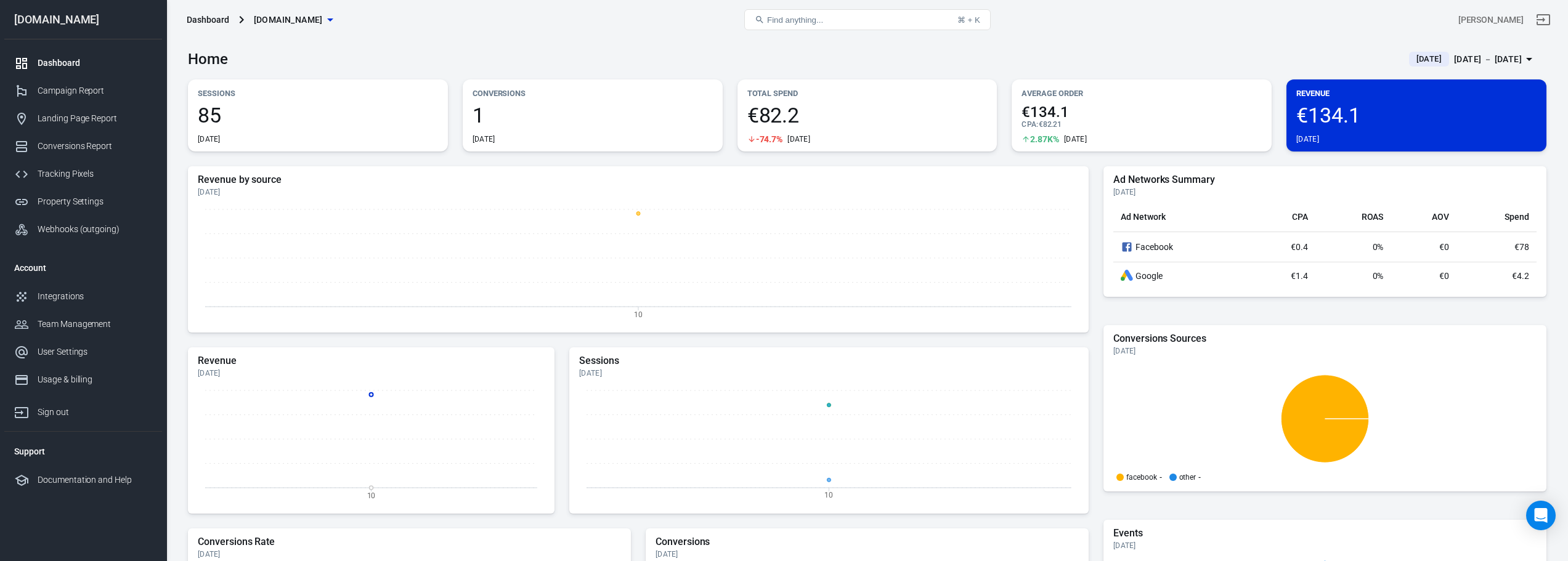
click at [334, 19] on icon "button" at bounding box center [330, 20] width 6 height 3
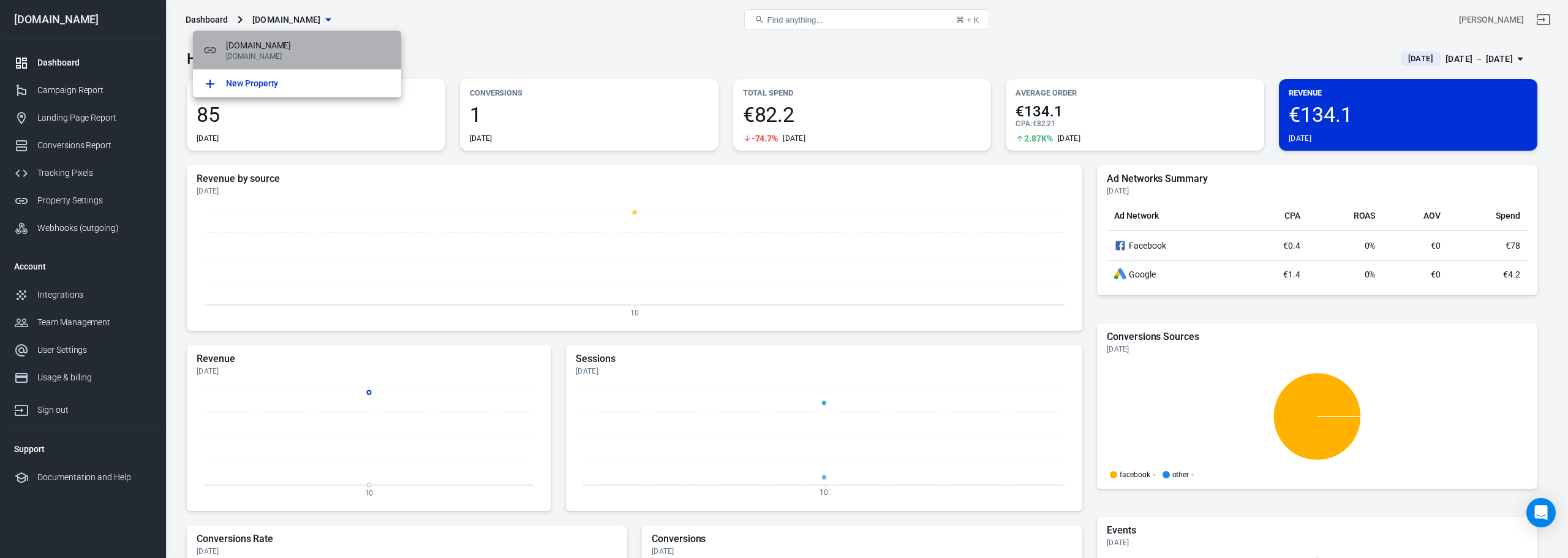
click at [306, 54] on p "[DOMAIN_NAME]" at bounding box center [309, 56] width 165 height 9
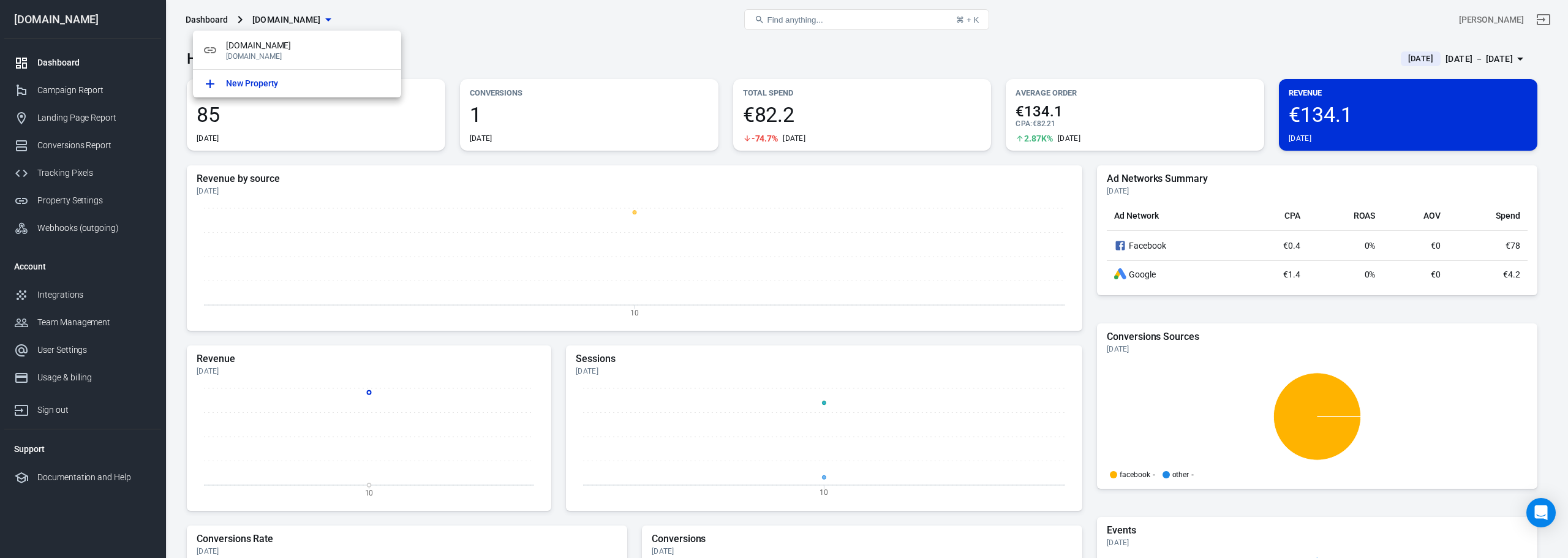
click at [653, 51] on div at bounding box center [784, 279] width 1568 height 558
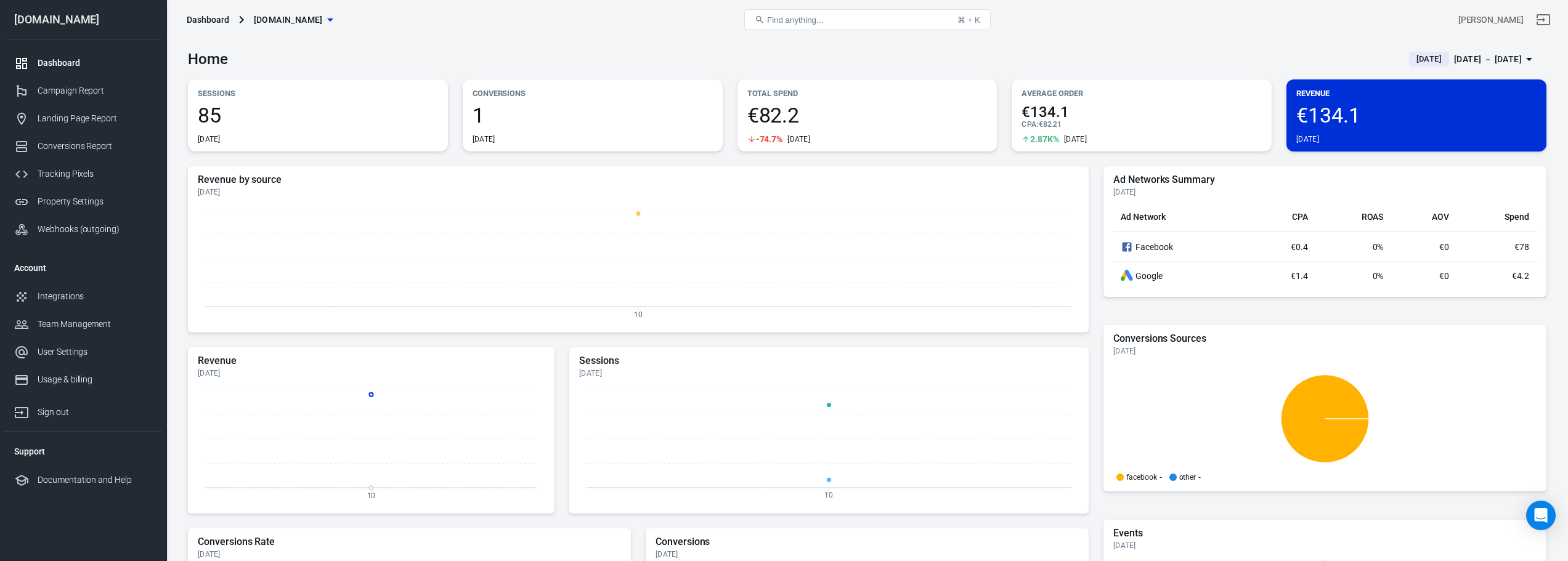
click at [1526, 59] on icon "button" at bounding box center [1529, 59] width 15 height 15
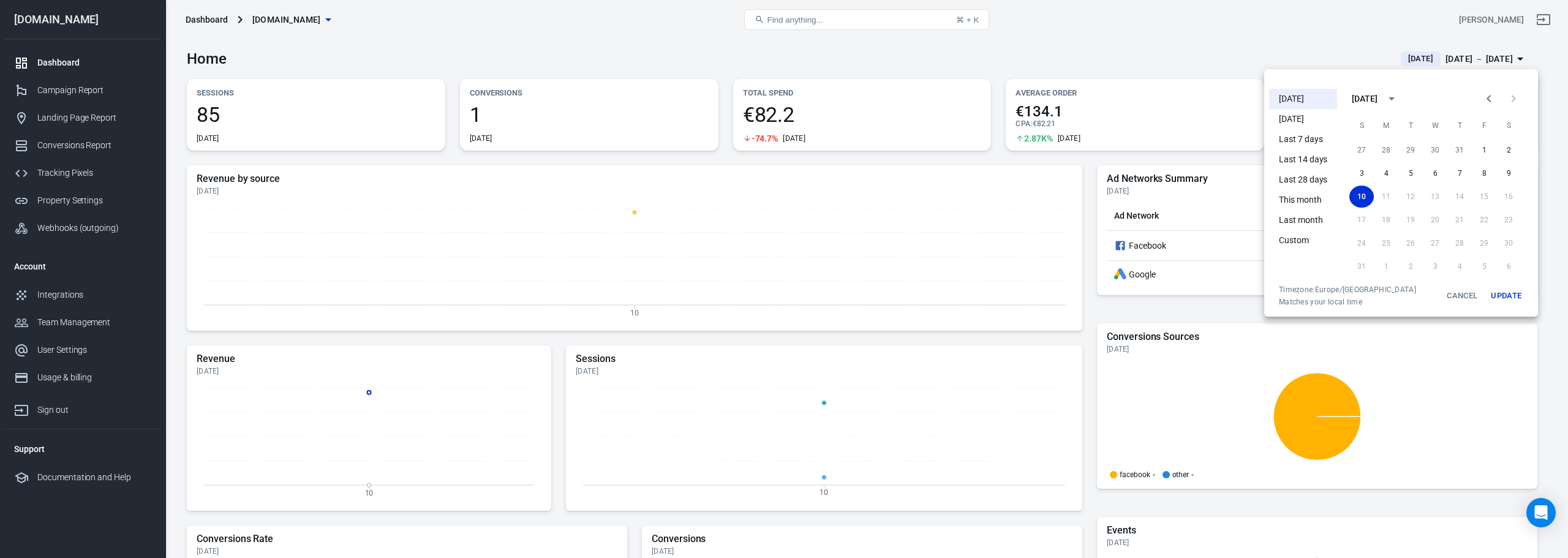
click at [1534, 50] on div at bounding box center [784, 279] width 1568 height 558
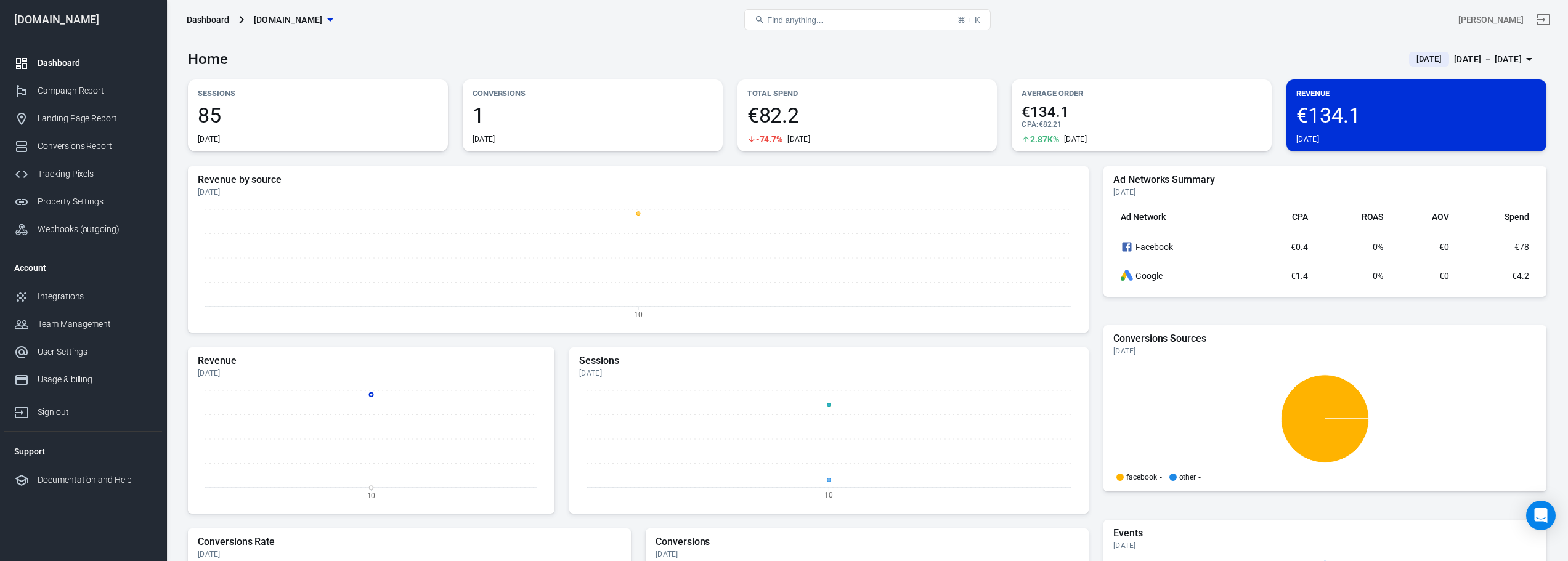
click at [67, 59] on div "Dashboard" at bounding box center [94, 63] width 115 height 13
click at [106, 209] on link "Property Settings" at bounding box center [82, 201] width 158 height 28
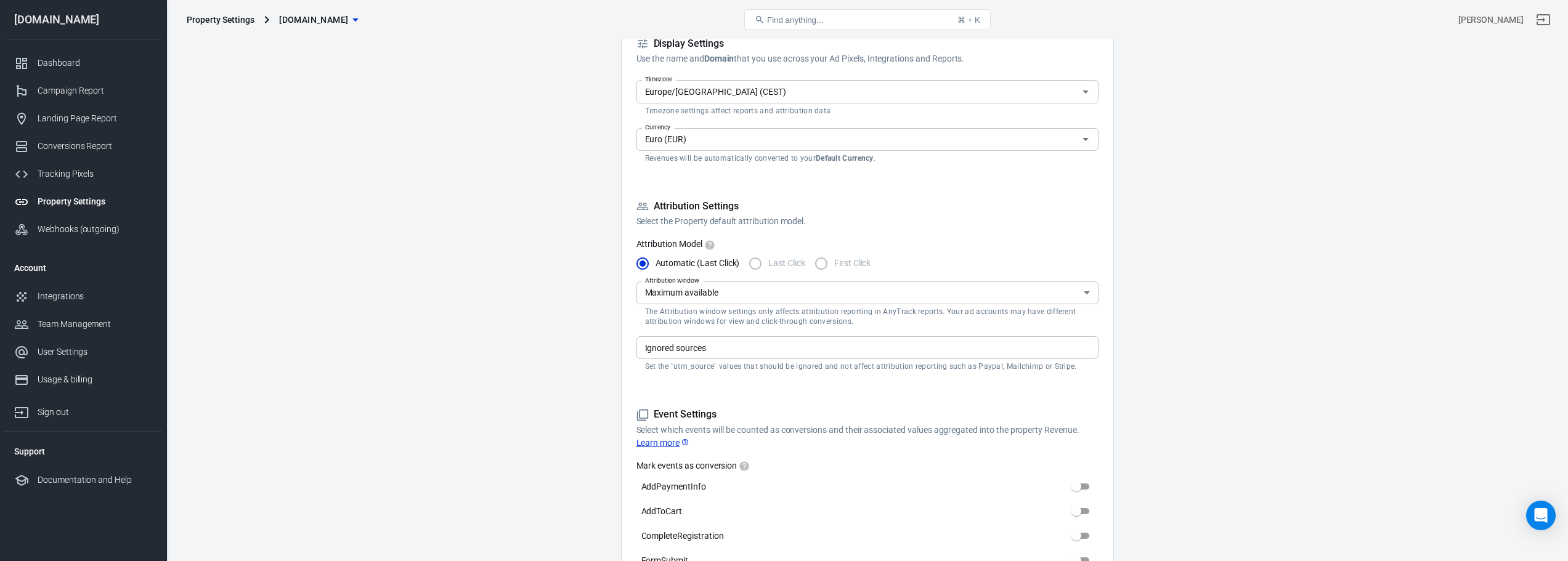
scroll to position [222, 0]
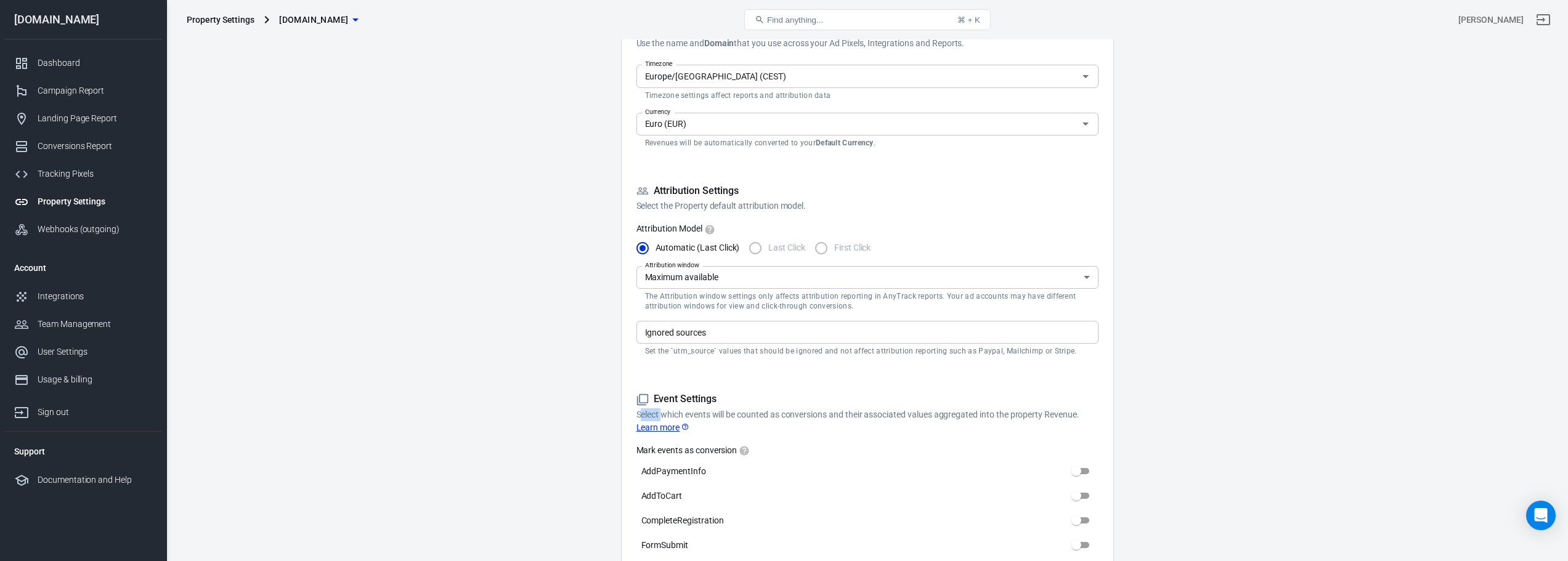
drag, startPoint x: 640, startPoint y: 414, endPoint x: 662, endPoint y: 417, distance: 22.2
click at [662, 417] on p "Select which events will be counted as conversions and their associated values …" at bounding box center [867, 422] width 462 height 26
click at [716, 411] on p "Select which events will be counted as conversions and their associated values …" at bounding box center [867, 422] width 462 height 26
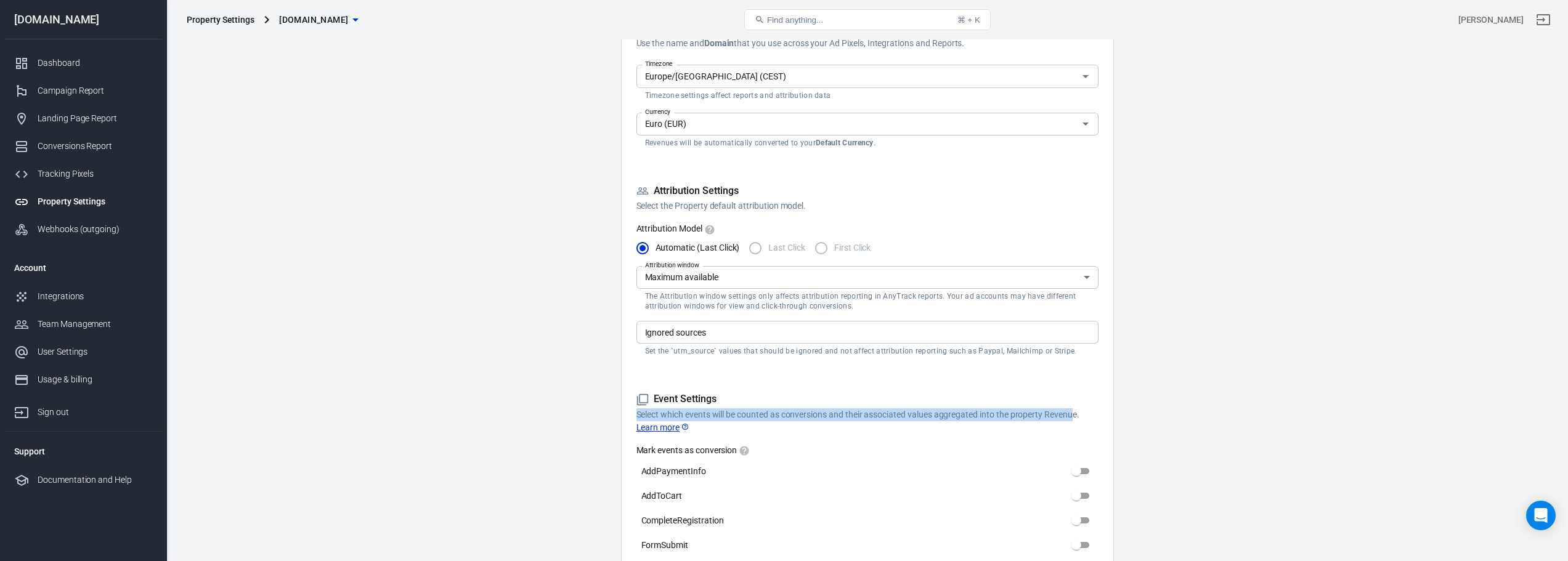
drag, startPoint x: 635, startPoint y: 414, endPoint x: 1076, endPoint y: 406, distance: 441.1
click at [1076, 406] on div "Event Settings Select which events will be counted as conversions and their ass…" at bounding box center [867, 414] width 462 height 41
click at [1082, 416] on p "Select which events will be counted as conversions and their associated values …" at bounding box center [867, 422] width 462 height 26
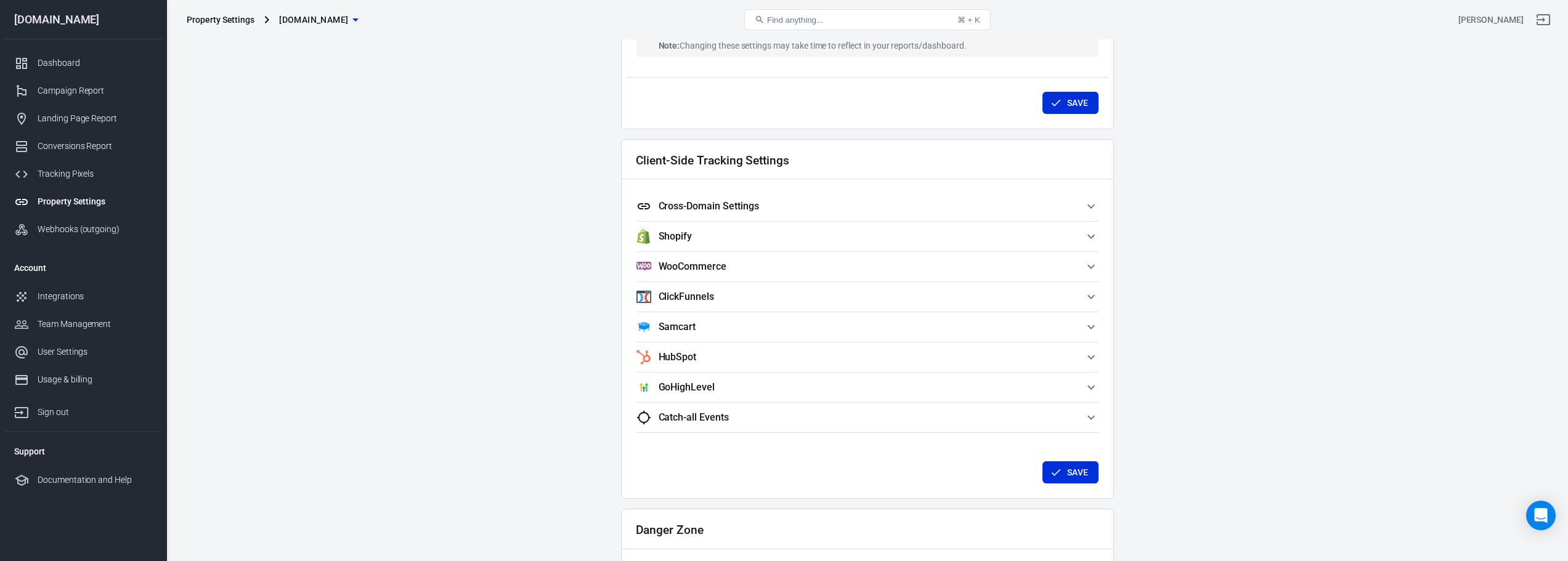
scroll to position [1018, 0]
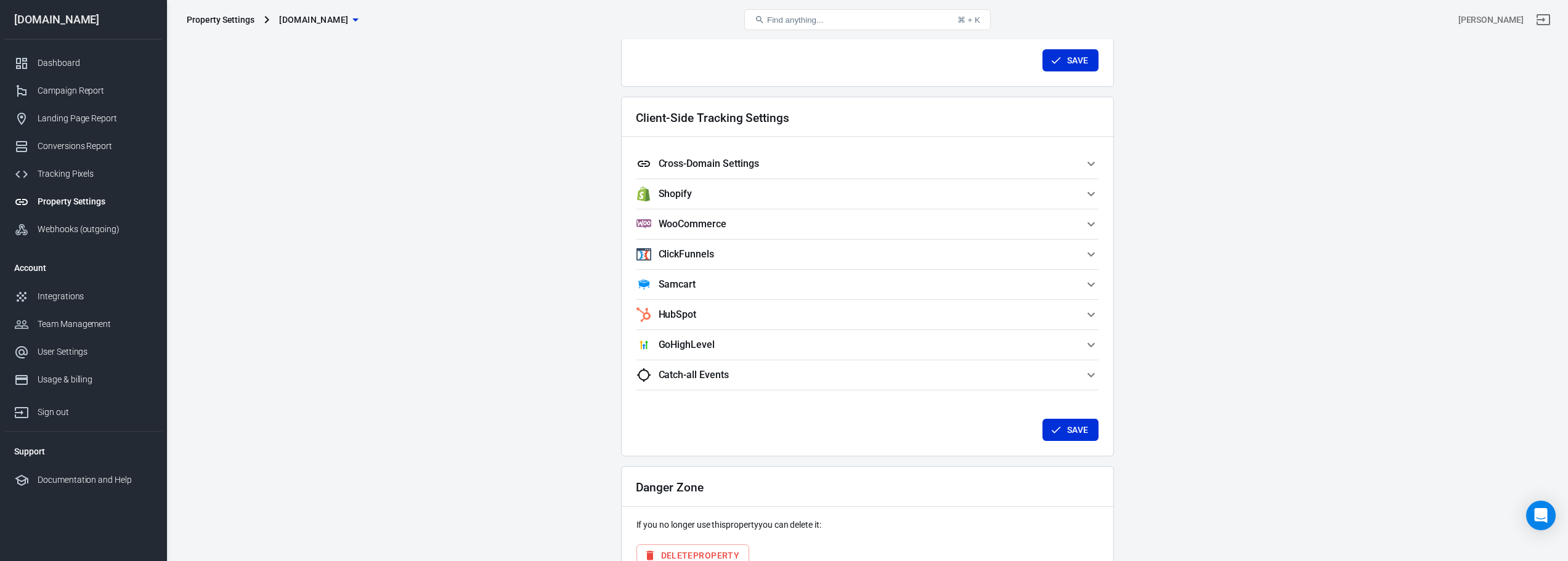
click at [91, 204] on div "Property Settings" at bounding box center [94, 201] width 115 height 13
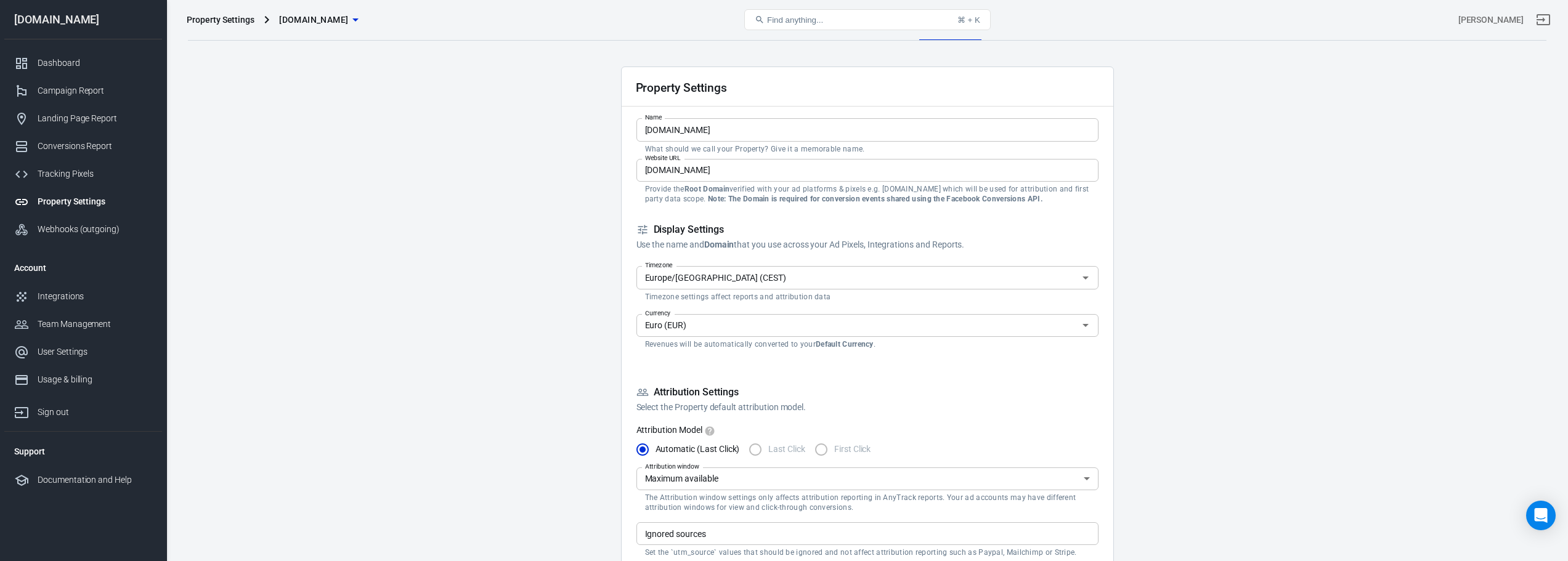
scroll to position [0, 0]
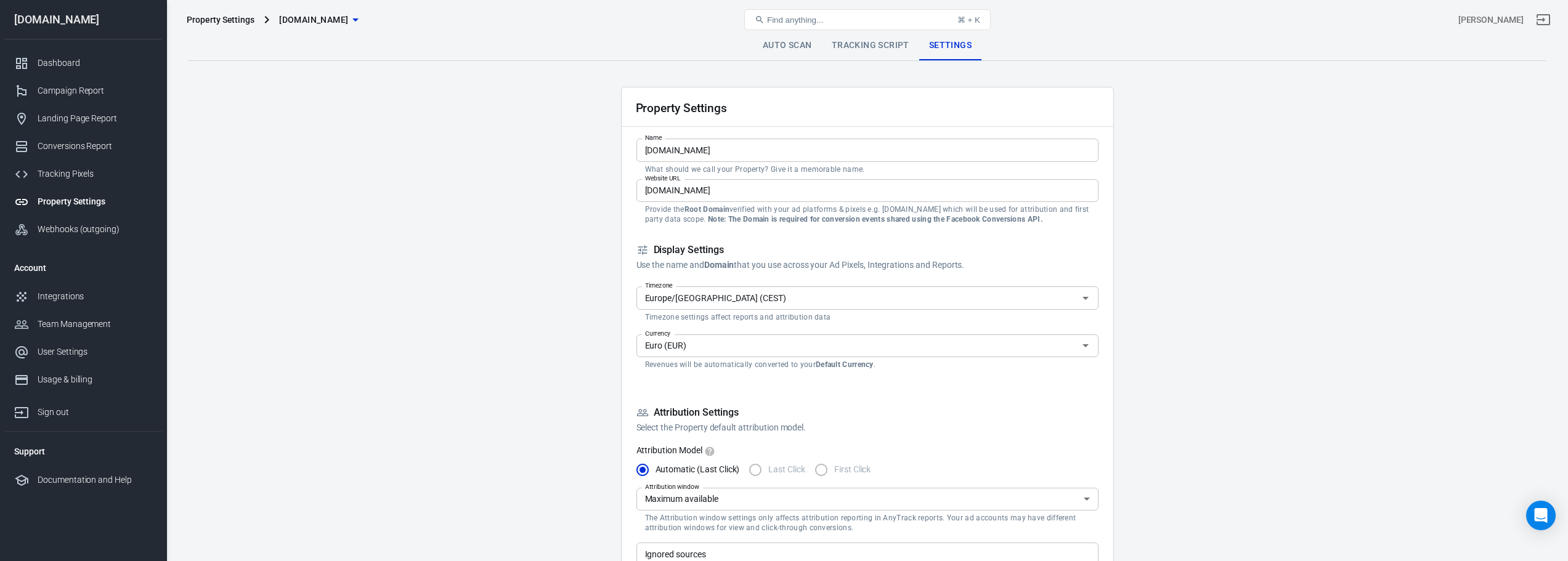
drag, startPoint x: 637, startPoint y: 252, endPoint x: 696, endPoint y: 250, distance: 59.0
click at [694, 251] on h5 "Display Settings" at bounding box center [867, 250] width 462 height 13
drag, startPoint x: 724, startPoint y: 252, endPoint x: 653, endPoint y: 250, distance: 71.0
click at [653, 250] on h5 "Display Settings" at bounding box center [867, 250] width 462 height 13
drag, startPoint x: 642, startPoint y: 262, endPoint x: 956, endPoint y: 269, distance: 314.1
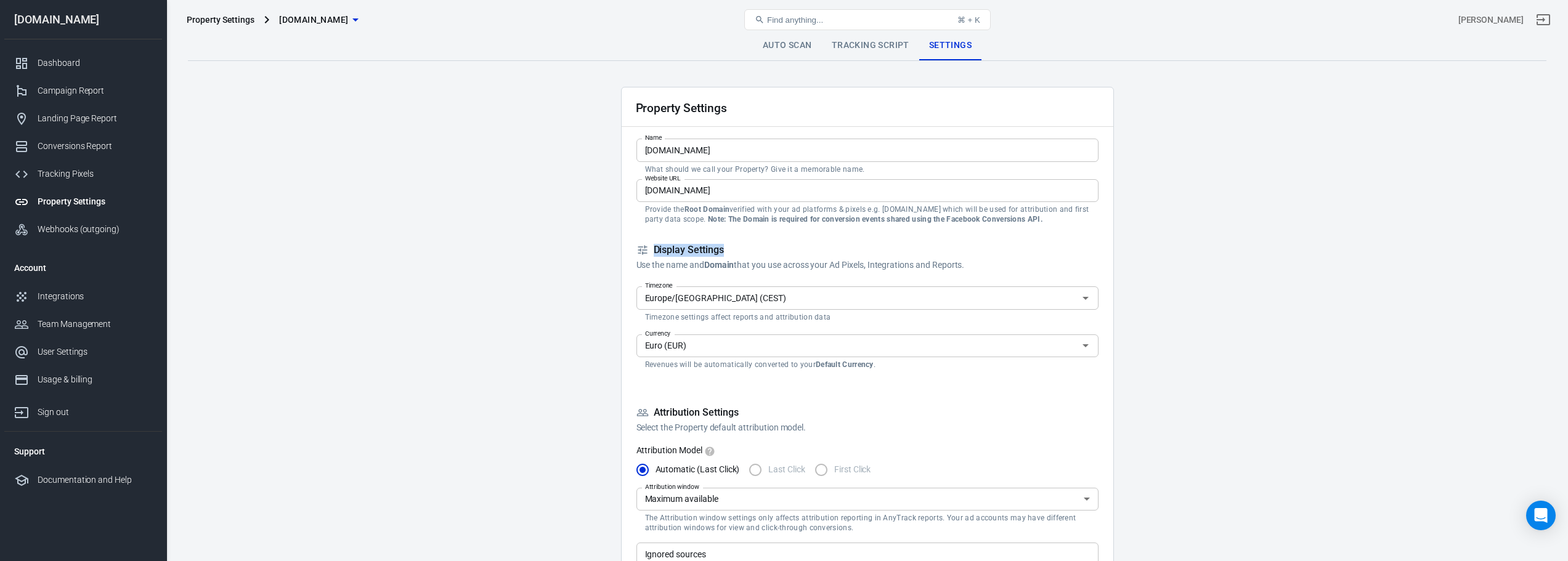
click at [970, 260] on p "Use the name and Domain that you use across your Ad Pixels, Integrations and Re…" at bounding box center [867, 265] width 462 height 13
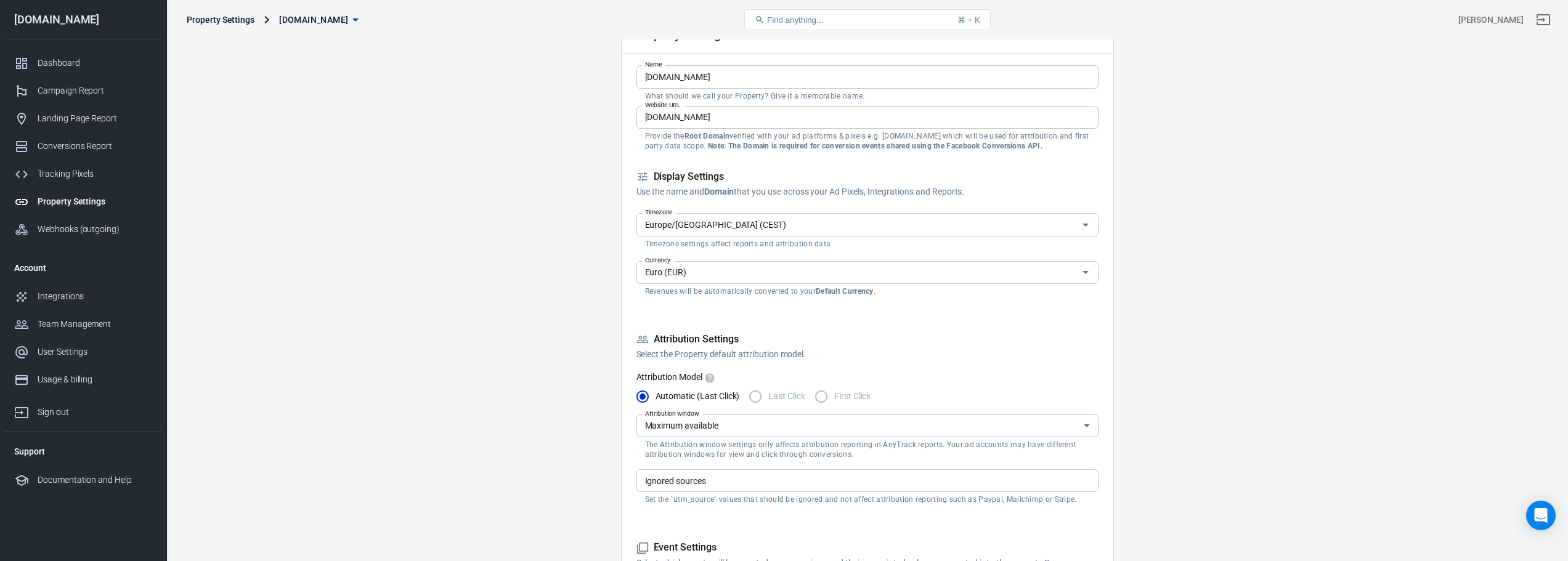
scroll to position [74, 0]
drag, startPoint x: 644, startPoint y: 293, endPoint x: 749, endPoint y: 298, distance: 105.1
click at [749, 298] on form "Property Settings Name [DOMAIN_NAME] Name What should we call your Property? Gi…" at bounding box center [867, 519] width 462 height 1012
drag, startPoint x: 648, startPoint y: 289, endPoint x: 680, endPoint y: 289, distance: 32.0
click at [680, 289] on p "Revenues will be automatically converted to your Default Currency ." at bounding box center [867, 291] width 444 height 10
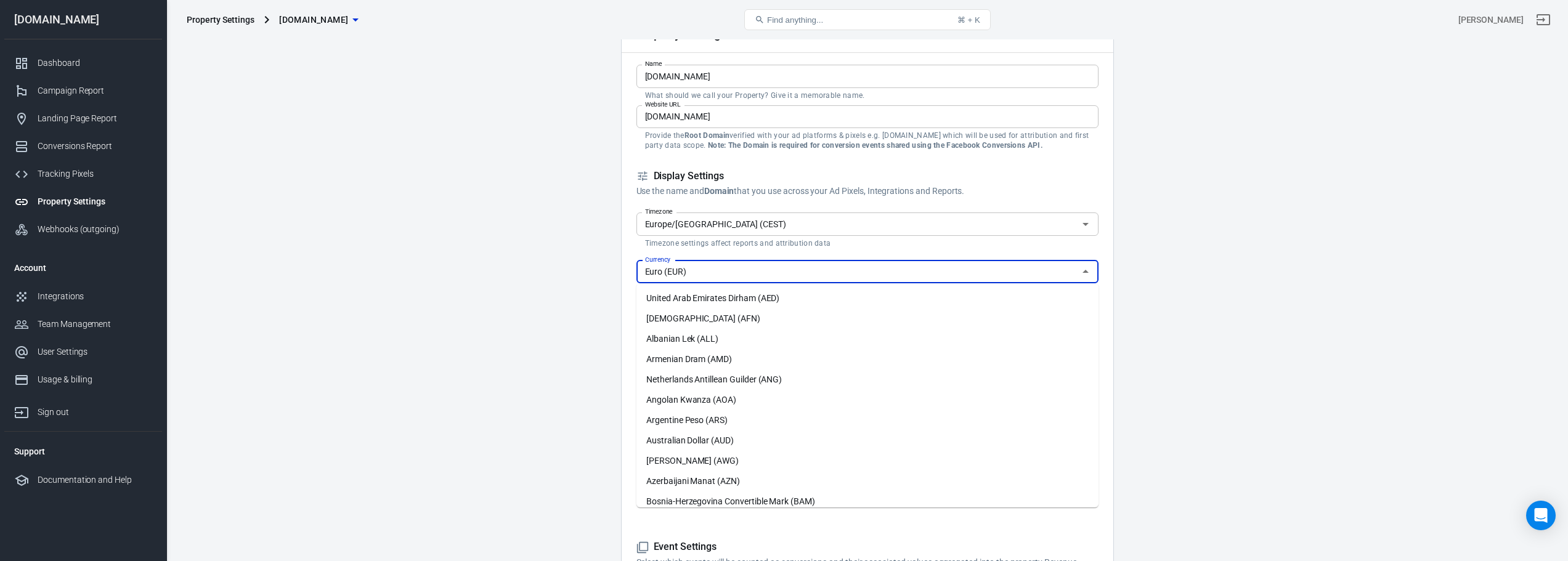
scroll to position [736, 0]
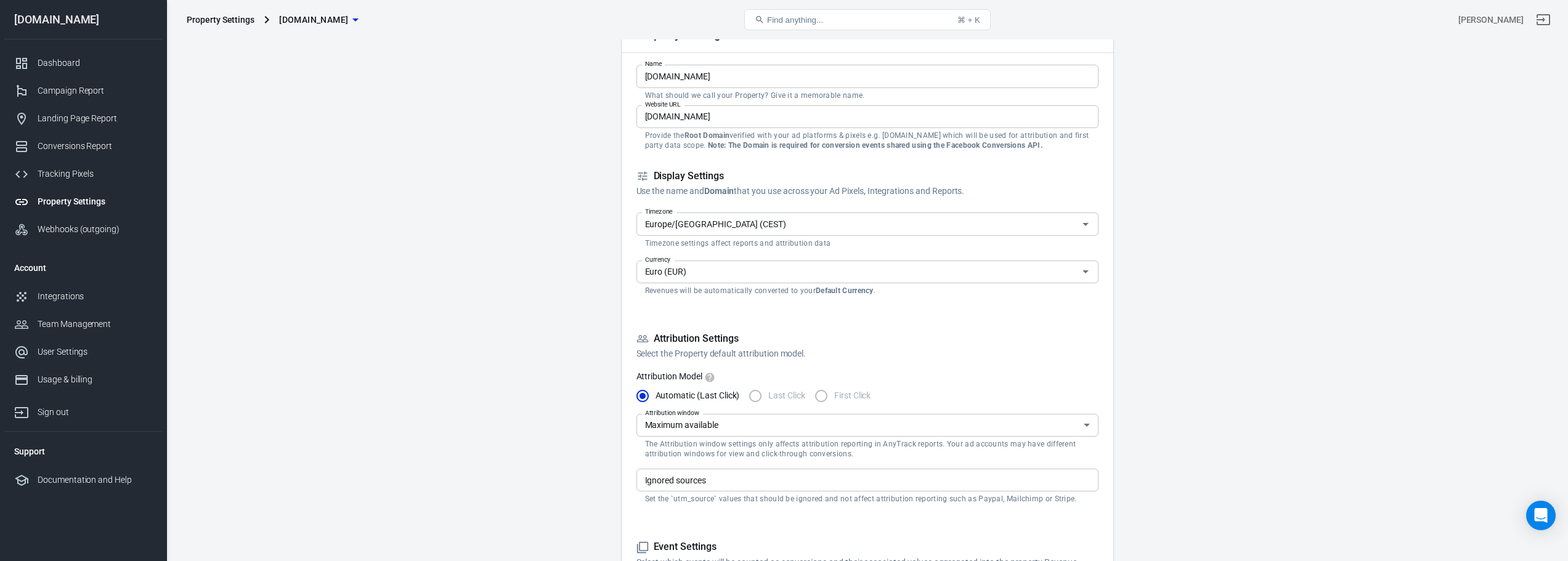
click at [1090, 272] on icon "Open" at bounding box center [1085, 272] width 15 height 15
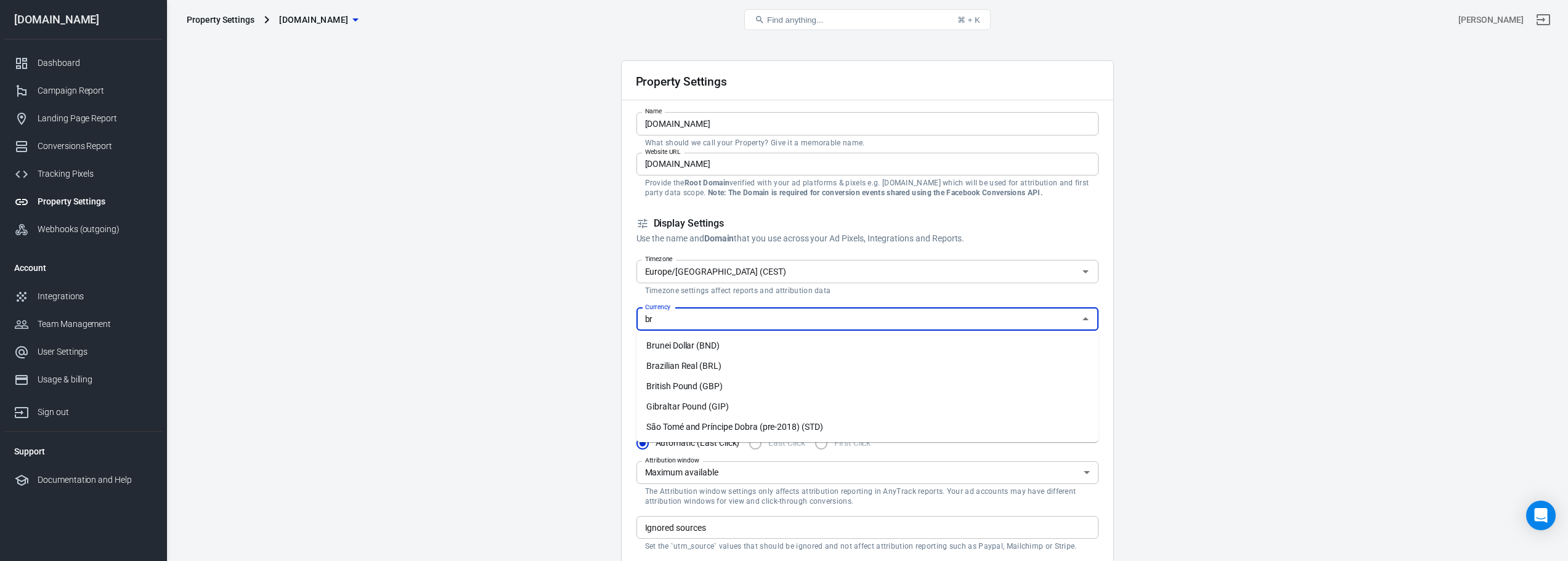
scroll to position [0, 0]
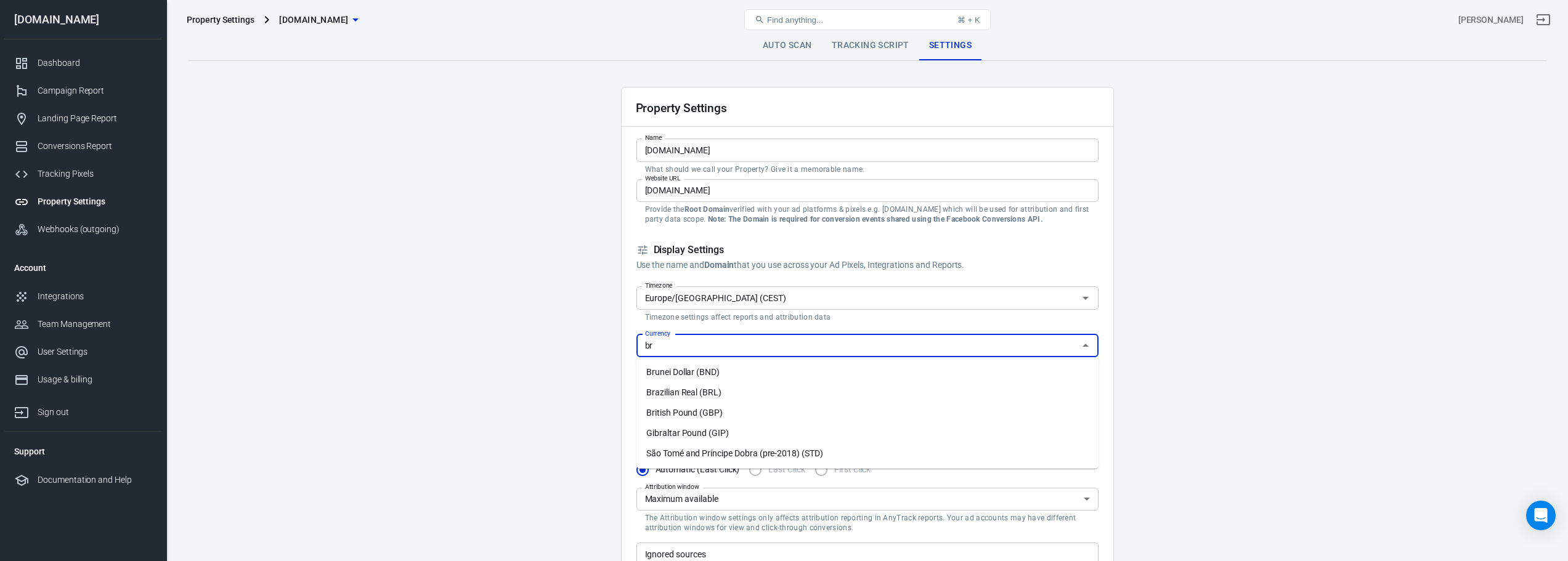
click at [719, 399] on li "Brazilian Real (BRL)" at bounding box center [867, 393] width 462 height 21
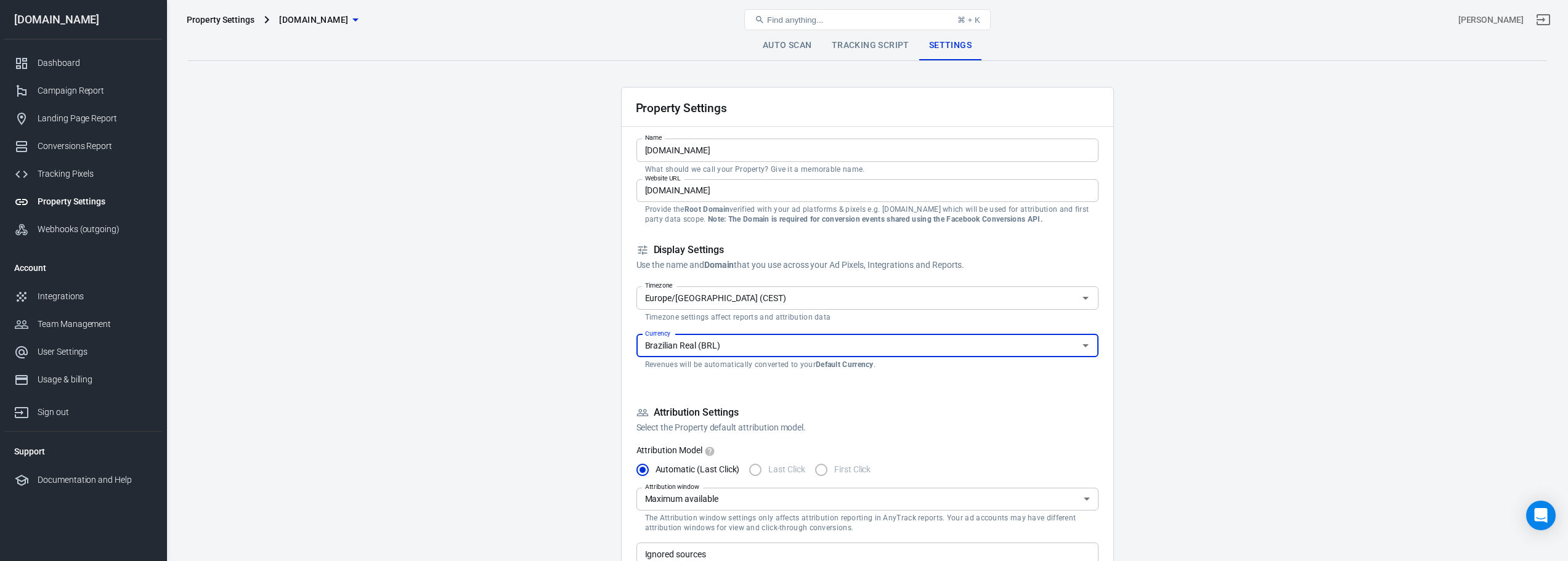
type input "Brazilian Real (BRL)"
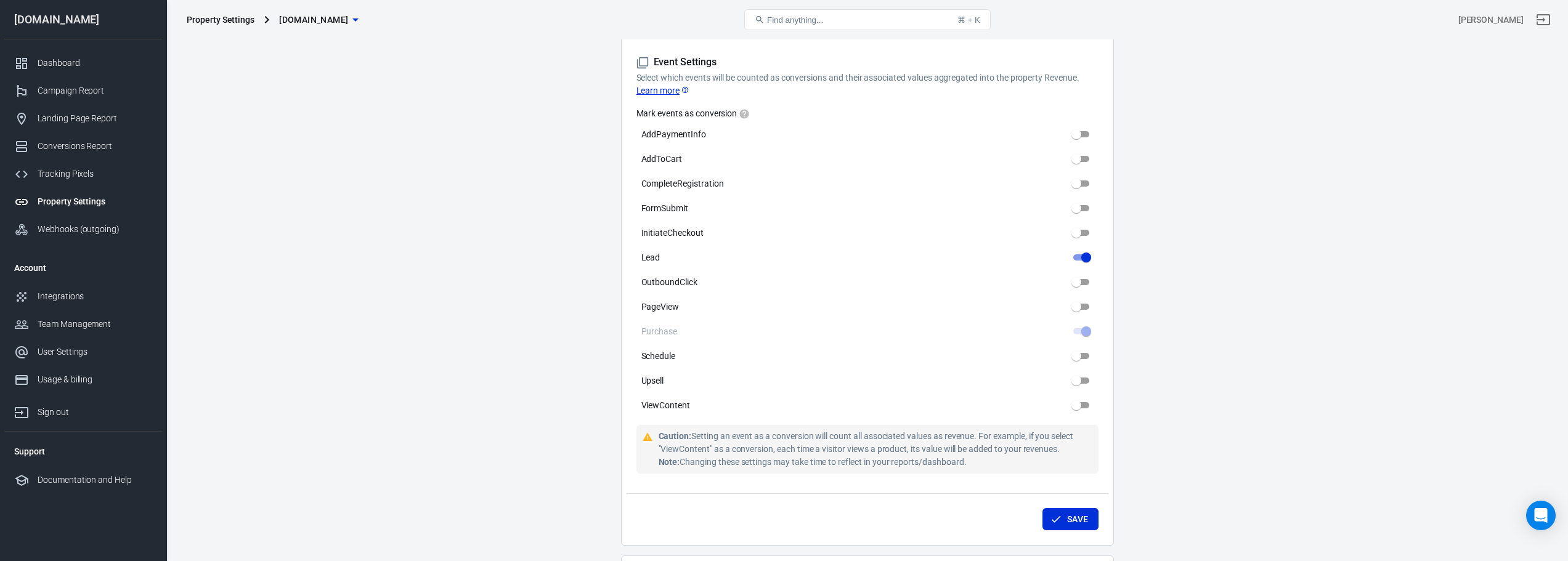
scroll to position [648, 0]
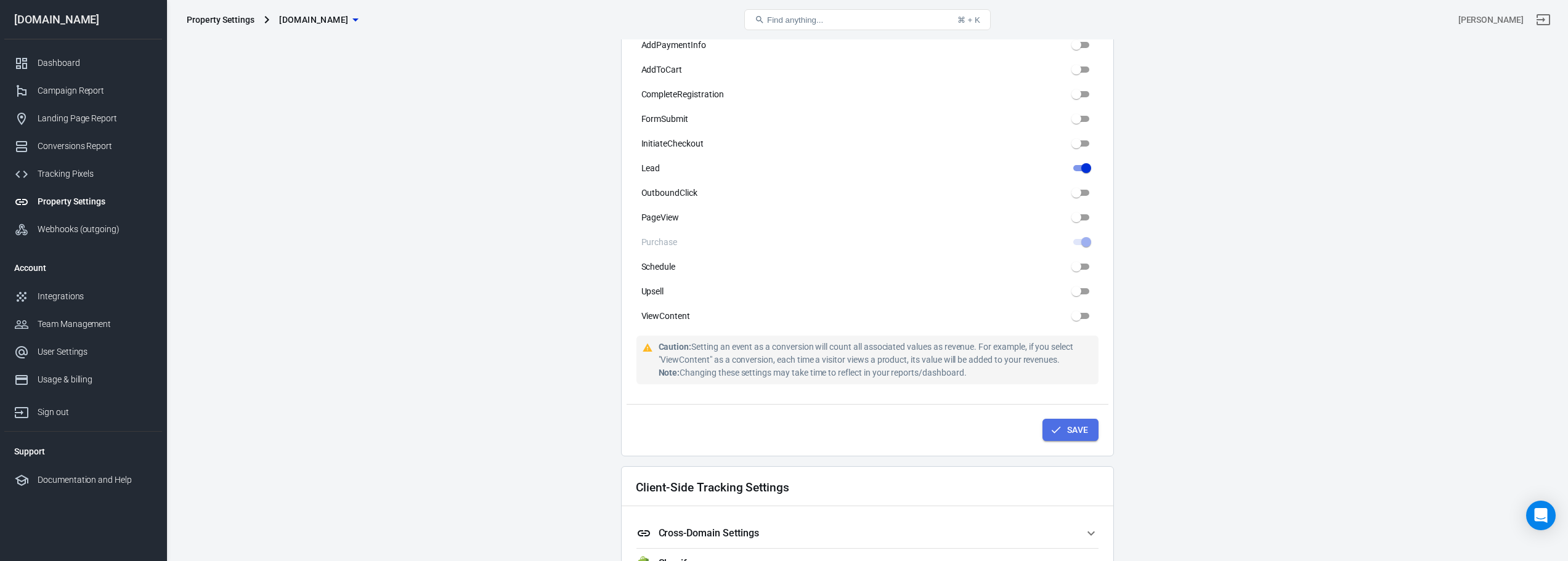
click at [1056, 425] on icon "submit" at bounding box center [1056, 430] width 13 height 13
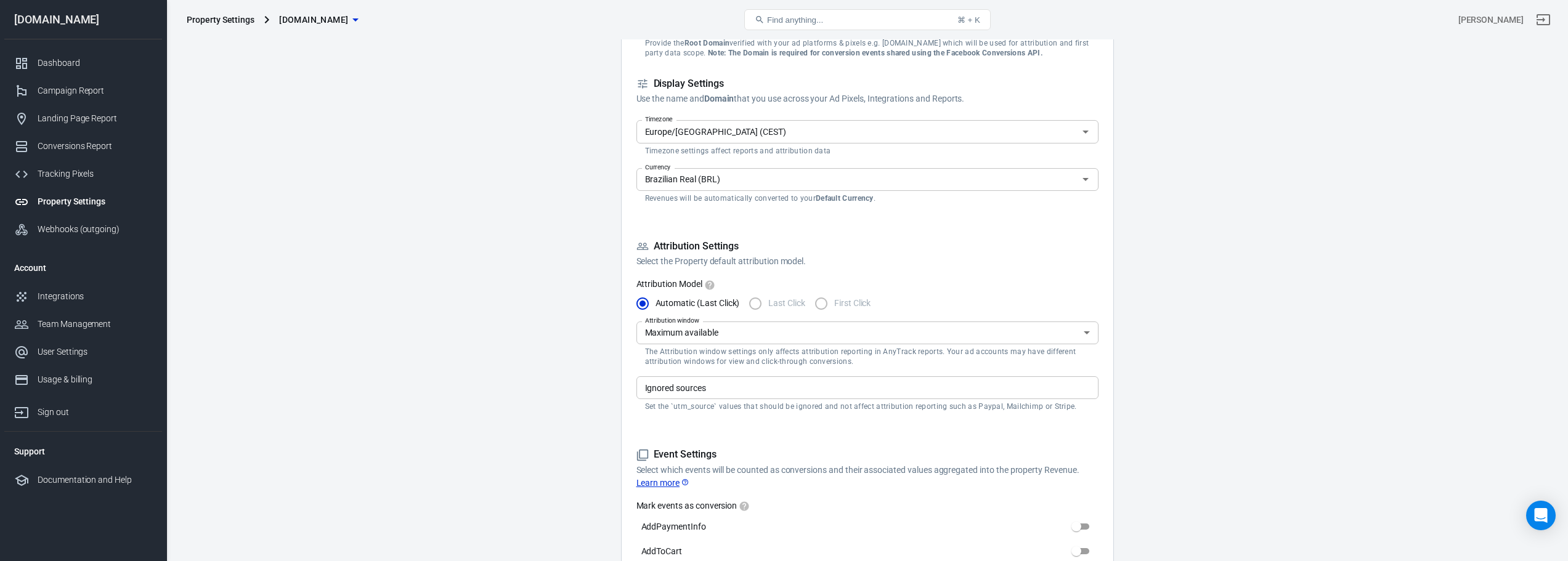
scroll to position [131, 0]
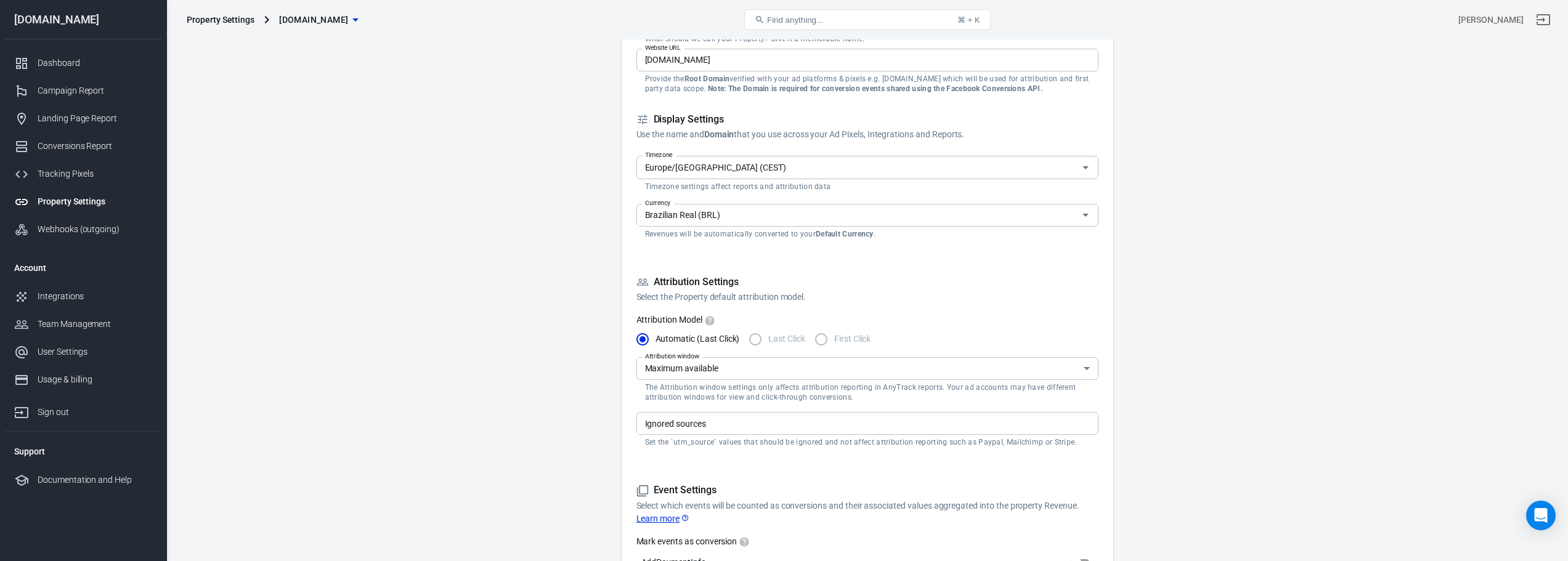
drag, startPoint x: 1067, startPoint y: 443, endPoint x: 677, endPoint y: 437, distance: 390.0
click at [677, 437] on div "Ignored sources Ignored sources Set the `utm_source` values that should be igno…" at bounding box center [867, 429] width 462 height 35
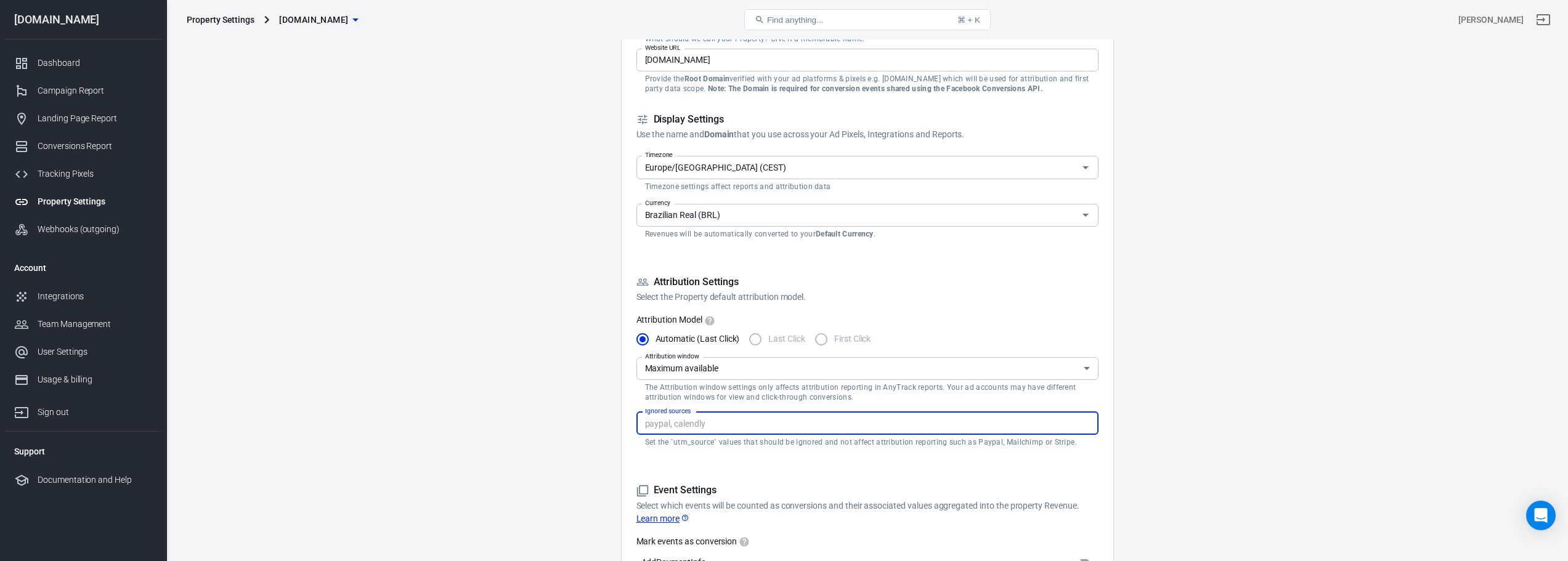
drag, startPoint x: 645, startPoint y: 441, endPoint x: 657, endPoint y: 441, distance: 12.0
click at [652, 442] on p "Set the `utm_source` values that should be ignored and not affect attribution r…" at bounding box center [867, 442] width 444 height 10
click at [653, 439] on p "Set the `utm_source` values that should be ignored and not affect attribution r…" at bounding box center [867, 442] width 444 height 10
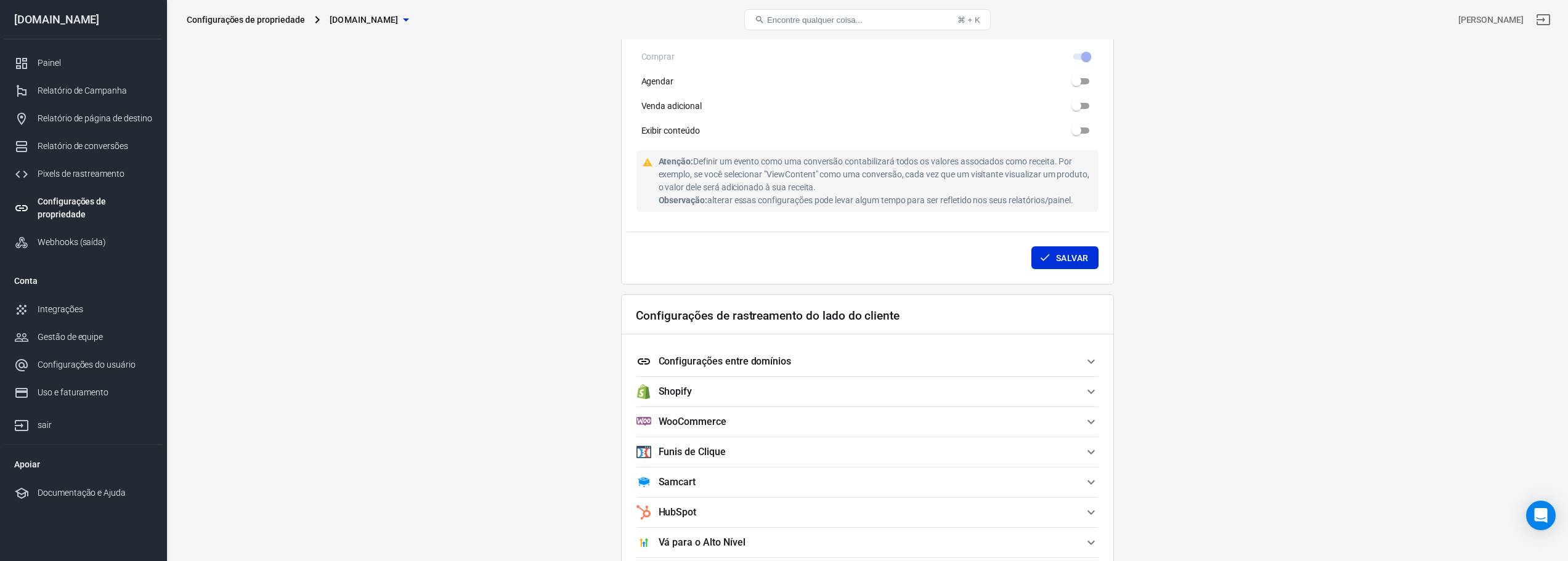
scroll to position [887, 0]
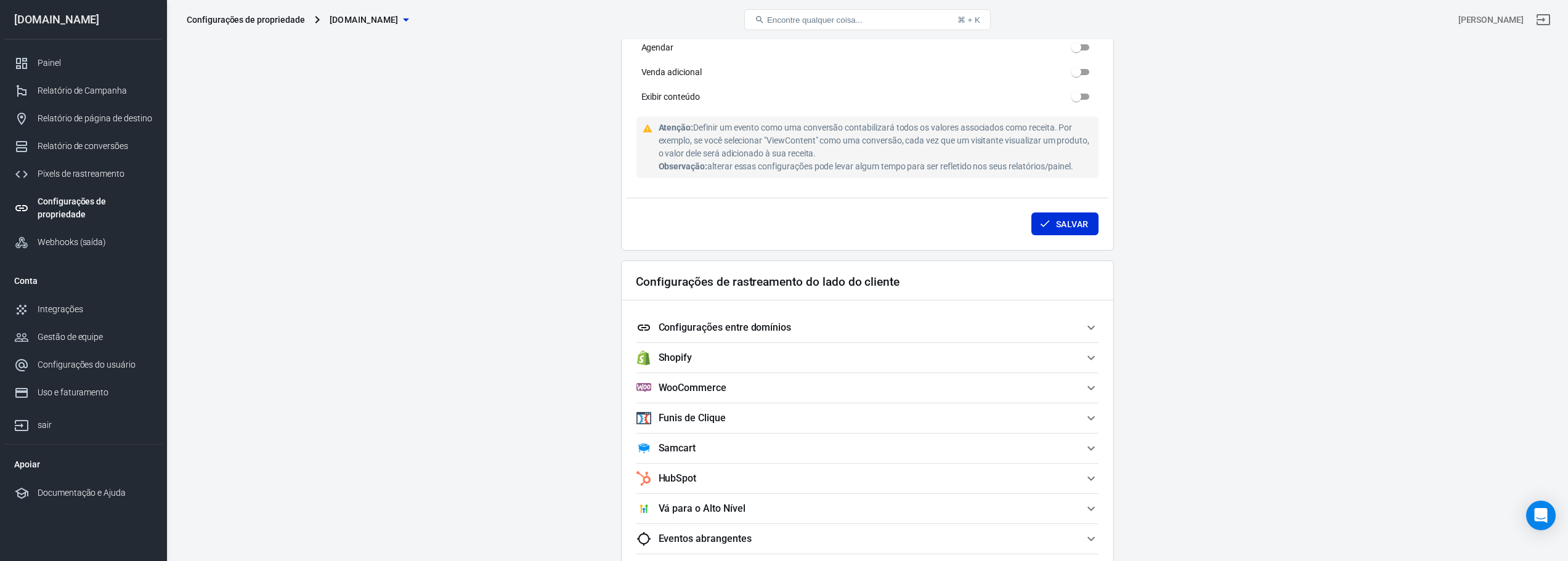
click at [1088, 326] on icon "button" at bounding box center [1090, 327] width 7 height 4
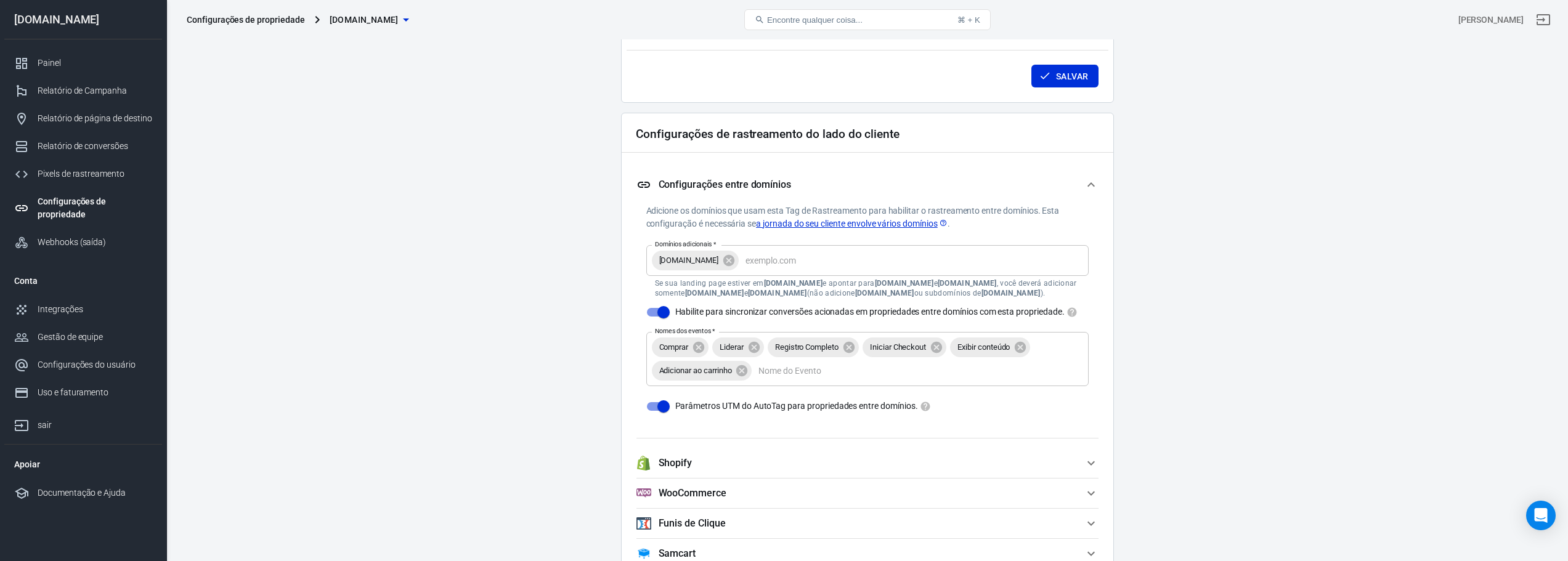
scroll to position [1109, 0]
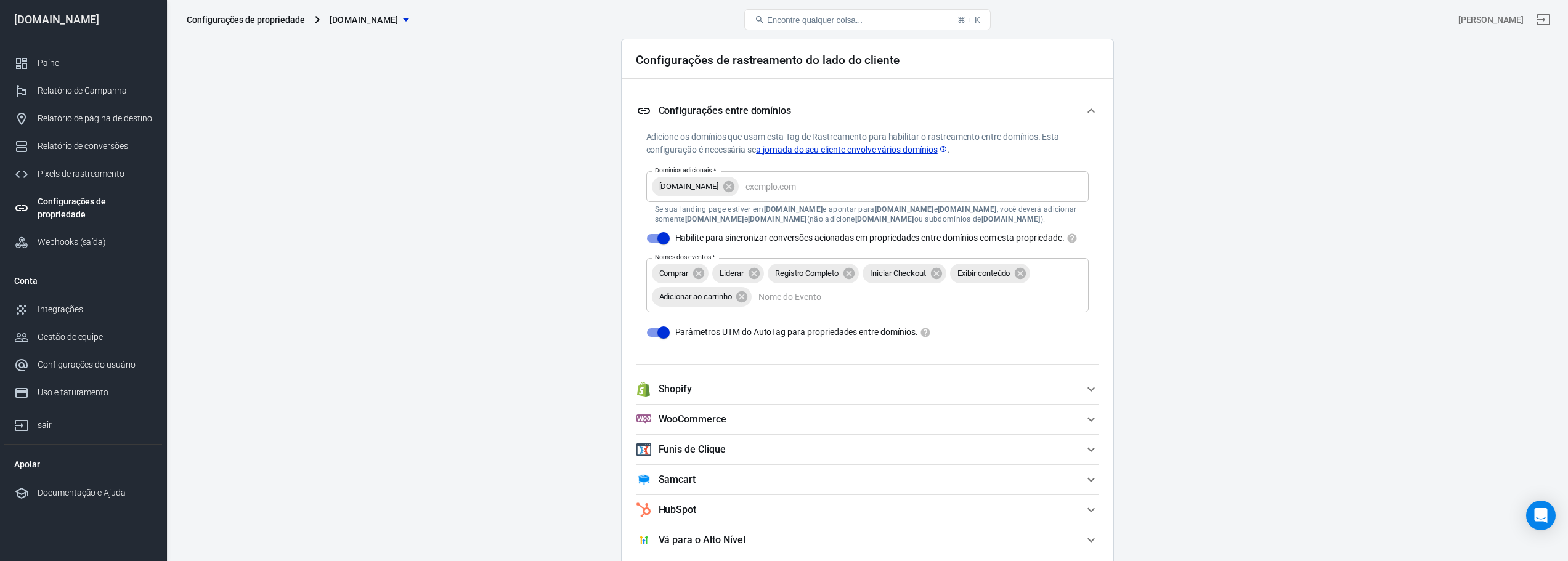
click at [1088, 396] on icon "button" at bounding box center [1091, 389] width 15 height 15
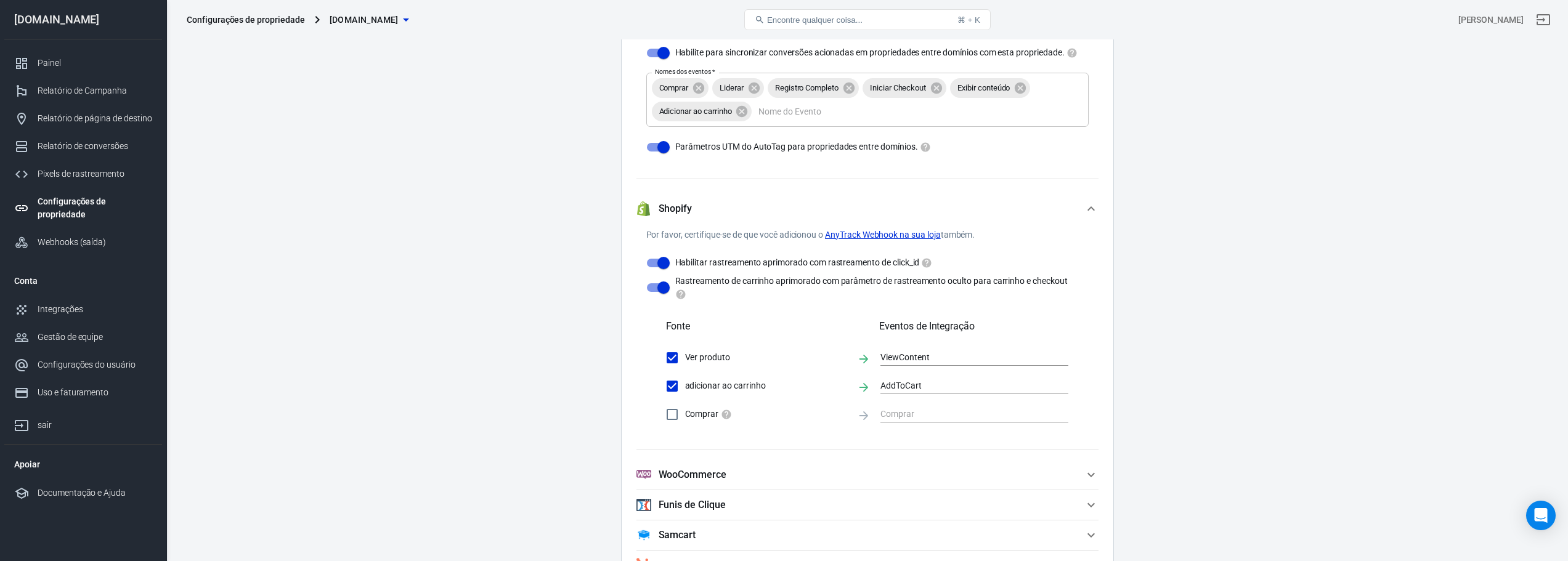
scroll to position [1331, 0]
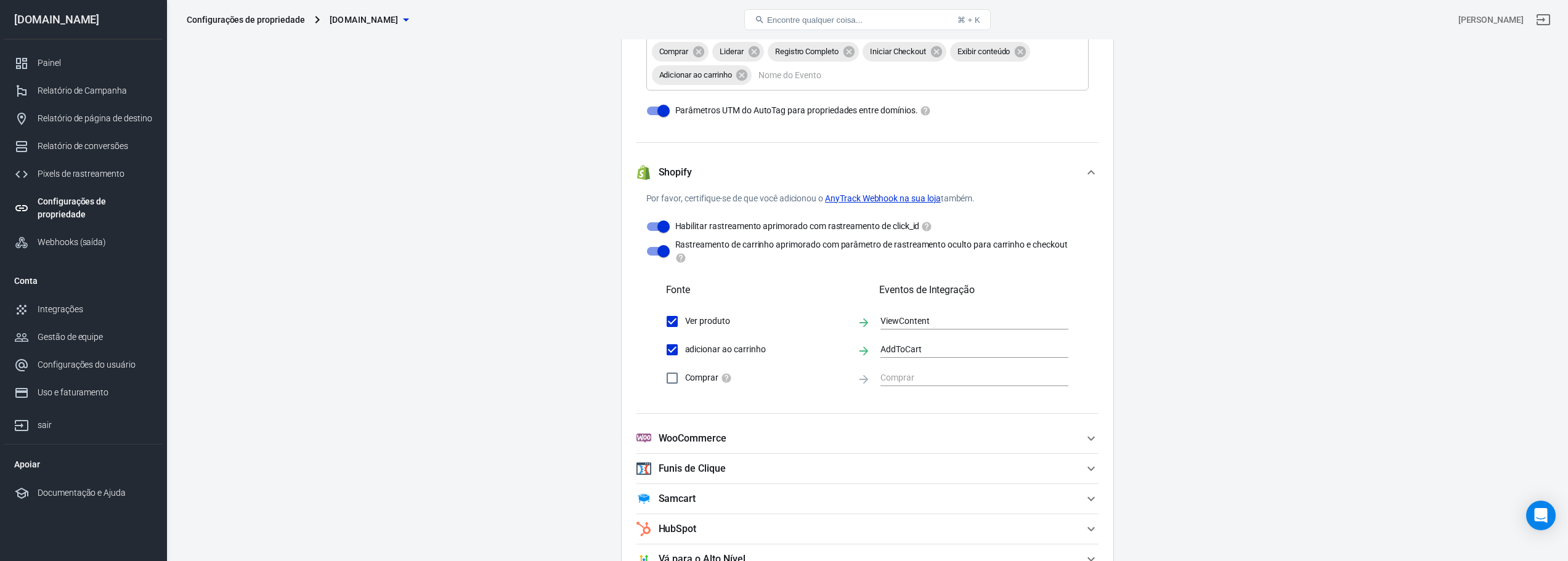
click at [1082, 446] on span "WooCommerce" at bounding box center [860, 438] width 448 height 15
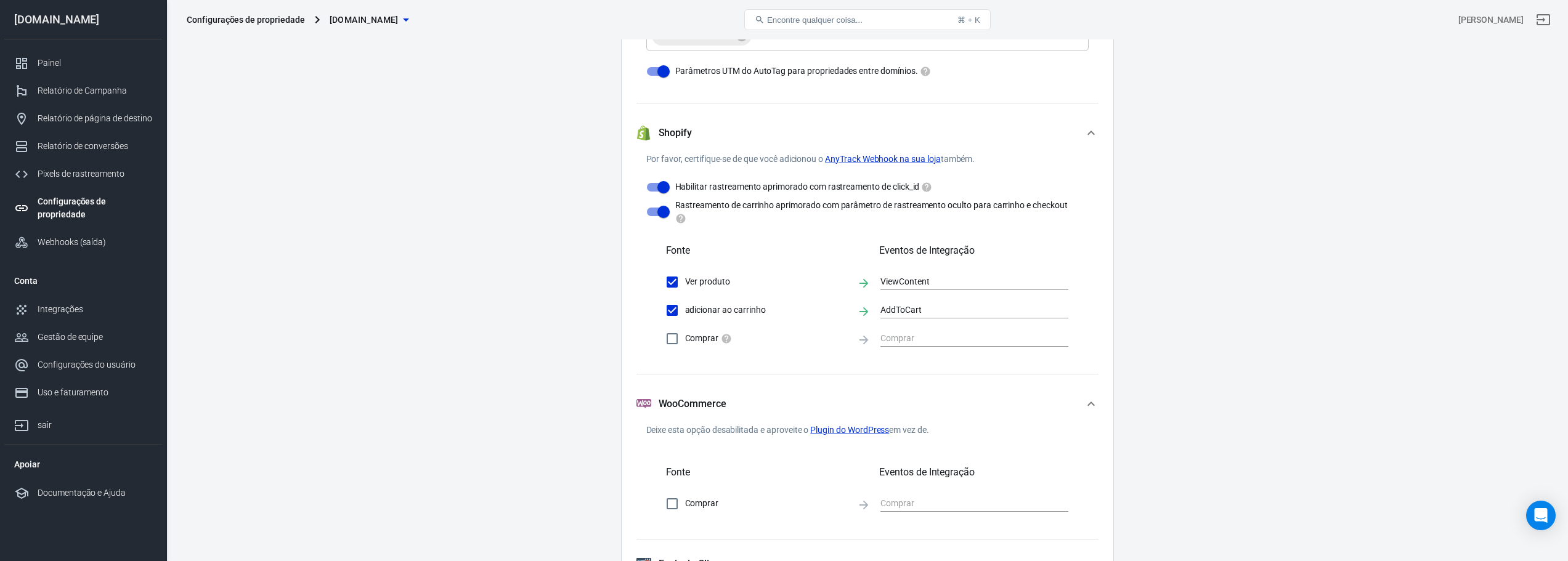
scroll to position [1405, 0]
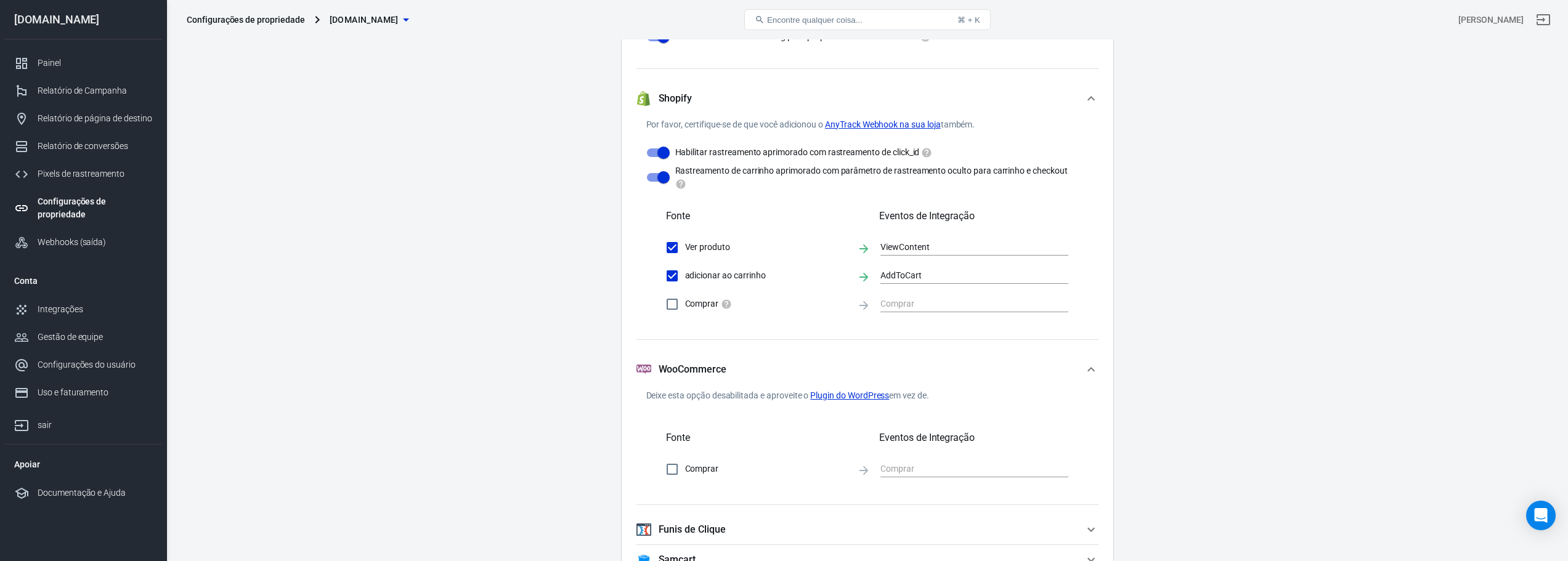
click at [835, 400] on font "Plugin do WordPress" at bounding box center [850, 395] width 79 height 10
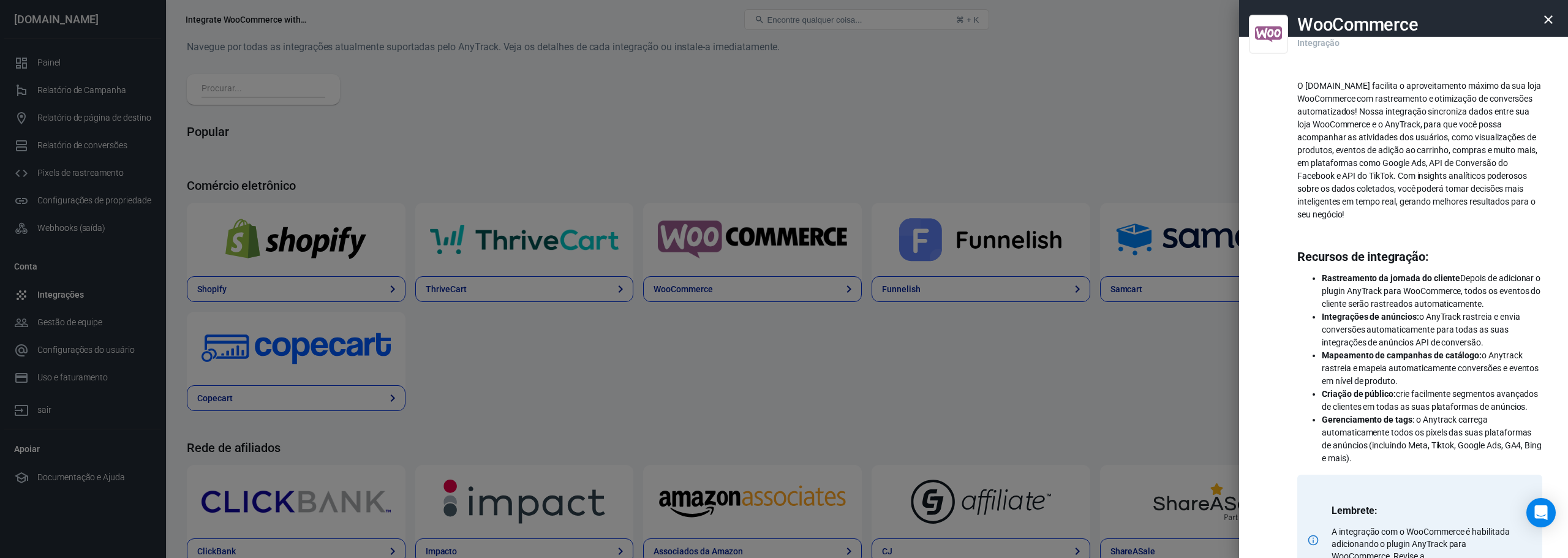
scroll to position [73, 0]
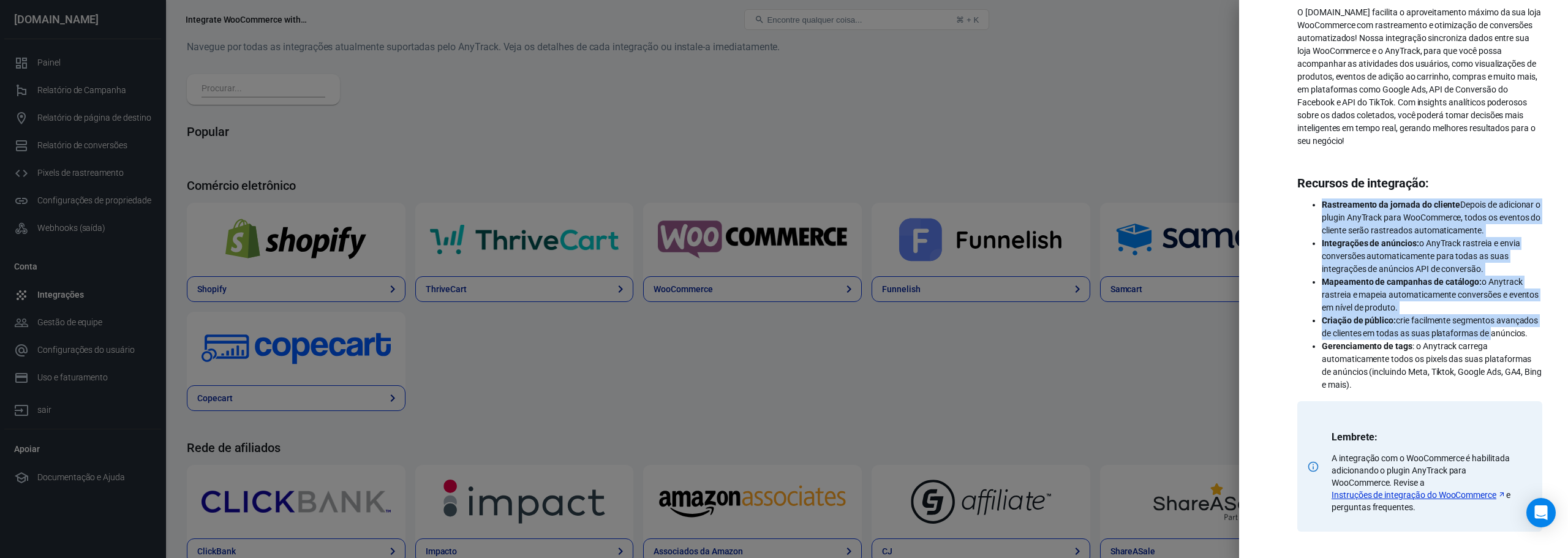
drag, startPoint x: 1314, startPoint y: 203, endPoint x: 1483, endPoint y: 332, distance: 212.6
click at [1481, 330] on ul "Rastreamento da jornada do cliente Depois de adicionar o plugin AnyTrack para W…" at bounding box center [1419, 295] width 245 height 193
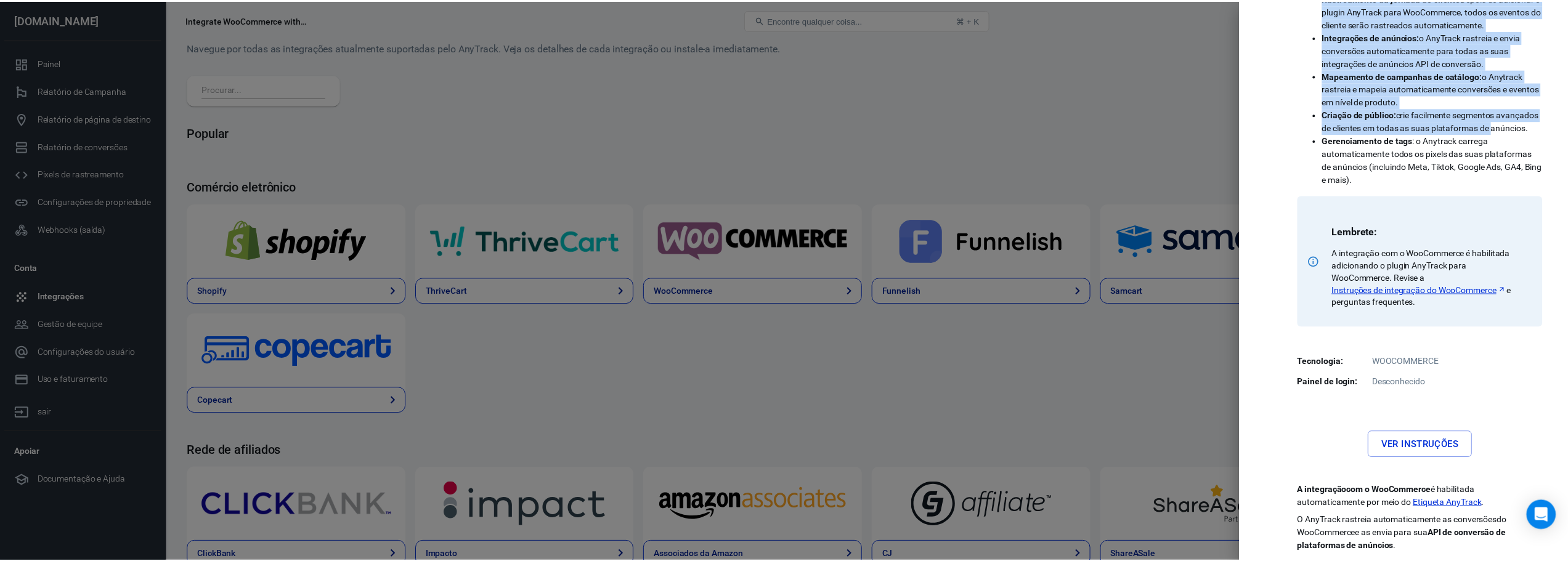
scroll to position [283, 0]
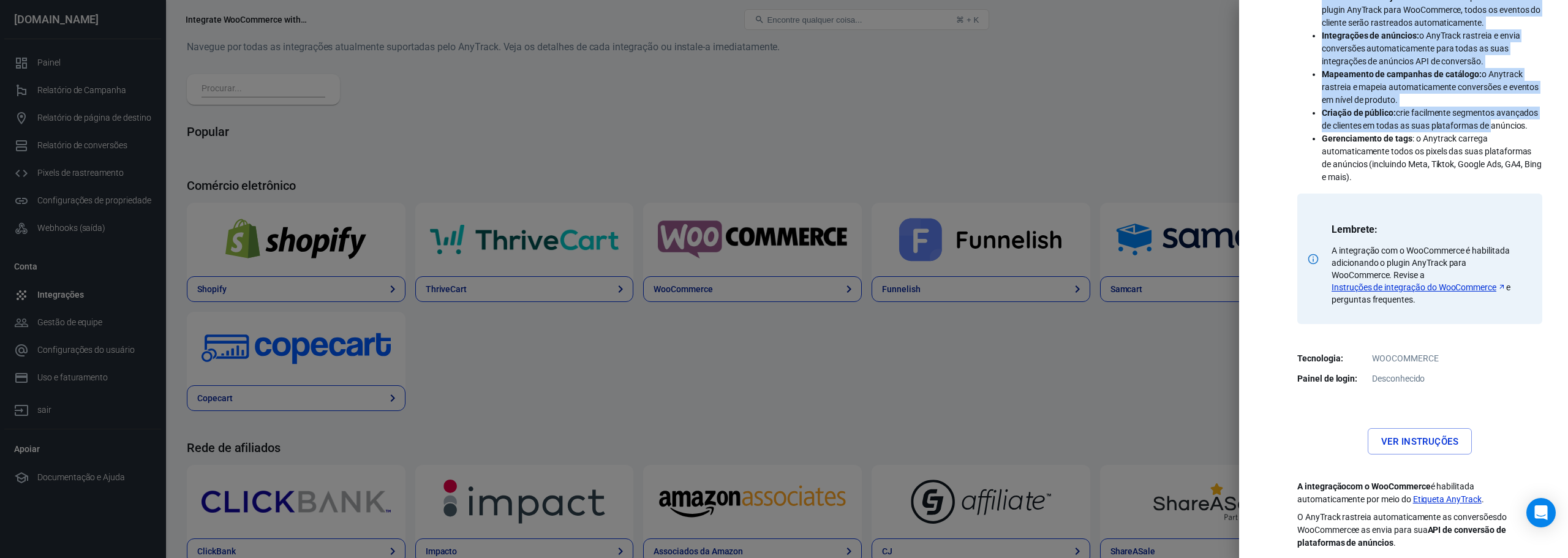
click at [1411, 283] on font "Instruções de integração do WooCommerce" at bounding box center [1413, 287] width 165 height 9
click at [1396, 444] on font "Ver instruções" at bounding box center [1419, 442] width 77 height 11
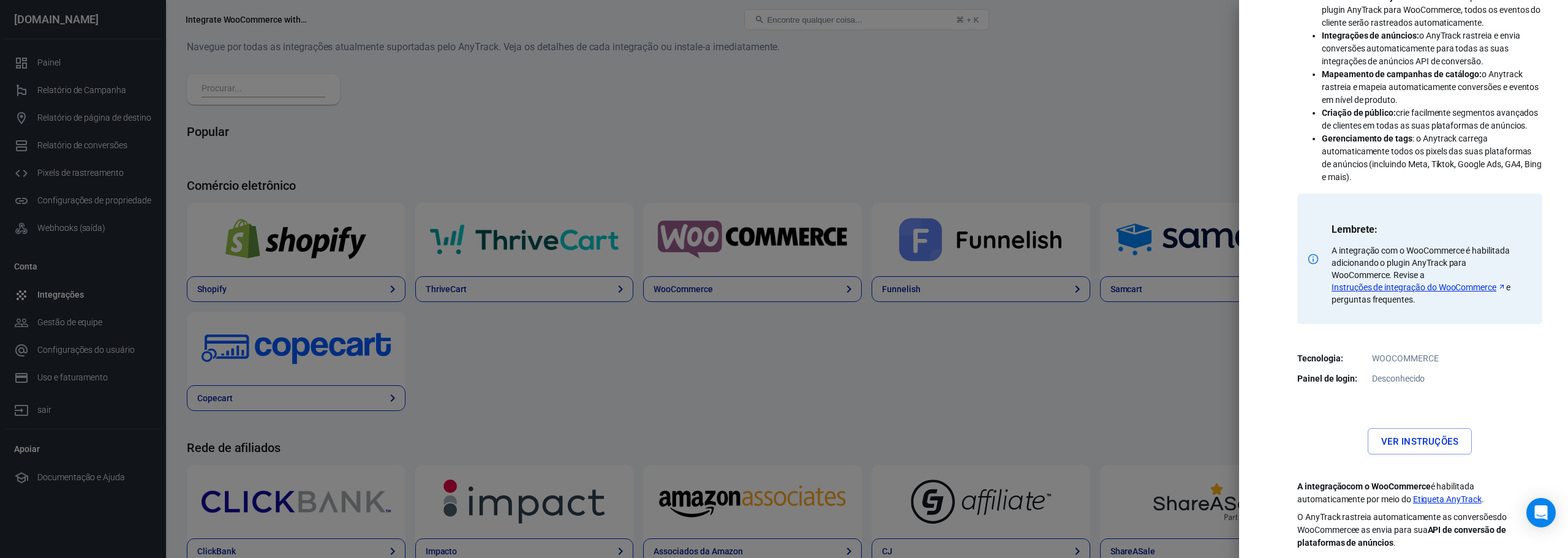
click at [1007, 81] on div at bounding box center [784, 279] width 1568 height 558
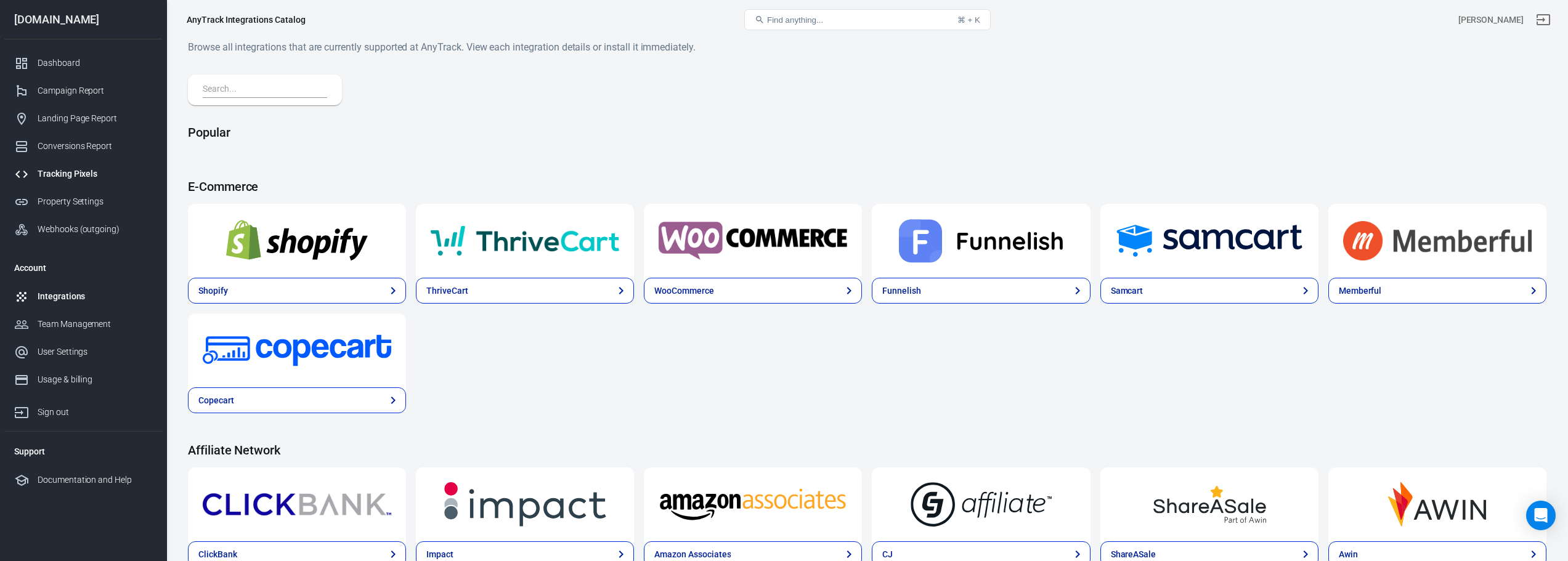
click at [87, 170] on div "Tracking Pixels" at bounding box center [94, 174] width 115 height 13
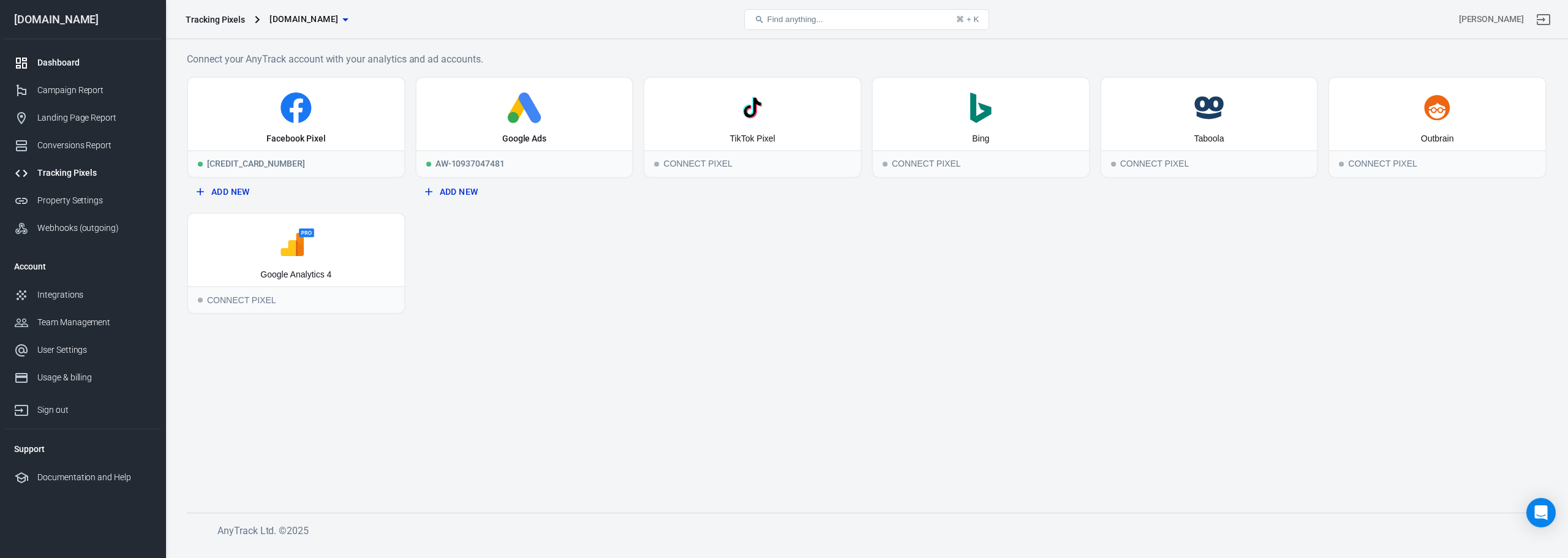
click at [97, 61] on div "Dashboard" at bounding box center [94, 63] width 114 height 13
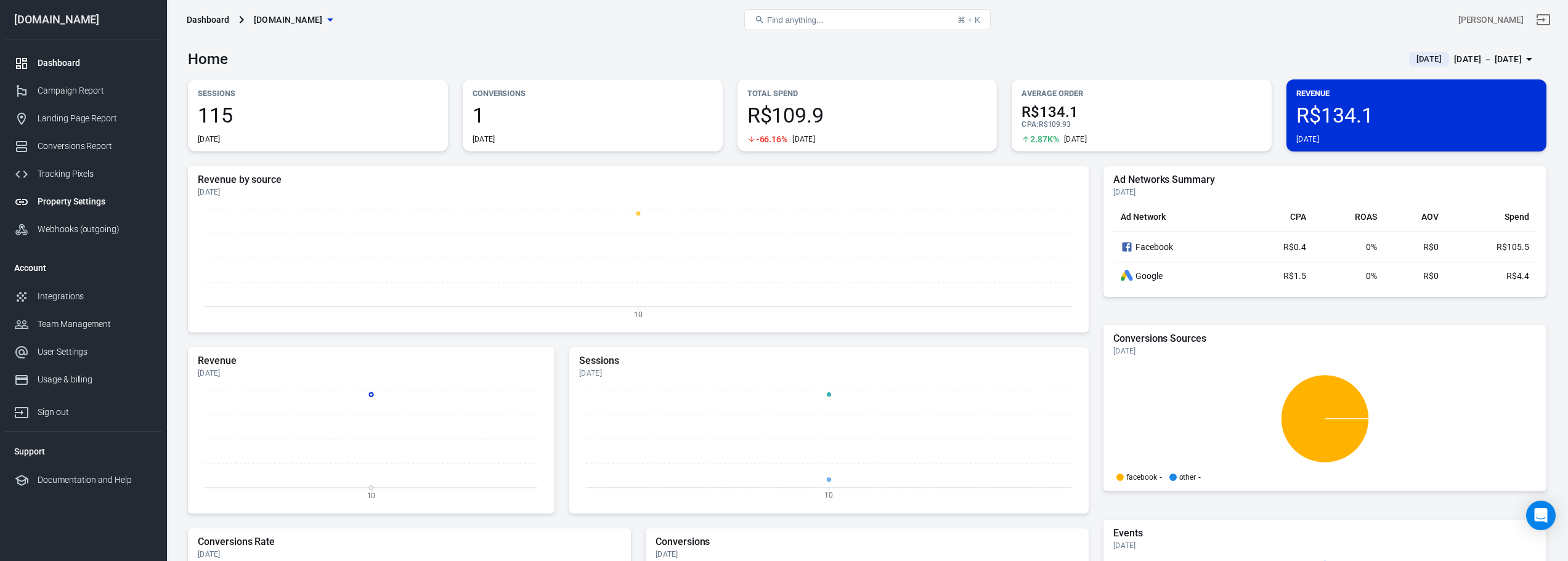
click at [109, 199] on div "Property Settings" at bounding box center [94, 201] width 115 height 13
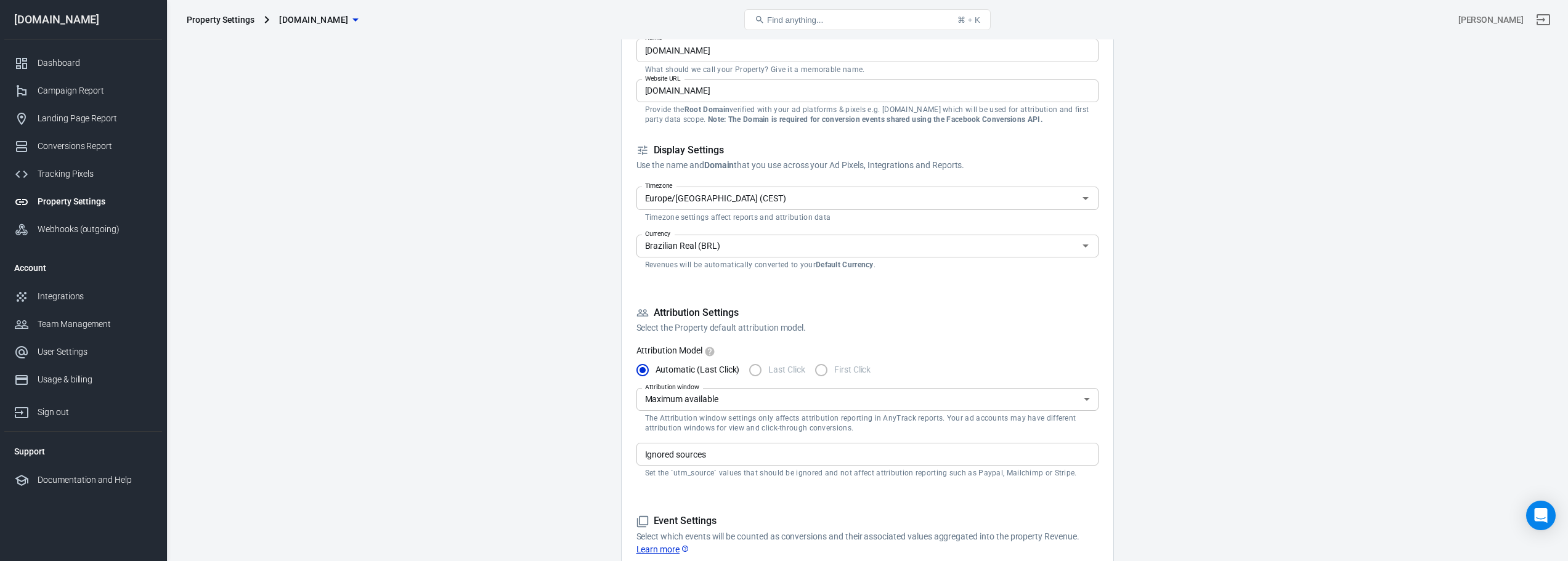
scroll to position [74, 0]
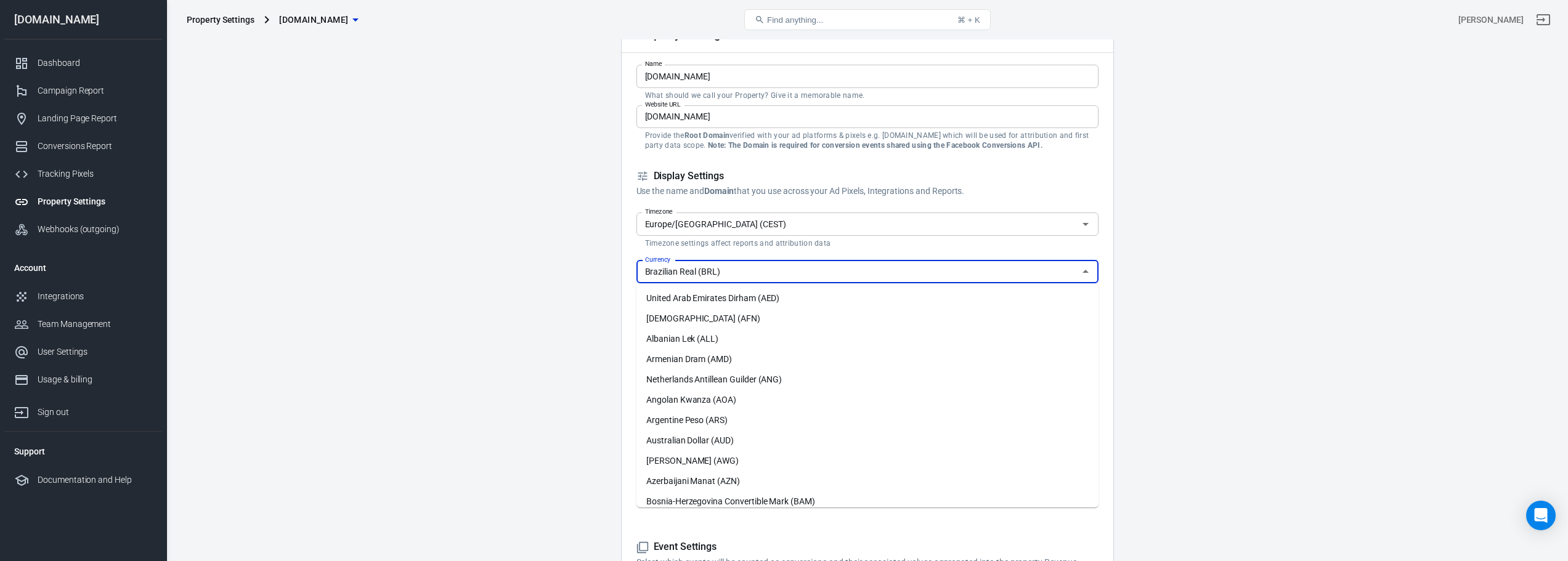
click at [747, 265] on input "Brazilian Real (BRL)" at bounding box center [857, 272] width 434 height 15
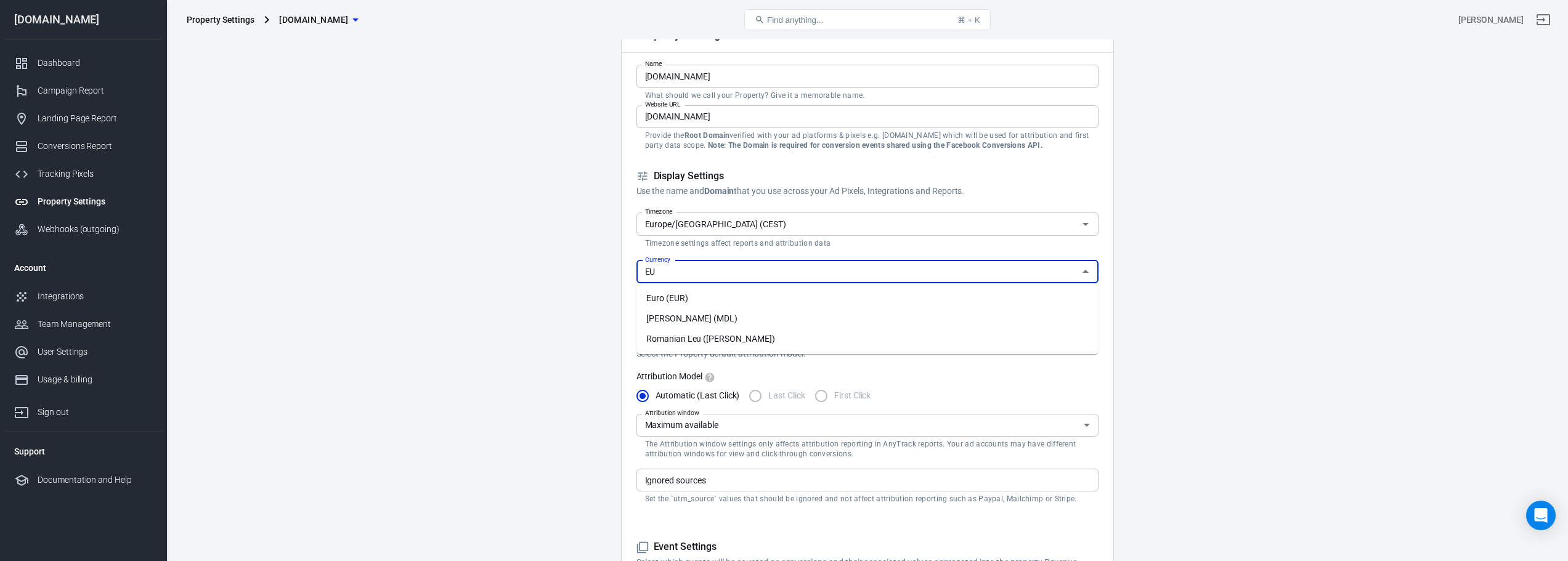
scroll to position [0, 0]
click at [689, 300] on li "Euro (EUR)" at bounding box center [867, 299] width 462 height 21
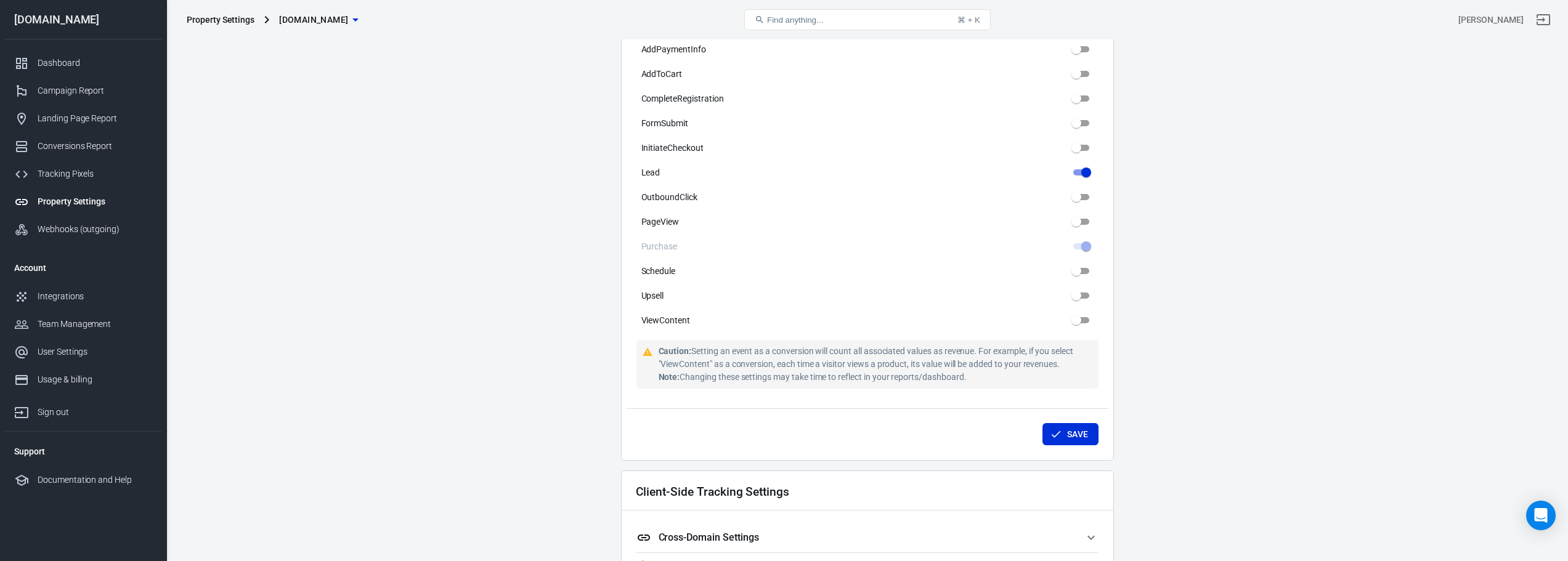
scroll to position [666, 0]
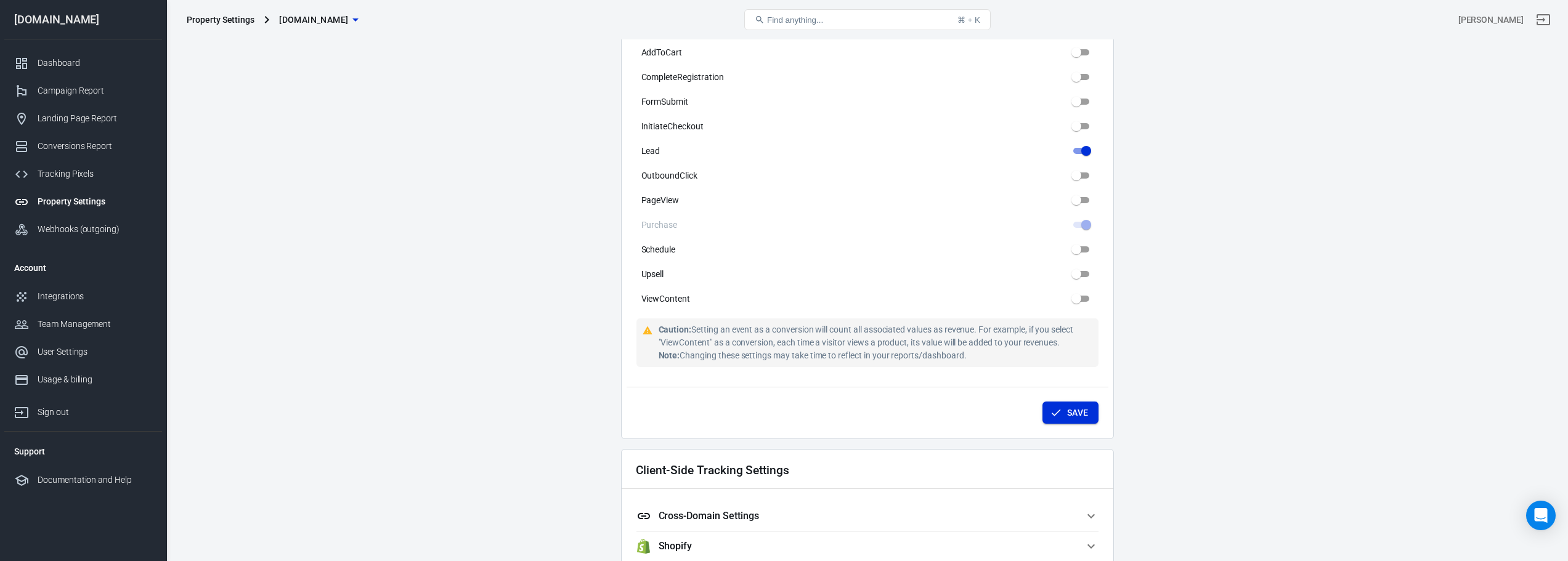
type input "Euro (EUR)"
click at [1078, 418] on button "Save" at bounding box center [1070, 413] width 56 height 23
click at [82, 62] on div "Dashboard" at bounding box center [94, 63] width 115 height 13
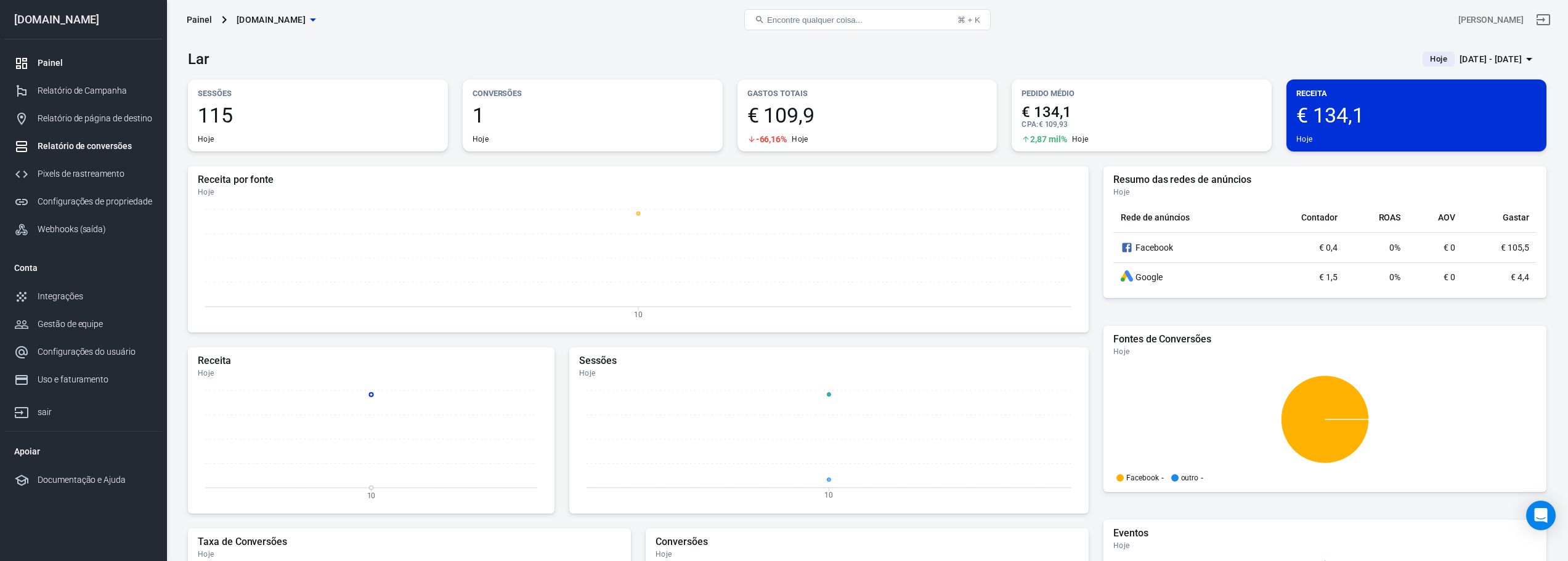
click at [105, 148] on font "Relatório de conversões" at bounding box center [84, 146] width 94 height 10
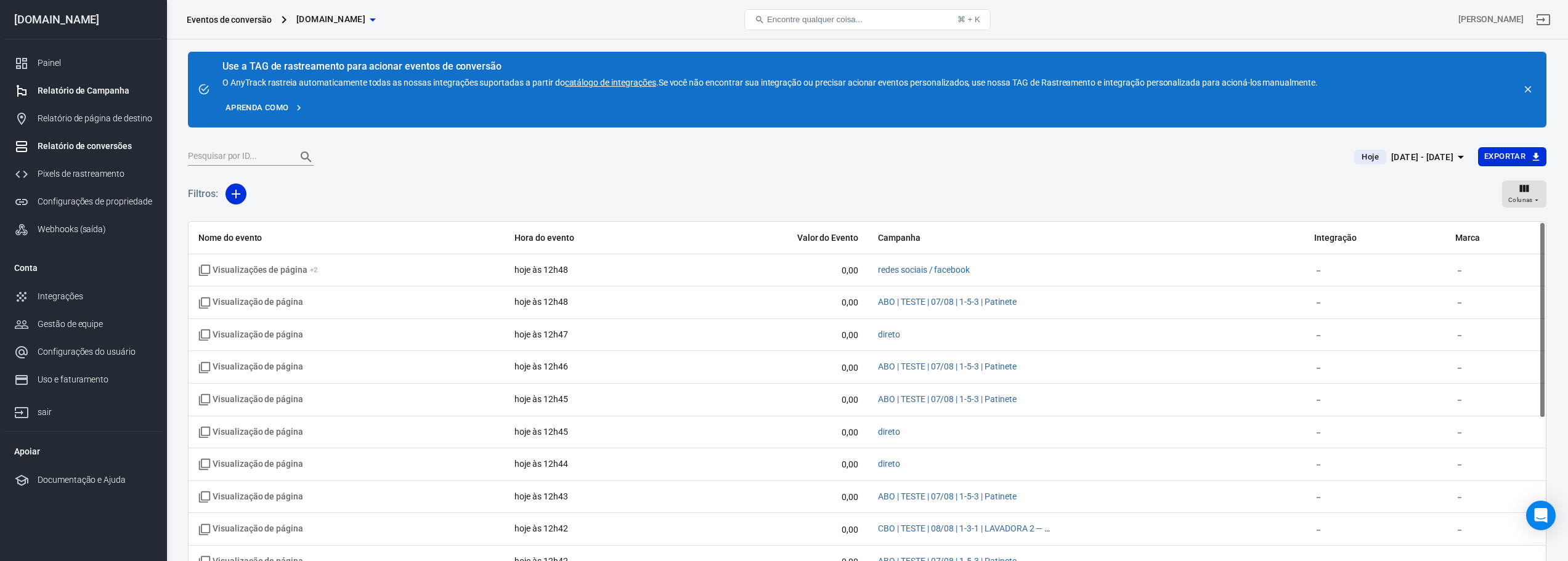
click at [116, 94] on font "Relatório de Campanha" at bounding box center [83, 90] width 92 height 10
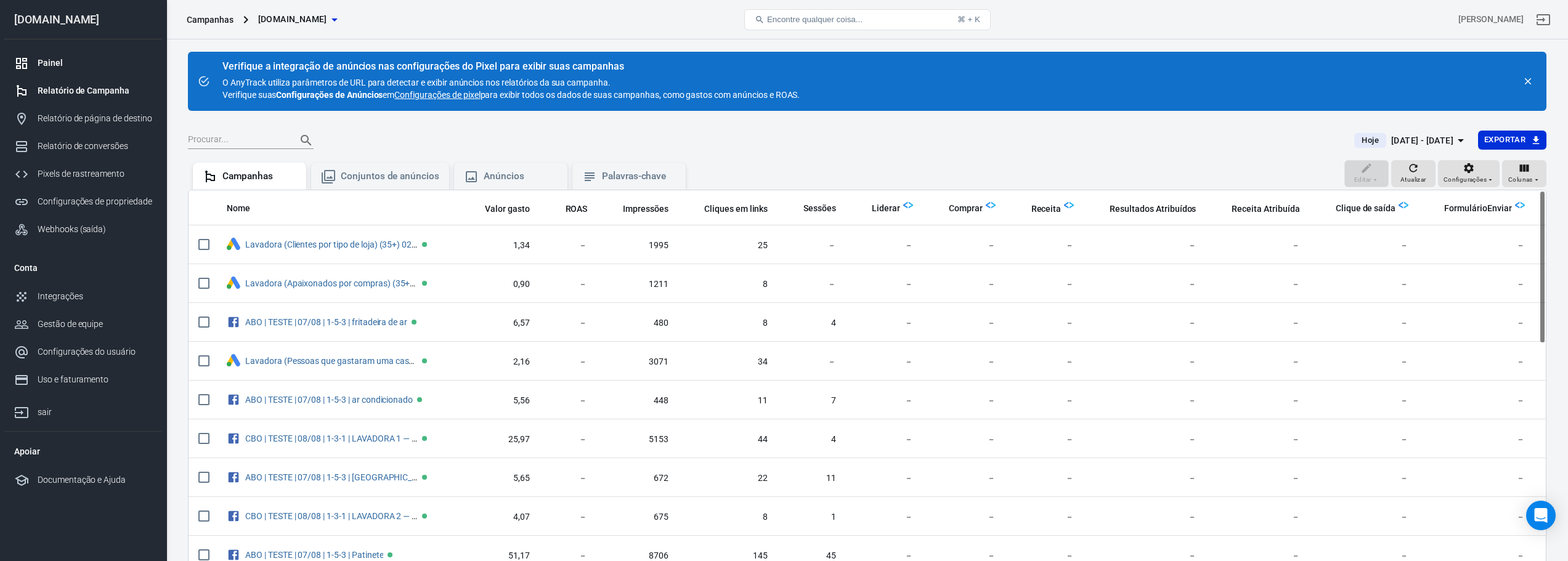
click at [72, 64] on div "Painel" at bounding box center [94, 63] width 115 height 13
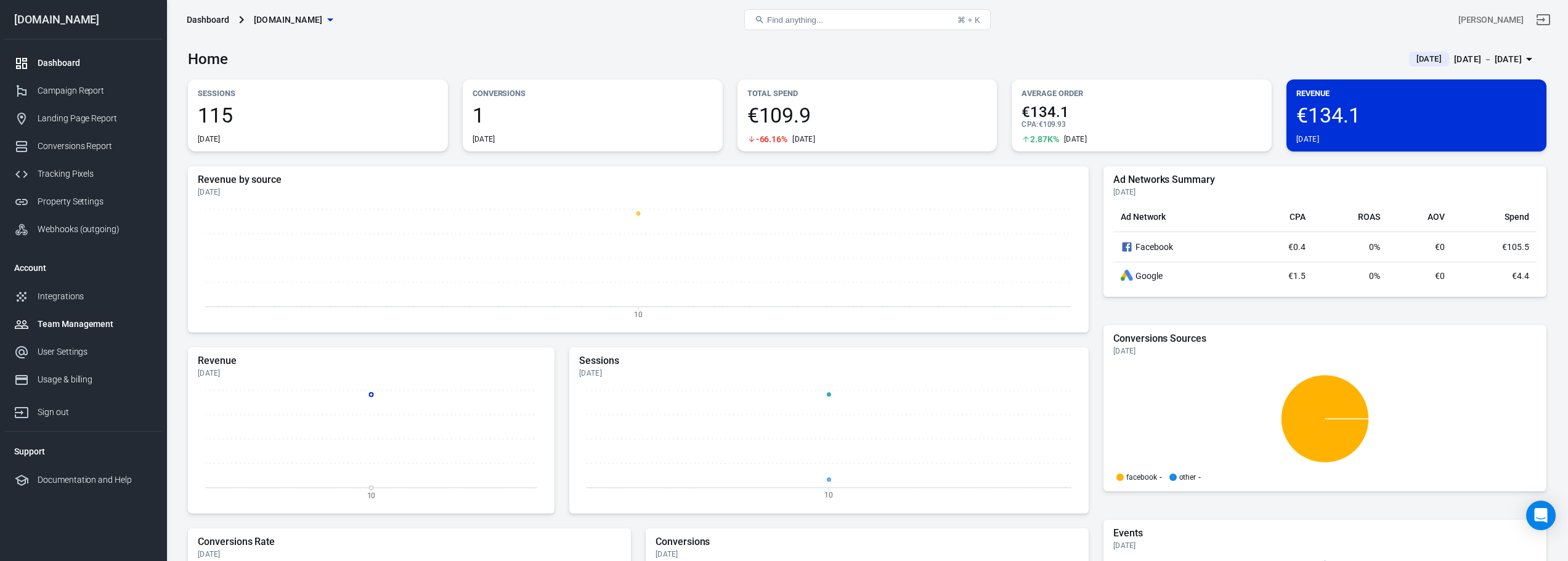
click at [124, 326] on div "Team Management" at bounding box center [94, 324] width 115 height 13
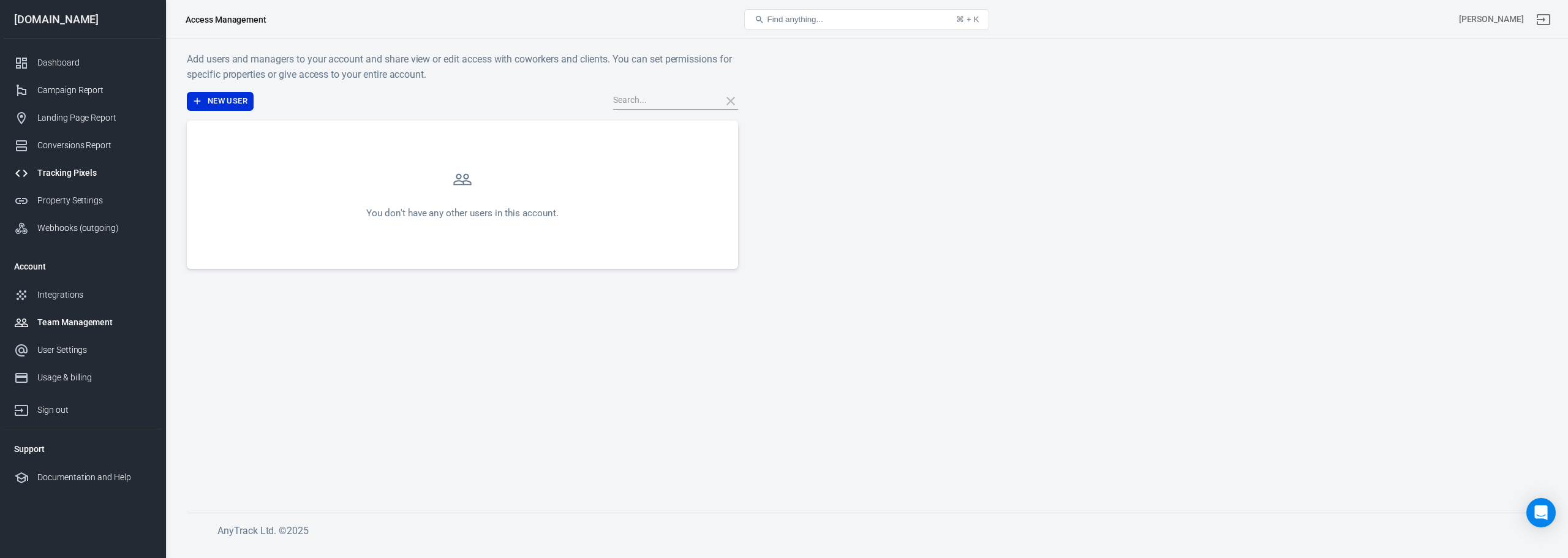
click at [109, 169] on div "Tracking Pixels" at bounding box center [94, 173] width 114 height 13
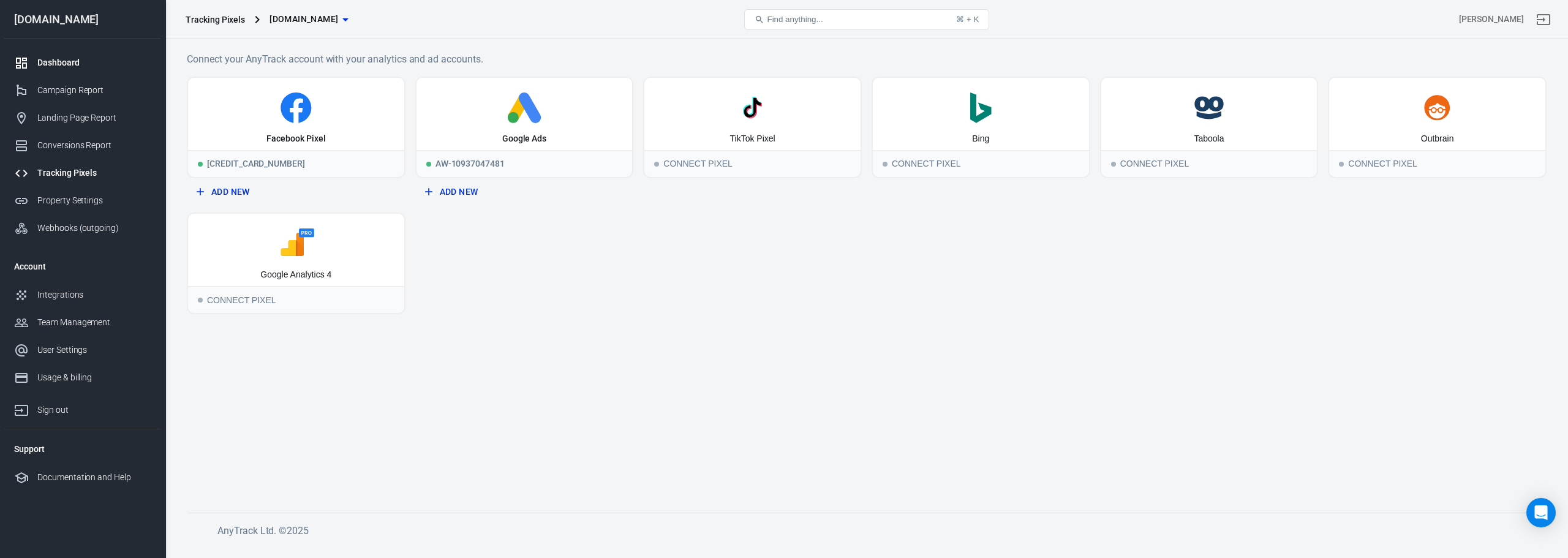
click at [59, 57] on div "Dashboard" at bounding box center [94, 63] width 114 height 13
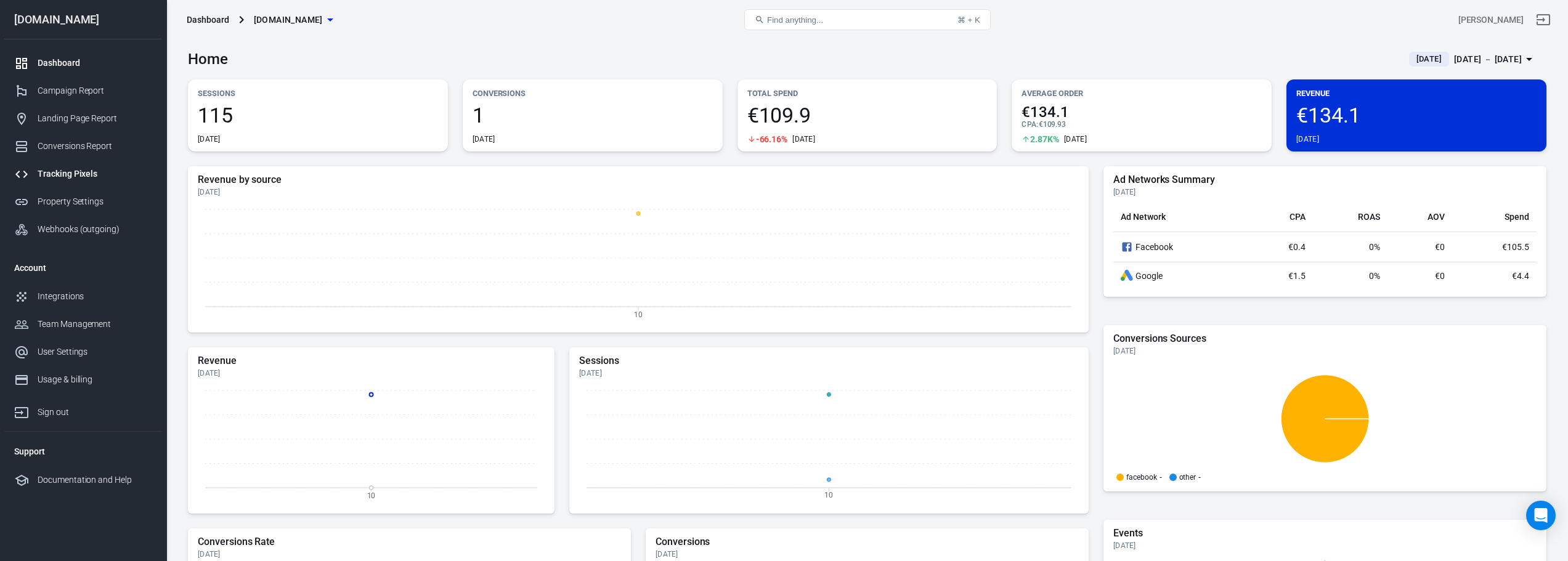
click at [104, 168] on div "Tracking Pixels" at bounding box center [94, 174] width 115 height 13
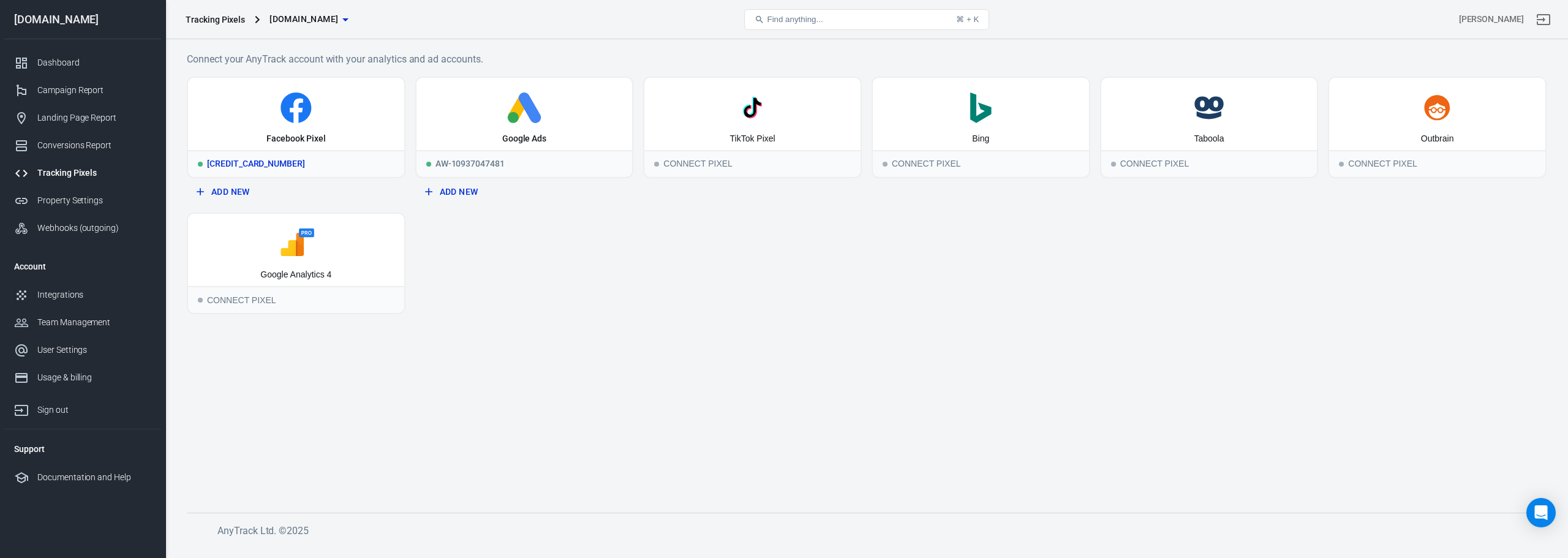
click at [309, 123] on div "Facebook Pixel" at bounding box center [296, 114] width 216 height 73
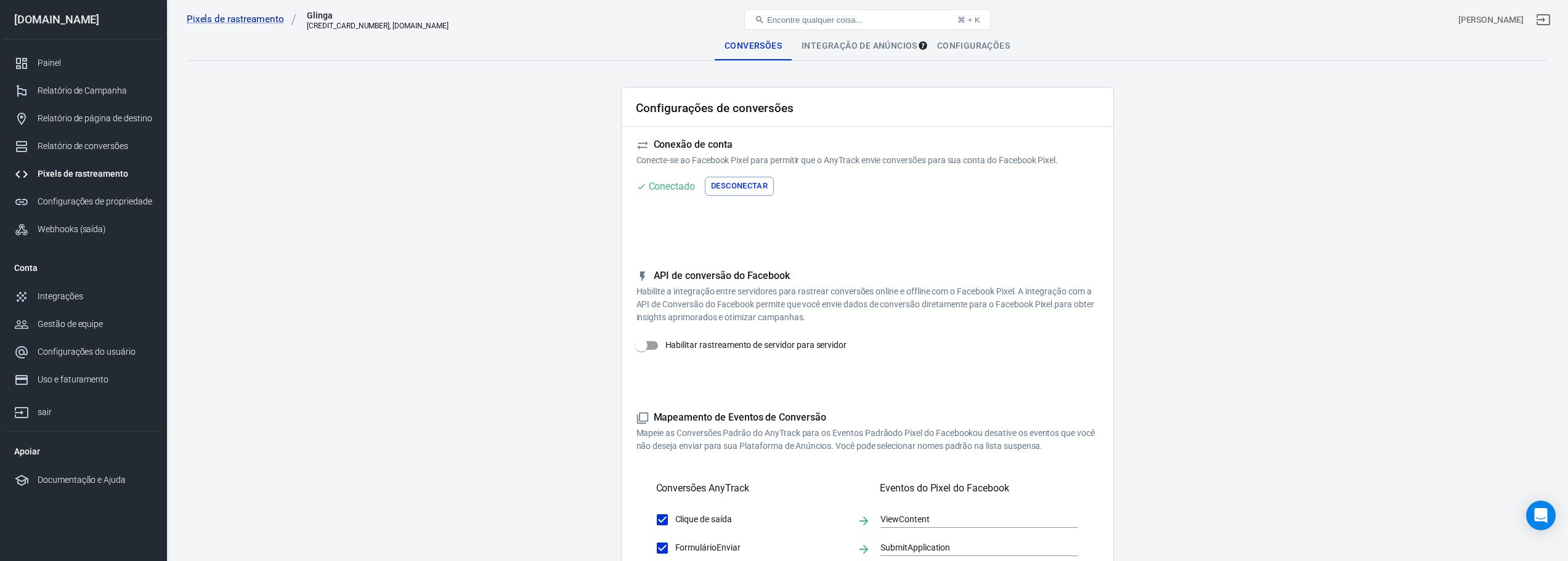
click at [903, 44] on font "Integração de anúncios" at bounding box center [860, 45] width 116 height 10
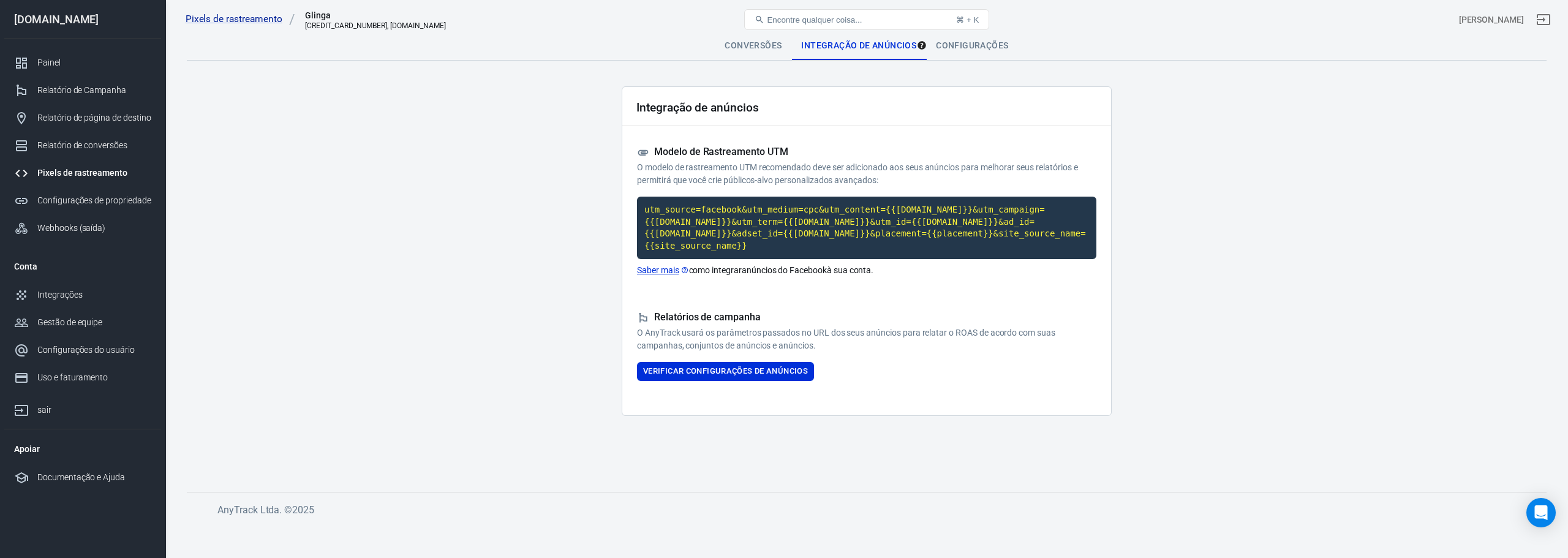
click at [661, 266] on font "Saber mais" at bounding box center [658, 270] width 43 height 9
click at [696, 366] on font "Verificar configurações de anúncios" at bounding box center [725, 371] width 165 height 9
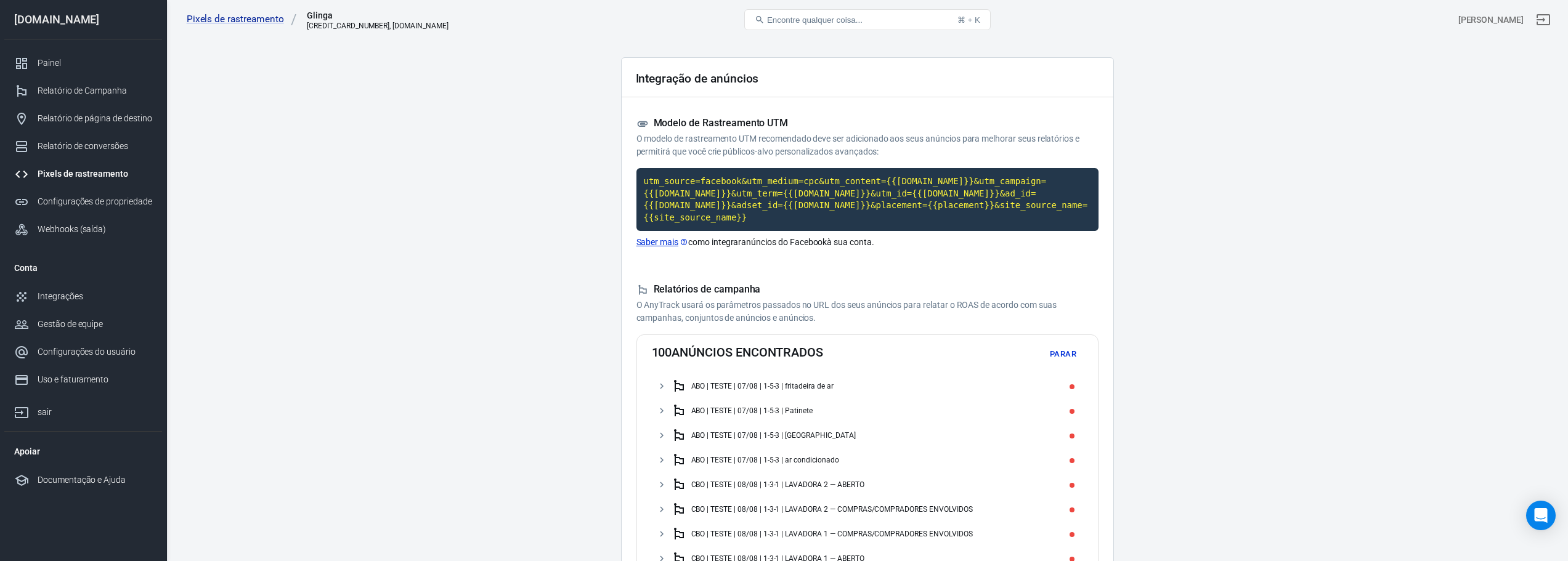
scroll to position [18, 0]
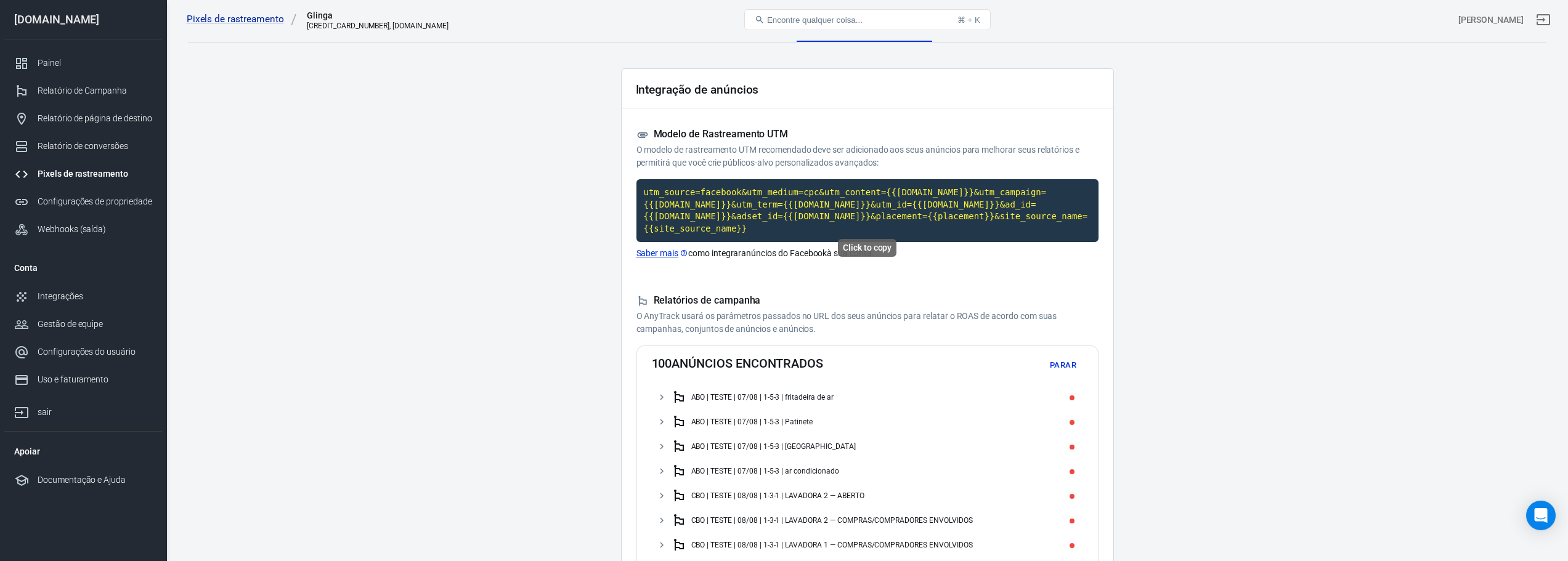
click at [826, 212] on code "utm_source=facebook&utm_medium=cpc&utm_content={{adset.name}}&utm_campaign={{ca…" at bounding box center [867, 210] width 462 height 63
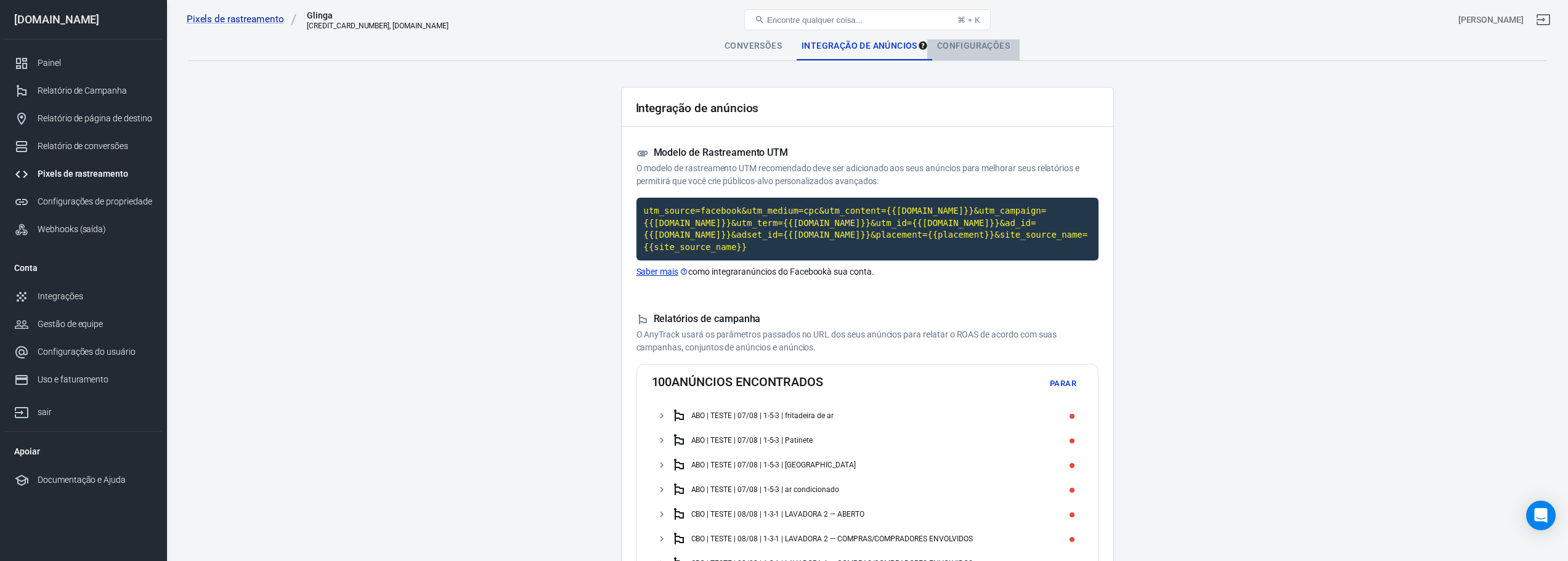
click at [993, 43] on font "Configurações" at bounding box center [974, 45] width 73 height 10
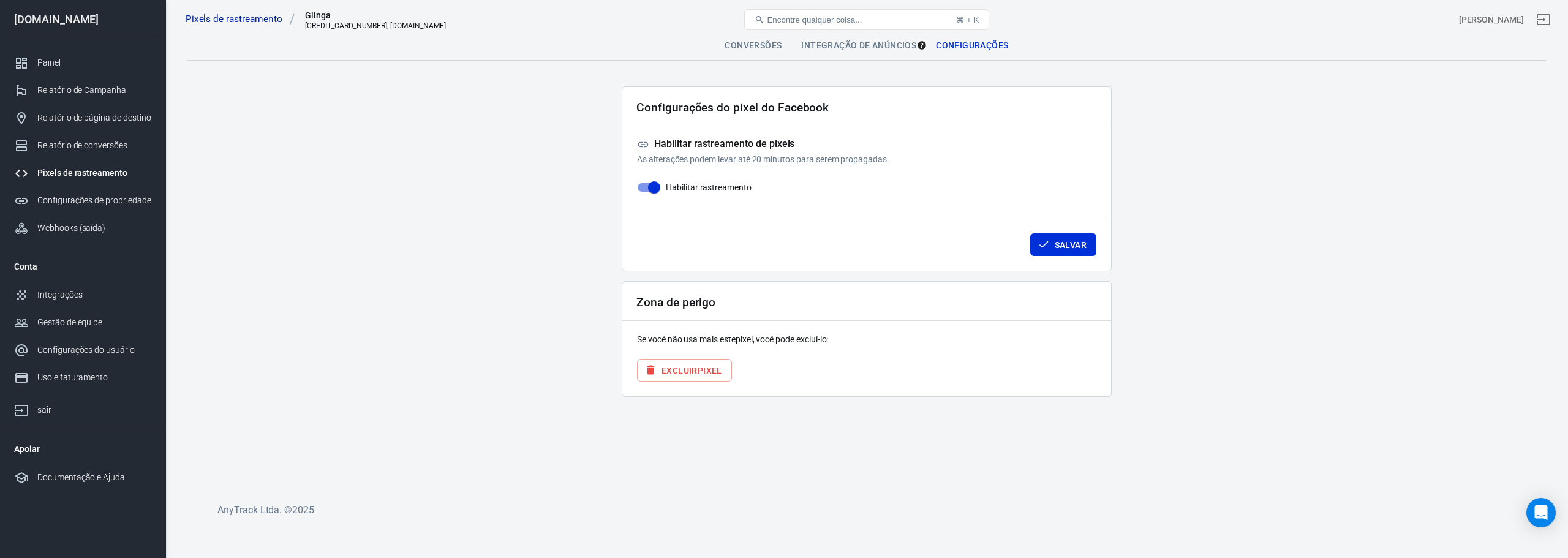
click at [866, 46] on font "Integração de anúncios" at bounding box center [858, 45] width 115 height 9
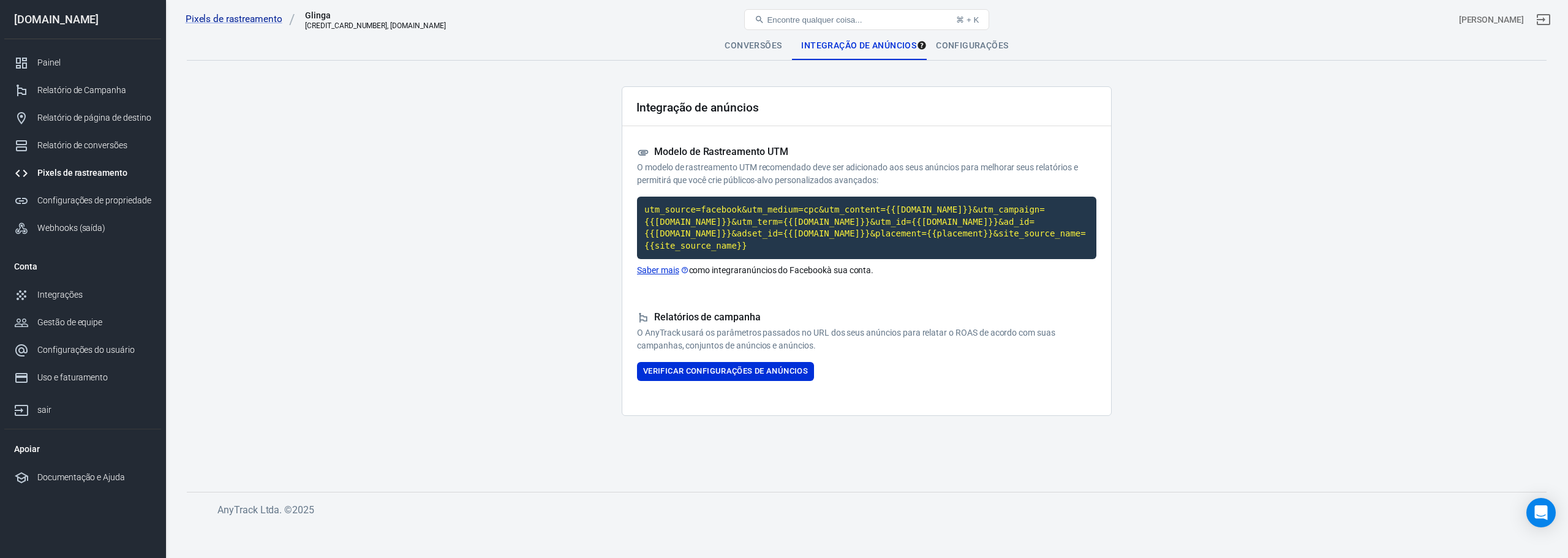
click at [763, 46] on font "Conversões" at bounding box center [753, 45] width 57 height 9
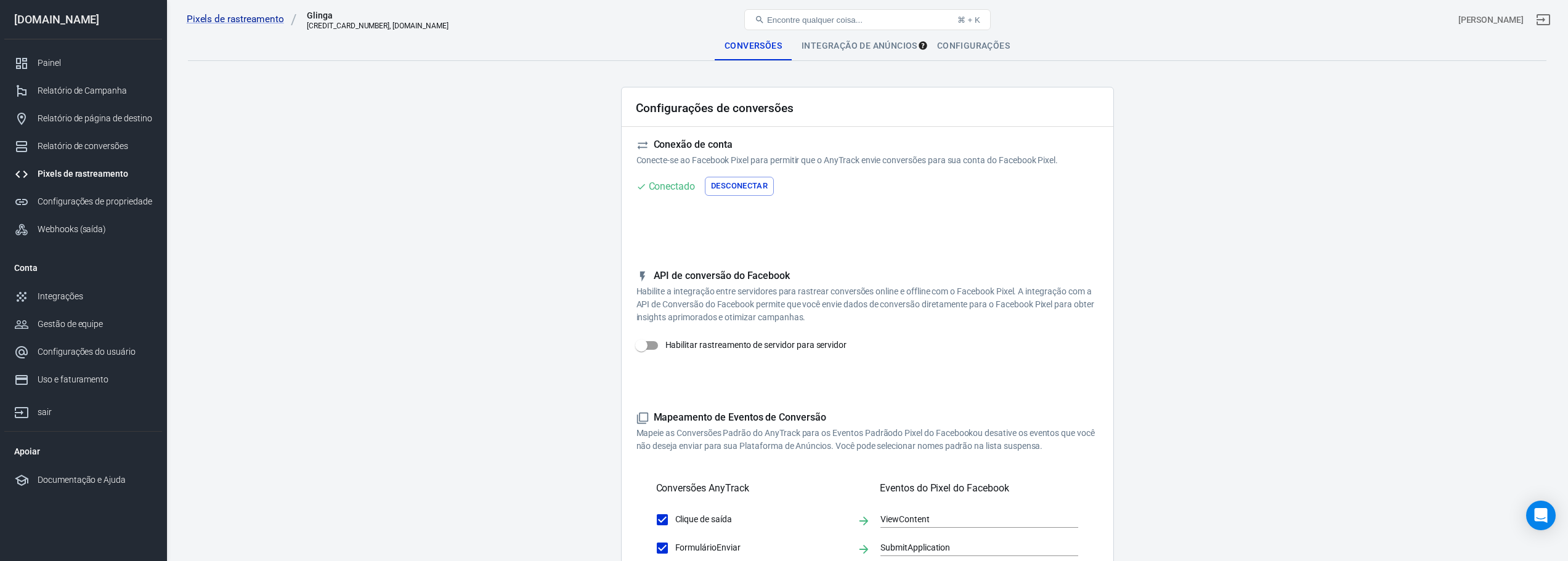
click at [879, 52] on div "Integração de anúncios" at bounding box center [859, 45] width 135 height 29
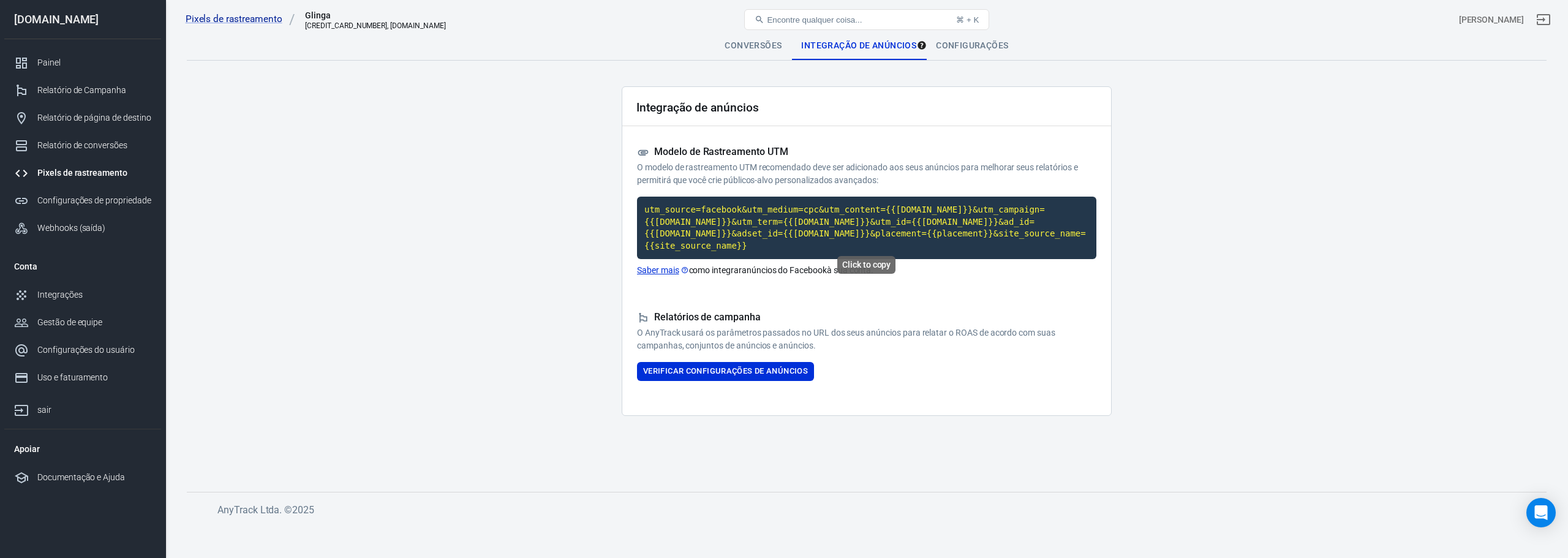
click at [825, 225] on code "utm_source=facebook&utm_medium=cpc&utm_content={{adset.name}}&utm_campaign={{ca…" at bounding box center [866, 228] width 459 height 62
click at [747, 49] on font "Conversões" at bounding box center [753, 45] width 57 height 9
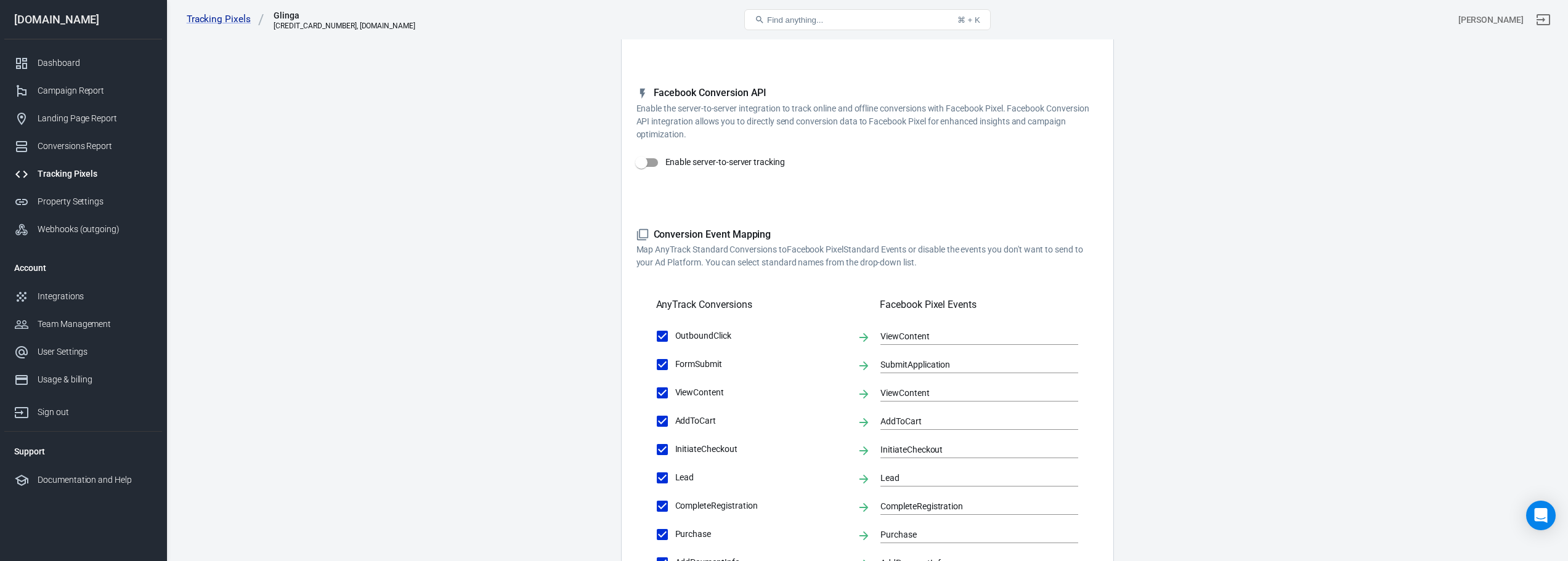
scroll to position [155, 0]
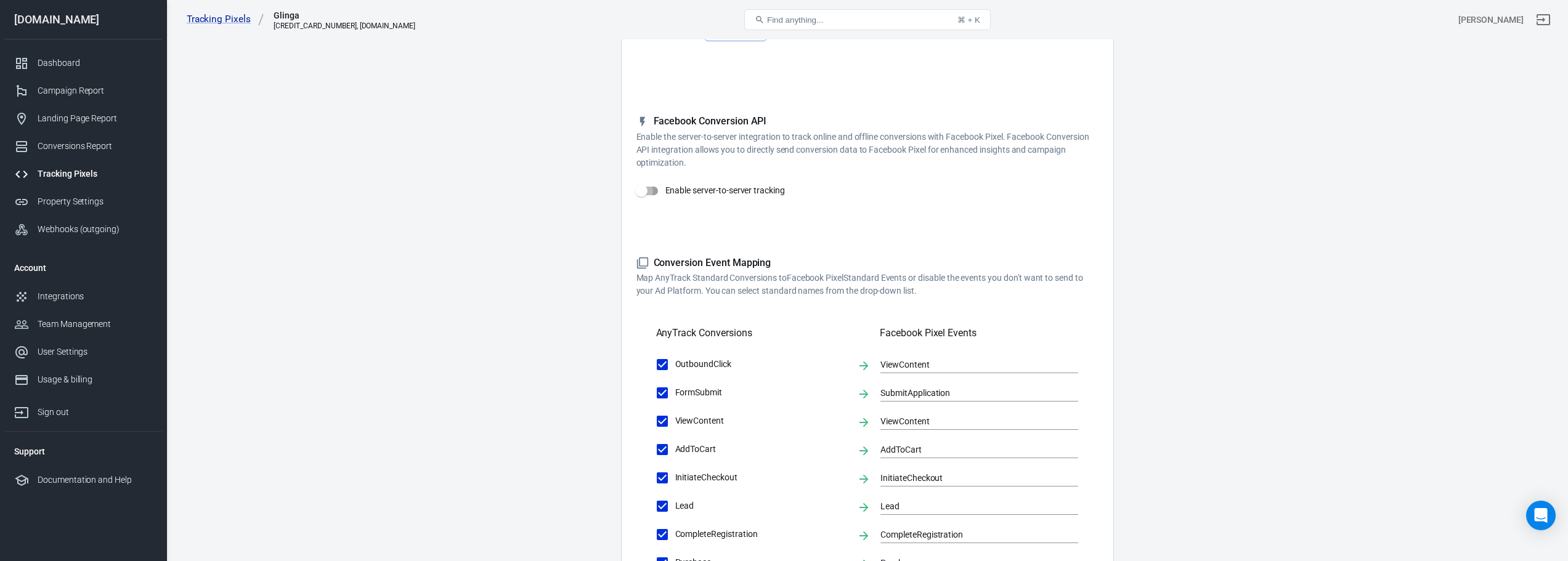
click at [641, 193] on input "Enable server-to-server tracking" at bounding box center [641, 191] width 71 height 24
checkbox input "true"
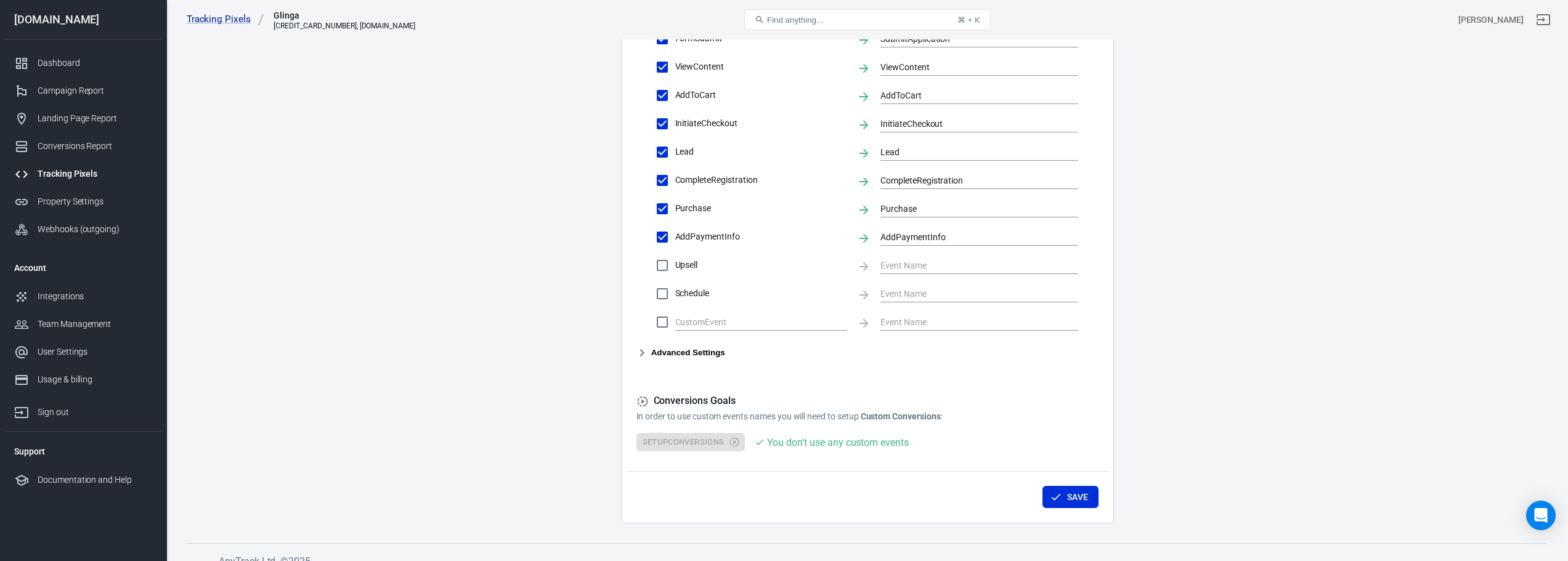
scroll to position [568, 0]
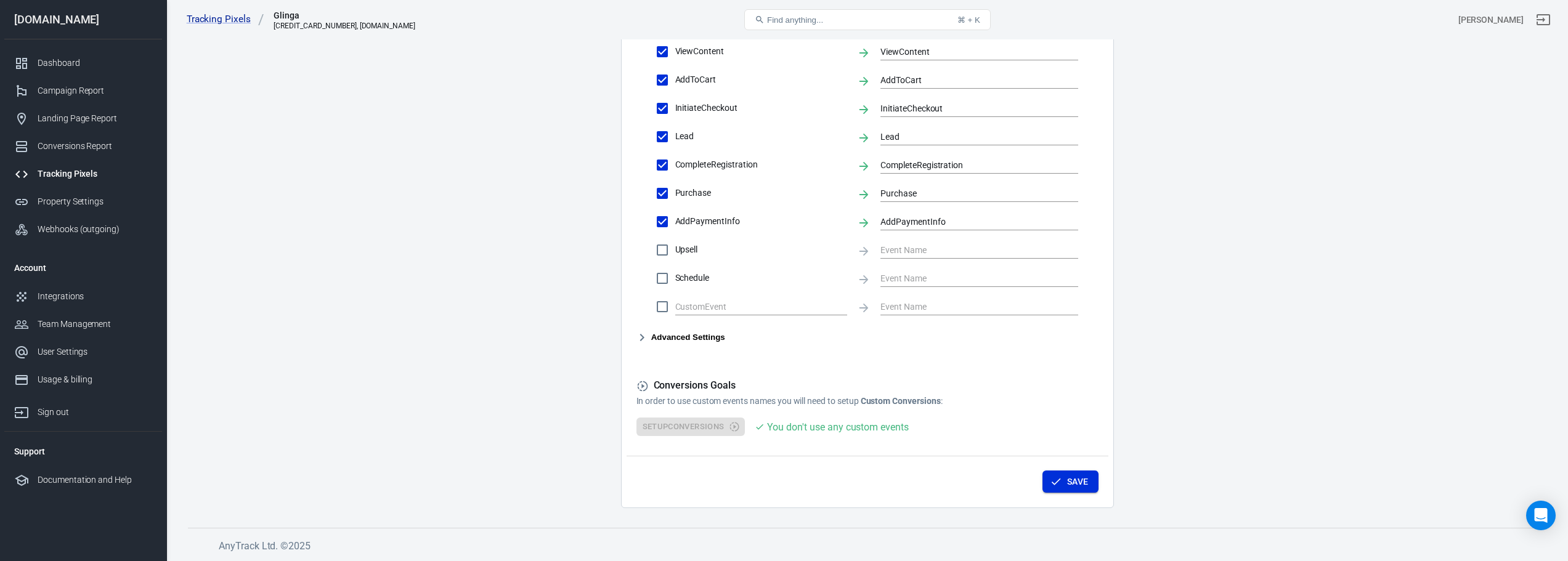
click at [1074, 477] on button "Save" at bounding box center [1070, 482] width 56 height 23
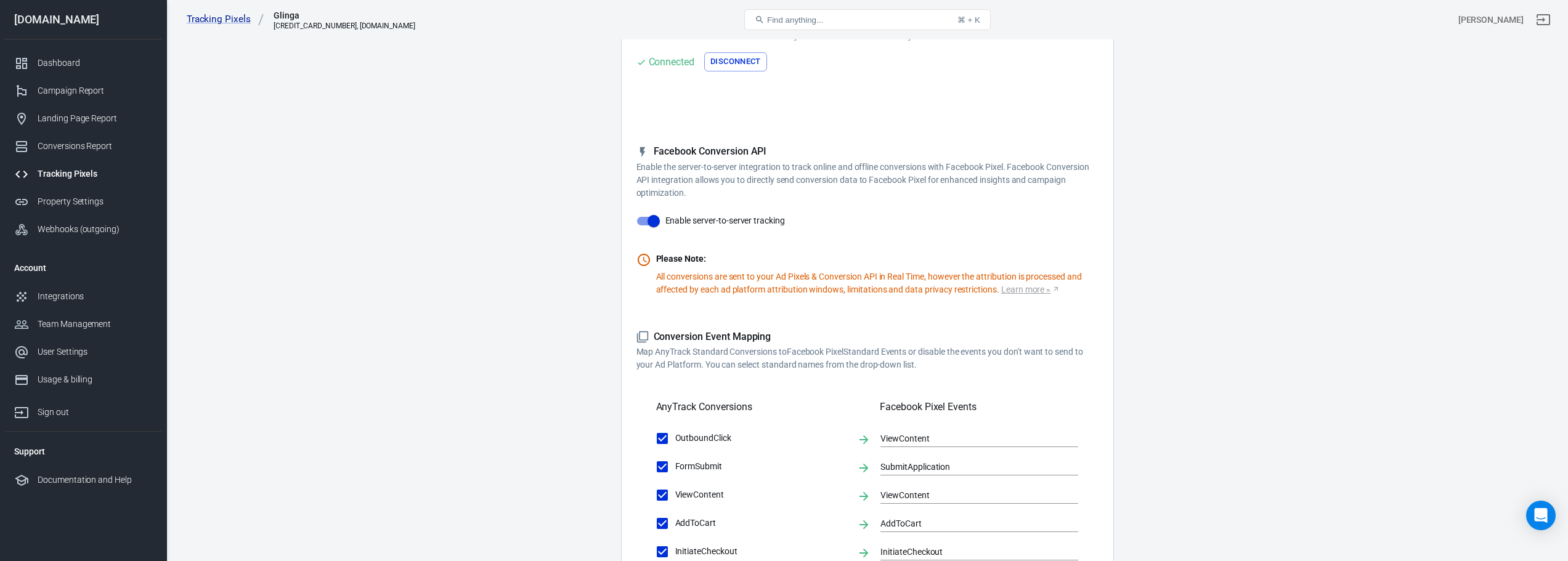
scroll to position [0, 0]
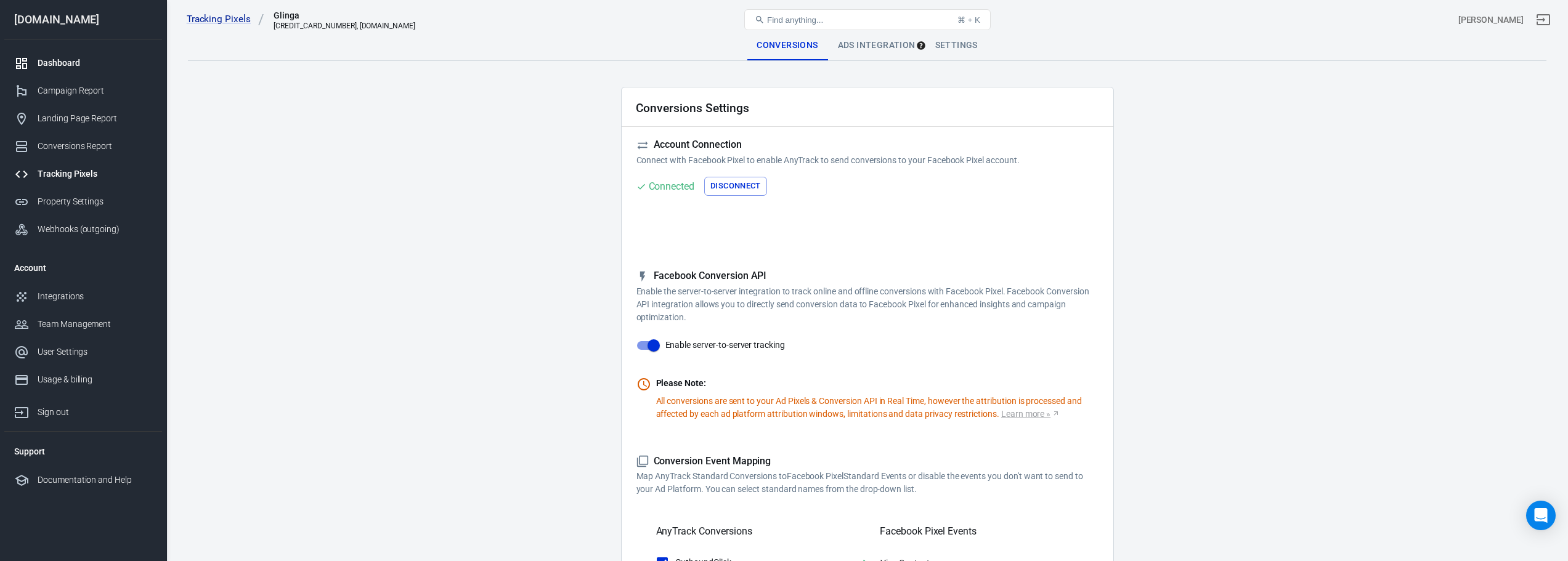
click at [59, 62] on div "Dashboard" at bounding box center [94, 63] width 115 height 13
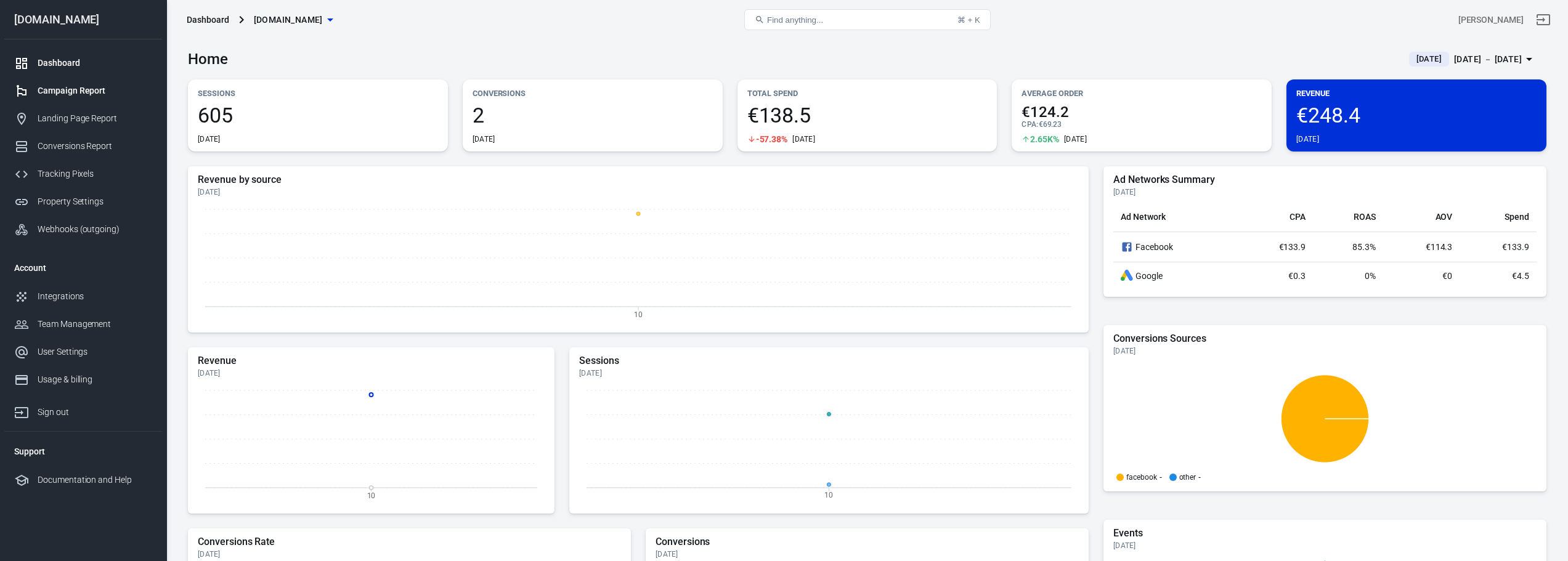
click at [116, 91] on div "Campaign Report" at bounding box center [94, 91] width 115 height 13
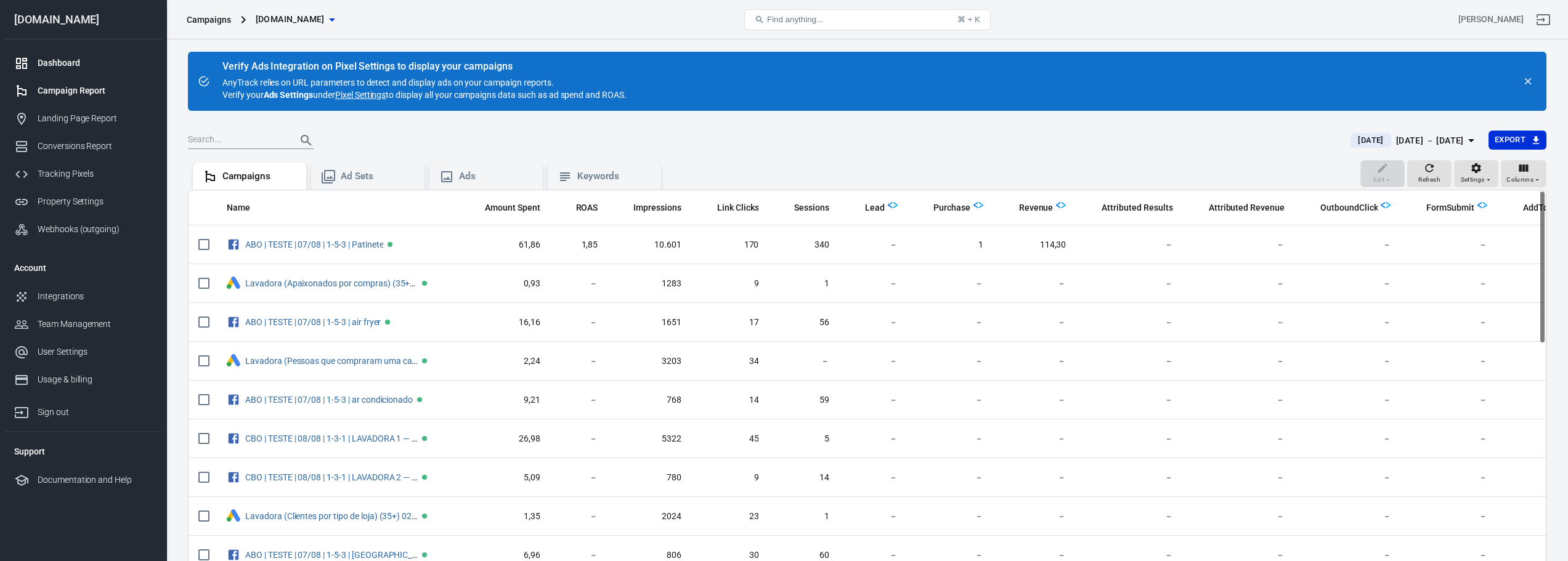
click at [41, 70] on link "Dashboard" at bounding box center [82, 63] width 158 height 28
